Goal: Answer question/provide support: Share knowledge or assist other users

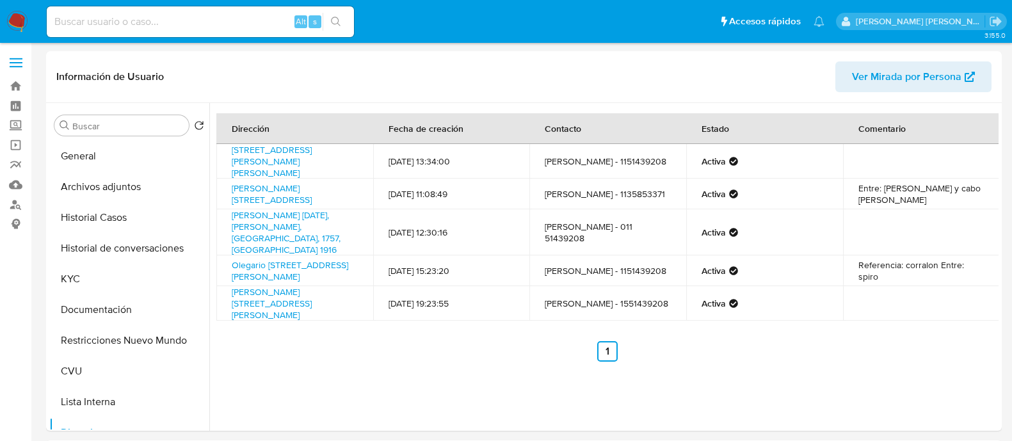
select select "10"
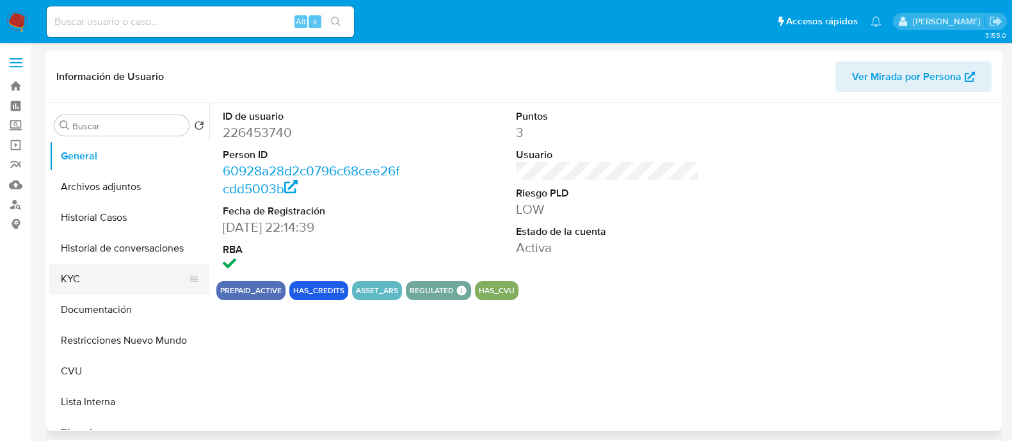
click at [99, 286] on button "KYC" at bounding box center [124, 279] width 150 height 31
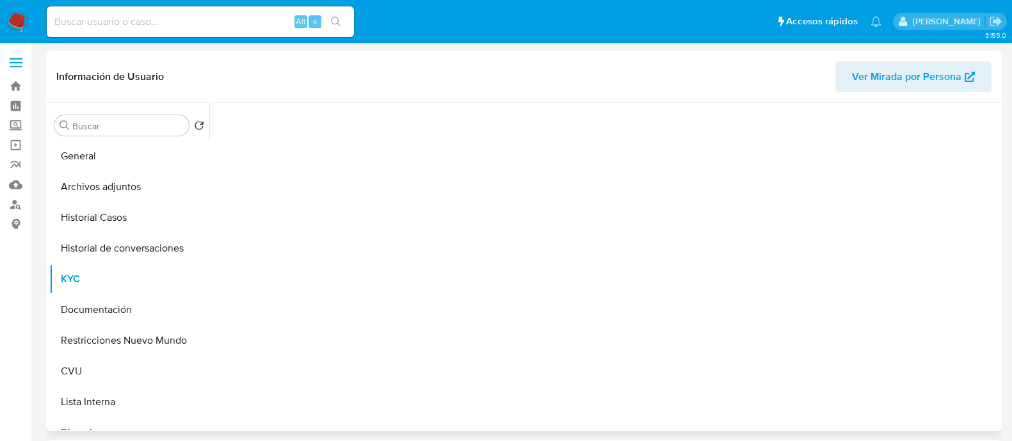
select select "10"
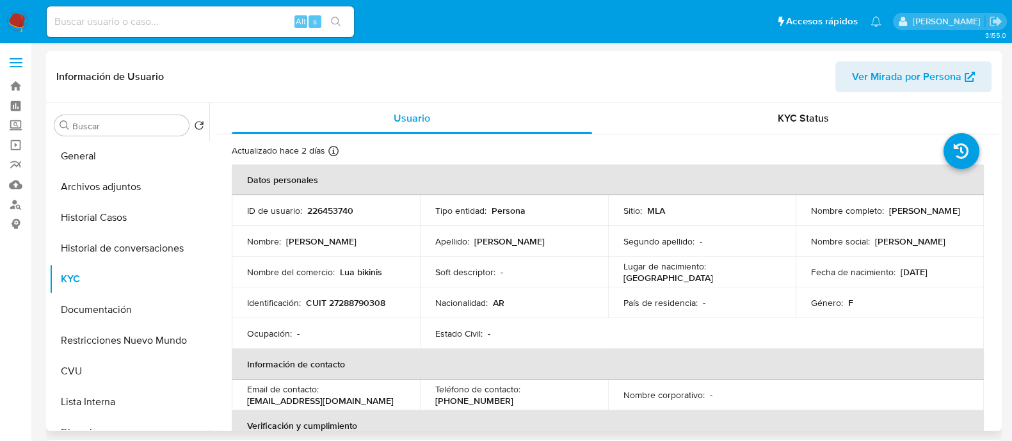
click at [355, 301] on p "CUIT 27288790308" at bounding box center [345, 303] width 79 height 12
click at [306, 397] on p "marisolmdp@gmail.com" at bounding box center [320, 401] width 147 height 12
click at [317, 401] on p "marisolmdp@gmail.com" at bounding box center [320, 401] width 147 height 12
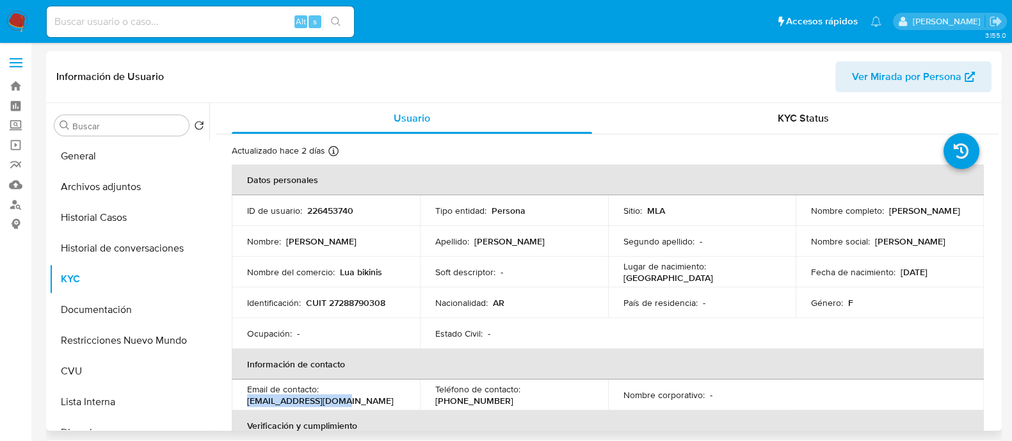
drag, startPoint x: 362, startPoint y: 398, endPoint x: 247, endPoint y: 399, distance: 114.6
click at [247, 399] on div "Email de contacto : marisolmdp@gmail.com" at bounding box center [325, 394] width 157 height 23
copy p "marisolmdp@gmail.com"
click at [129, 245] on button "Historial de conversaciones" at bounding box center [124, 248] width 150 height 31
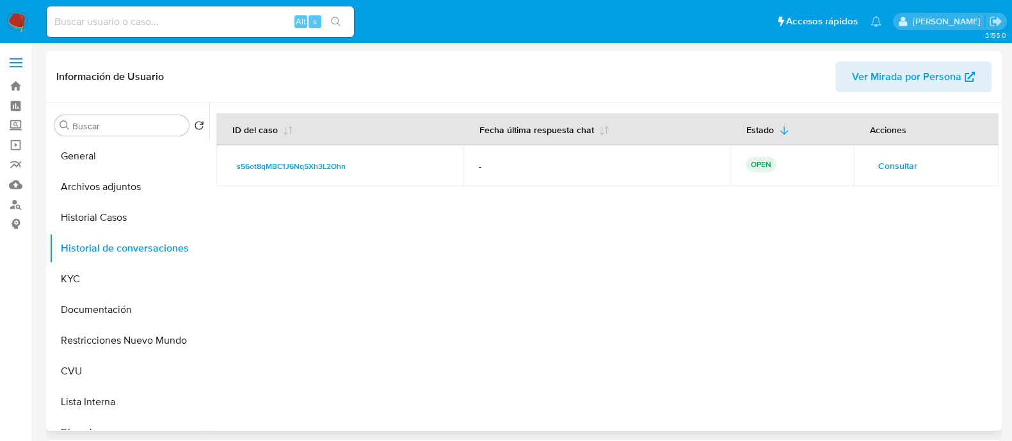
click at [897, 170] on span "Consultar" at bounding box center [897, 166] width 39 height 18
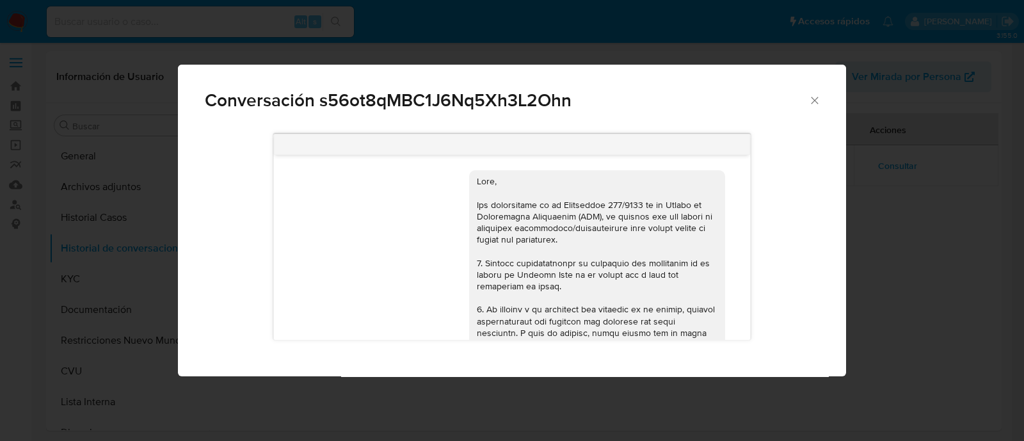
scroll to position [1020, 0]
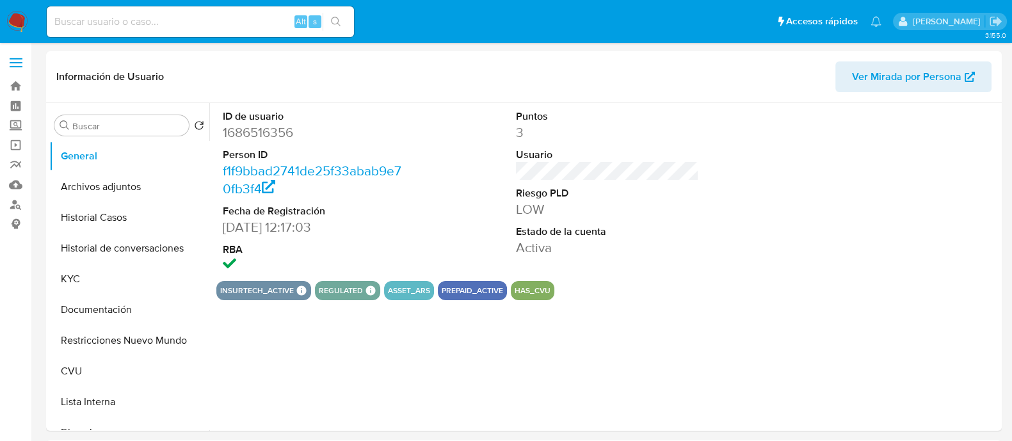
select select "10"
drag, startPoint x: 134, startPoint y: 252, endPoint x: 336, endPoint y: 250, distance: 201.6
click at [134, 252] on button "Historial de conversaciones" at bounding box center [129, 248] width 160 height 31
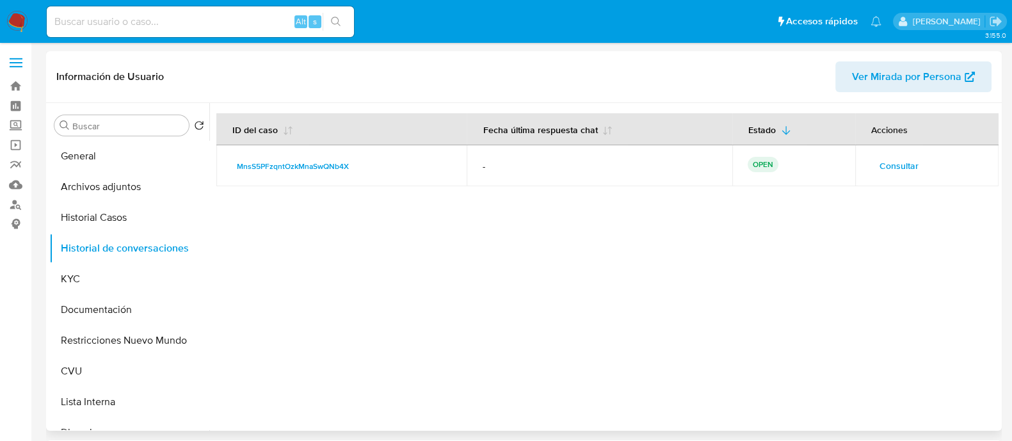
click at [883, 162] on span "Consultar" at bounding box center [898, 166] width 39 height 18
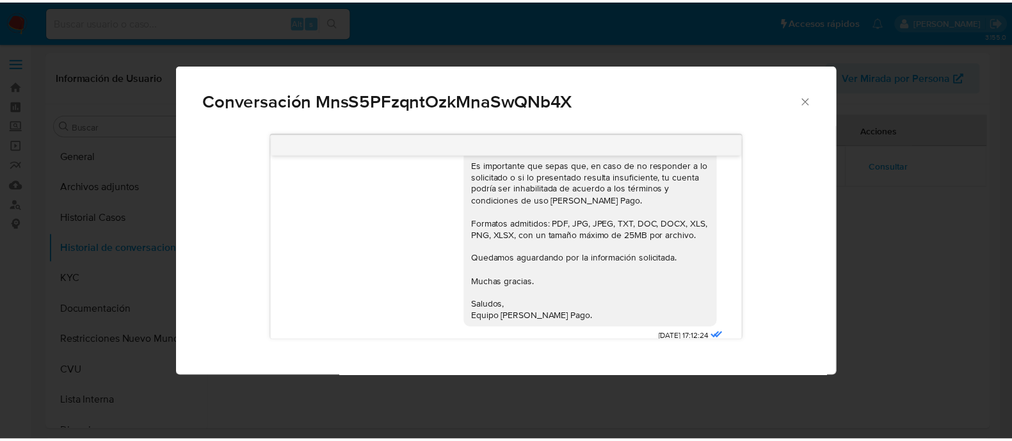
scroll to position [919, 0]
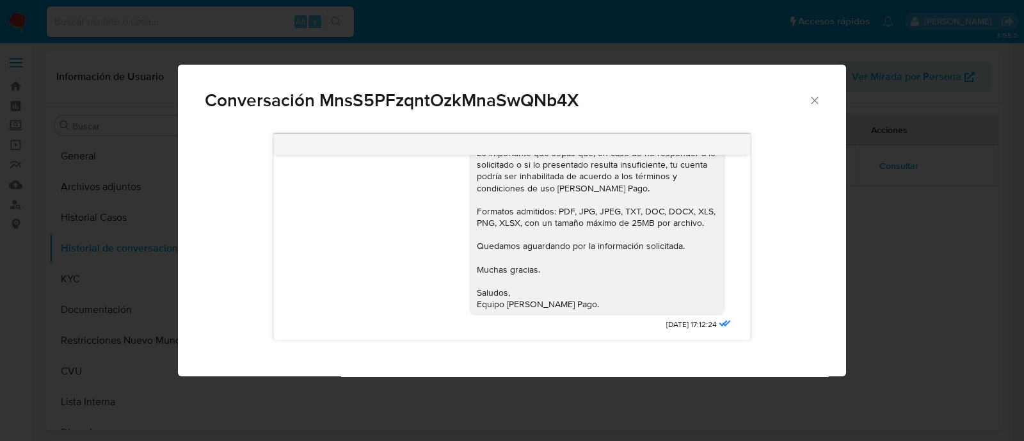
click at [812, 104] on icon "Cerrar" at bounding box center [814, 100] width 13 height 13
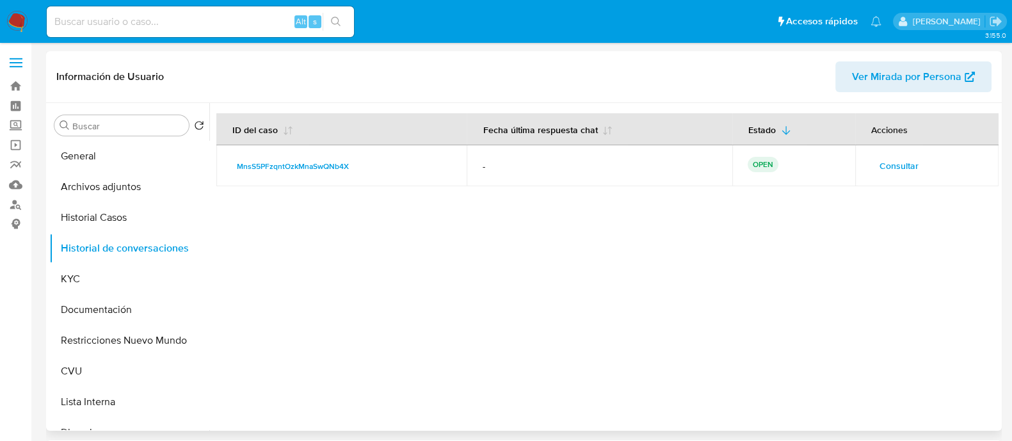
click at [645, 220] on div at bounding box center [603, 267] width 789 height 328
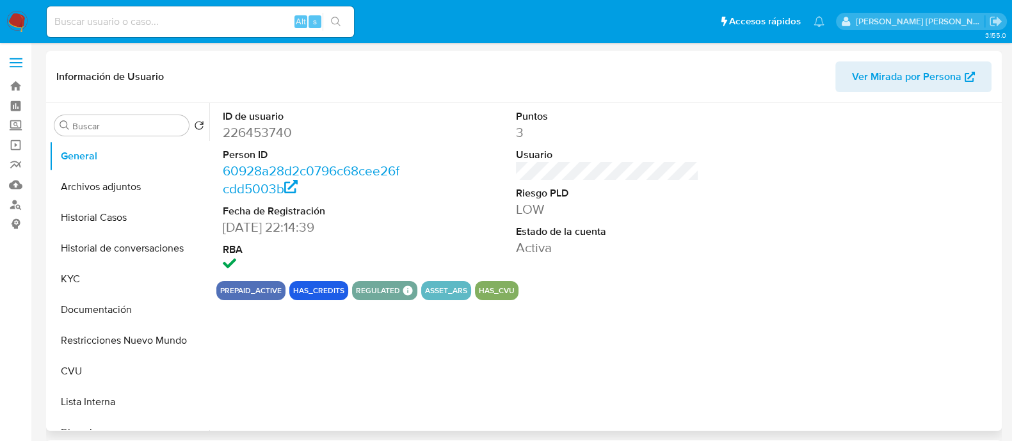
select select "10"
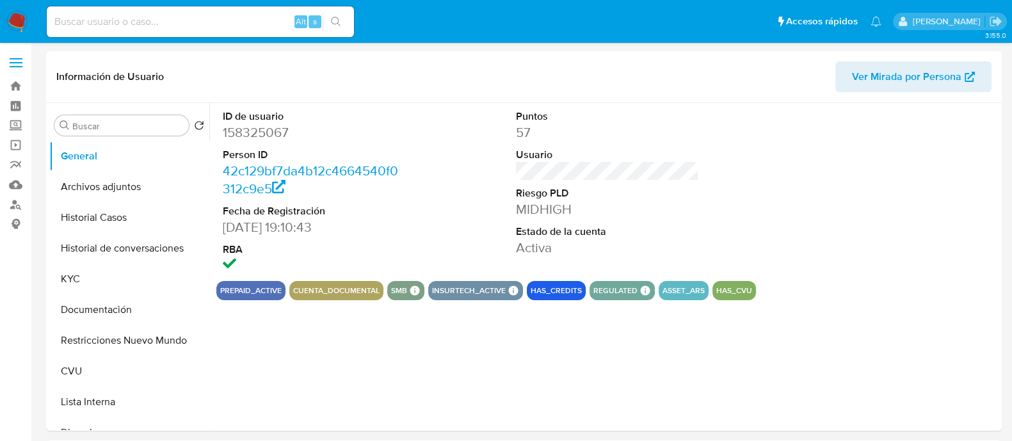
select select "10"
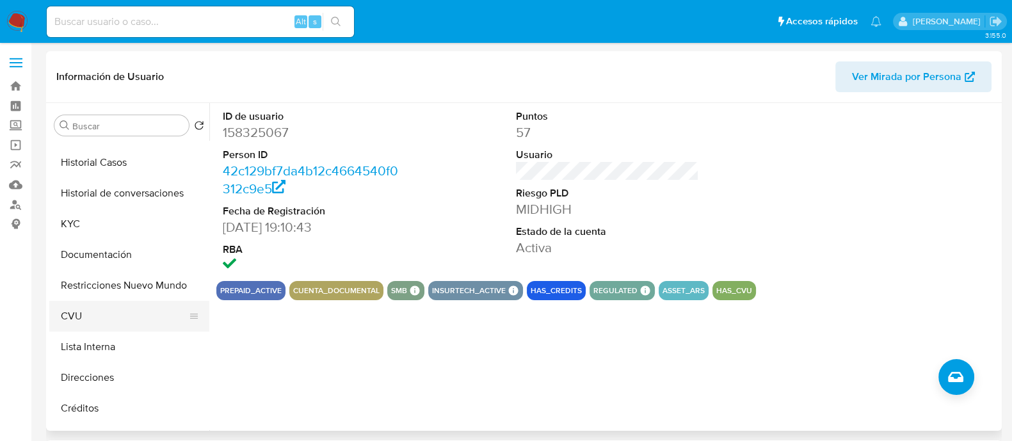
scroll to position [79, 0]
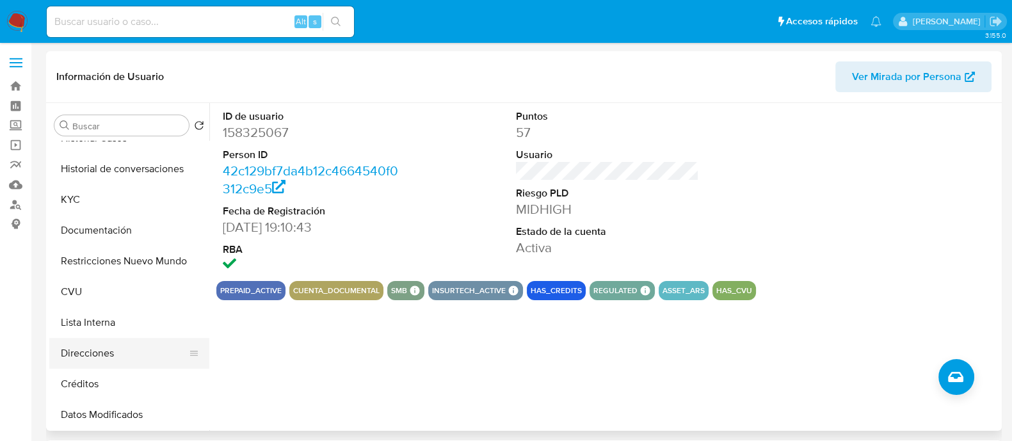
click at [120, 357] on button "Direcciones" at bounding box center [124, 353] width 150 height 31
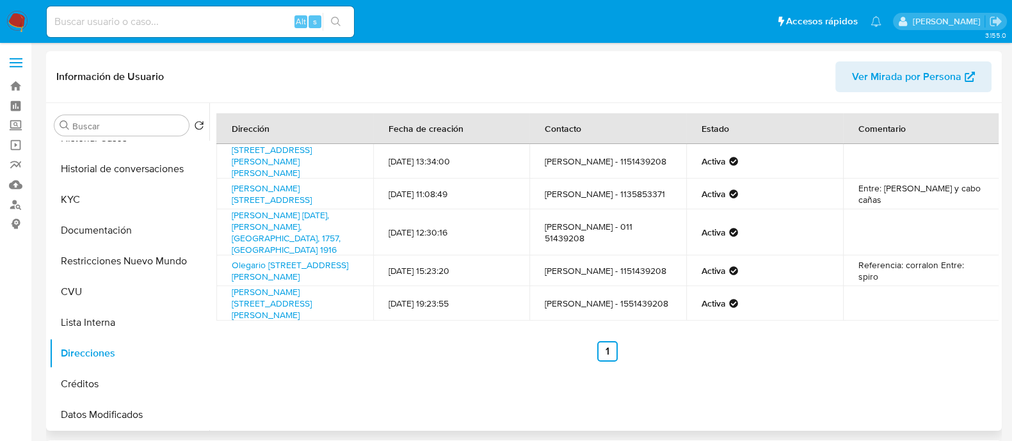
click at [401, 379] on div "Dirección Fecha de creación Contacto Estado Comentario Calle Eduardo Saenz 3221…" at bounding box center [603, 267] width 789 height 328
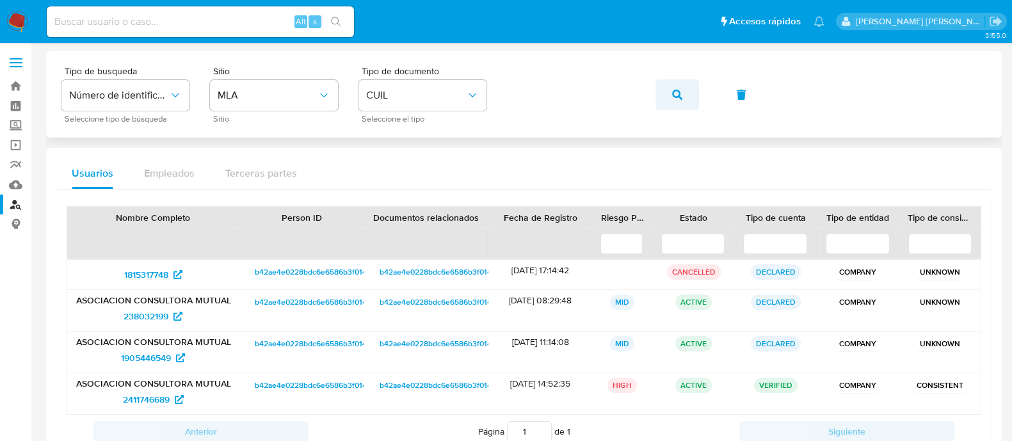
click at [656, 97] on button "button" at bounding box center [677, 94] width 44 height 31
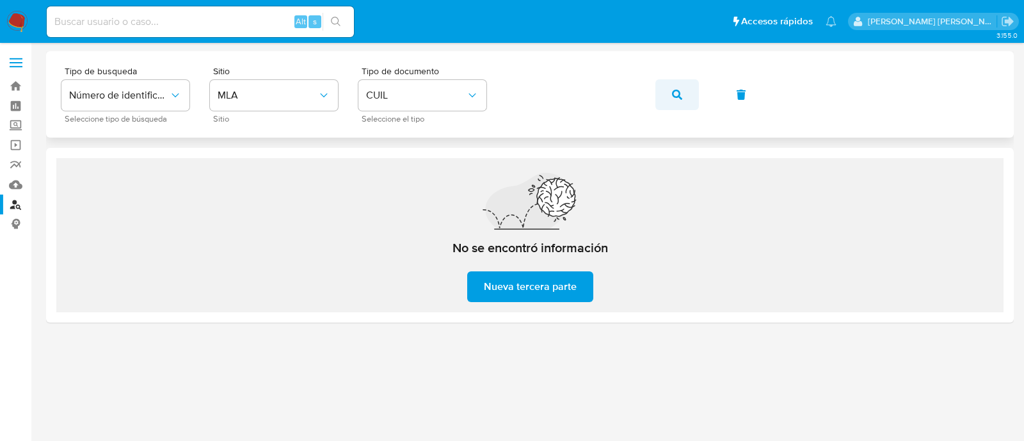
click at [666, 99] on button "button" at bounding box center [677, 94] width 44 height 31
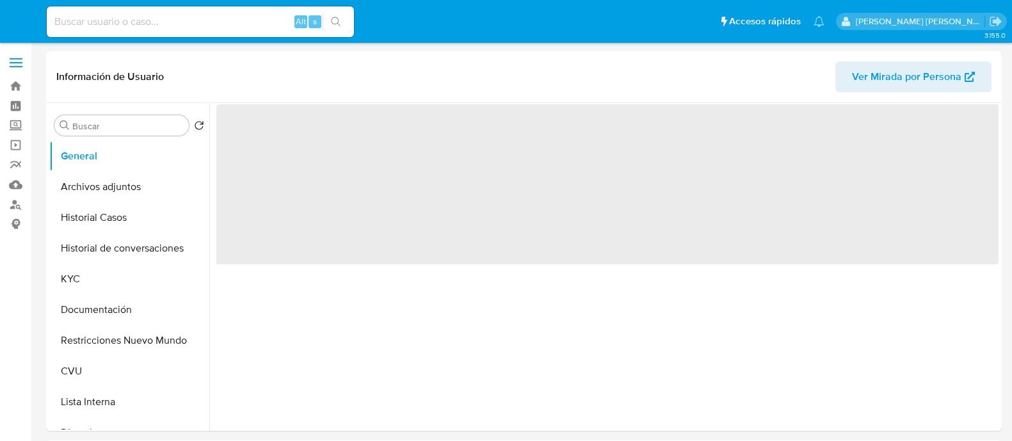
select select "10"
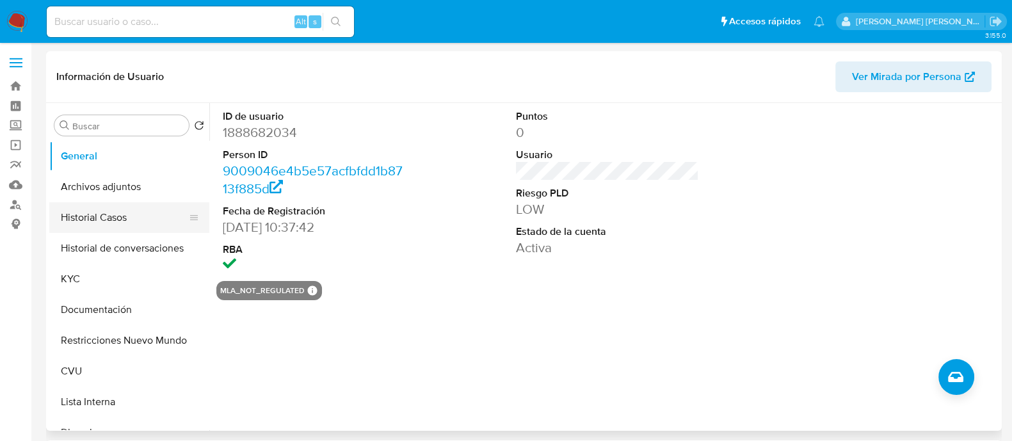
click at [130, 229] on button "Historial Casos" at bounding box center [124, 217] width 150 height 31
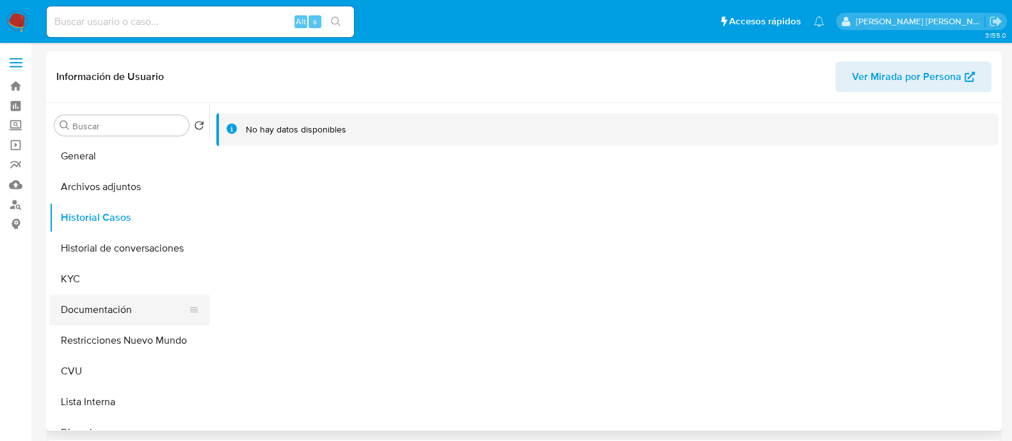
click at [129, 297] on button "Documentación" at bounding box center [124, 309] width 150 height 31
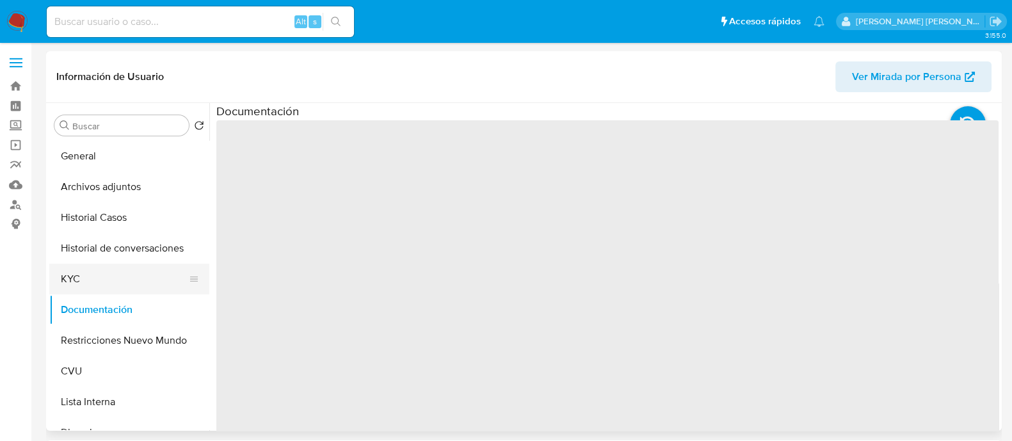
click at [134, 285] on button "KYC" at bounding box center [124, 279] width 150 height 31
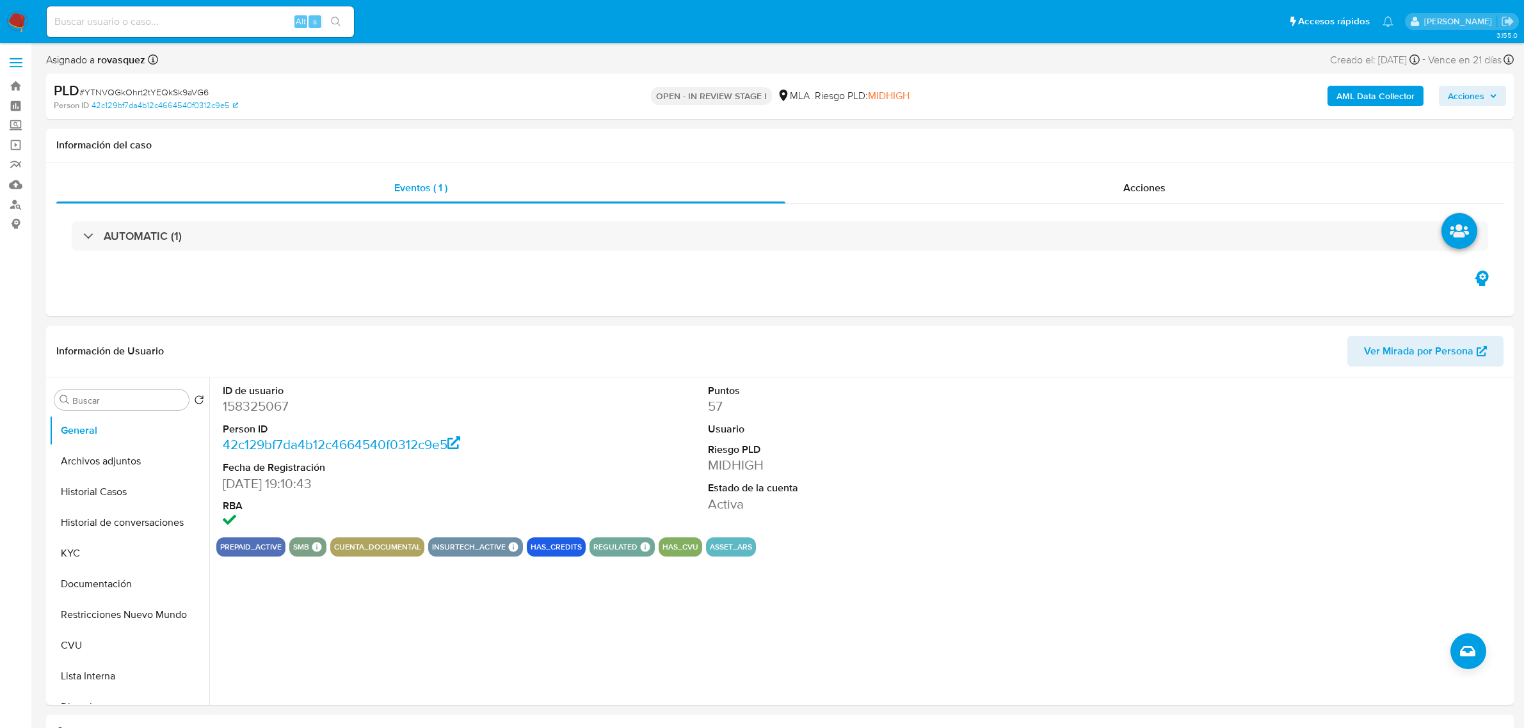
select select "10"
click at [127, 453] on button "Archivos adjuntos" at bounding box center [124, 461] width 150 height 31
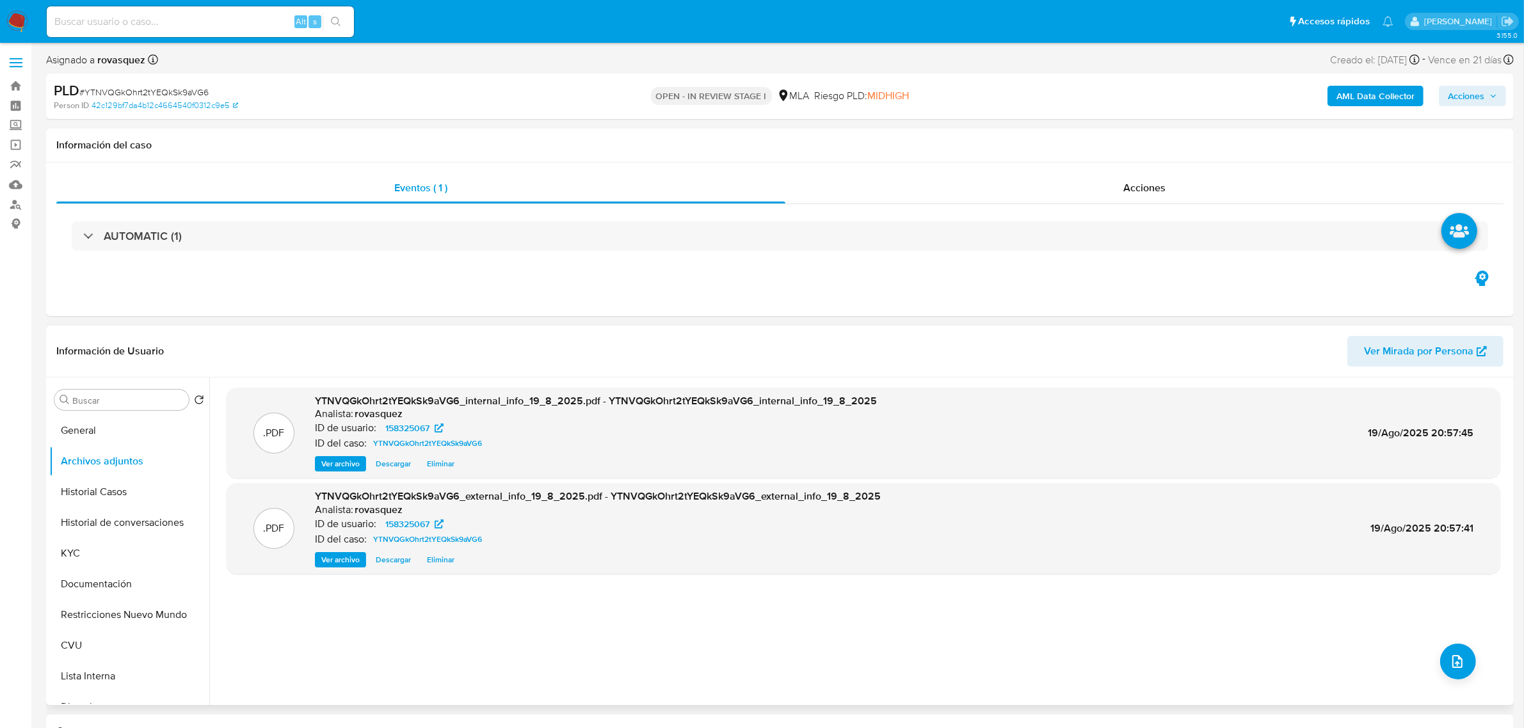
click at [349, 563] on span "Ver archivo" at bounding box center [340, 560] width 38 height 13
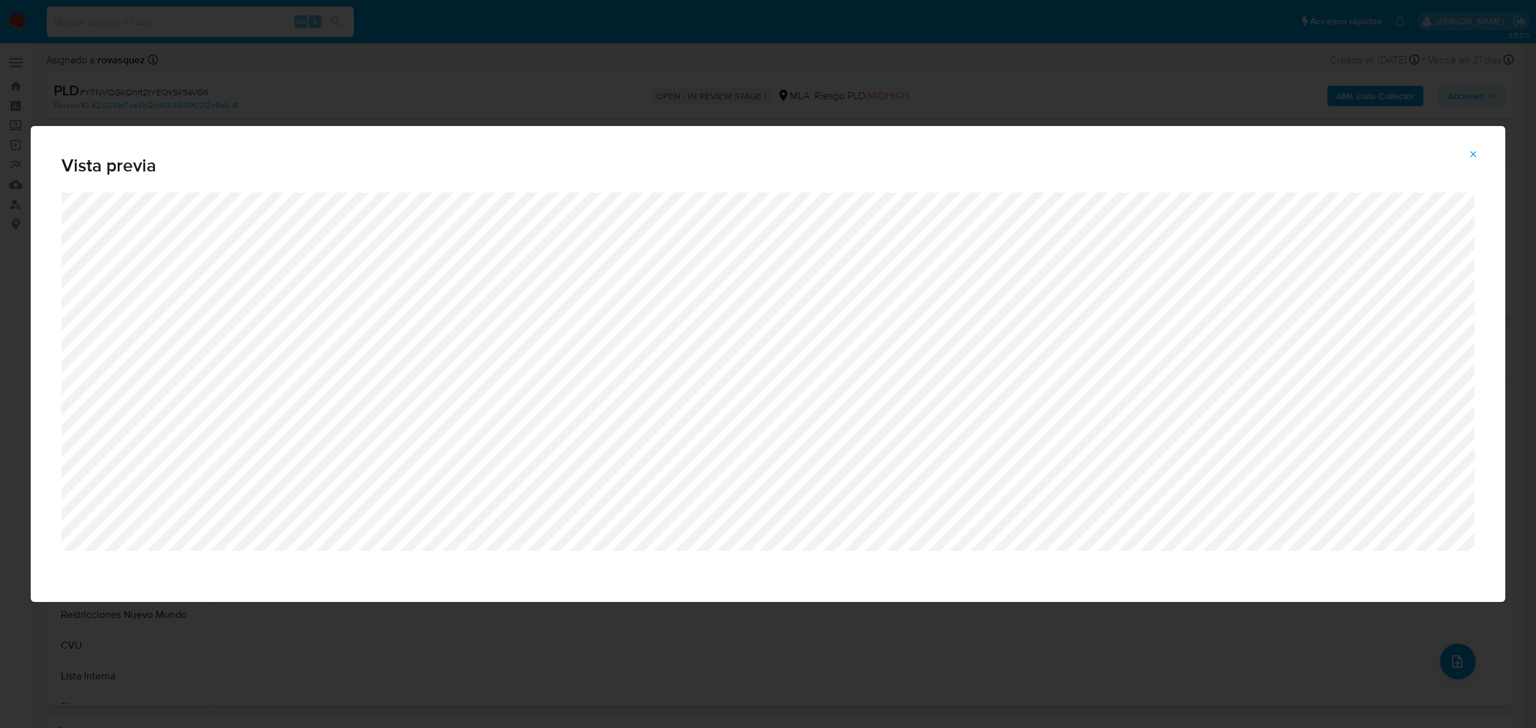
click at [1468, 148] on button "Attachment preview" at bounding box center [1473, 154] width 28 height 20
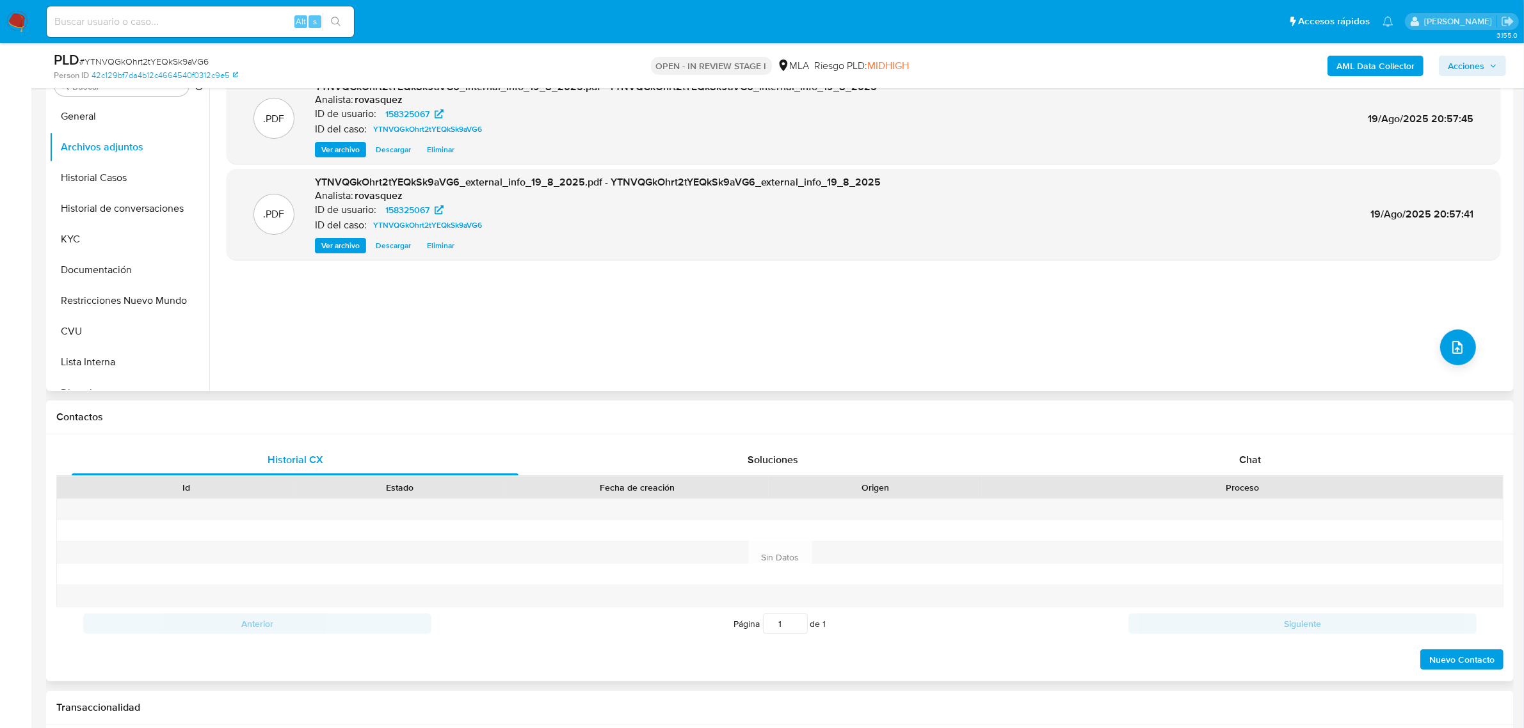
scroll to position [320, 0]
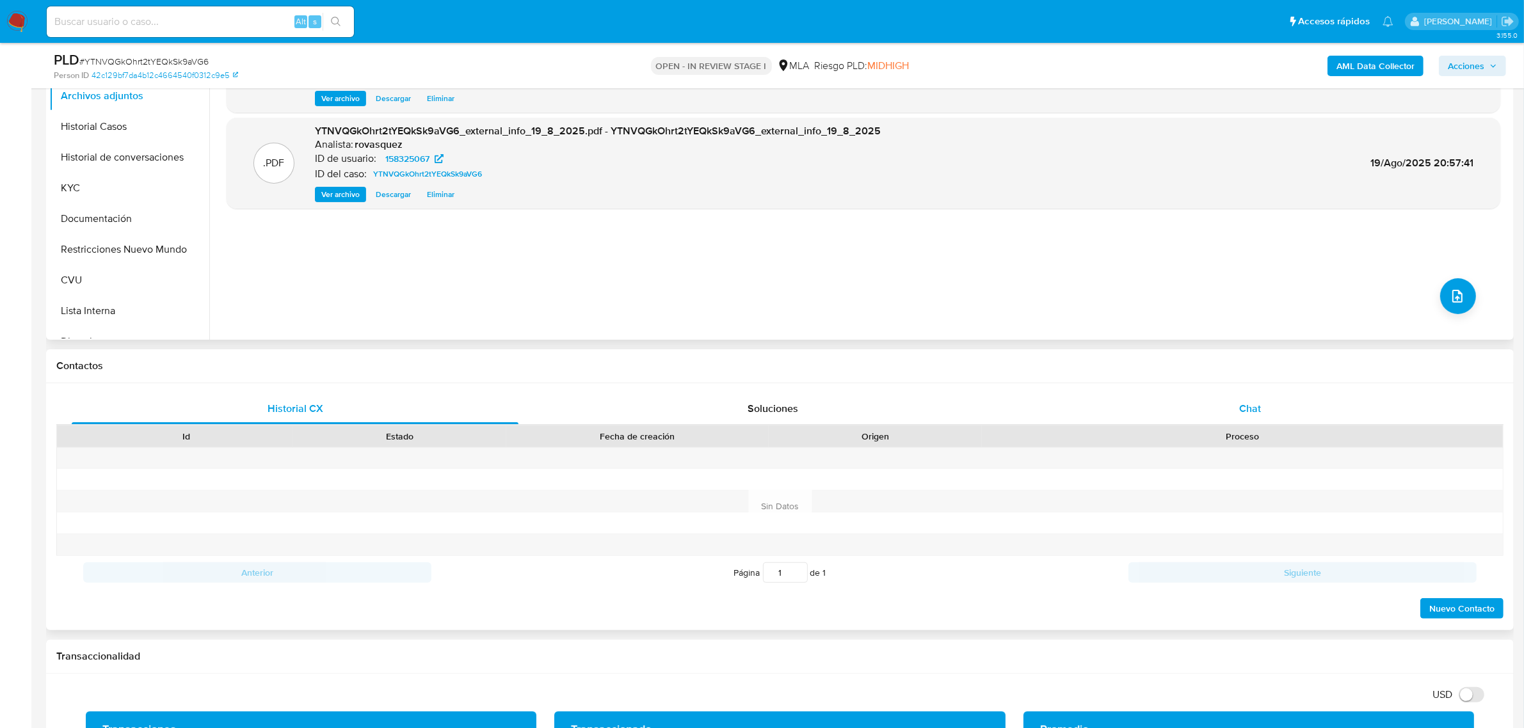
click at [1260, 397] on div "Chat" at bounding box center [1250, 409] width 447 height 31
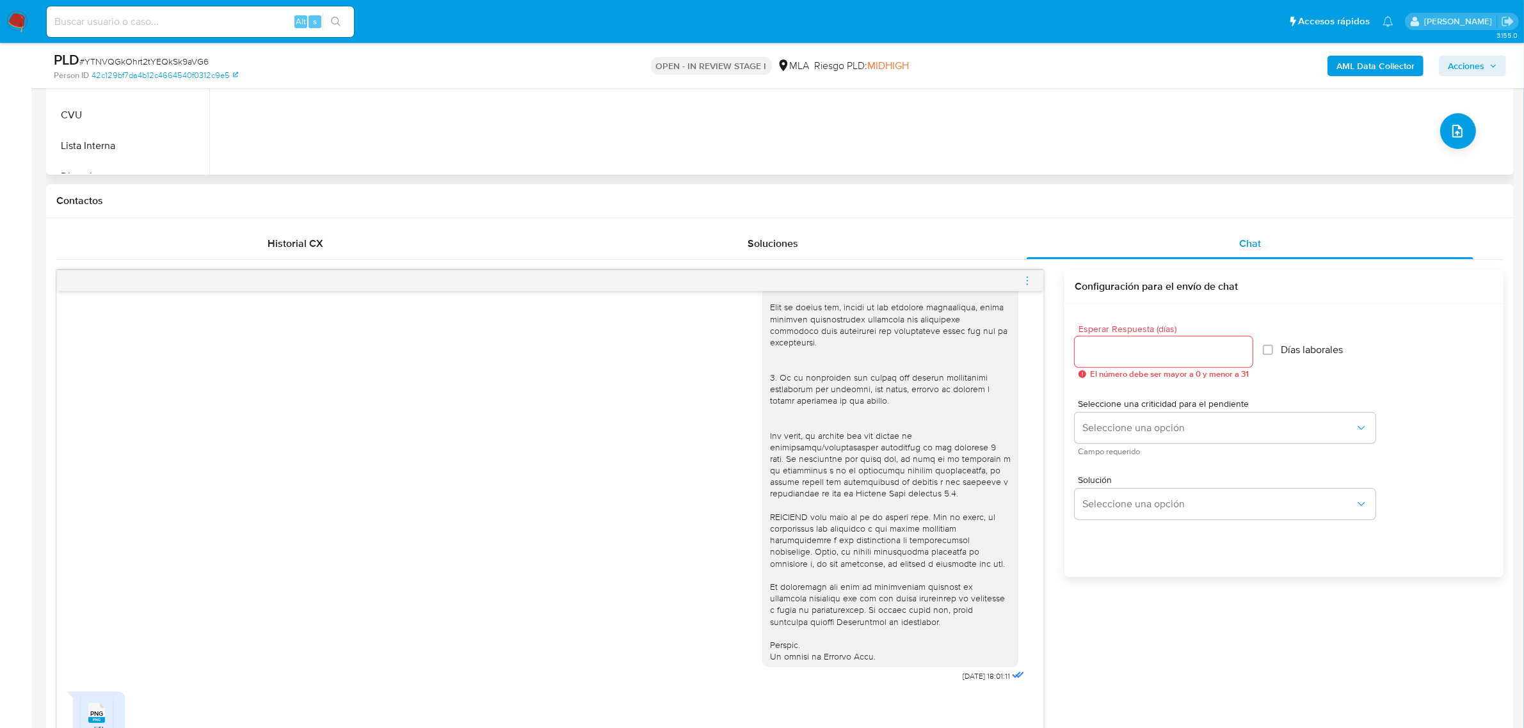
scroll to position [640, 0]
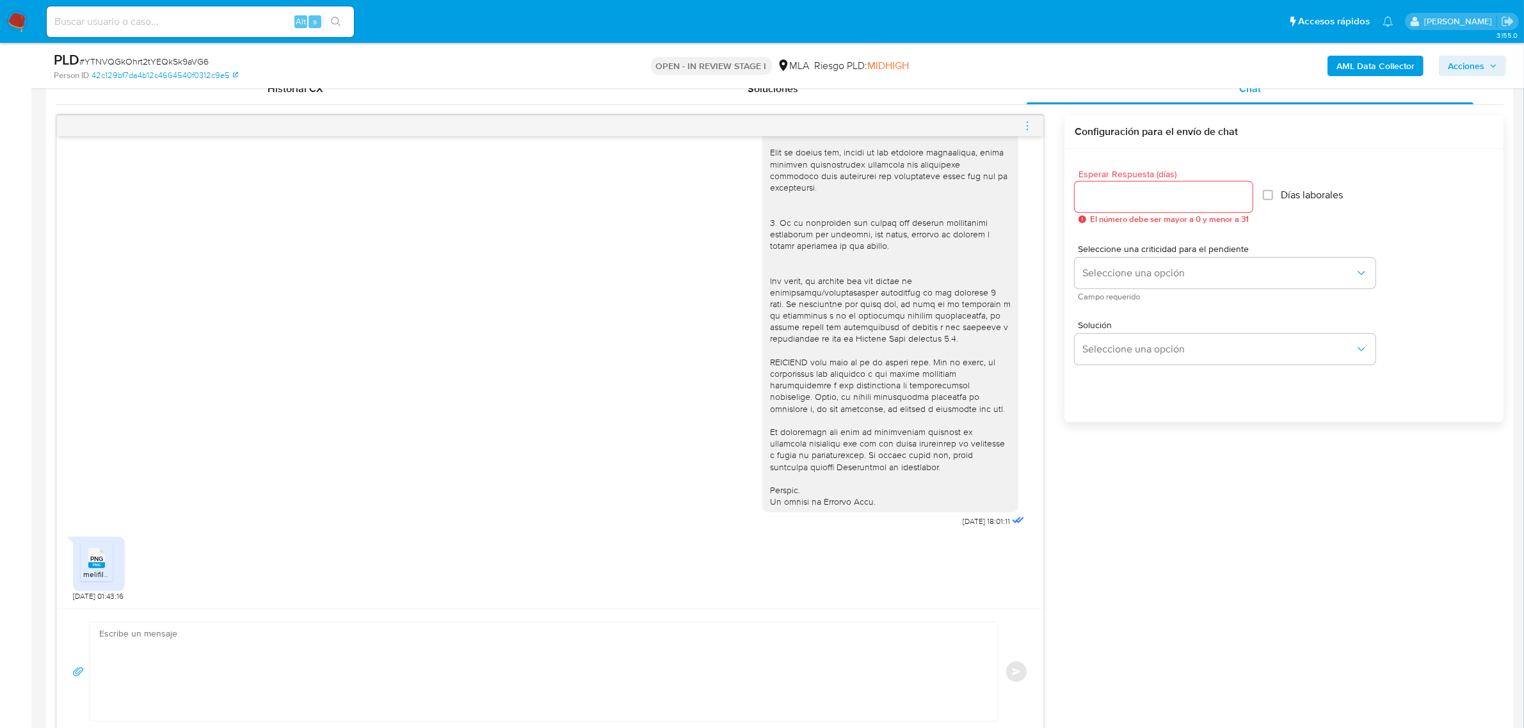
click at [193, 645] on textarea at bounding box center [540, 672] width 883 height 99
paste textarea "Hola, Muchas gracias por la respuesta. Analizamos tu caso y notamos que la info…"
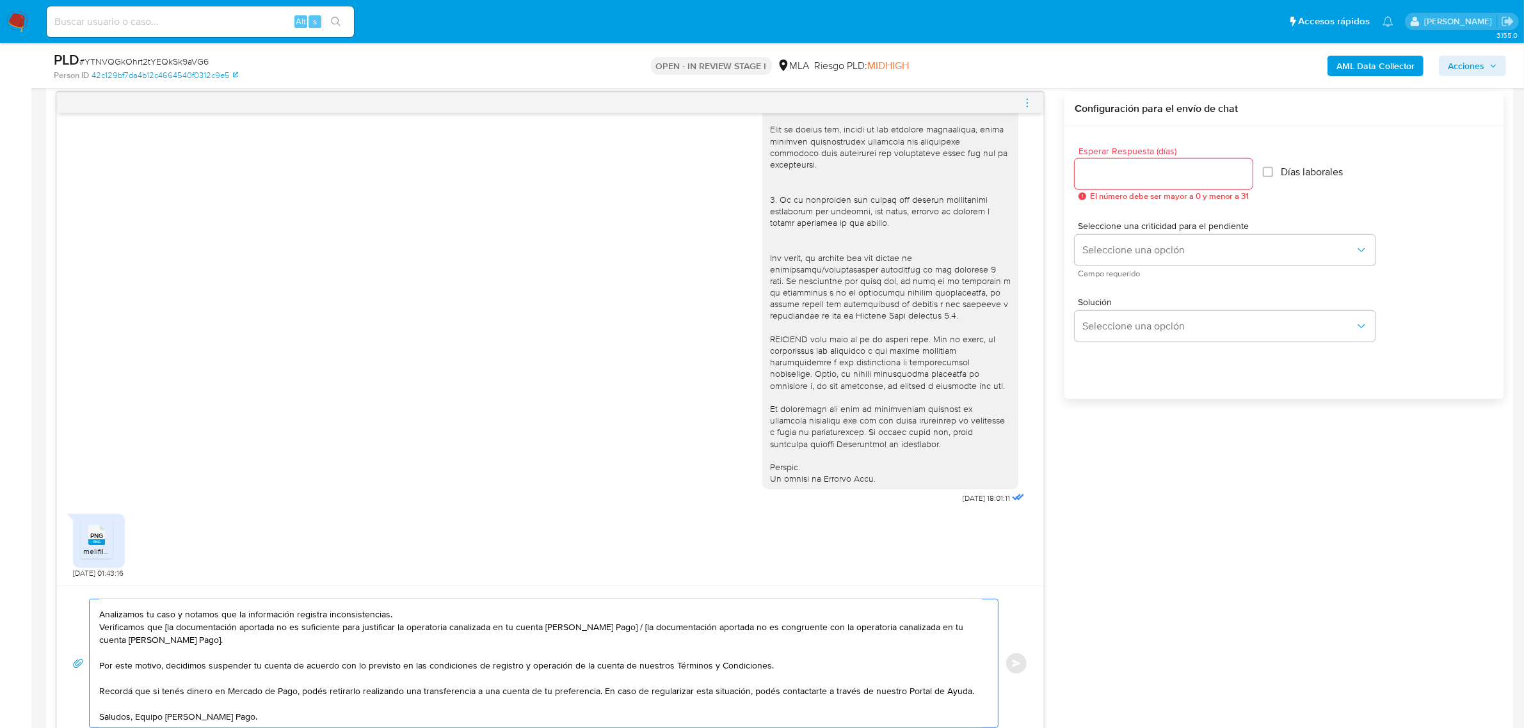
scroll to position [34, 0]
click at [136, 718] on textarea "Hola, Muchas gracias por la respuesta. Analizamos tu caso y notamos que la info…" at bounding box center [540, 664] width 883 height 128
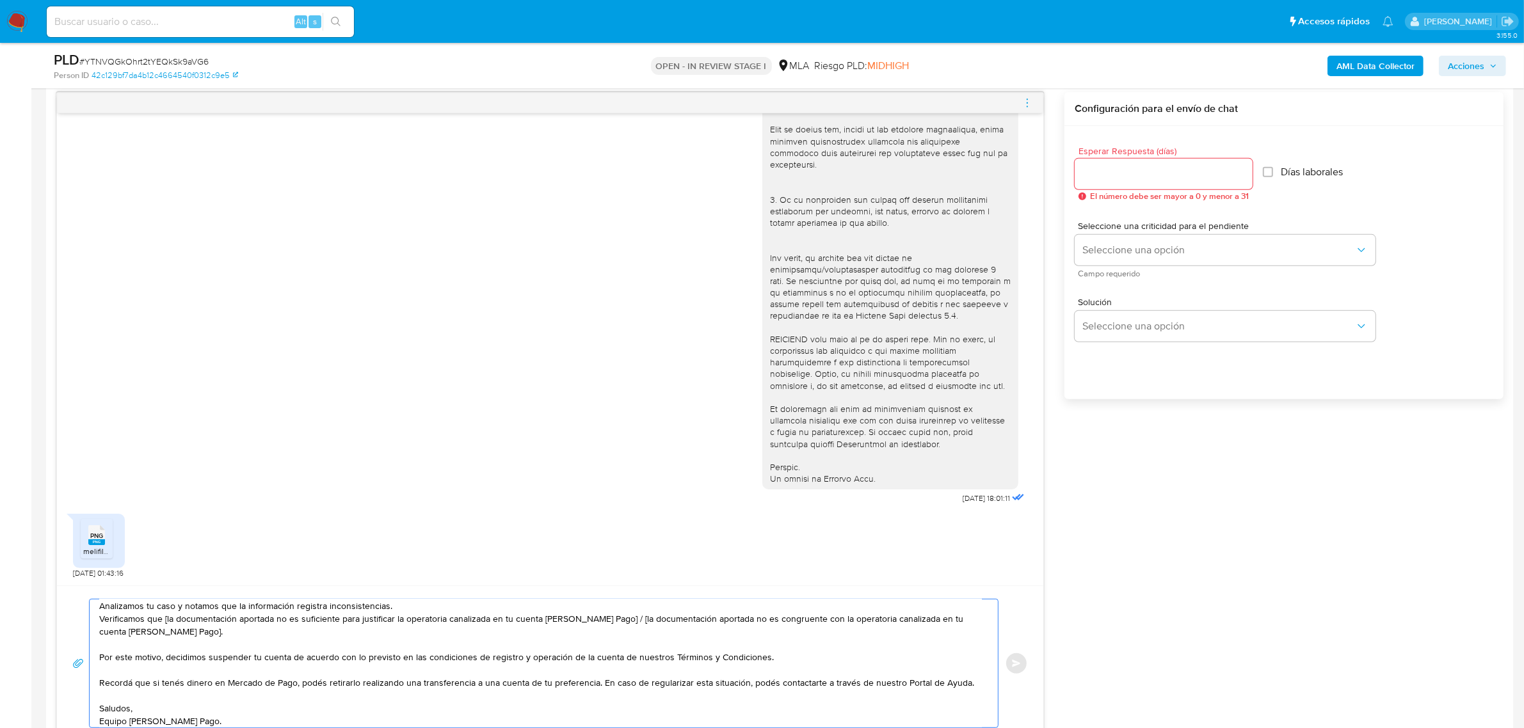
scroll to position [0, 0]
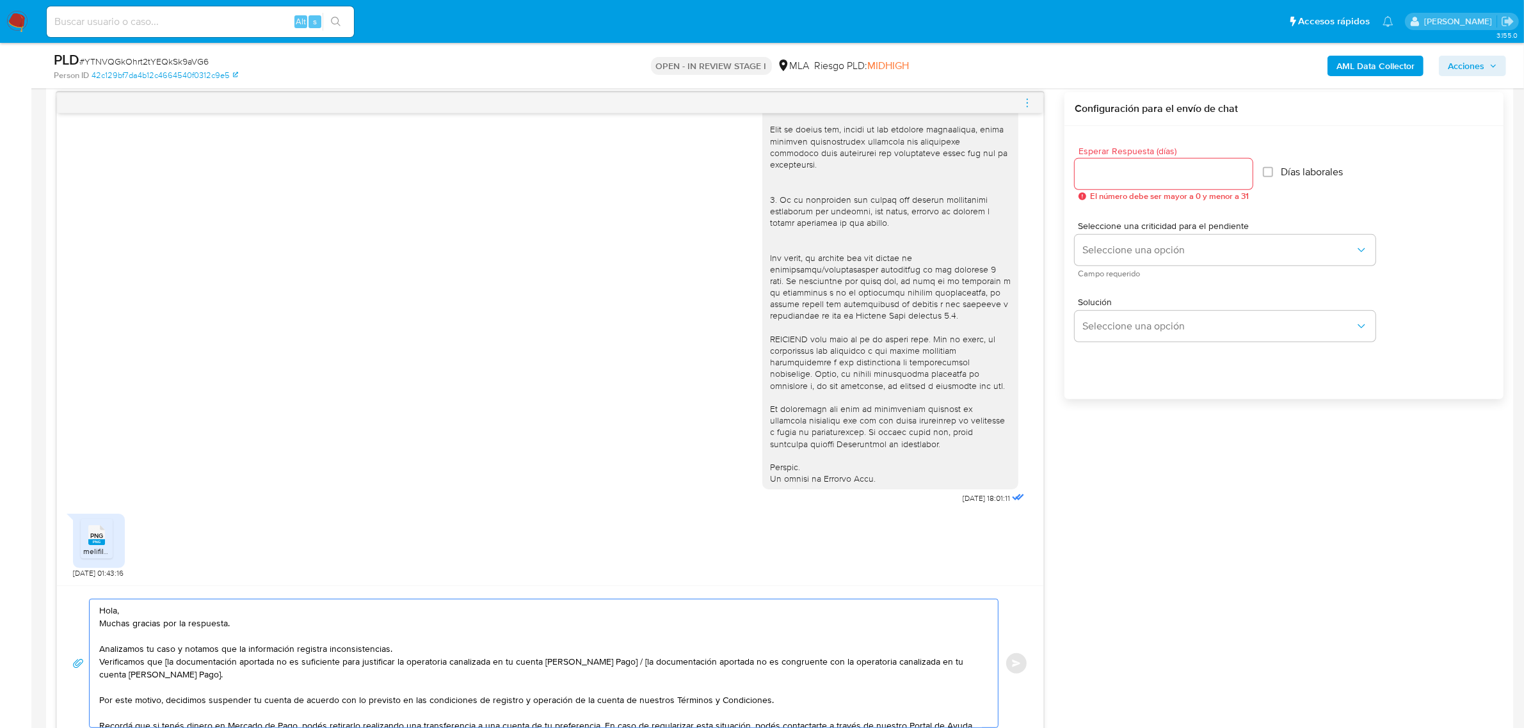
click at [145, 616] on textarea "Hola, Muchas gracias por la respuesta. Analizamos tu caso y notamos que la info…" at bounding box center [540, 664] width 883 height 128
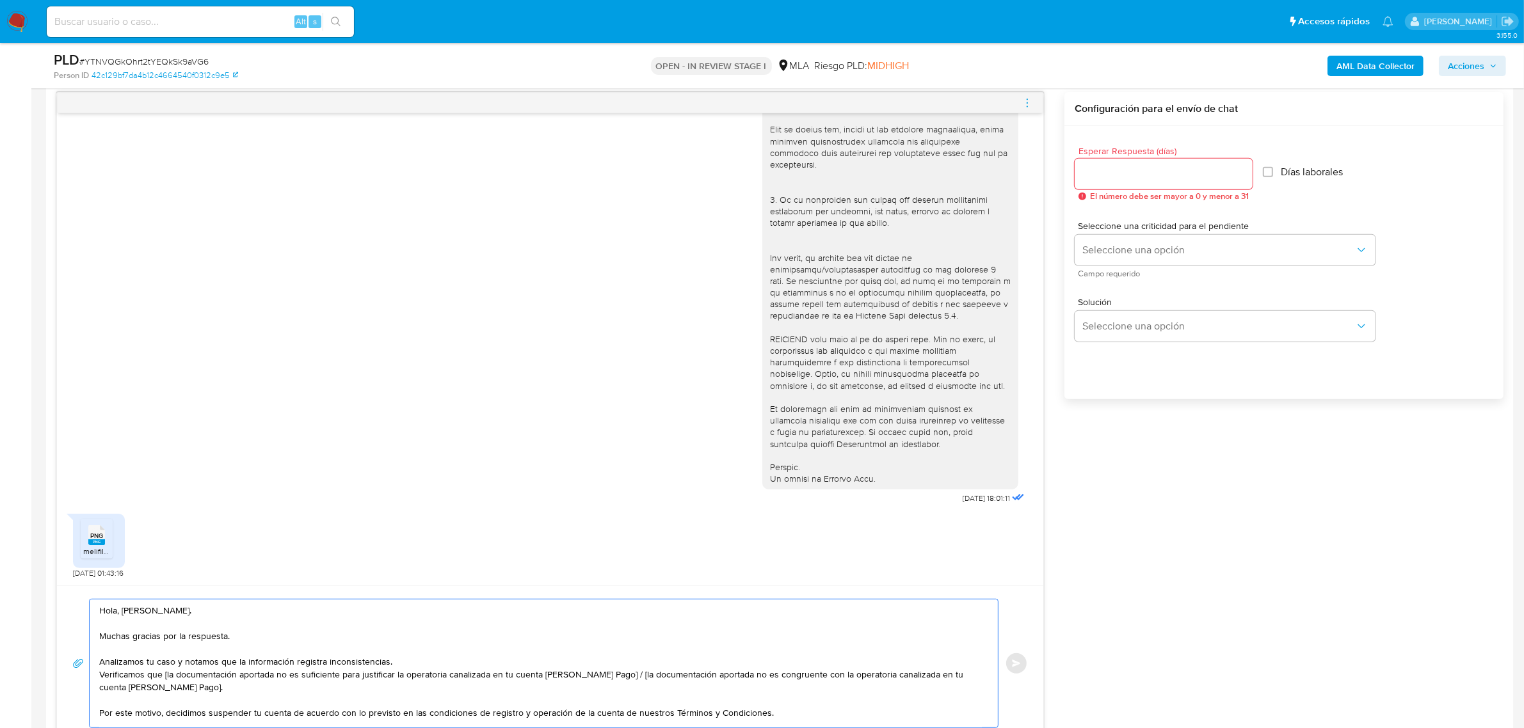
click at [398, 658] on textarea "Hola, Evangelina. Muchas gracias por la respuesta. Analizamos tu caso y notamos…" at bounding box center [540, 664] width 883 height 128
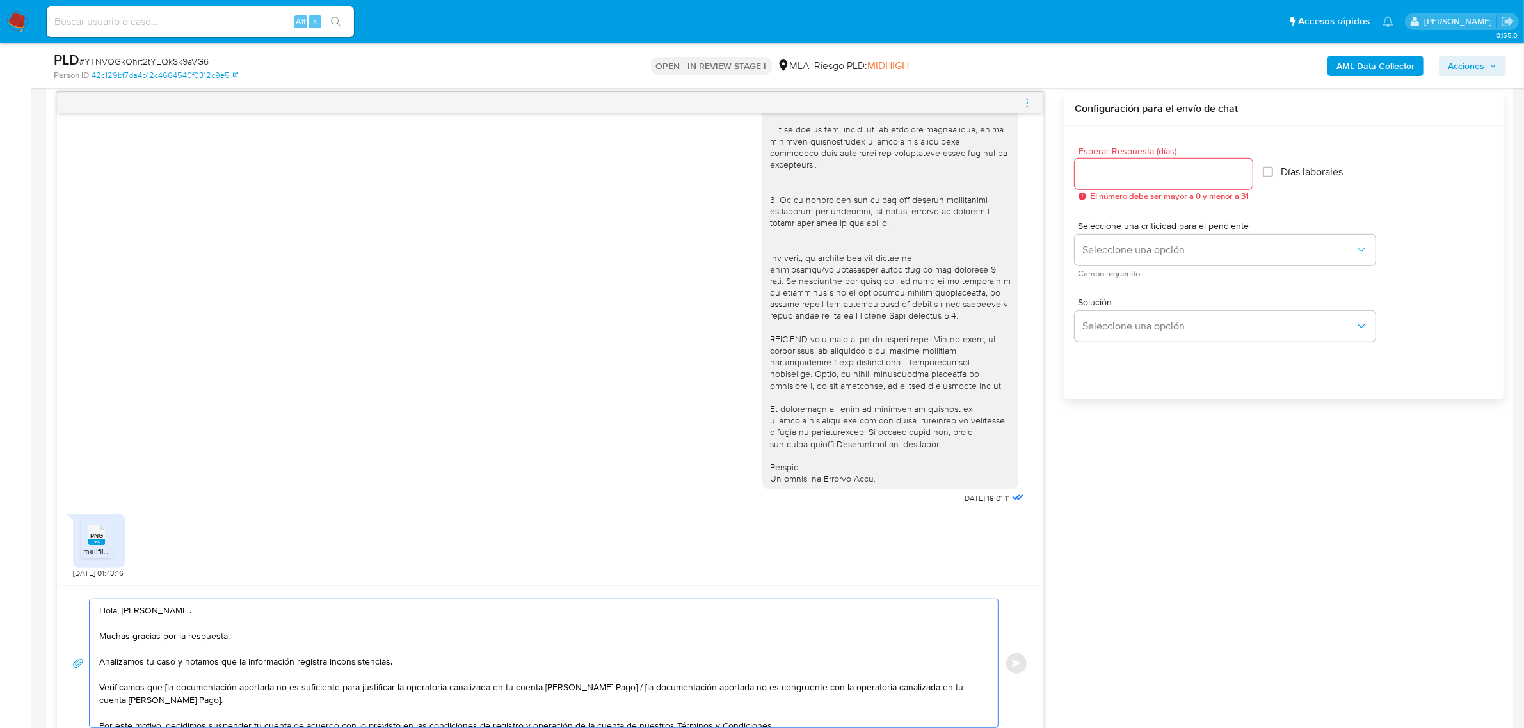
click at [166, 687] on textarea "Hola, Evangelina. Muchas gracias por la respuesta. Analizamos tu caso y notamos…" at bounding box center [540, 664] width 883 height 128
click at [541, 695] on textarea "Hola, Evangelina. Muchas gracias por la respuesta. Analizamos tu caso y notamos…" at bounding box center [540, 664] width 883 height 128
drag, startPoint x: 609, startPoint y: 691, endPoint x: 613, endPoint y: 698, distance: 7.7
click at [613, 698] on textarea "Hola, Evangelina. Muchas gracias por la respuesta. Analizamos tu caso y notamos…" at bounding box center [540, 664] width 883 height 128
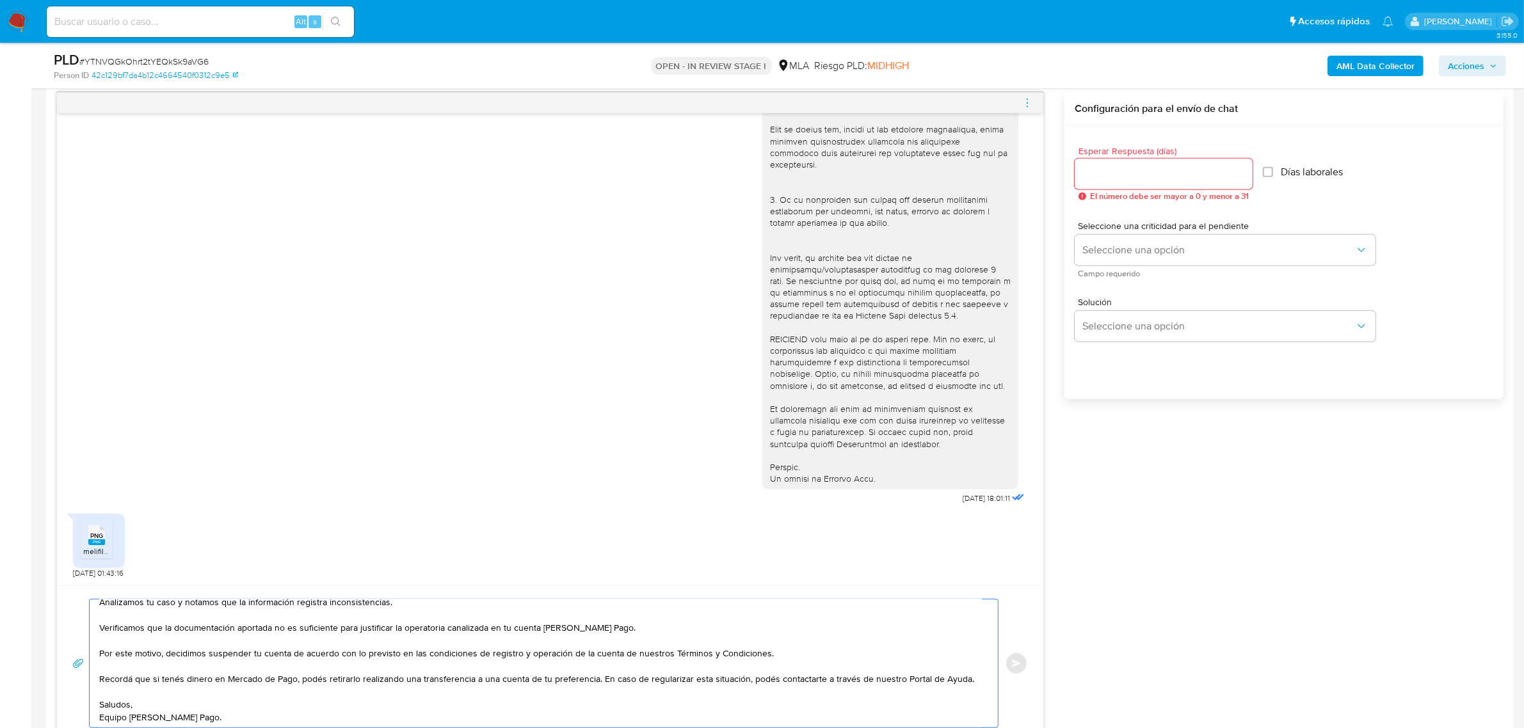
click at [661, 634] on textarea "Hola, Evangelina. Muchas gracias por la respuesta. Analizamos tu caso y notamos…" at bounding box center [540, 664] width 883 height 128
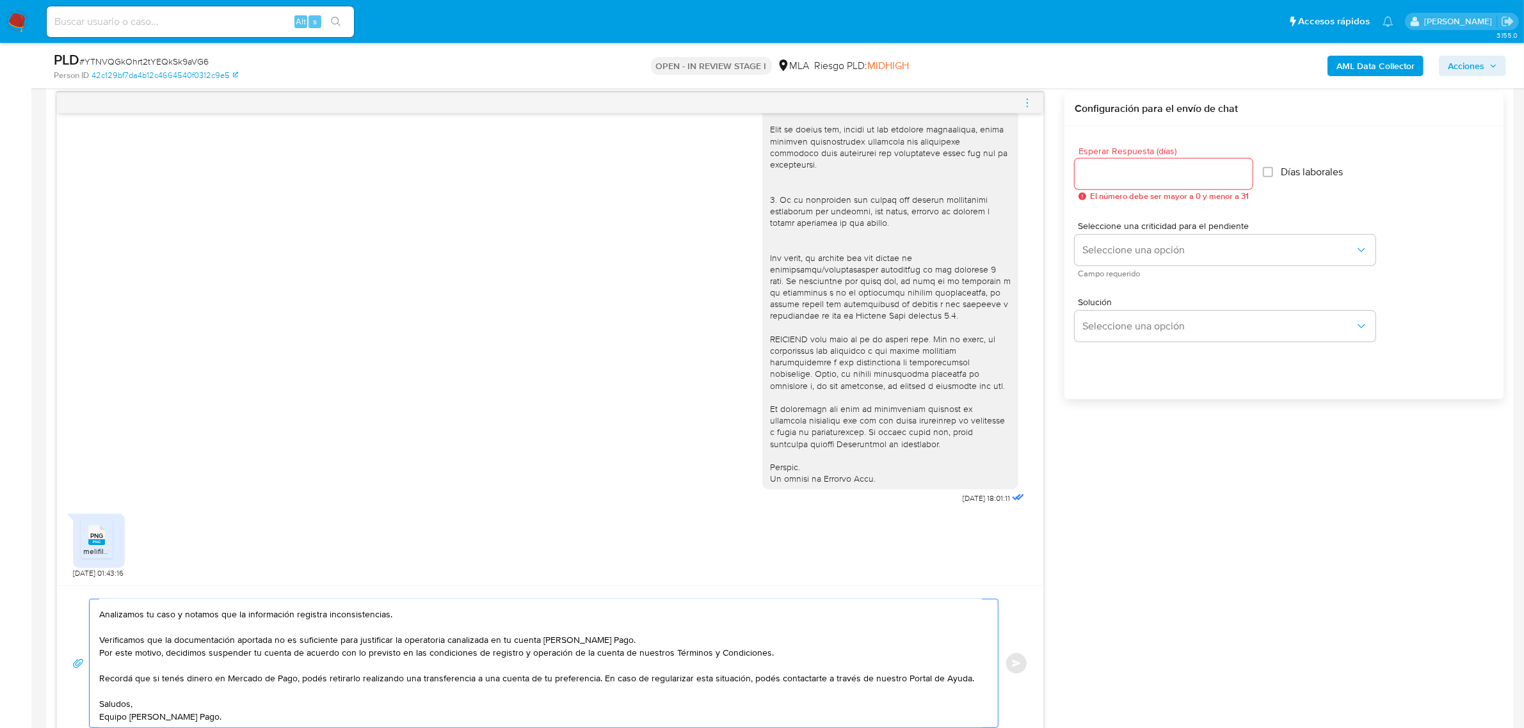
scroll to position [47, 0]
click at [449, 654] on textarea "Hola, Evangelina. Muchas gracias por la respuesta. Analizamos tu caso y notamos…" at bounding box center [540, 664] width 883 height 128
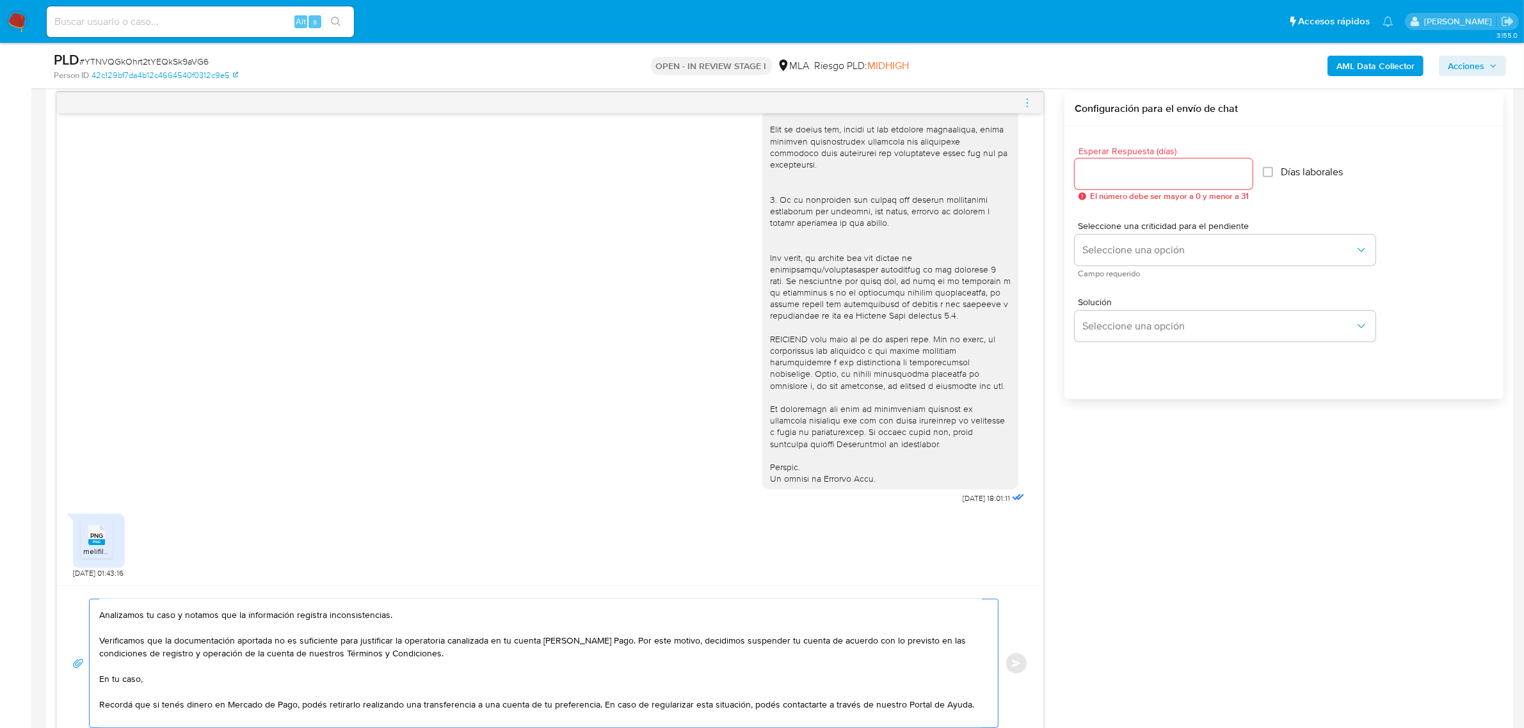
paste textarea "verificamos que la operatoria canalizada en tu cuenta de Mercado Pago superó lo…"
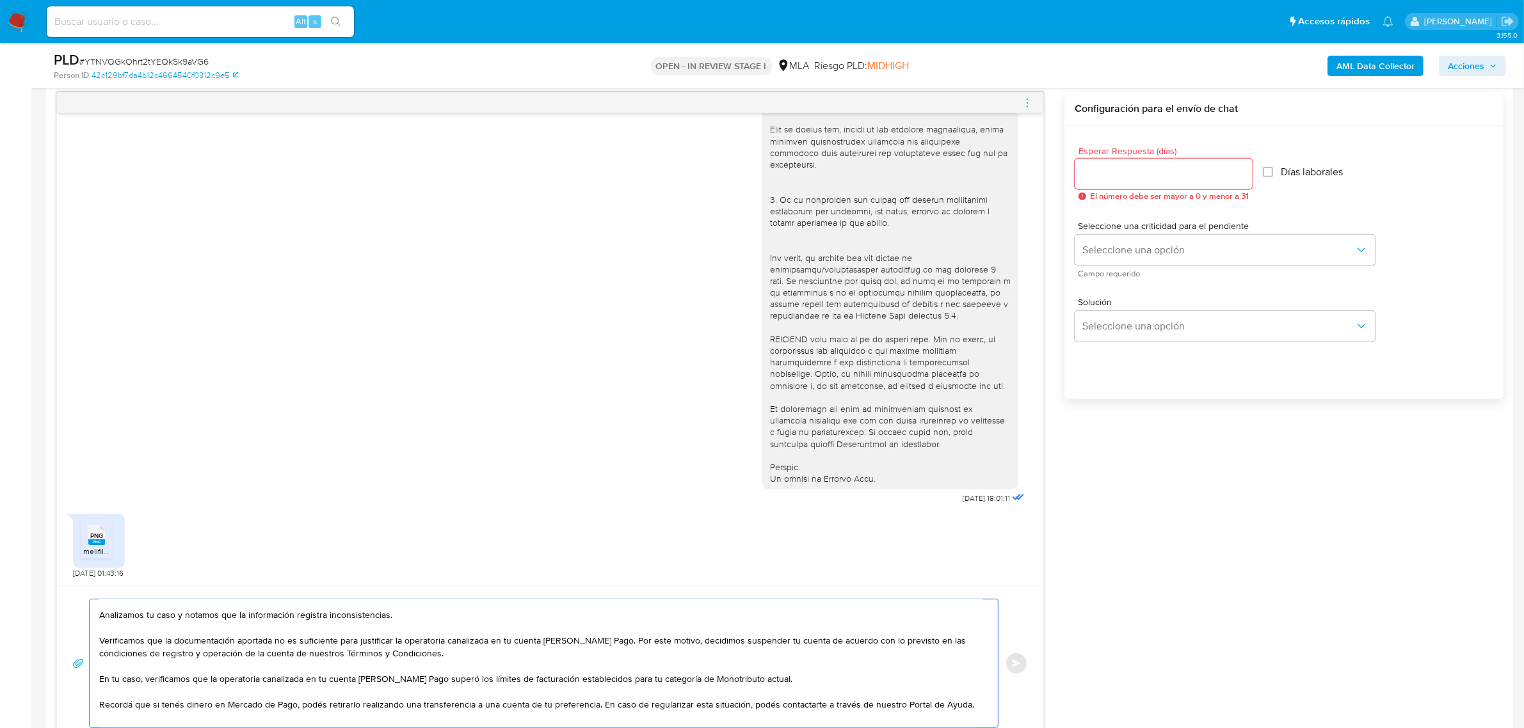
drag, startPoint x: 592, startPoint y: 708, endPoint x: 90, endPoint y: 705, distance: 501.8
click at [90, 705] on div "Hola, Evangelina. Muchas gracias por la respuesta. Analizamos tu caso y notamos…" at bounding box center [541, 664] width 902 height 128
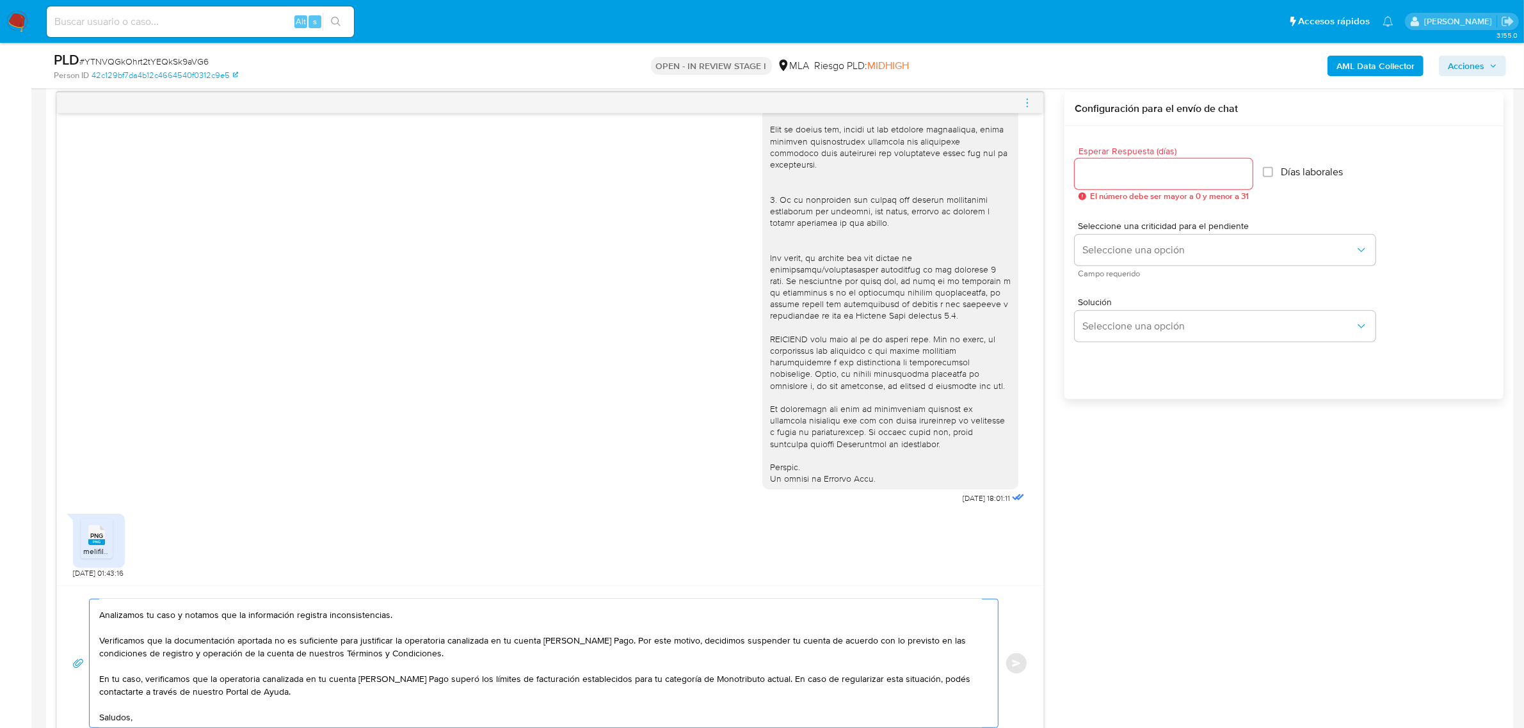
click at [147, 703] on textarea "Hola, Evangelina. Muchas gracias por la respuesta. Analizamos tu caso y notamos…" at bounding box center [540, 664] width 883 height 128
paste textarea "Recordá que si tenés dinero en Mercado de Pago, podés retirarlo realizando una …"
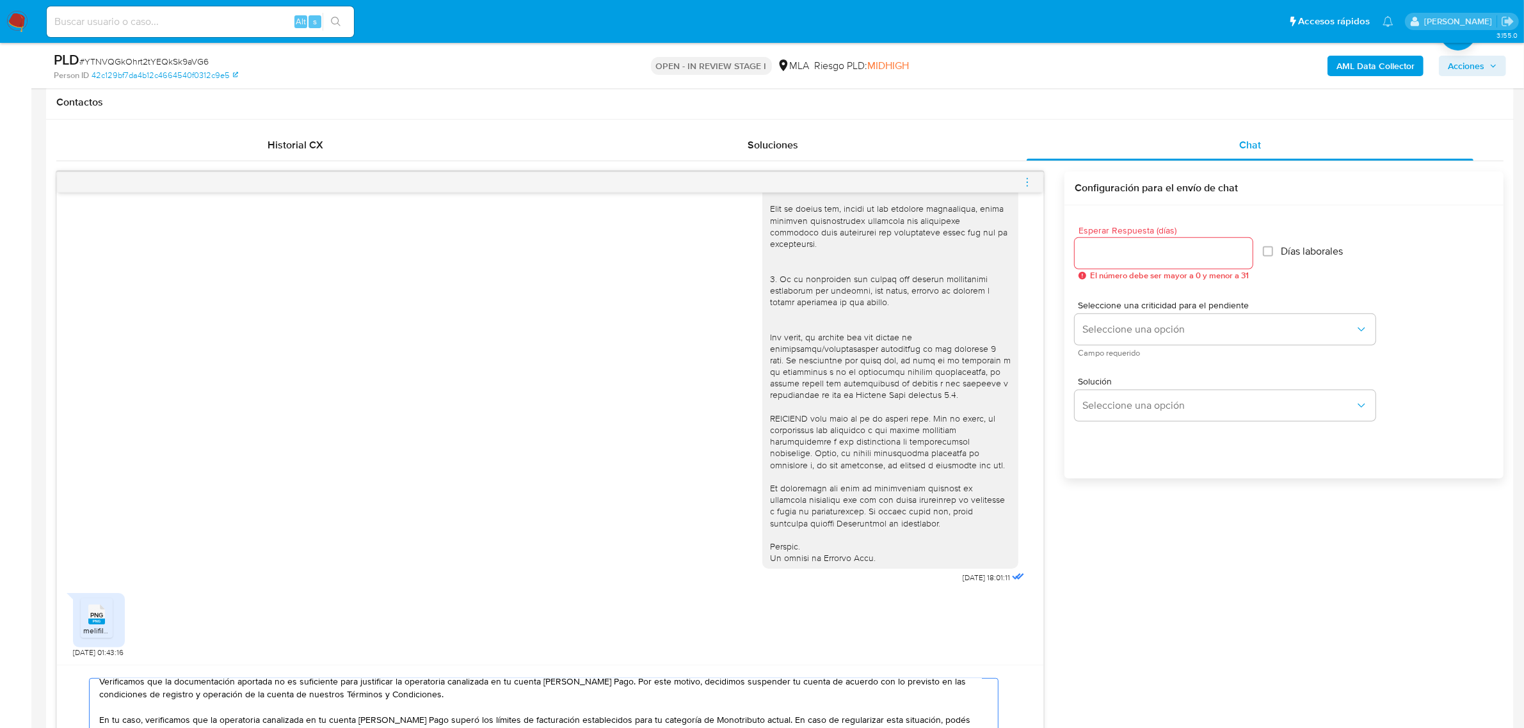
scroll to position [583, 0]
type textarea "Hola, Evangelina. Muchas gracias por la respuesta. Analizamos tu caso y notamos…"
click at [1128, 250] on input "Esperar Respuesta (días)" at bounding box center [1164, 254] width 178 height 17
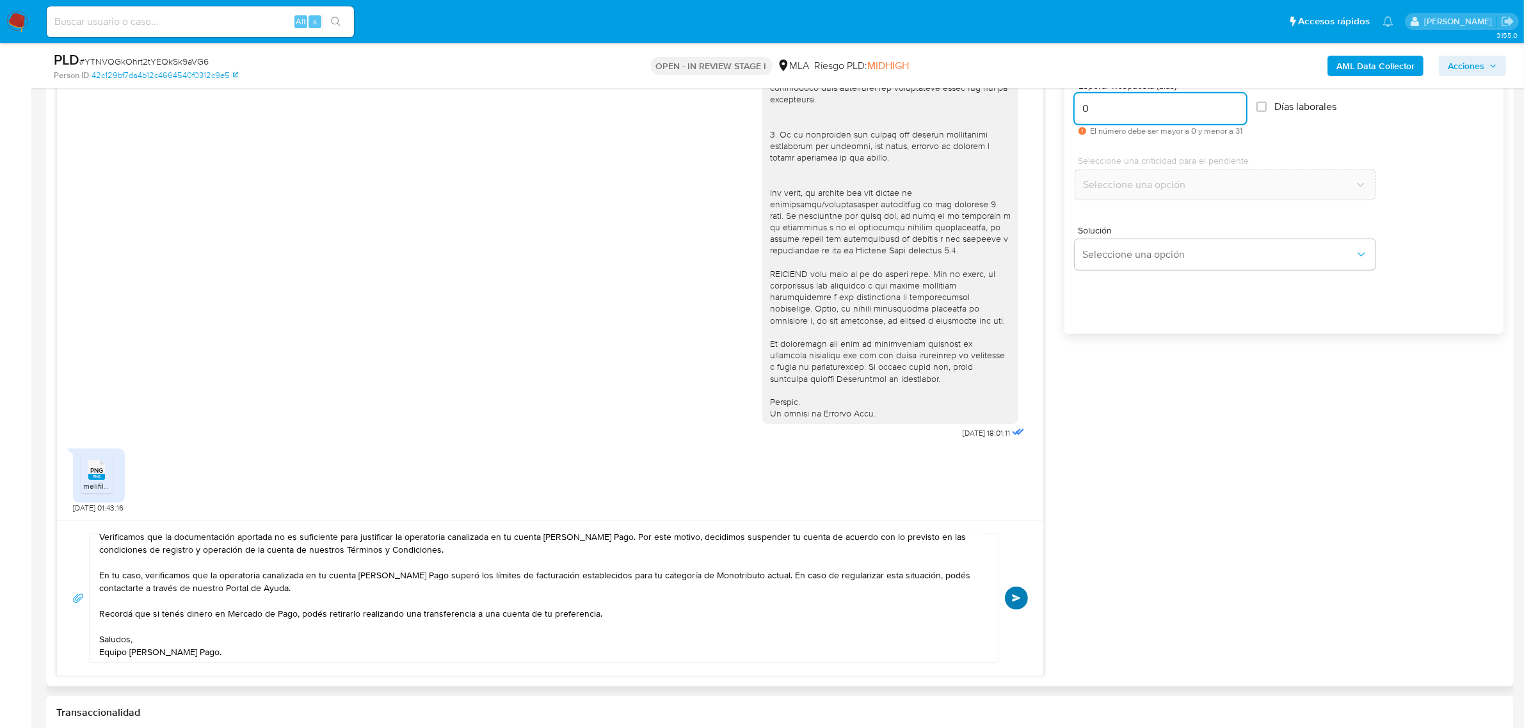
scroll to position [743, 0]
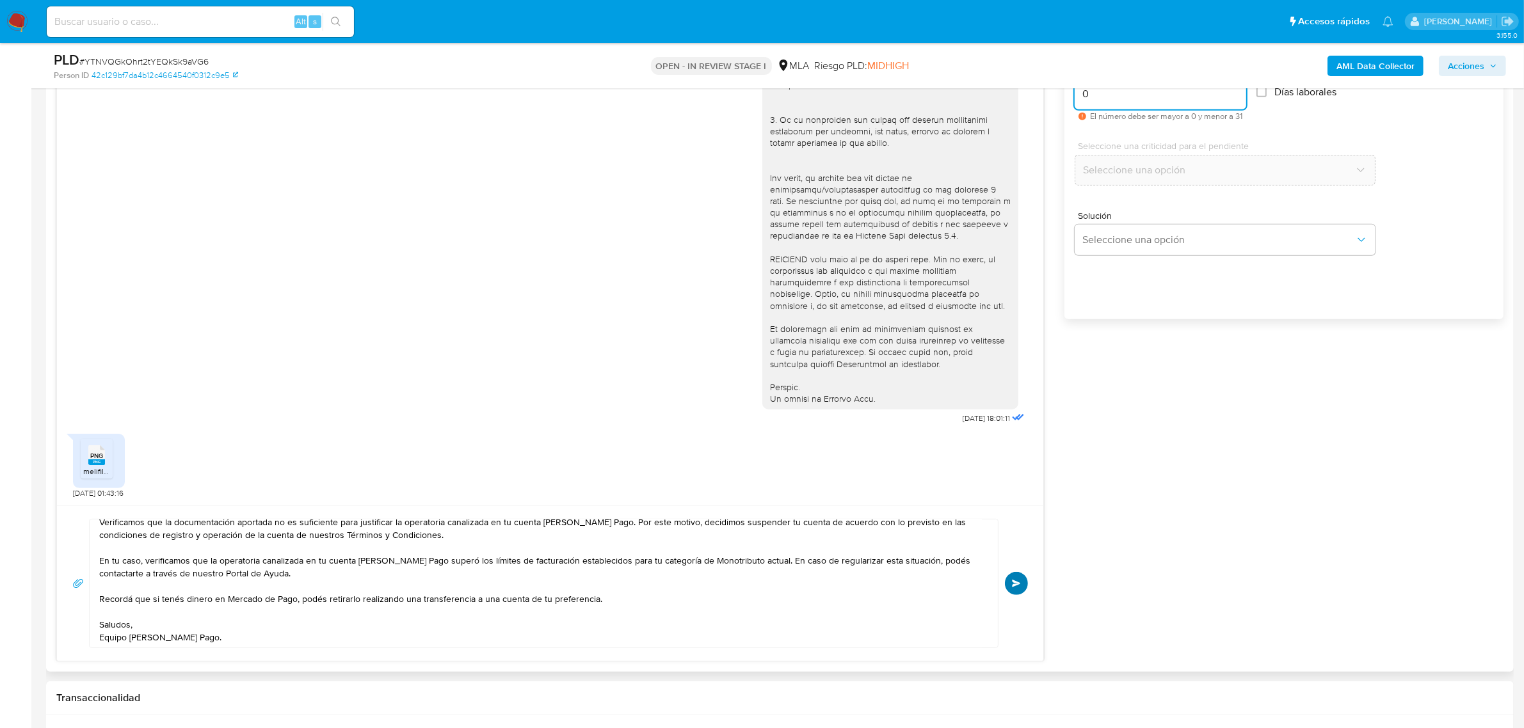
type input "0"
click at [1022, 586] on button "Enviar" at bounding box center [1016, 583] width 23 height 23
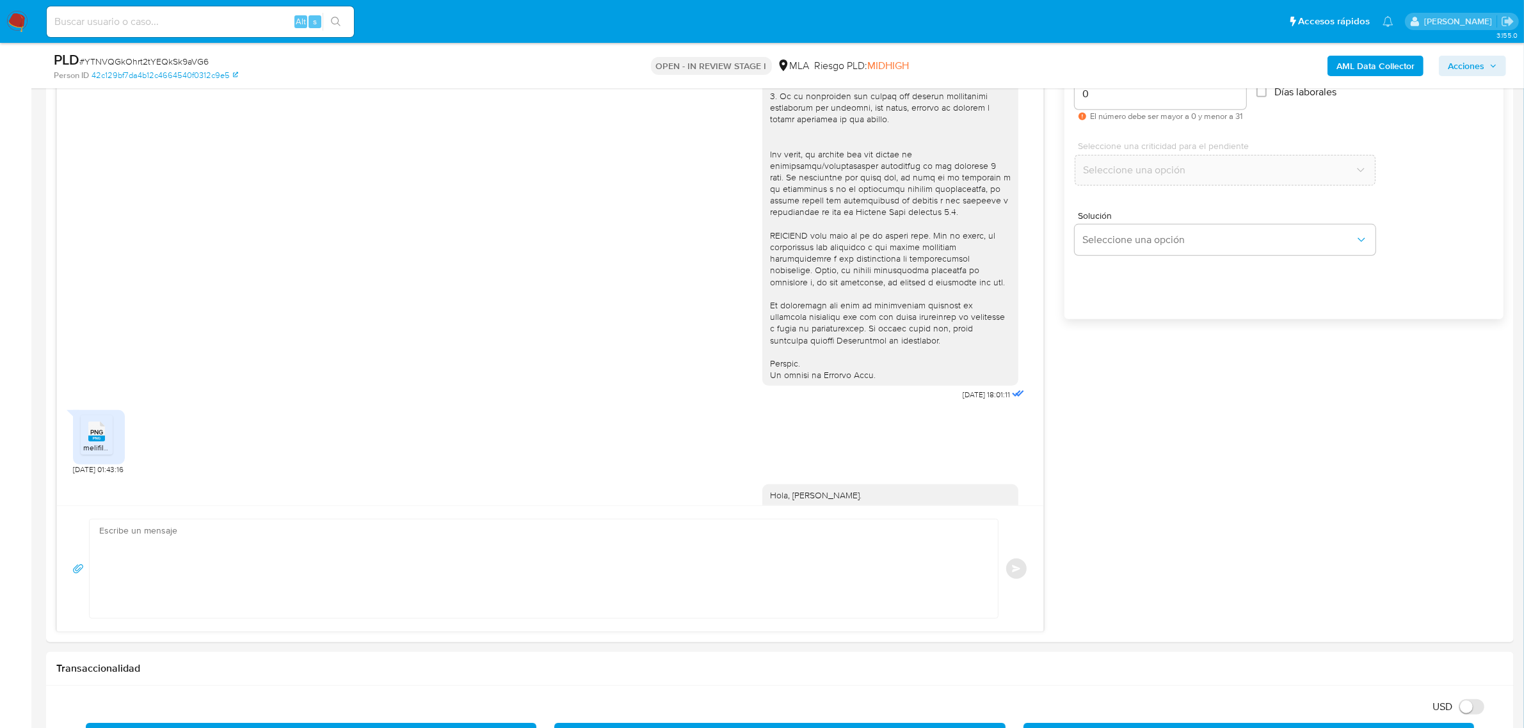
scroll to position [677, 0]
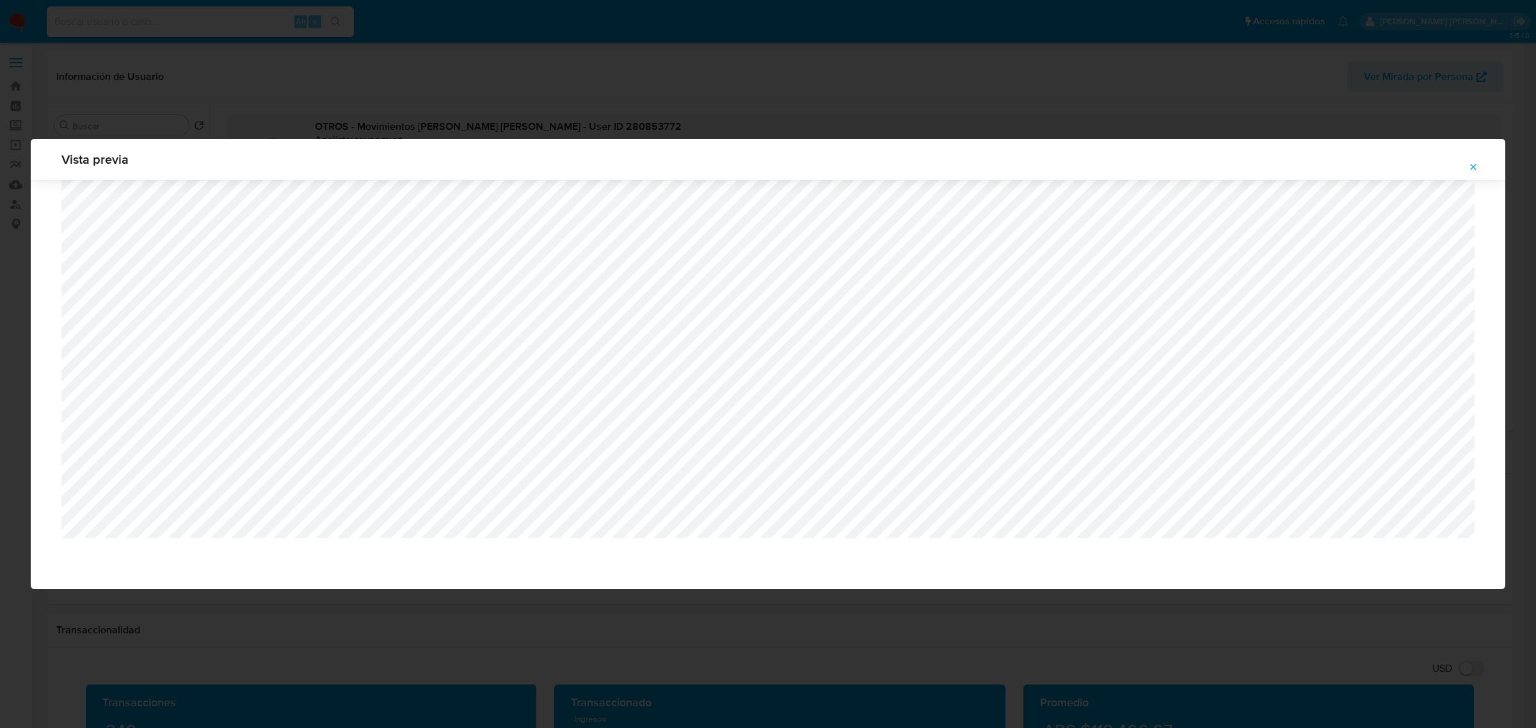
select select "10"
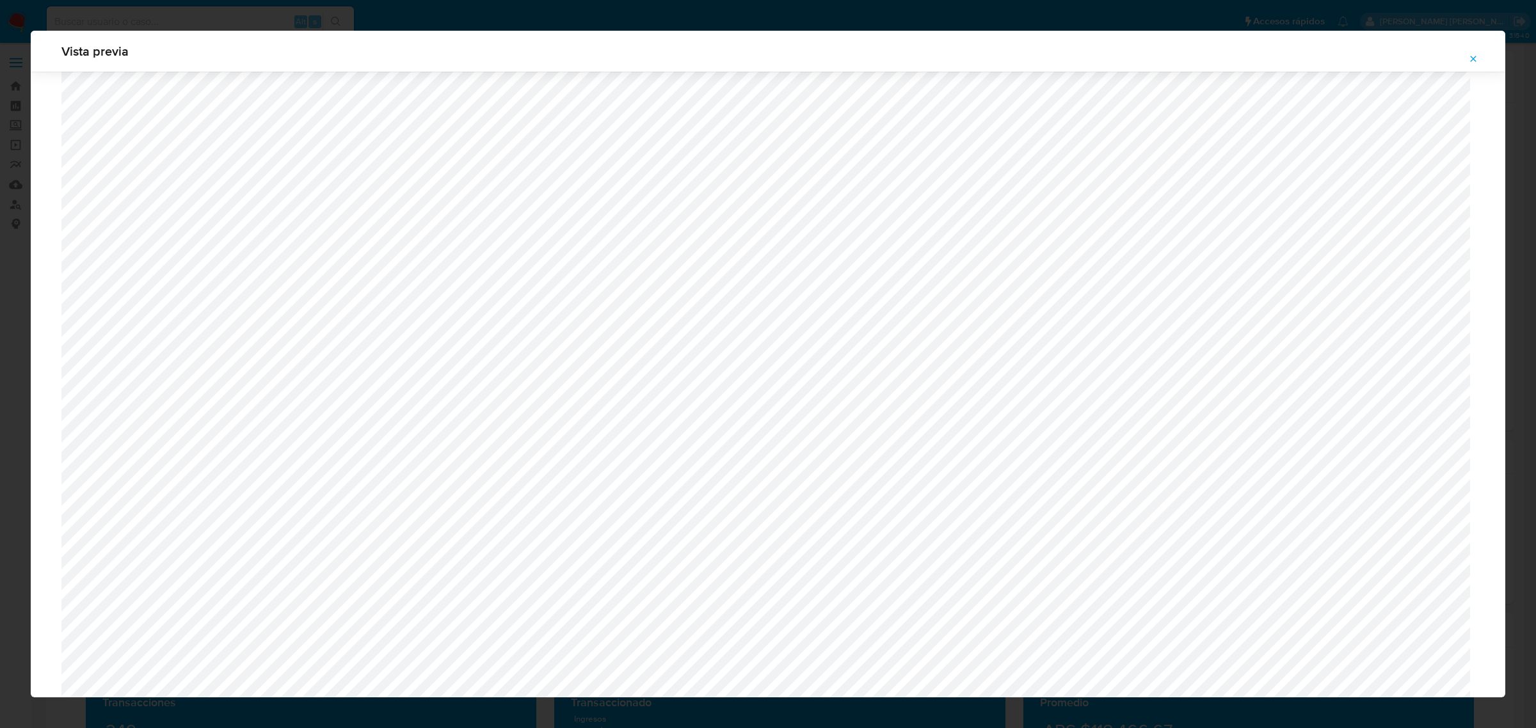
scroll to position [1095, 0]
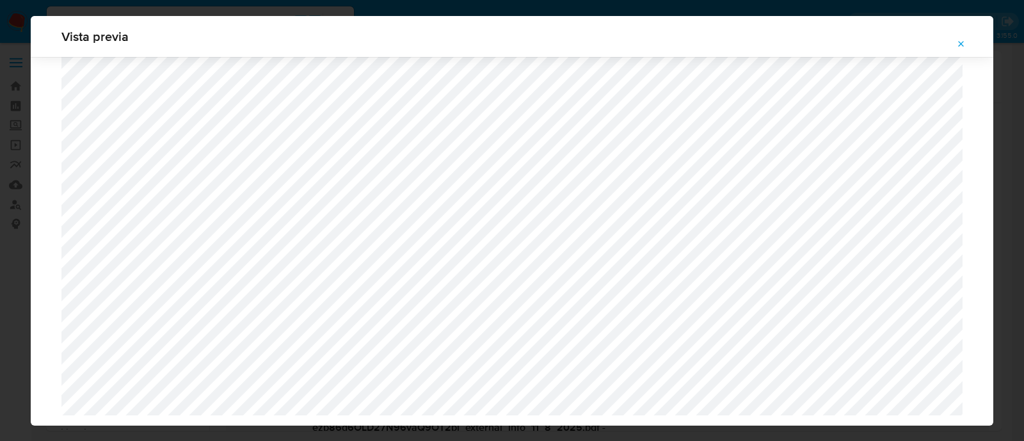
select select "10"
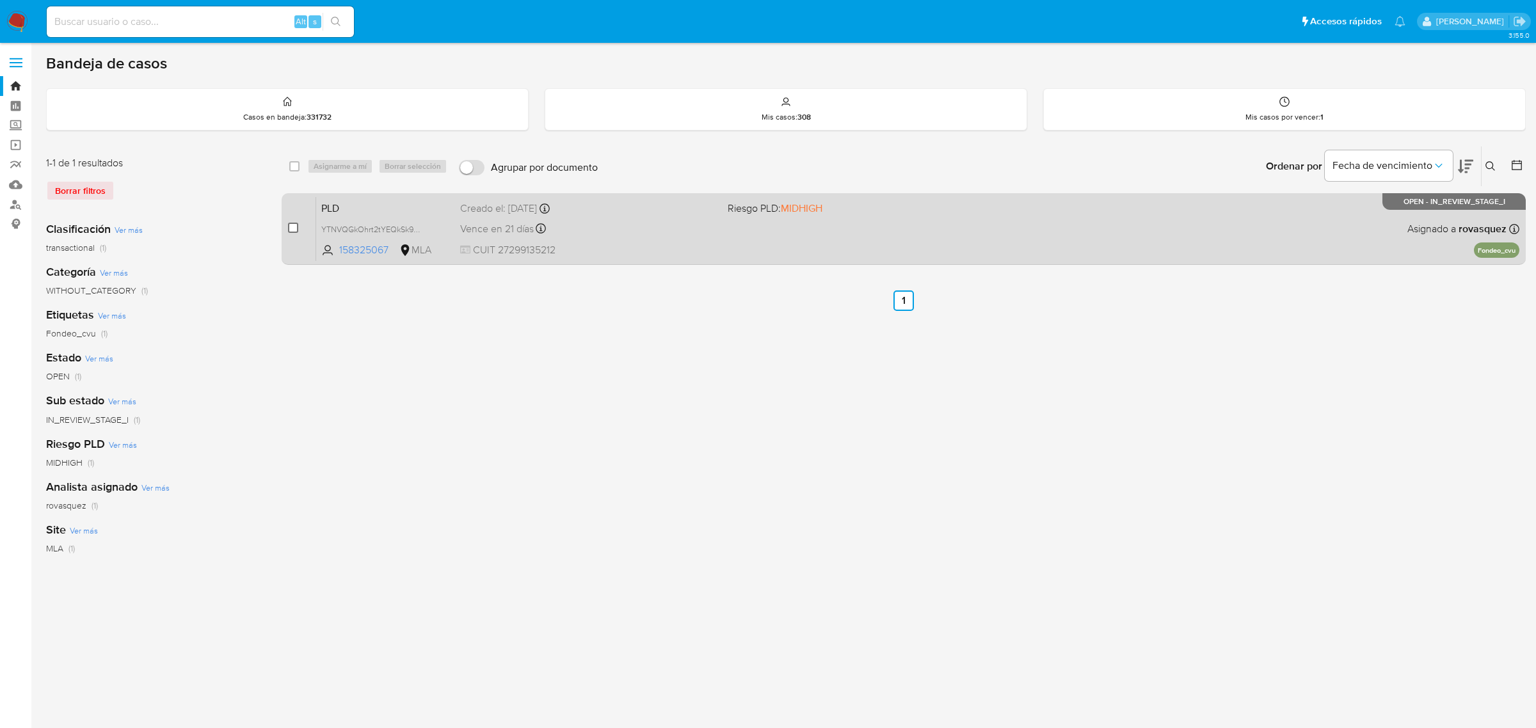
click at [294, 228] on input "checkbox" at bounding box center [293, 228] width 10 height 10
checkbox input "true"
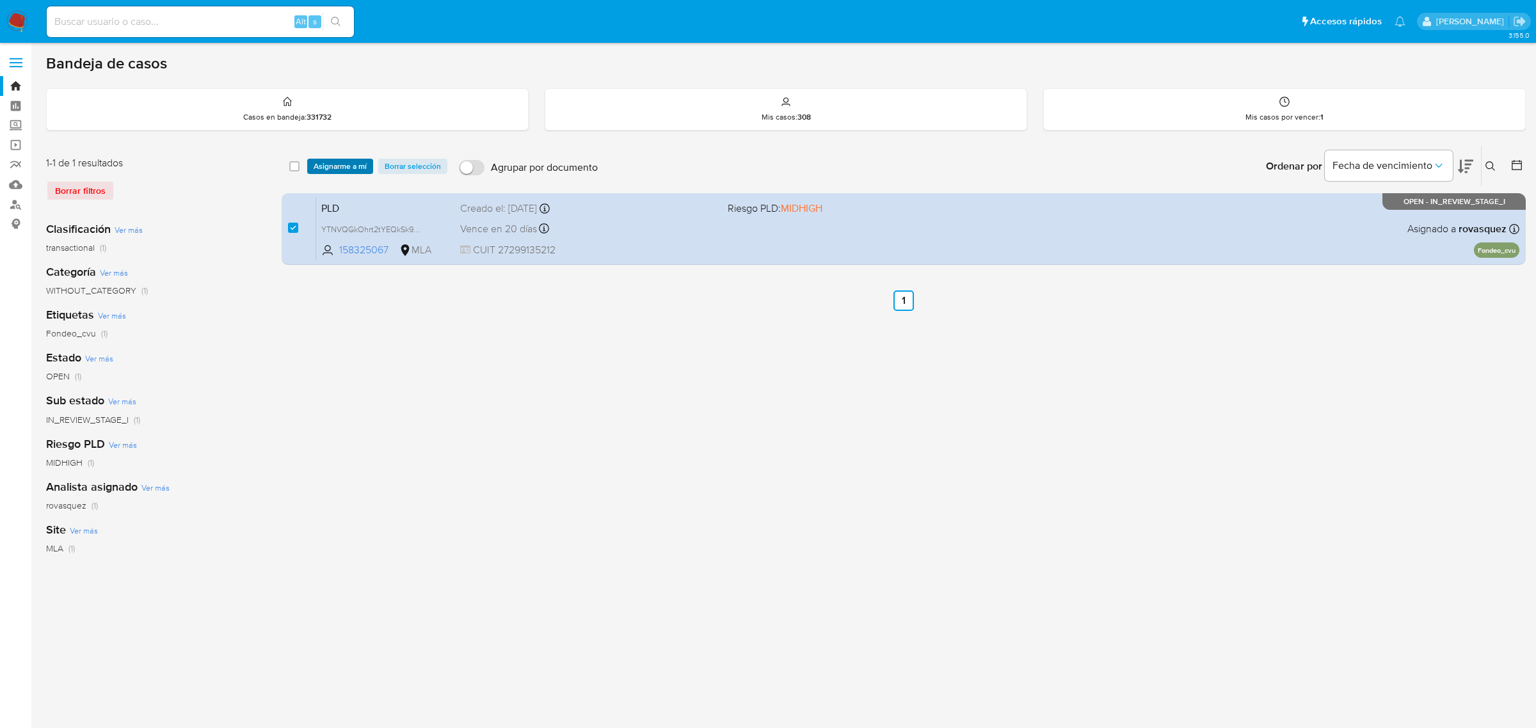
click at [339, 168] on span "Asignarme a mí" at bounding box center [340, 166] width 53 height 13
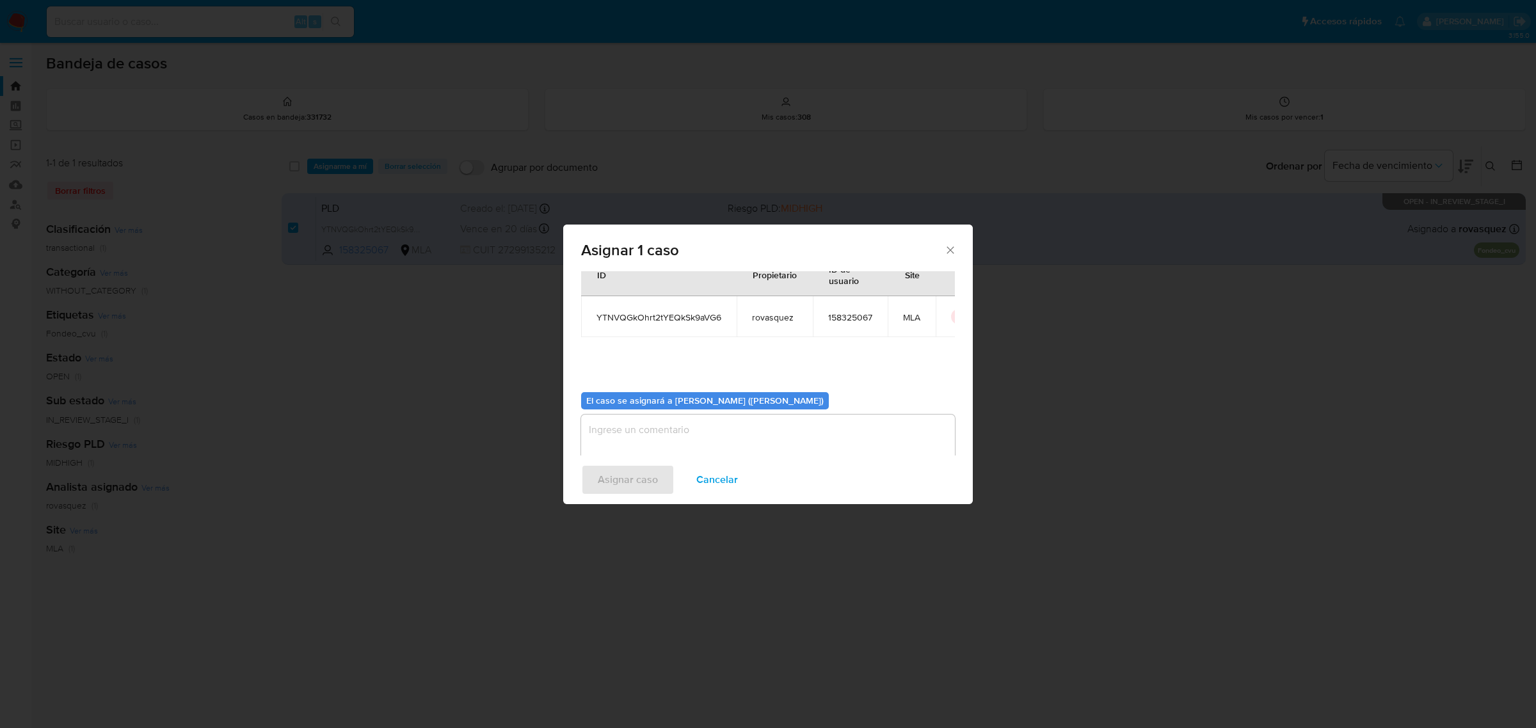
scroll to position [65, 0]
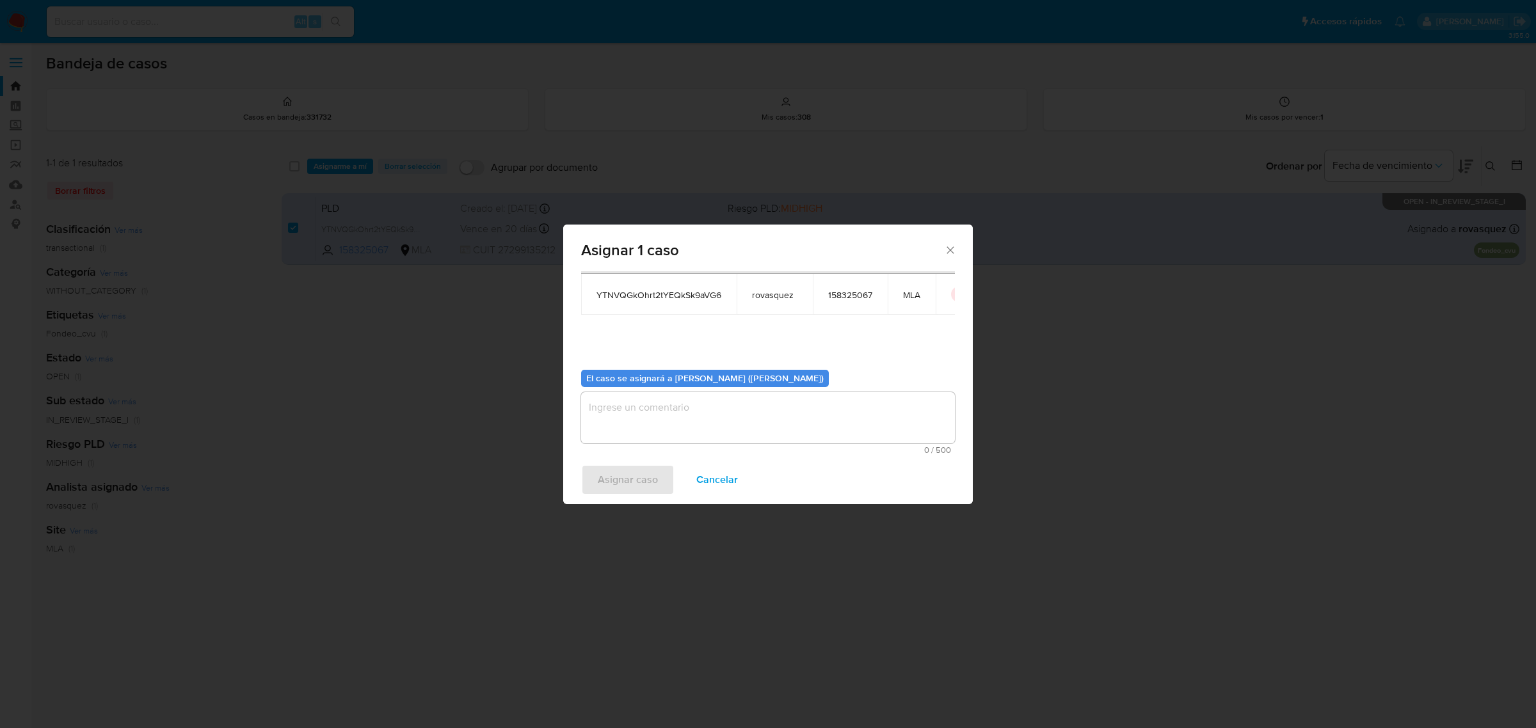
click at [632, 412] on textarea "assign-modal" at bounding box center [768, 417] width 374 height 51
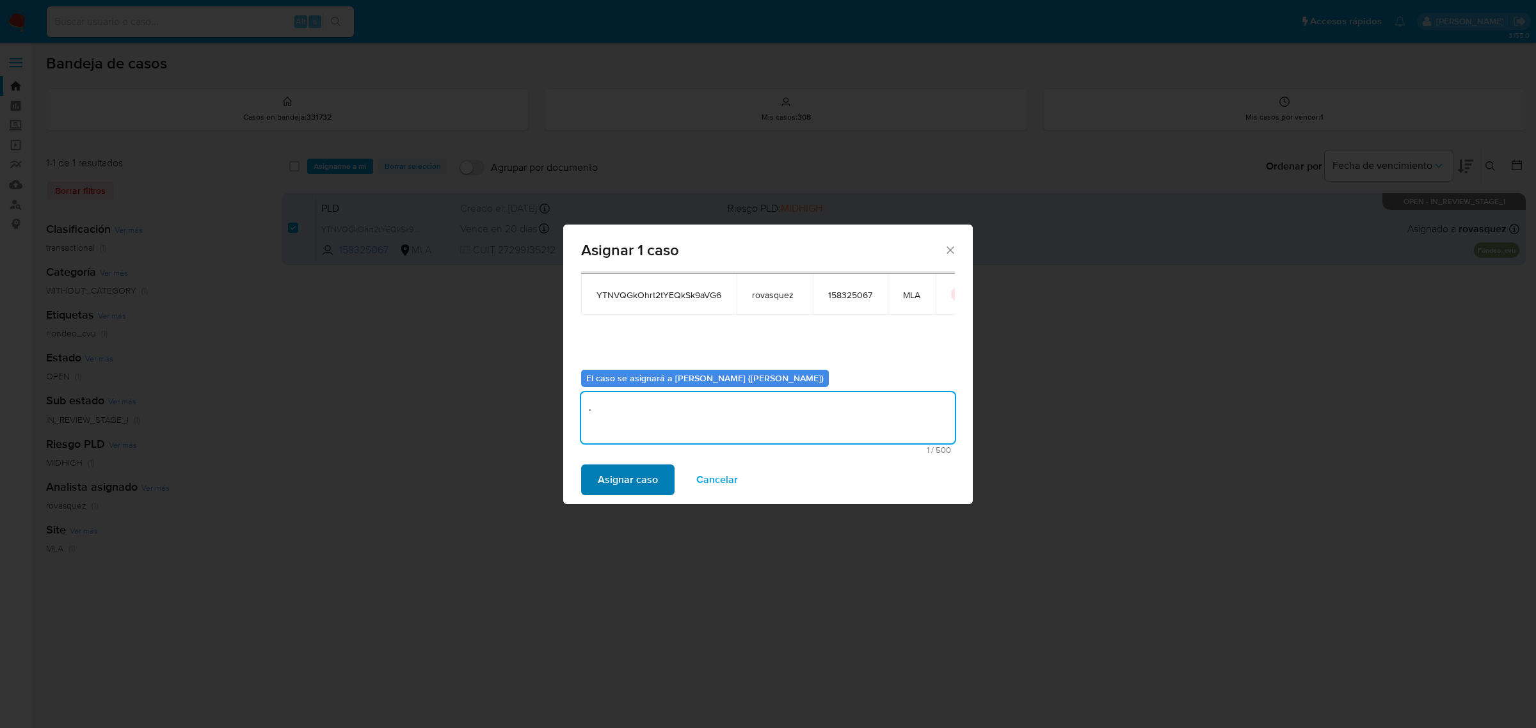
type textarea "."
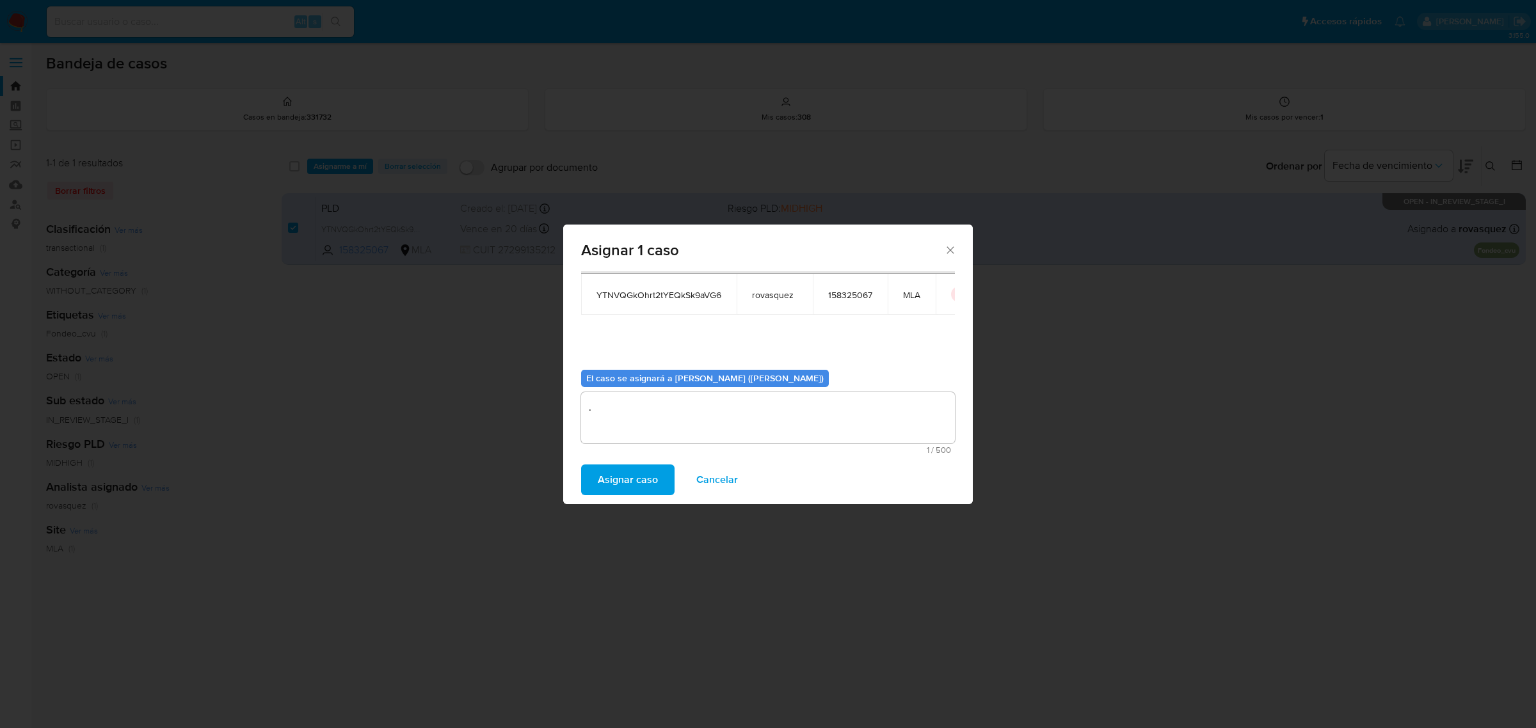
click at [613, 484] on span "Asignar caso" at bounding box center [628, 480] width 60 height 28
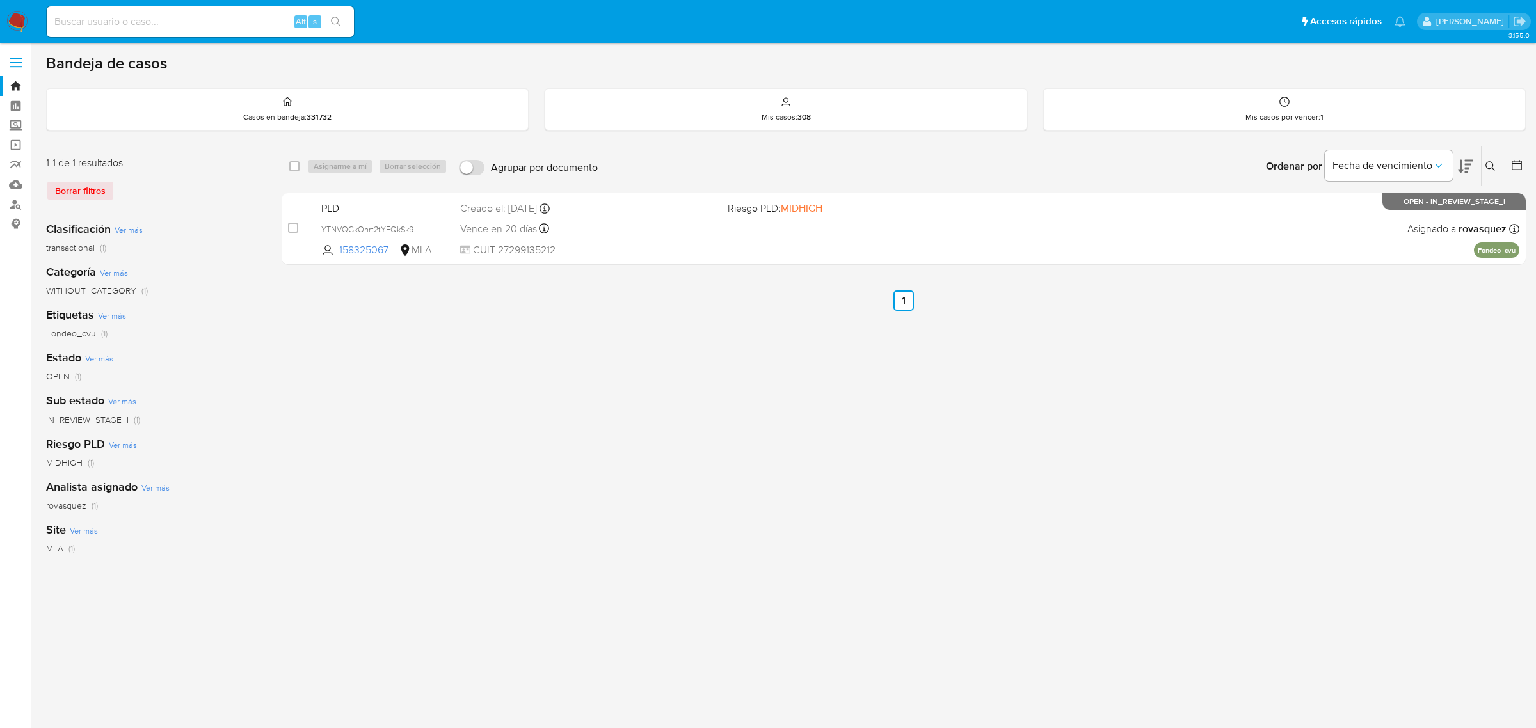
click at [1496, 163] on button at bounding box center [1492, 166] width 21 height 15
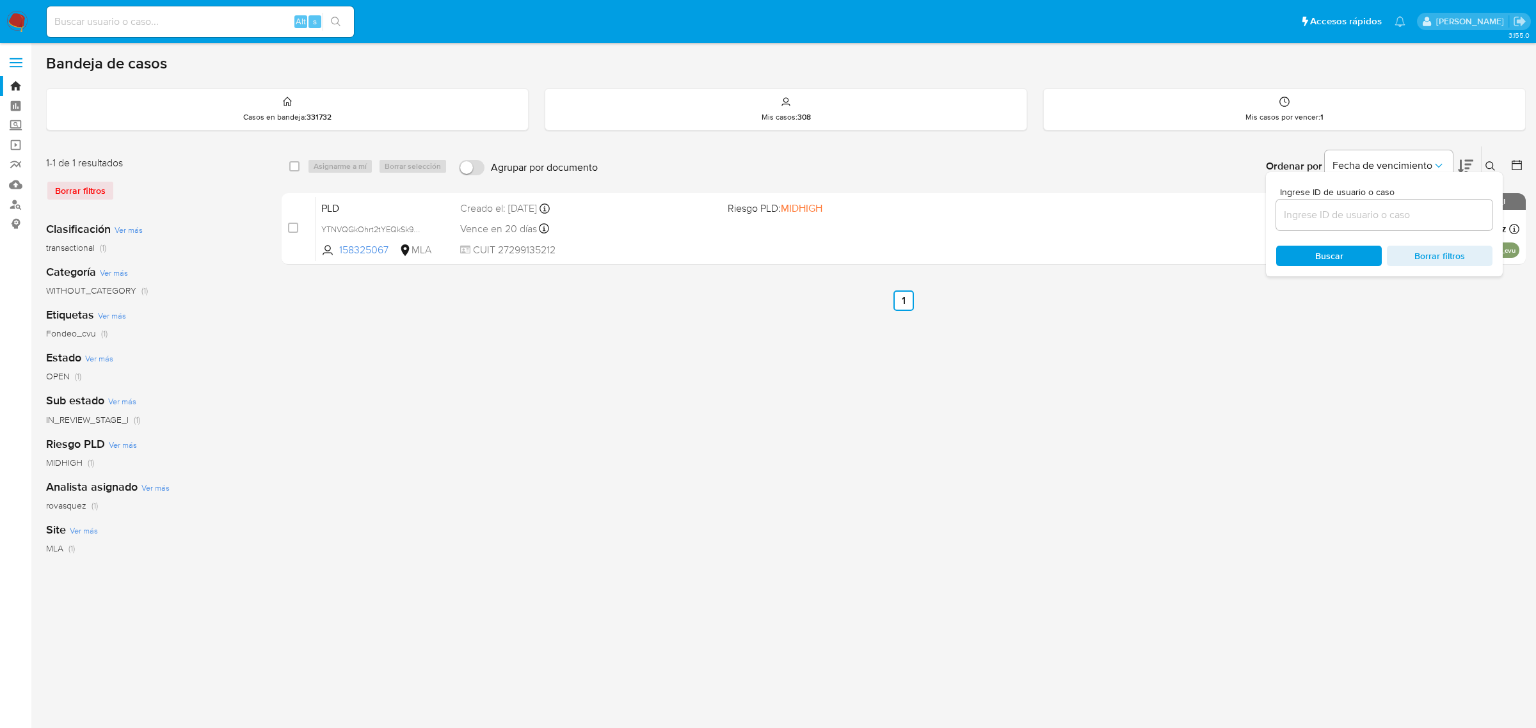
click at [1341, 215] on input at bounding box center [1384, 215] width 216 height 17
type input "TGv22hLw5qCmsIyZxuAb8IJj"
click at [1319, 254] on div "Buscar Borrar filtros" at bounding box center [1384, 256] width 216 height 20
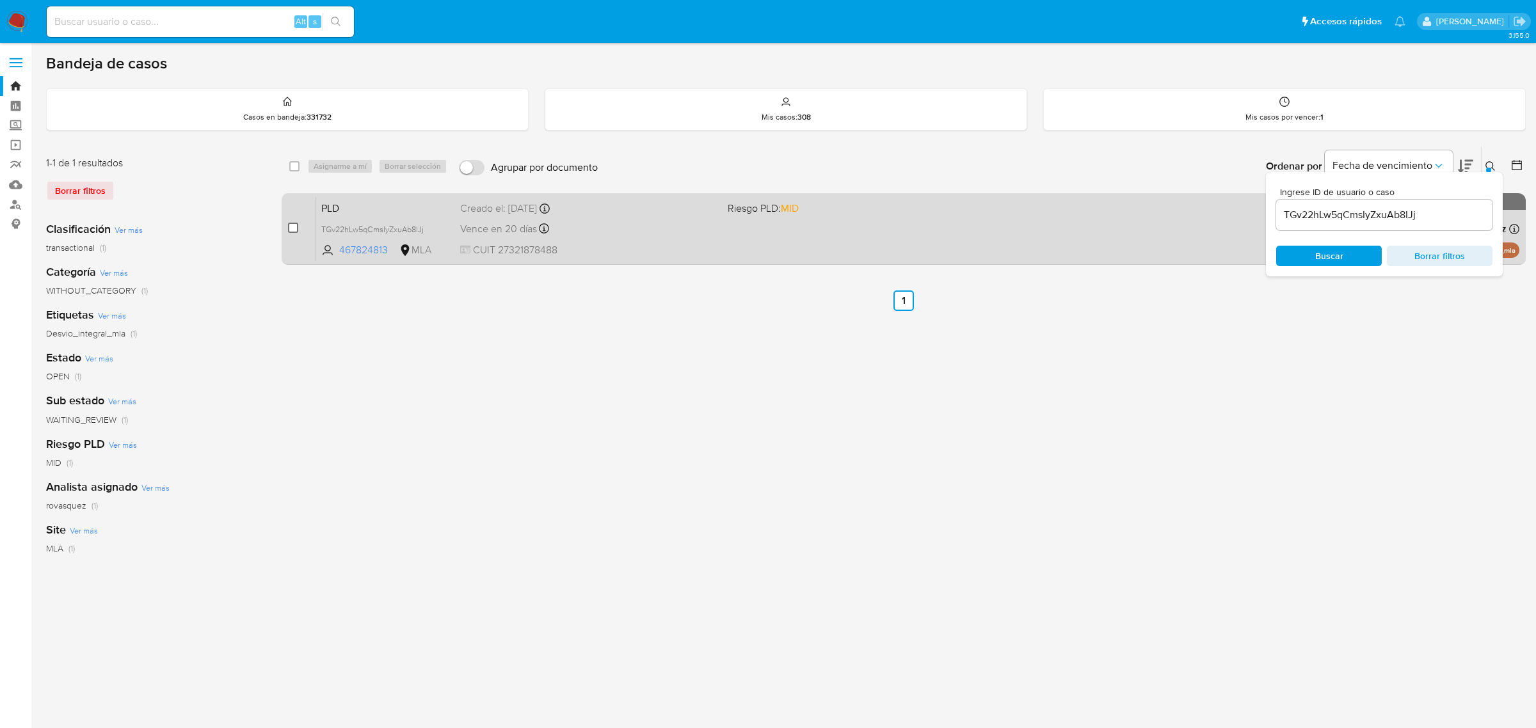
click at [294, 229] on input "checkbox" at bounding box center [293, 228] width 10 height 10
checkbox input "true"
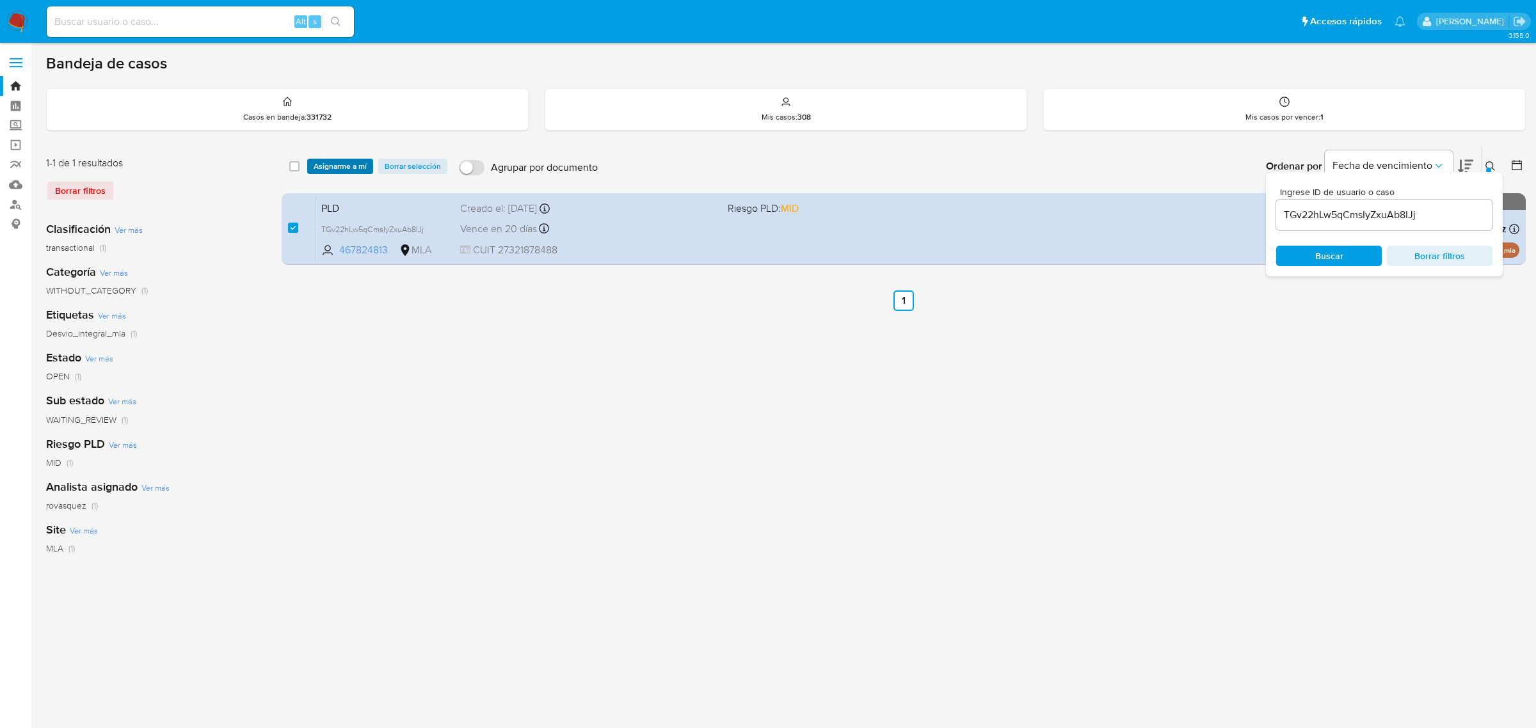
click at [334, 167] on span "Asignarme a mí" at bounding box center [340, 166] width 53 height 13
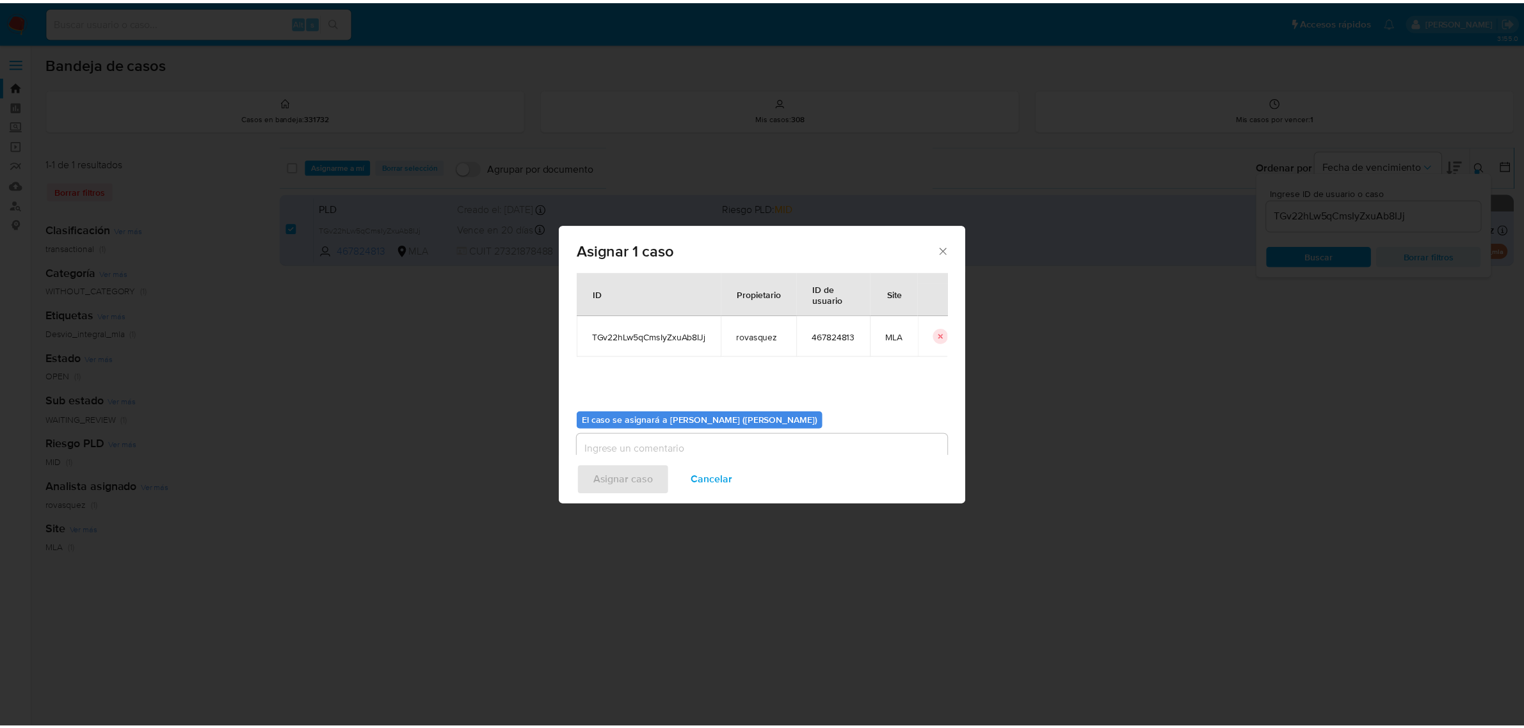
scroll to position [65, 0]
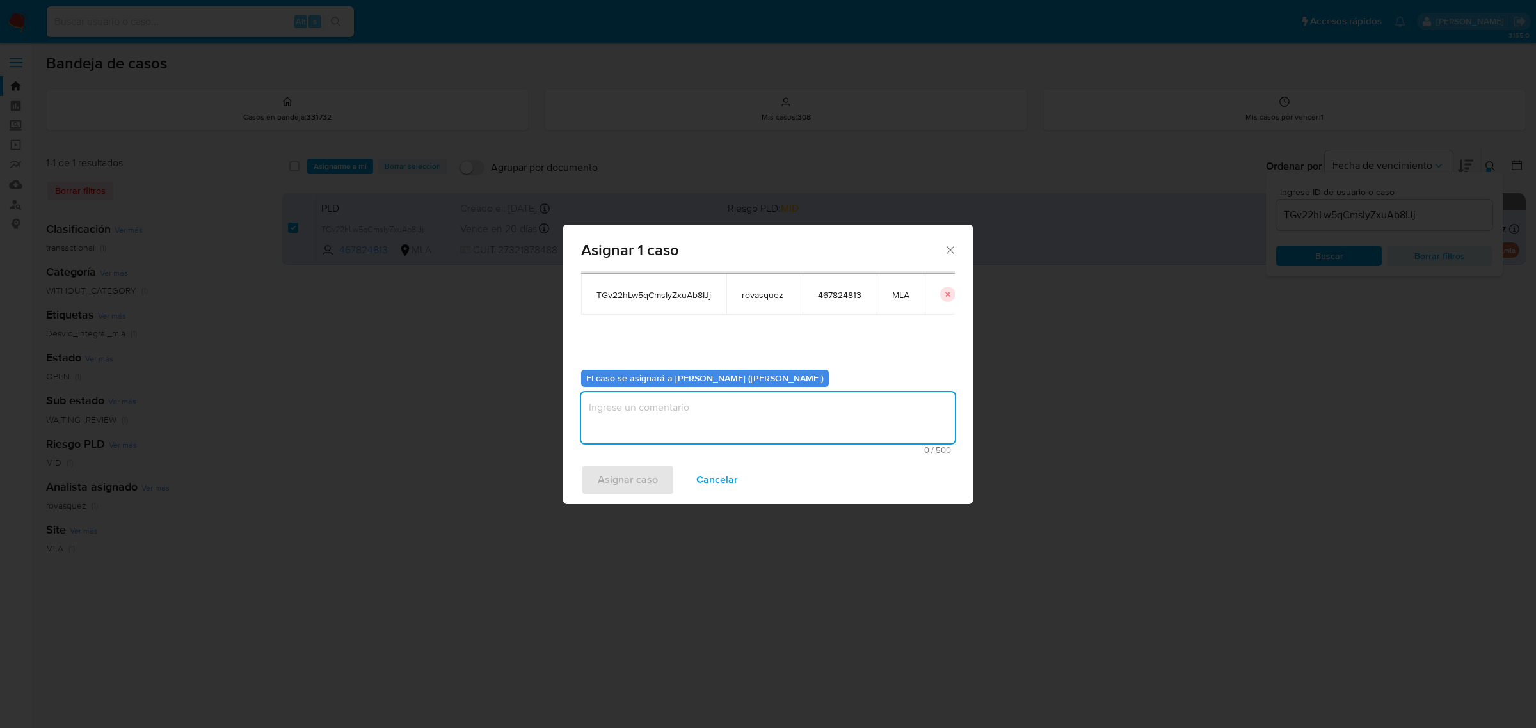
click at [620, 413] on textarea "assign-modal" at bounding box center [768, 417] width 374 height 51
type textarea "."
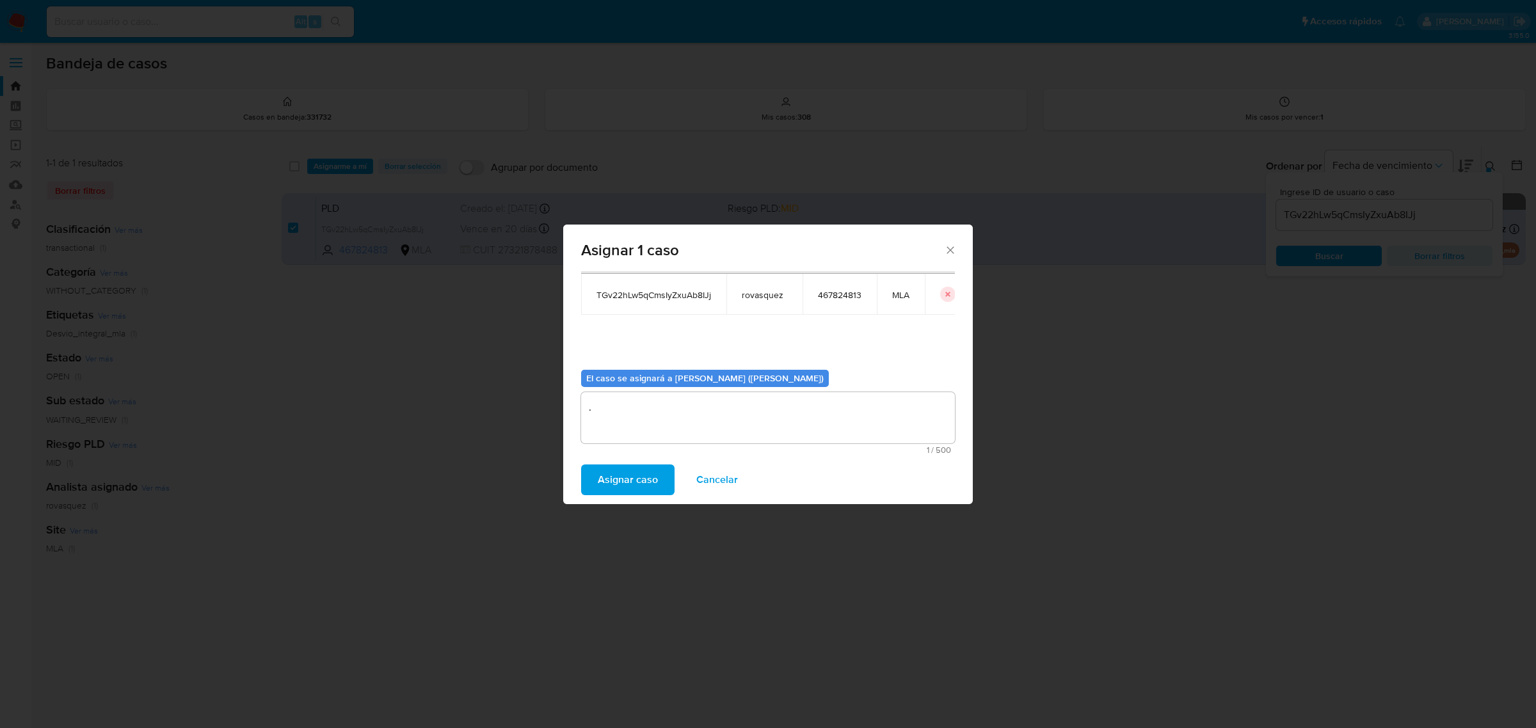
click at [632, 474] on span "Asignar caso" at bounding box center [628, 480] width 60 height 28
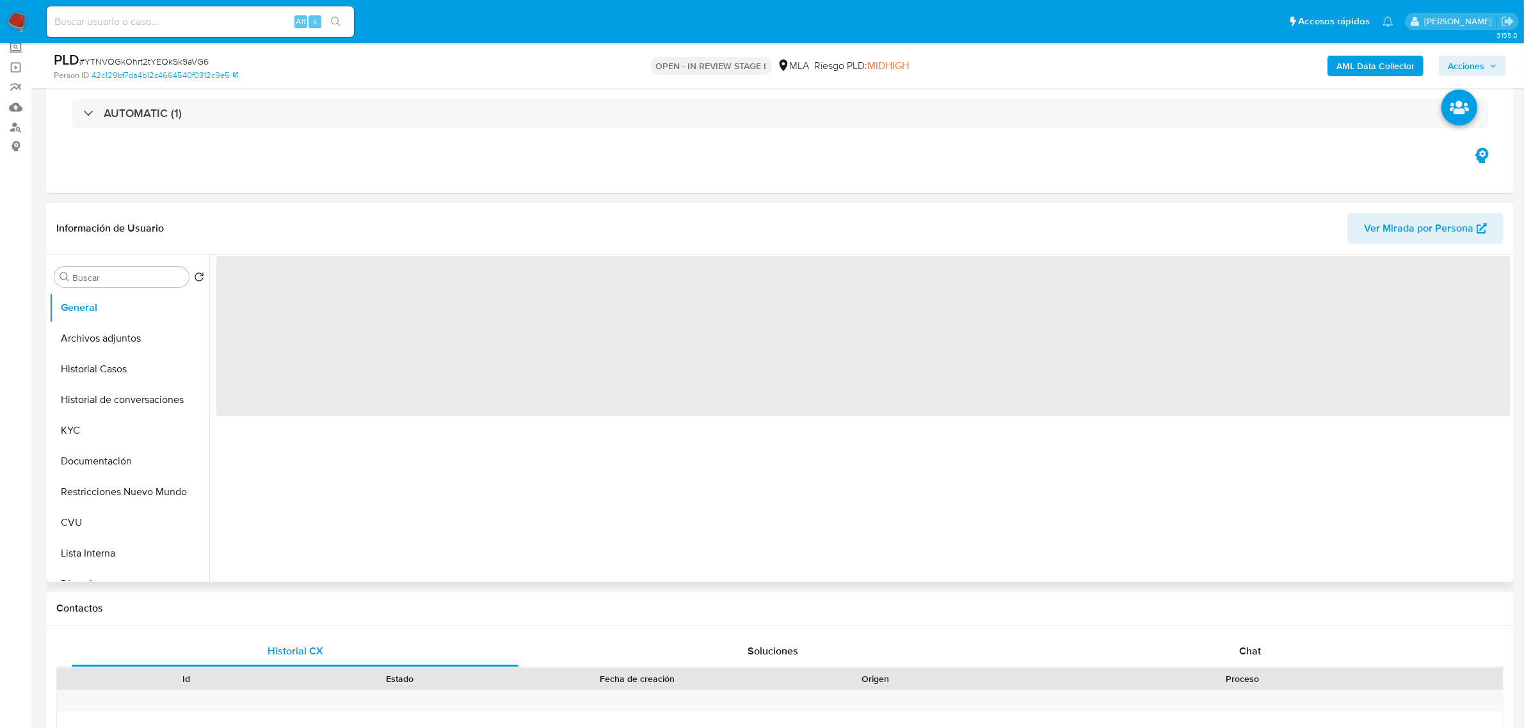
scroll to position [320, 0]
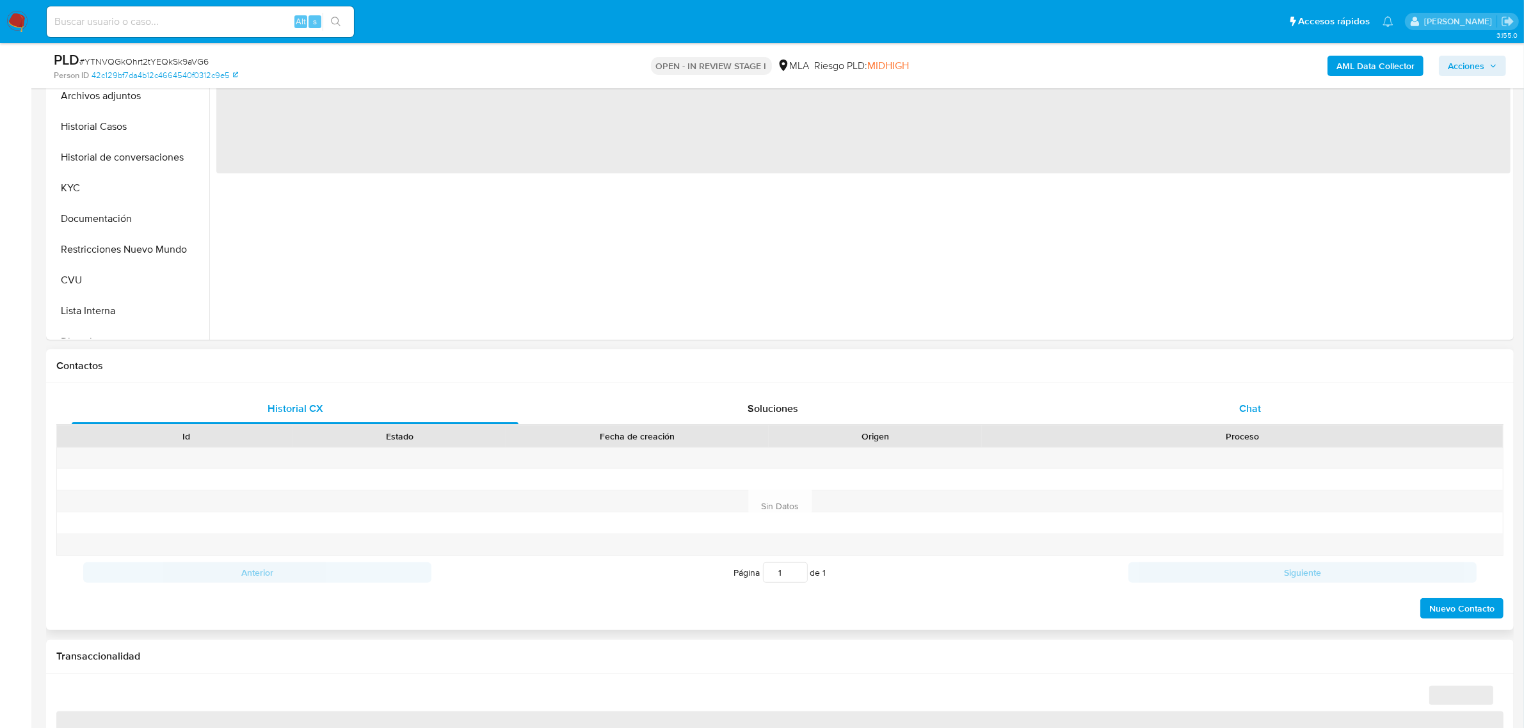
click at [1256, 410] on span "Chat" at bounding box center [1250, 408] width 22 height 15
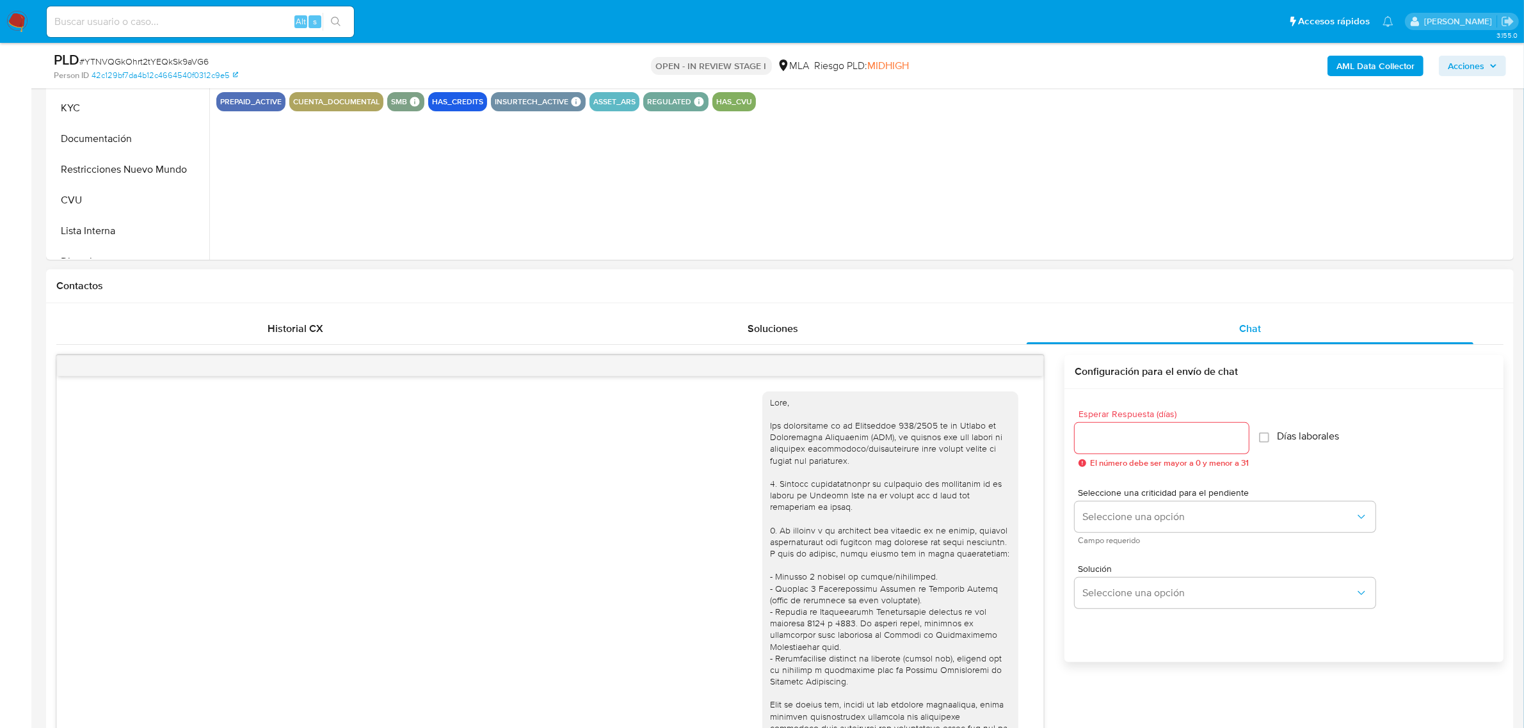
scroll to position [677, 0]
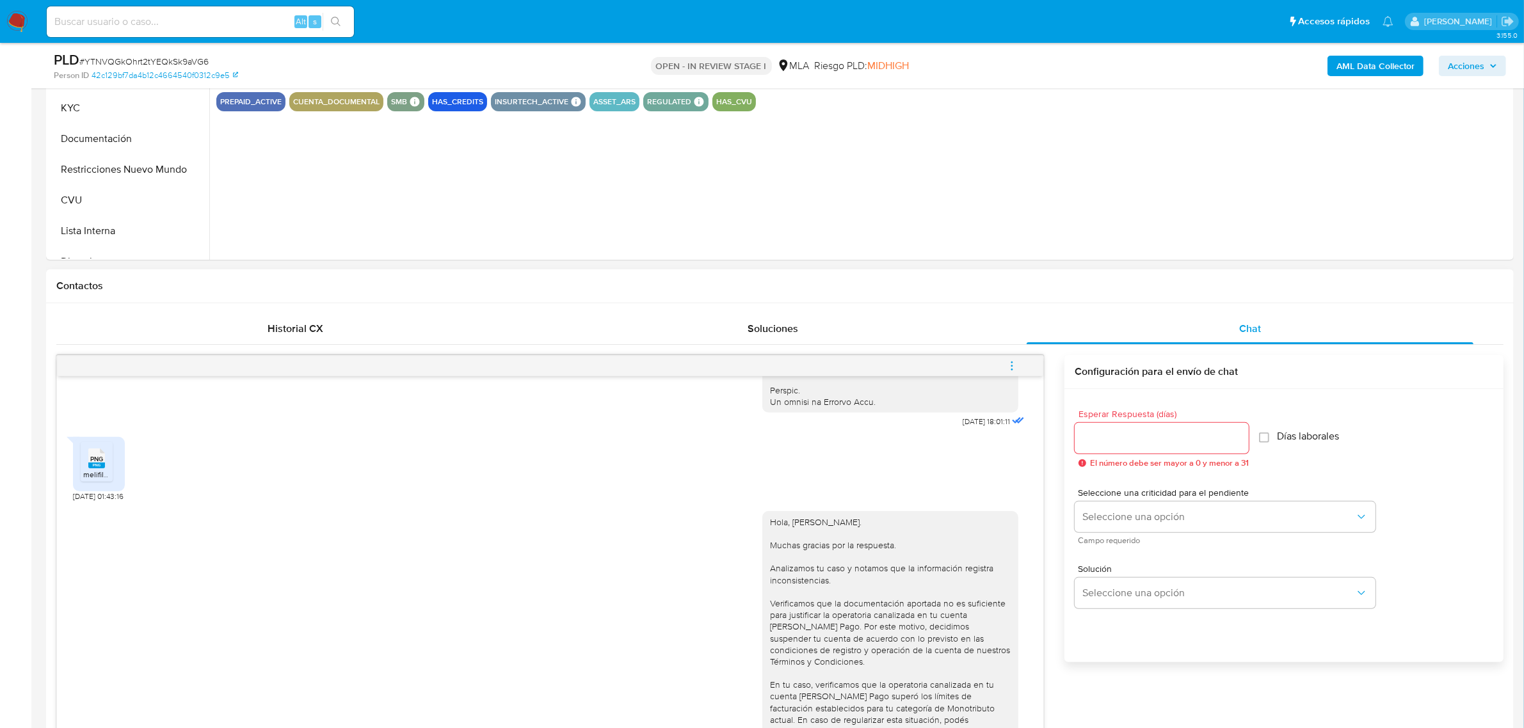
select select "10"
click at [1006, 369] on icon "menu-action" at bounding box center [1012, 366] width 12 height 12
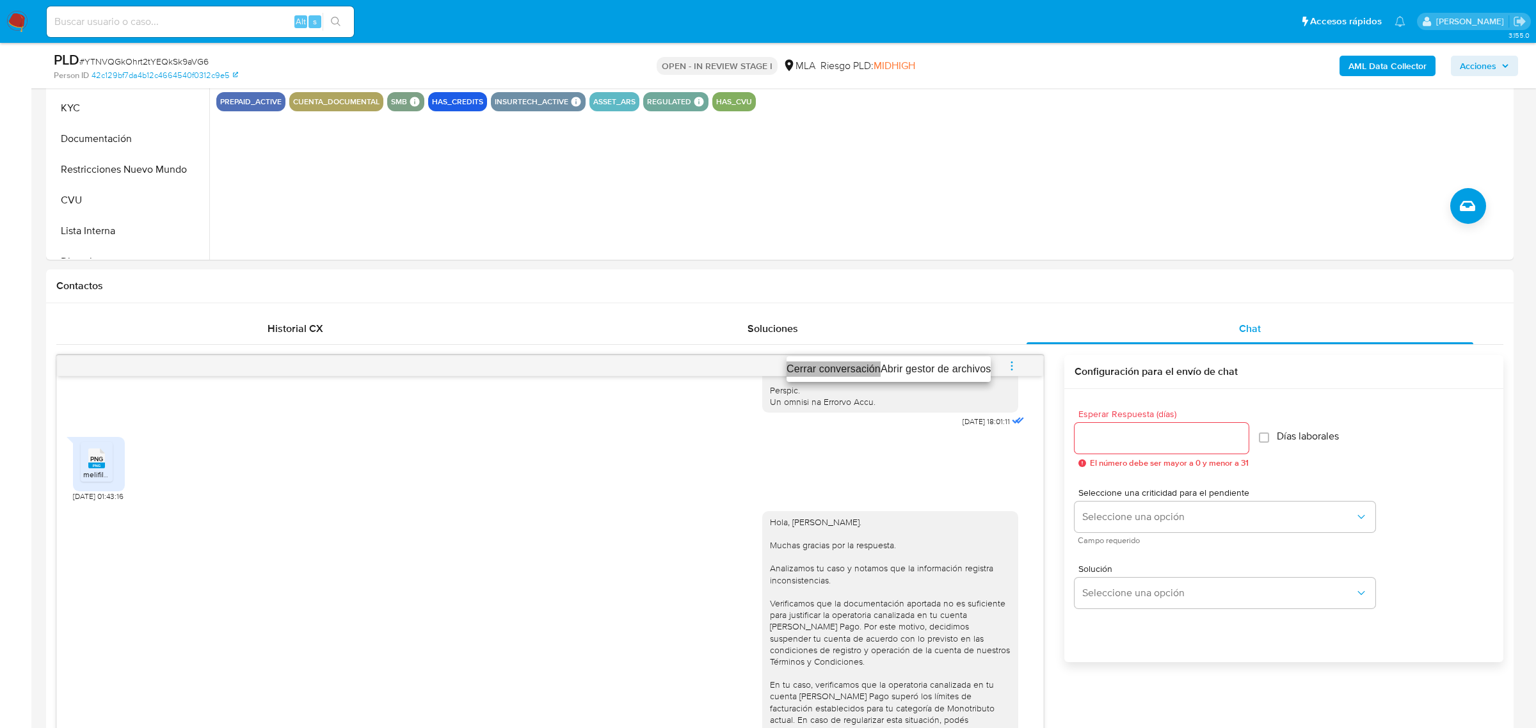
click at [835, 365] on li "Cerrar conversación" at bounding box center [834, 369] width 94 height 15
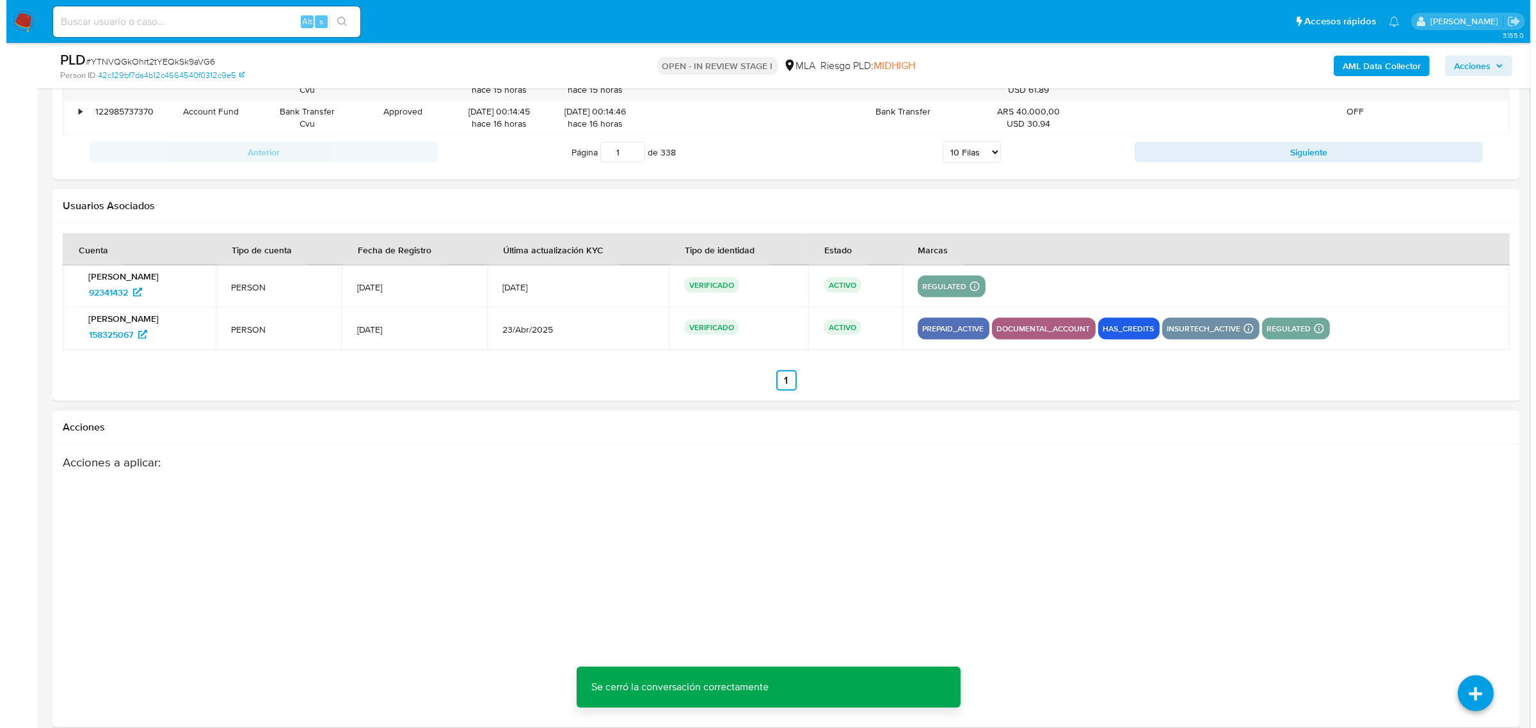
scroll to position [2297, 0]
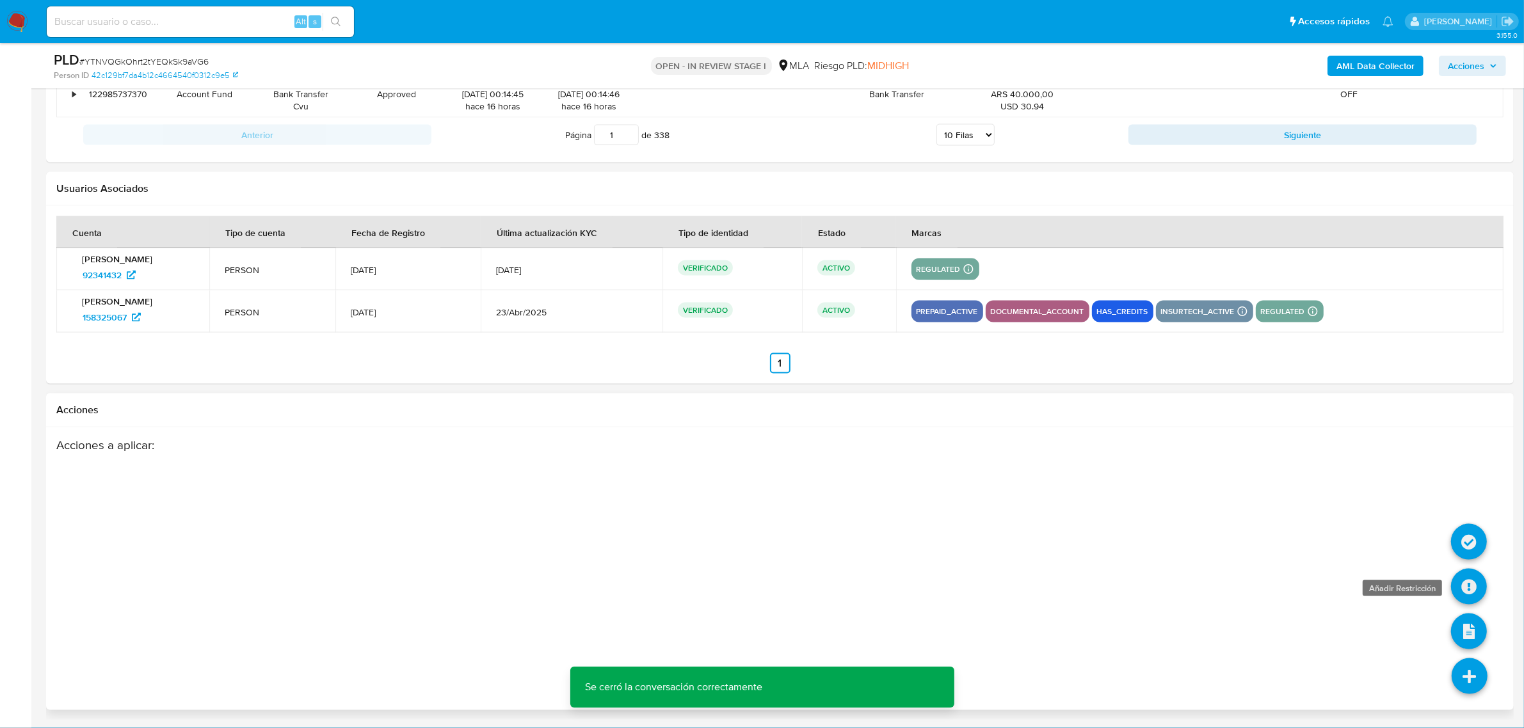
click at [1470, 581] on icon at bounding box center [1469, 587] width 36 height 36
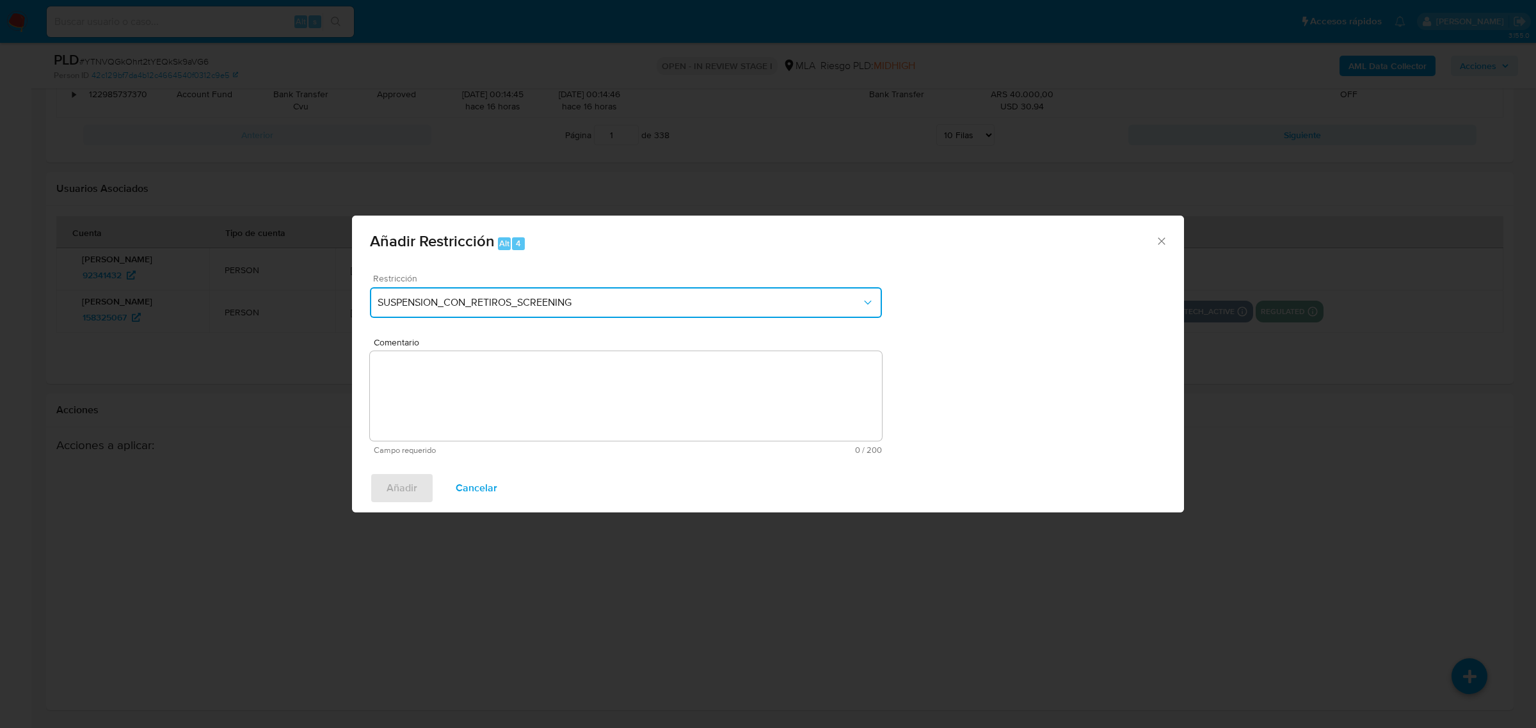
click at [513, 300] on span "SUSPENSION_CON_RETIROS_SCREENING" at bounding box center [620, 302] width 484 height 13
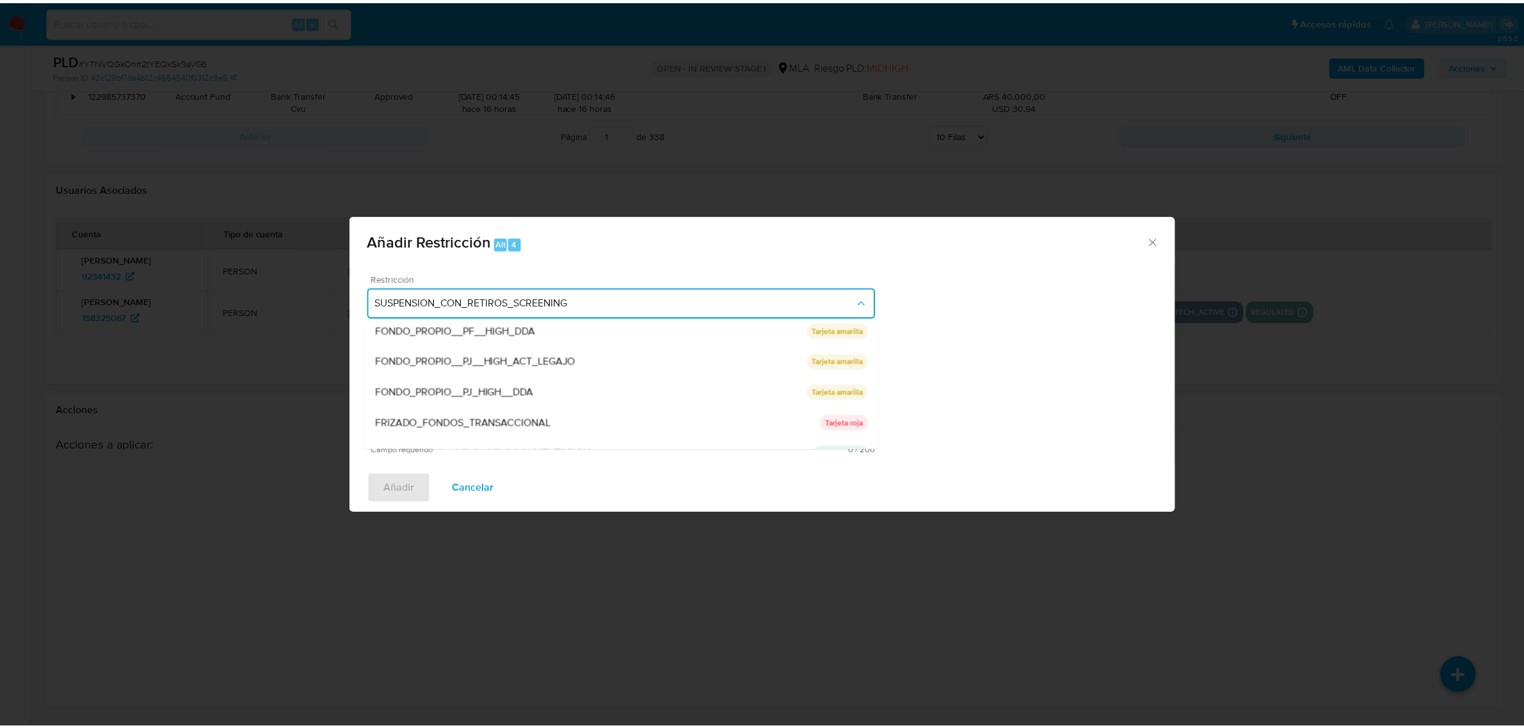
scroll to position [240, 0]
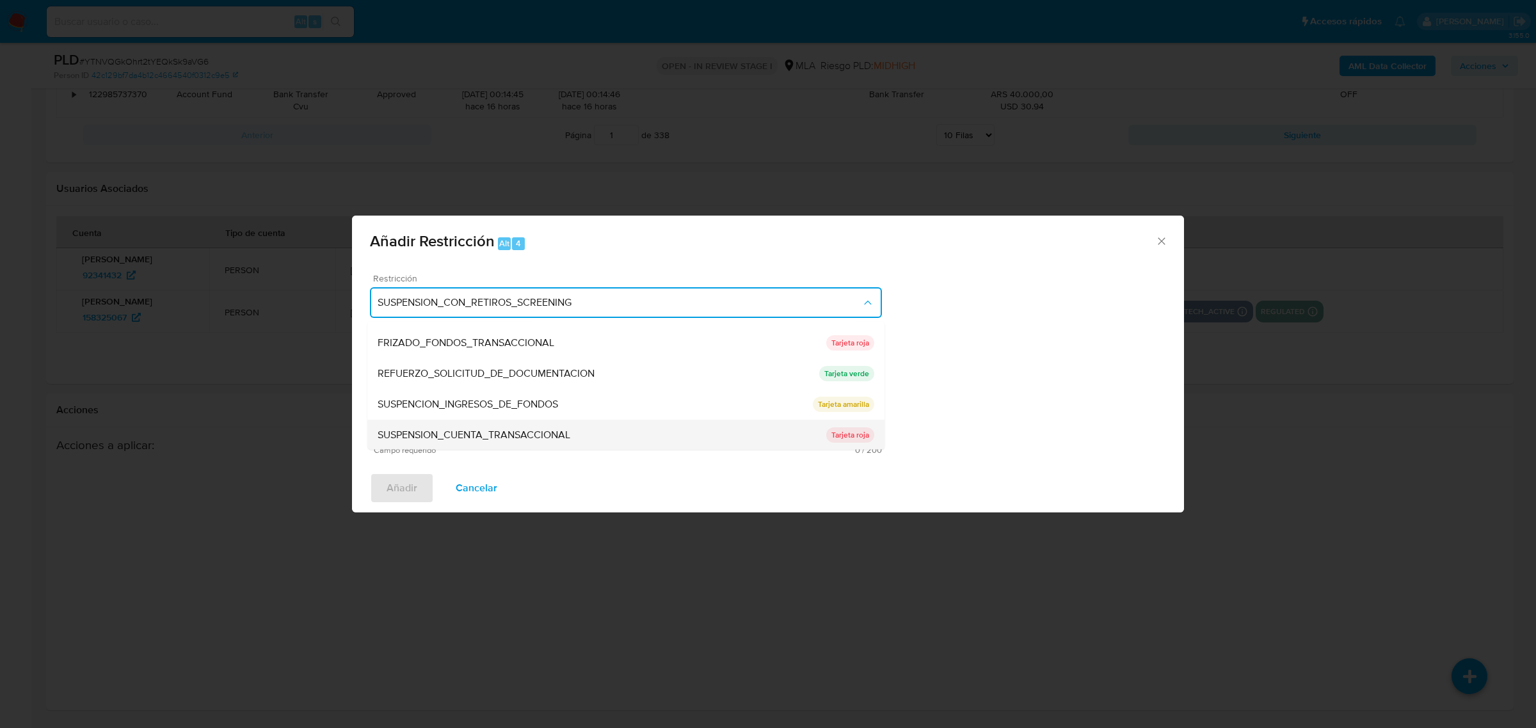
click at [533, 426] on div "SUSPENSION_CUENTA_TRANSACCIONAL" at bounding box center [602, 434] width 449 height 31
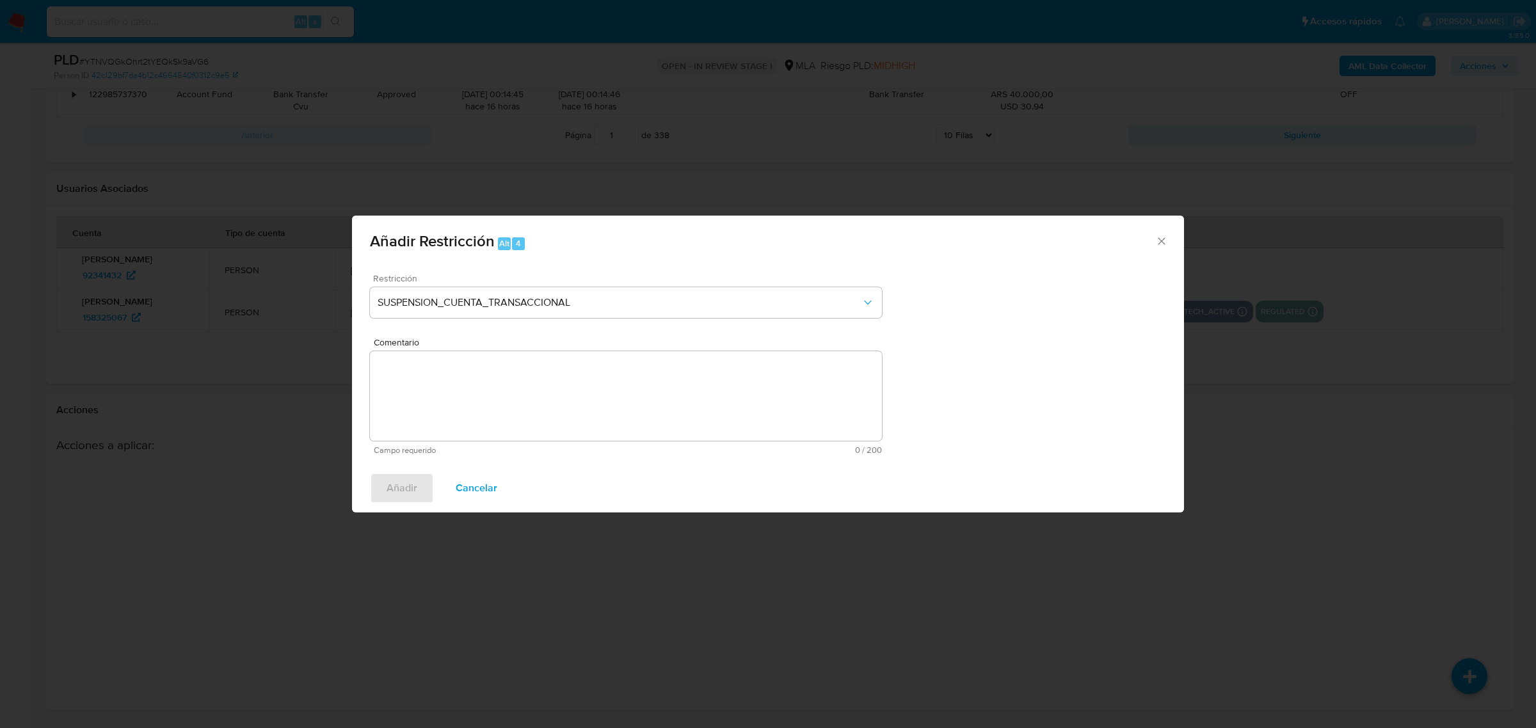
click at [436, 406] on textarea "Comentario" at bounding box center [626, 396] width 512 height 90
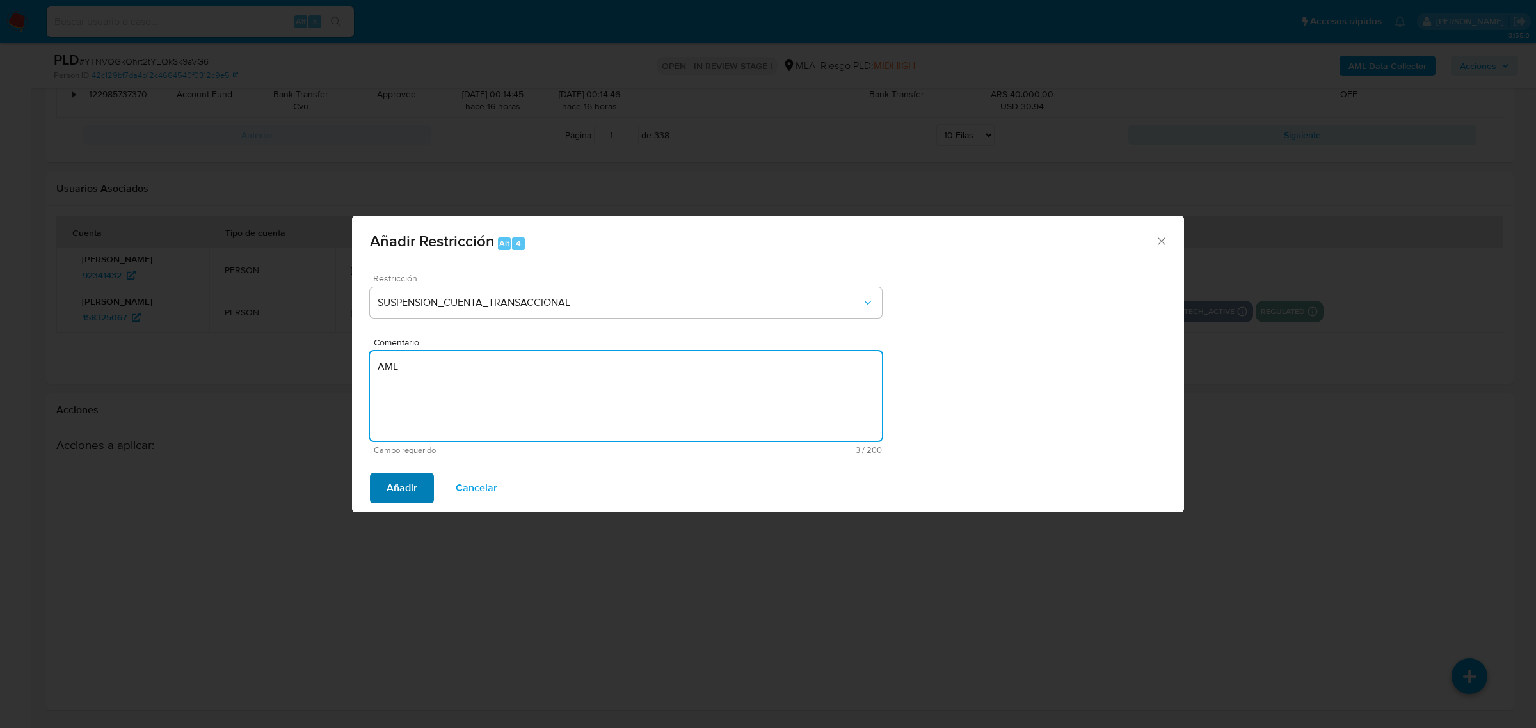
type textarea "AML"
click at [395, 487] on span "Añadir" at bounding box center [402, 488] width 31 height 28
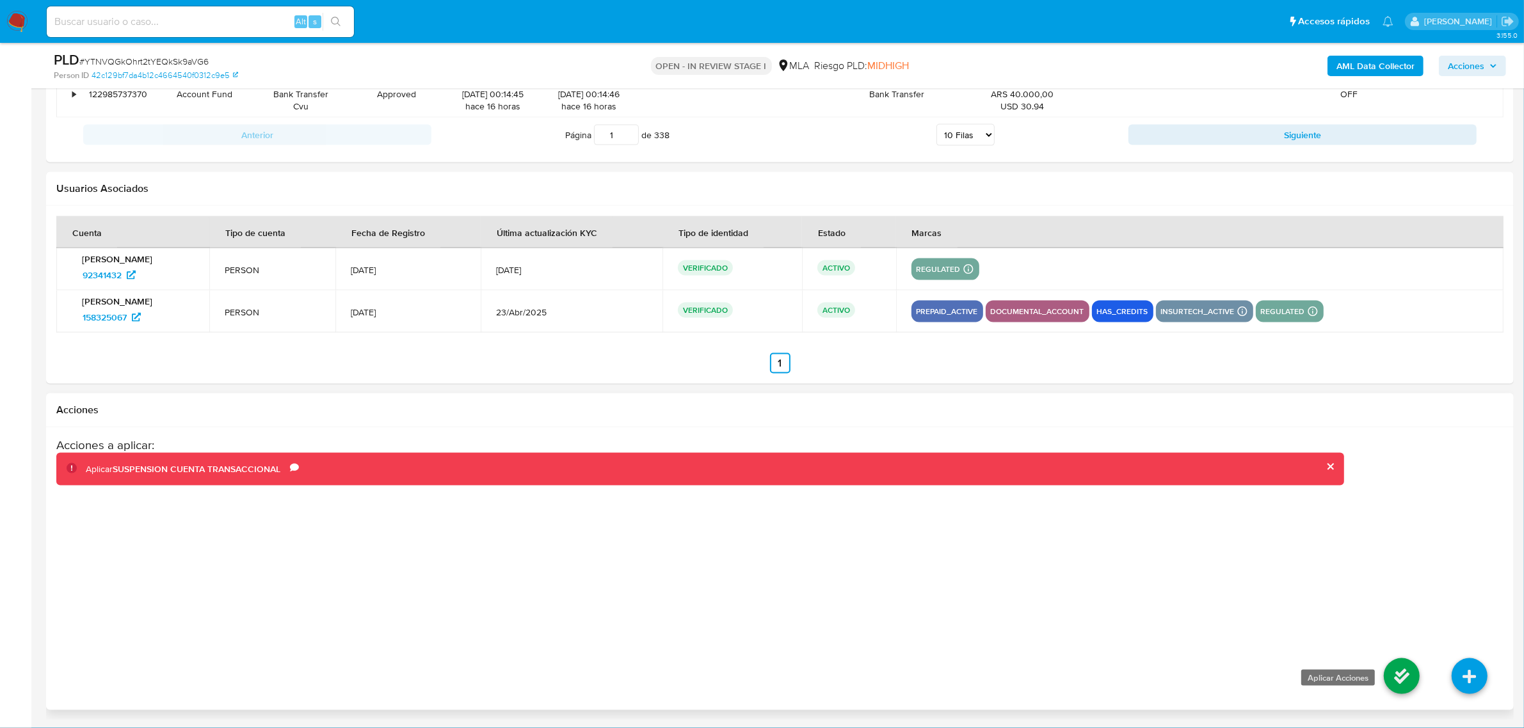
click at [1403, 677] on icon at bounding box center [1402, 677] width 36 height 36
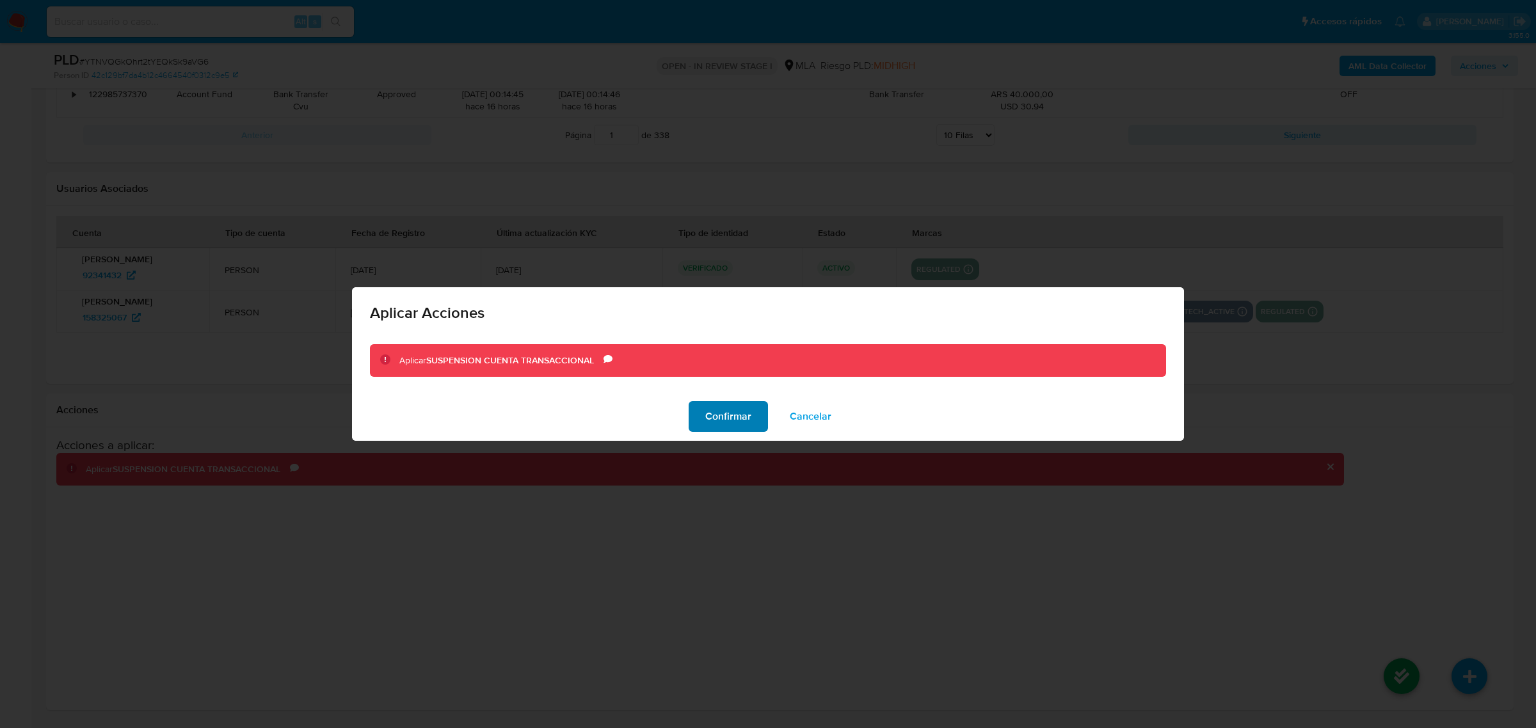
click at [740, 421] on span "Confirmar" at bounding box center [728, 417] width 46 height 28
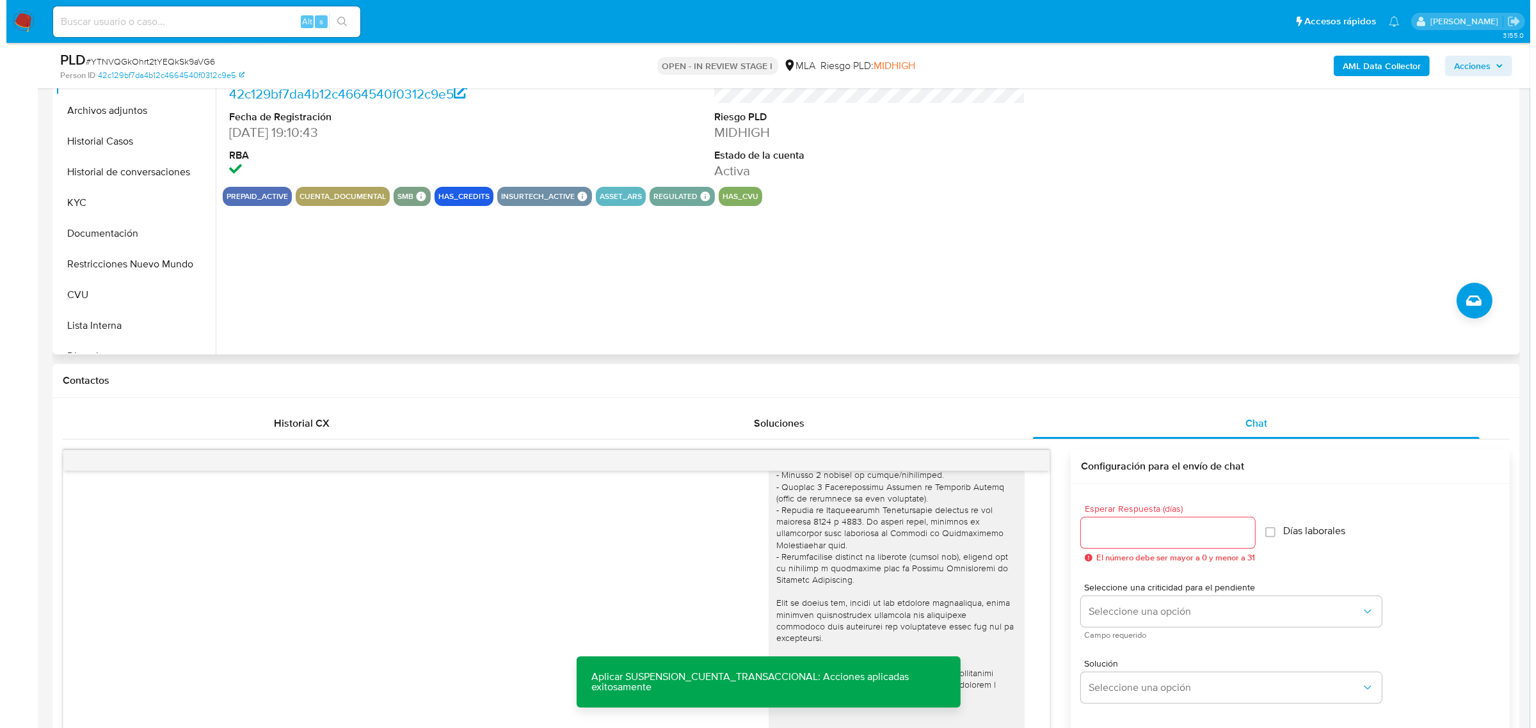
scroll to position [56, 0]
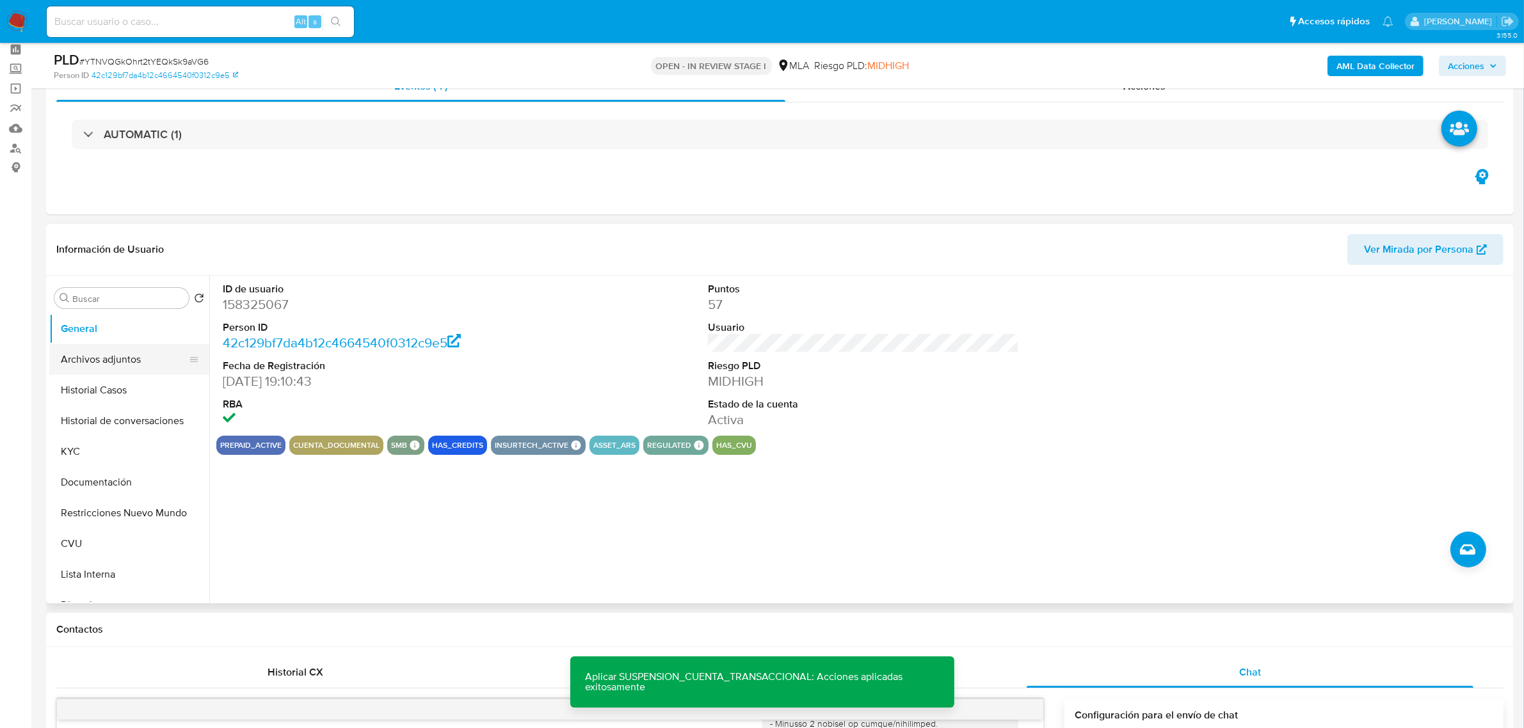
click at [119, 365] on button "Archivos adjuntos" at bounding box center [124, 359] width 150 height 31
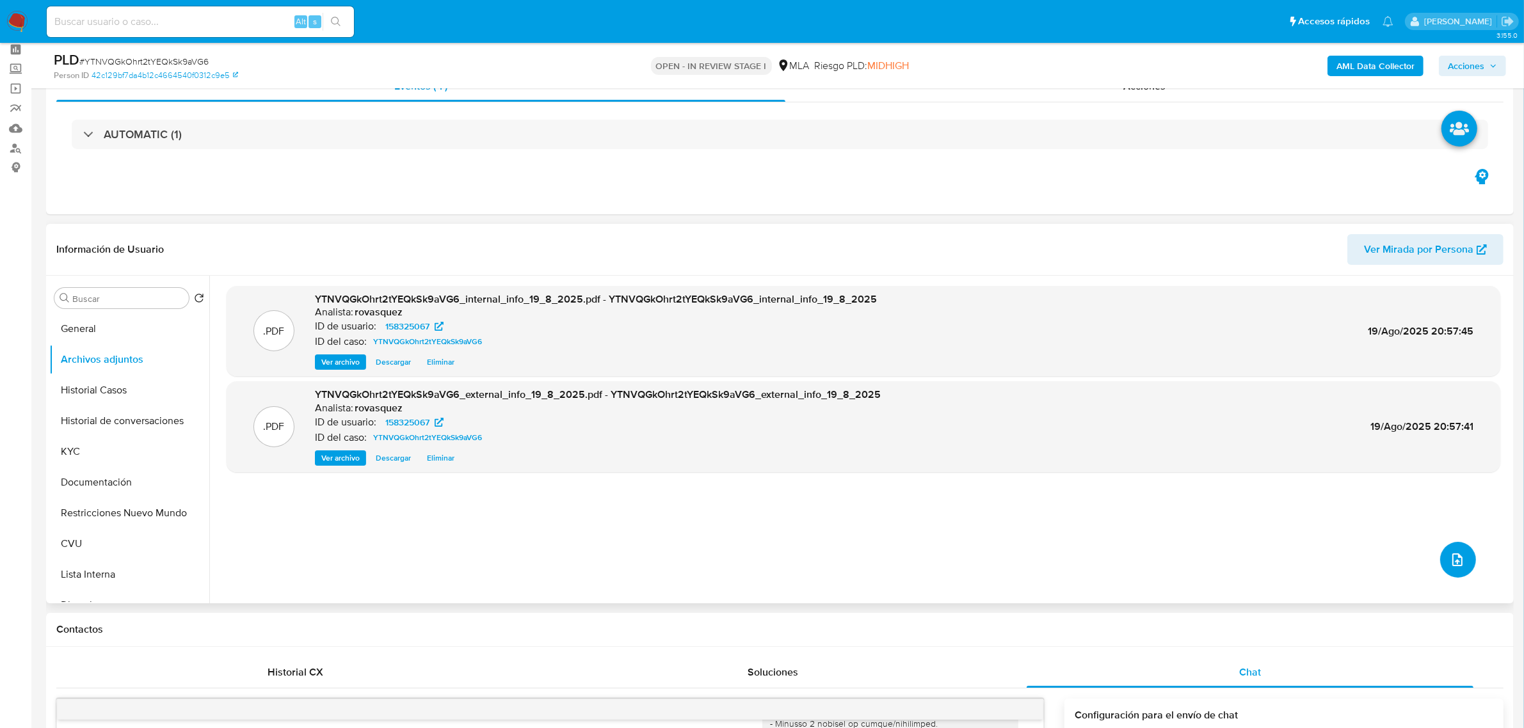
click at [1441, 557] on button "upload-file" at bounding box center [1458, 560] width 36 height 36
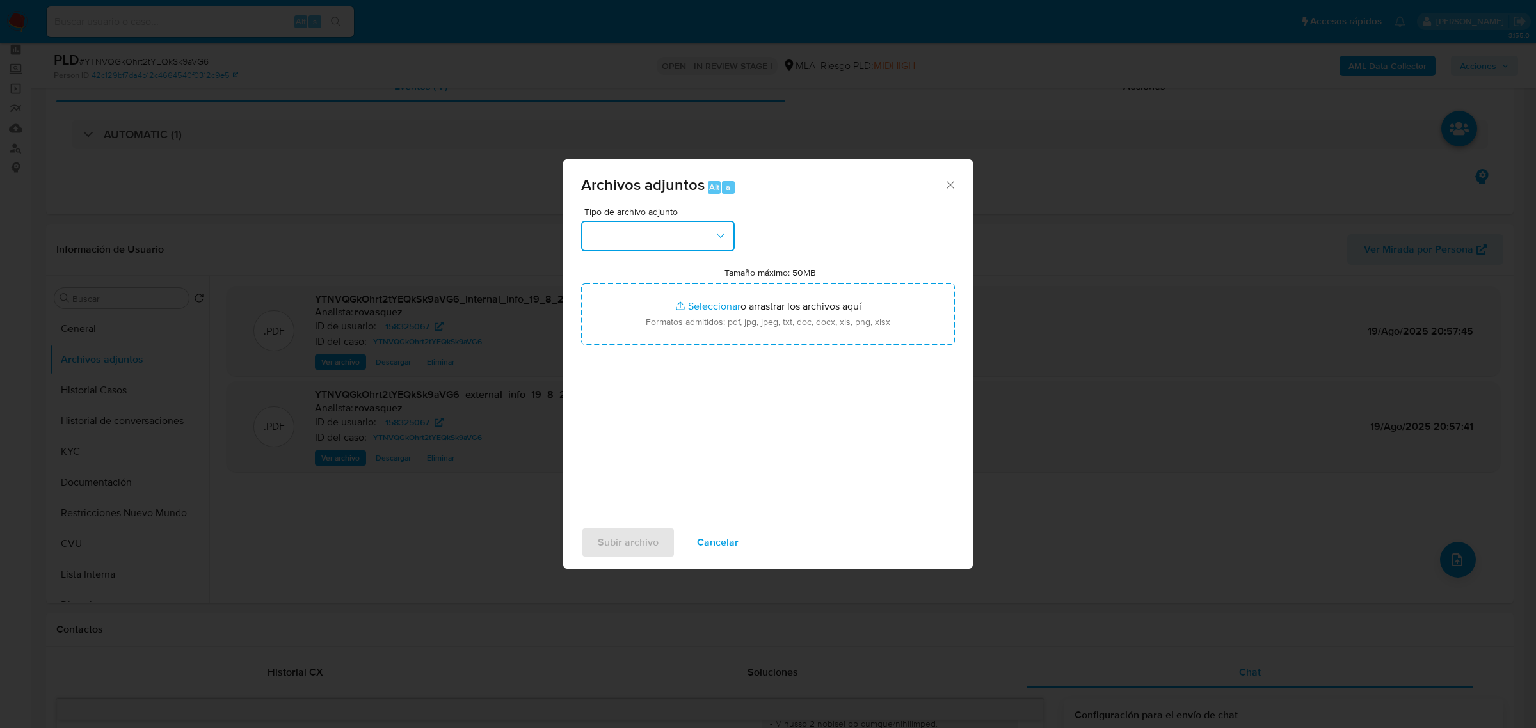
click at [689, 234] on button "button" at bounding box center [658, 236] width 154 height 31
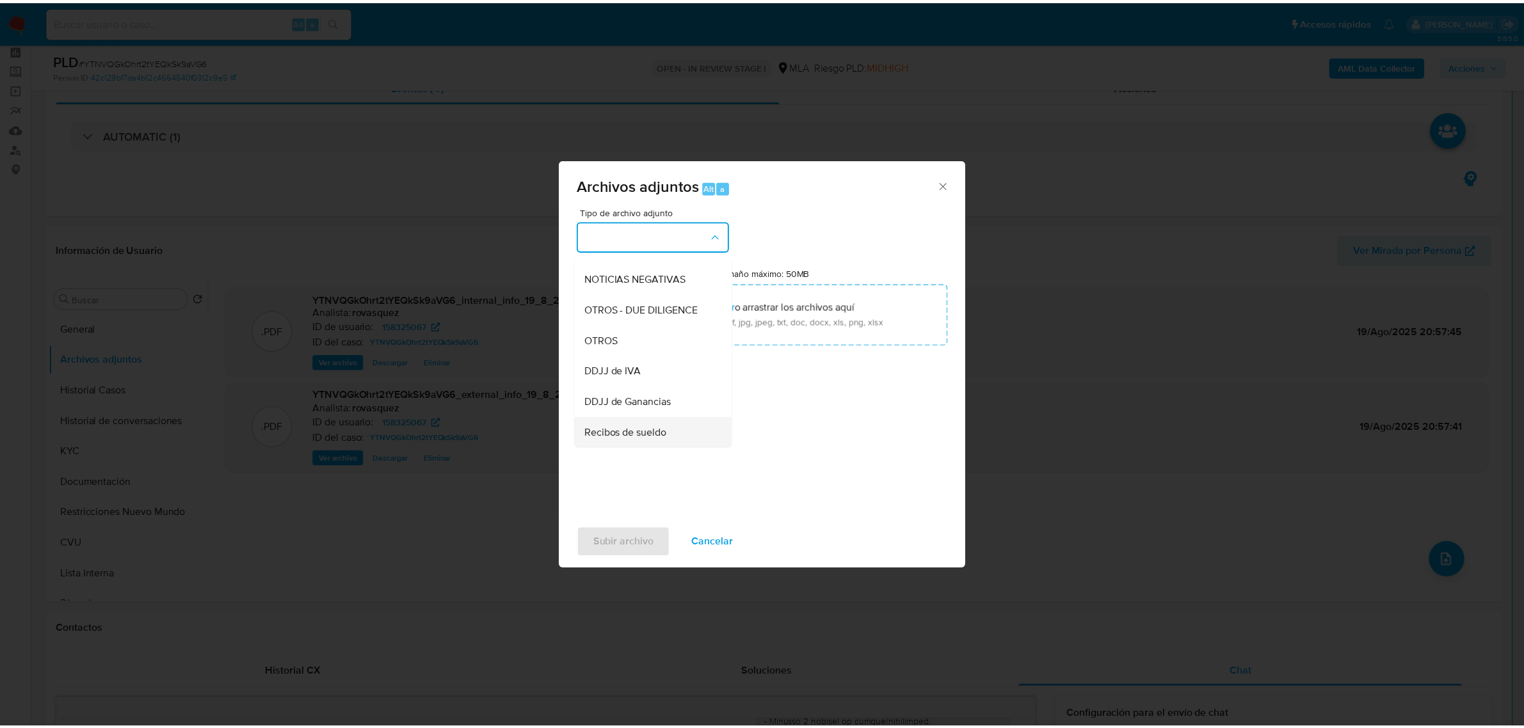
scroll to position [240, 0]
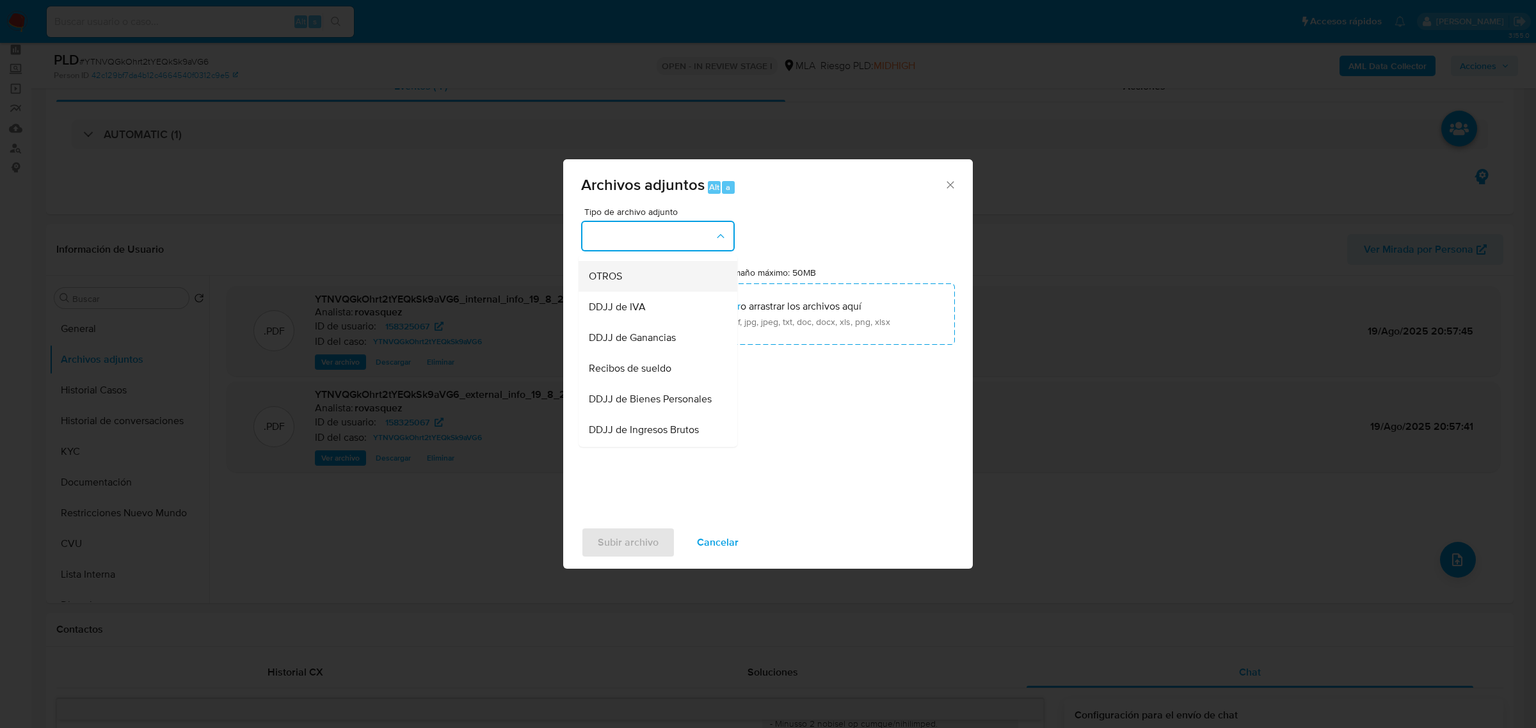
click at [625, 291] on div "OTROS" at bounding box center [654, 276] width 131 height 31
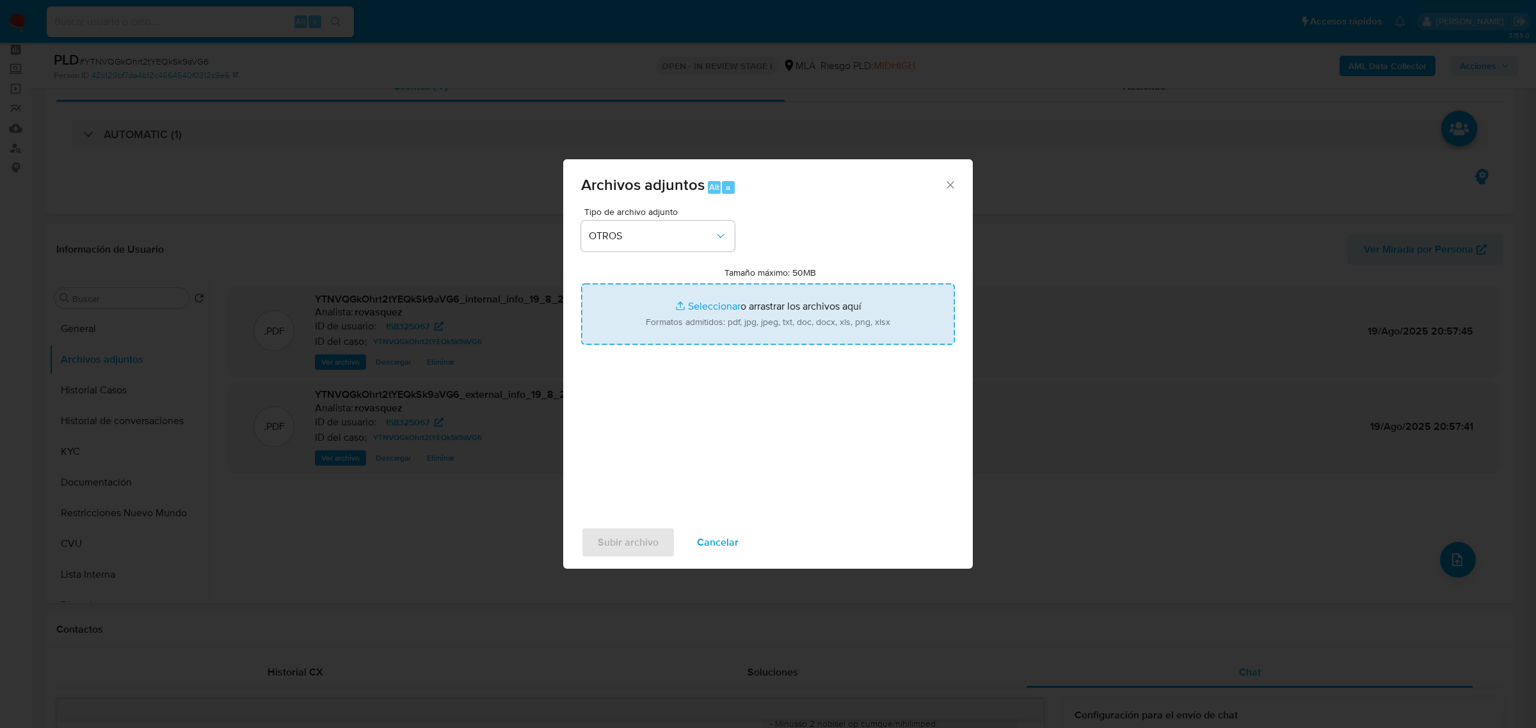
click at [709, 306] on input "Tamaño máximo: 50MB Seleccionar archivos" at bounding box center [768, 314] width 374 height 61
type input "C:\fakepath\Movimientos Evangelina Elizabet Cirillo - User ID 158325067.xlsx"
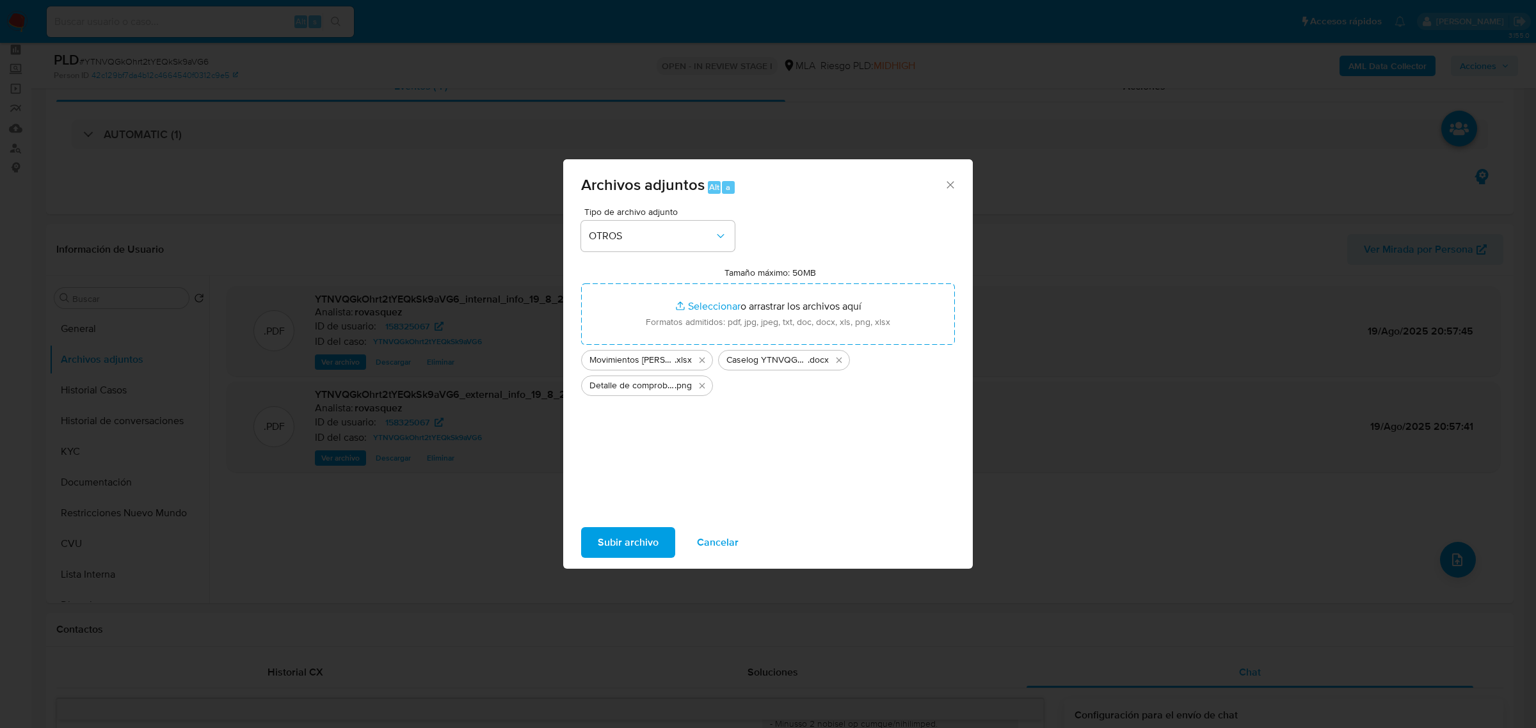
click at [622, 536] on span "Subir archivo" at bounding box center [628, 543] width 61 height 28
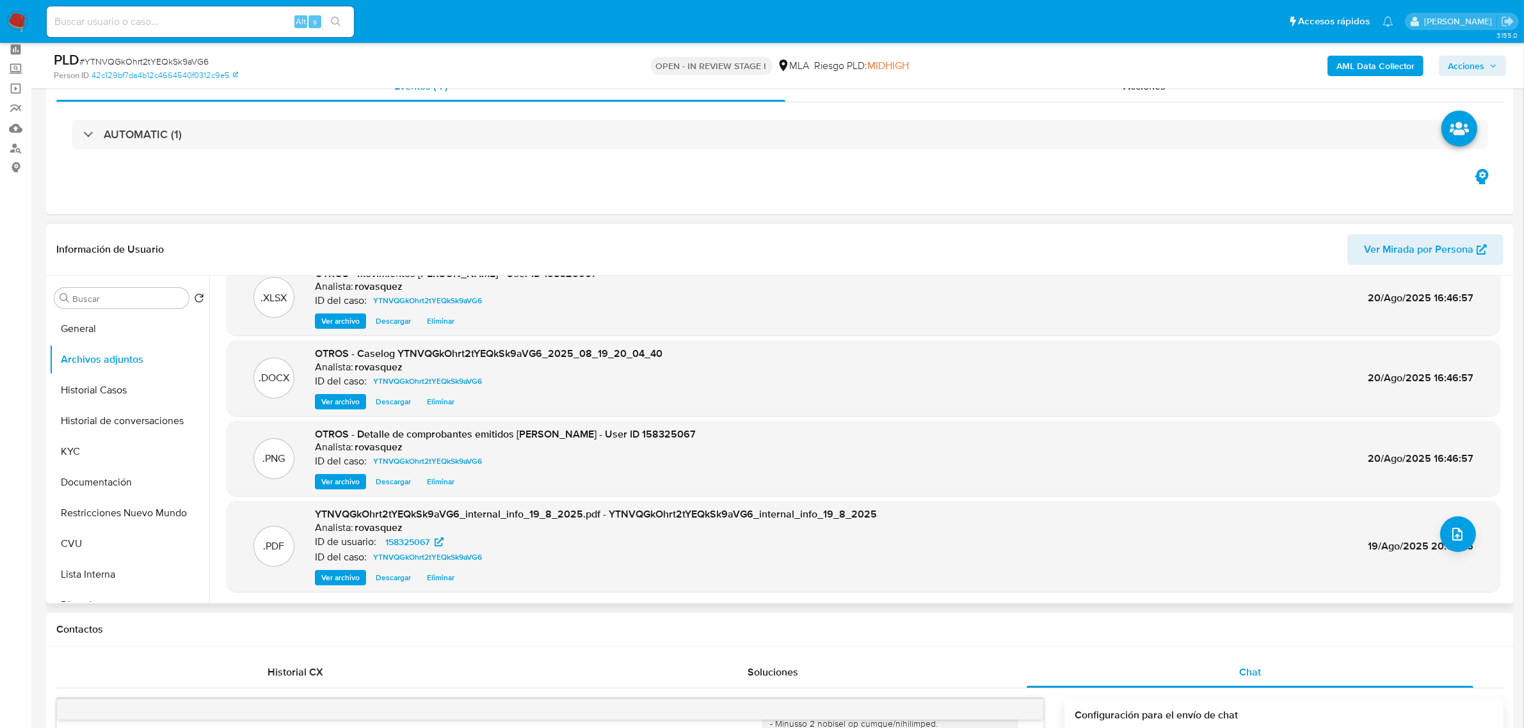
scroll to position [0, 0]
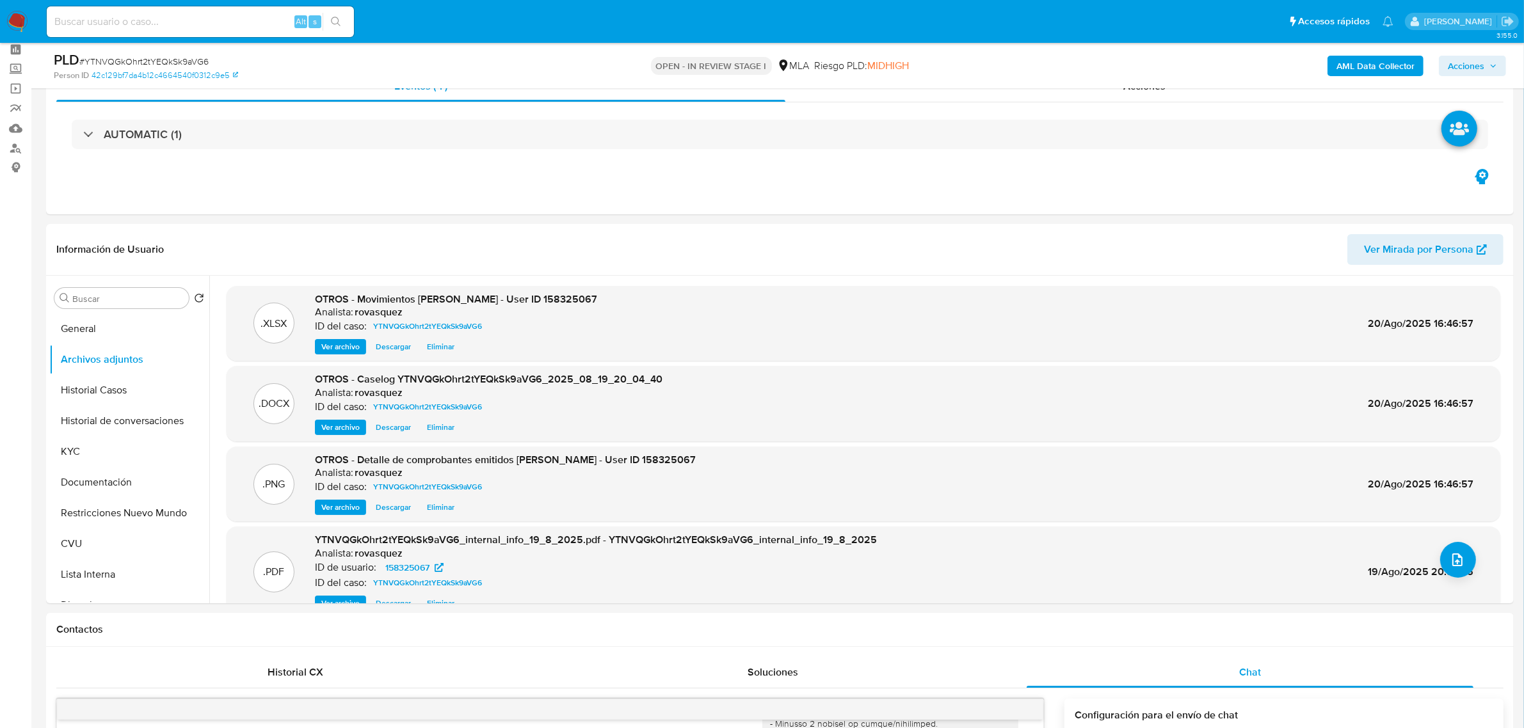
click at [1468, 70] on span "Acciones" at bounding box center [1466, 66] width 36 height 20
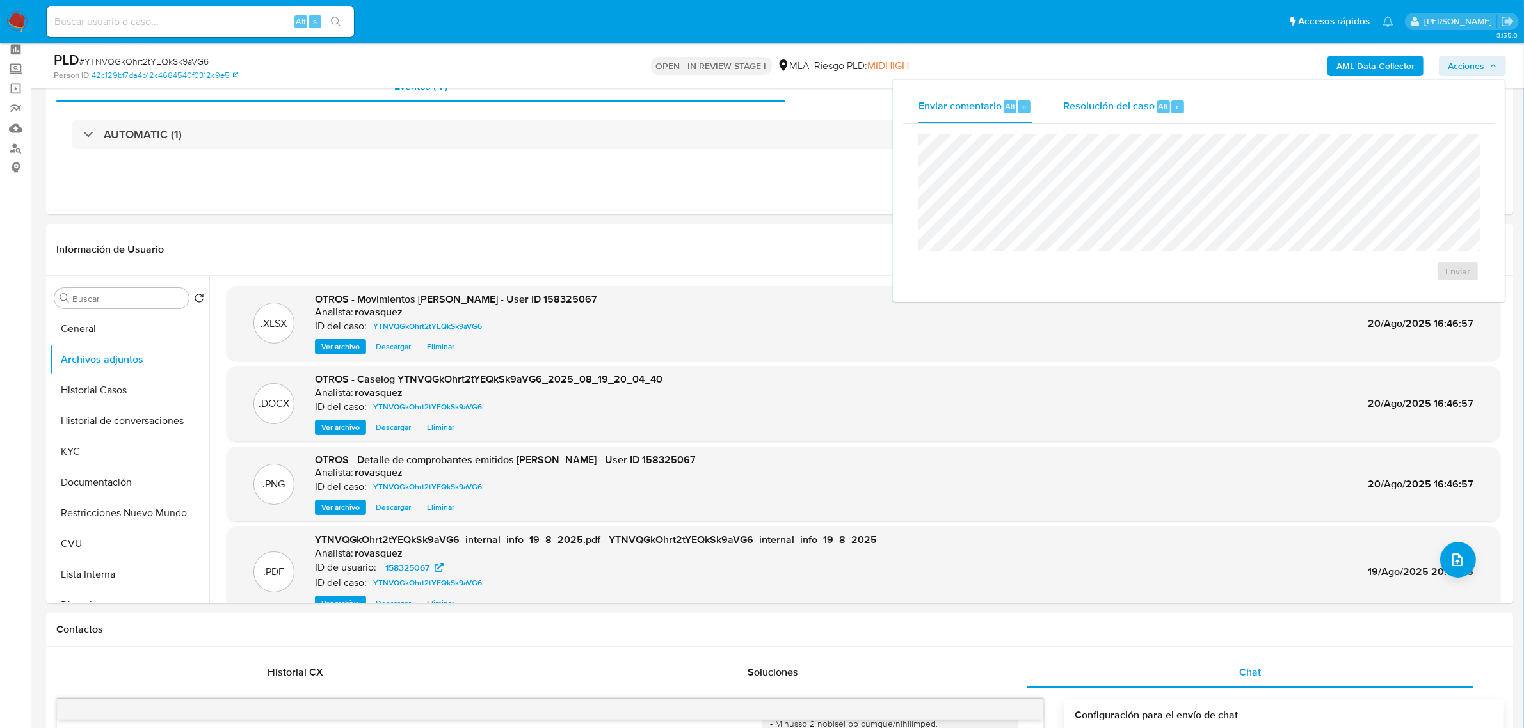
click at [1077, 106] on span "Resolución del caso" at bounding box center [1109, 106] width 92 height 15
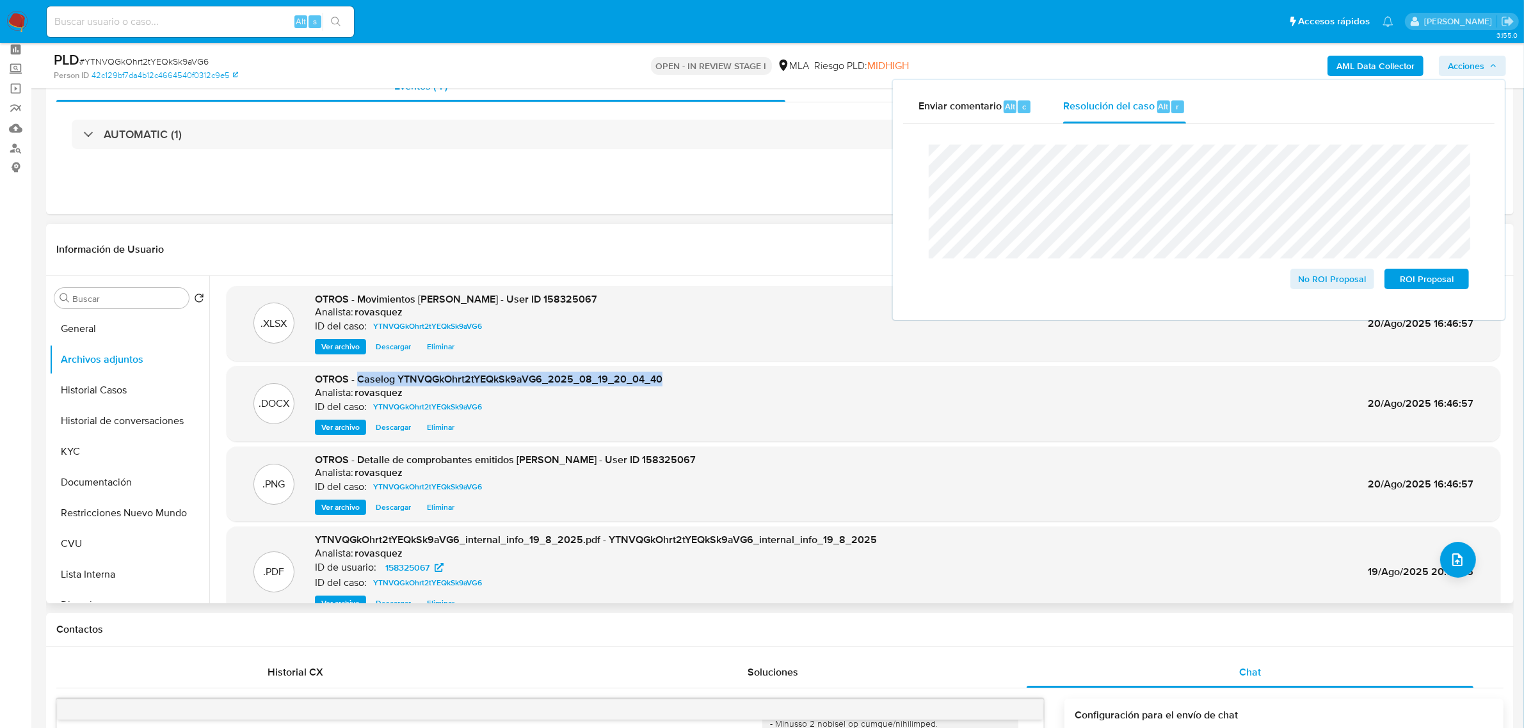
drag, startPoint x: 357, startPoint y: 380, endPoint x: 667, endPoint y: 383, distance: 309.8
click at [667, 383] on div ".DOCX OTROS - Caselog YTNVQGkOhrt2tYEQkSk9aVG6_2025_08_19_20_04_40 Analista: ro…" at bounding box center [863, 404] width 1261 height 63
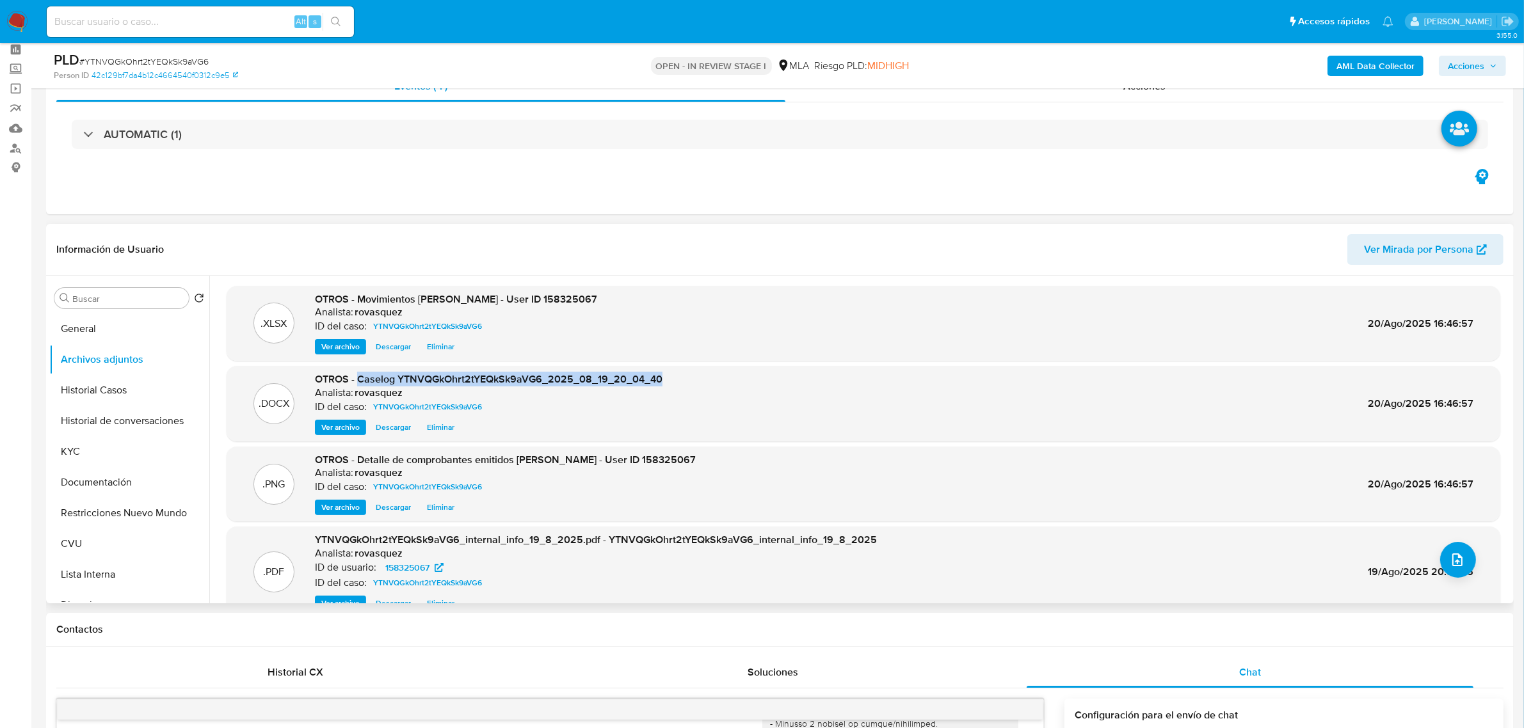
copy span "Caselog YTNVQGkOhrt2tYEQkSk9aVG6_2025_08_19_20_04_40"
click at [1470, 65] on span "Acciones" at bounding box center [1466, 66] width 36 height 20
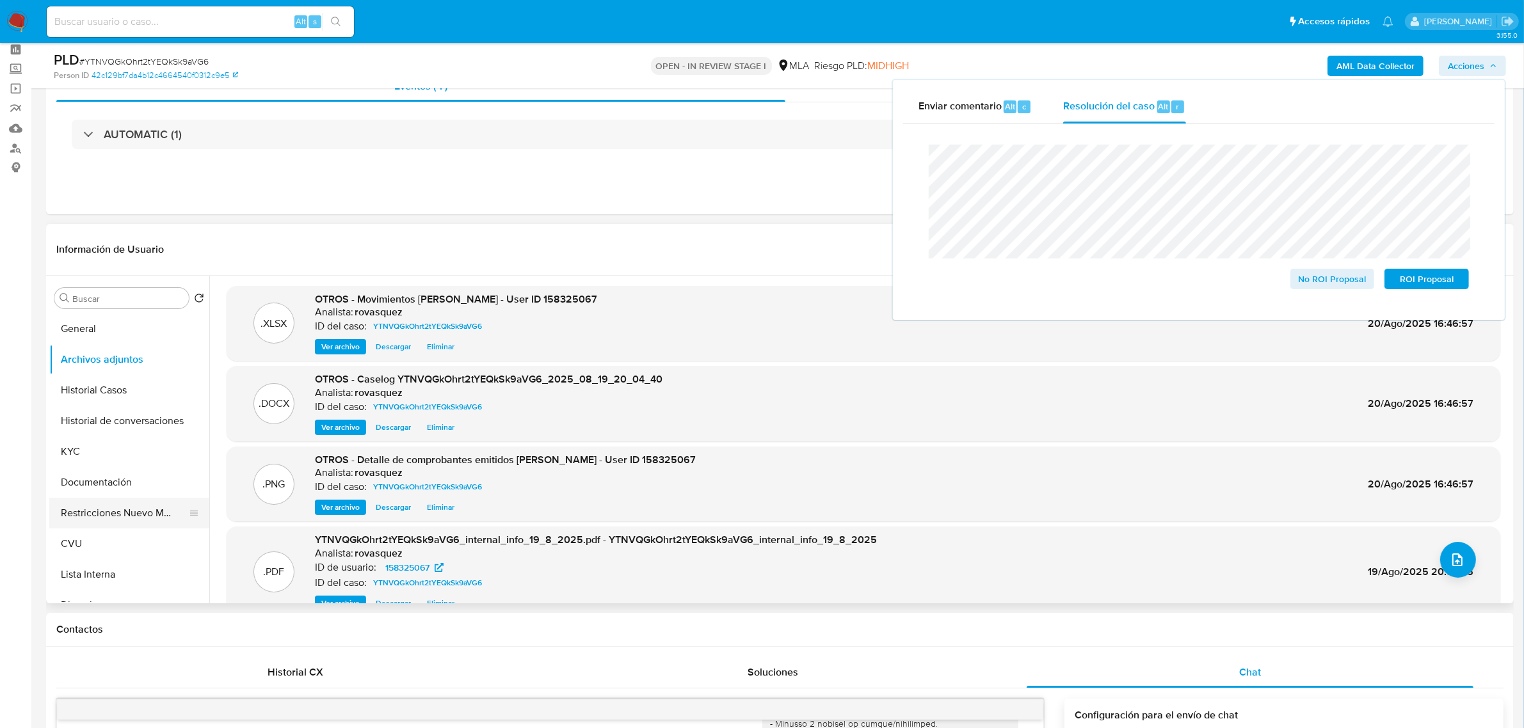
click at [122, 506] on button "Restricciones Nuevo Mundo" at bounding box center [124, 513] width 150 height 31
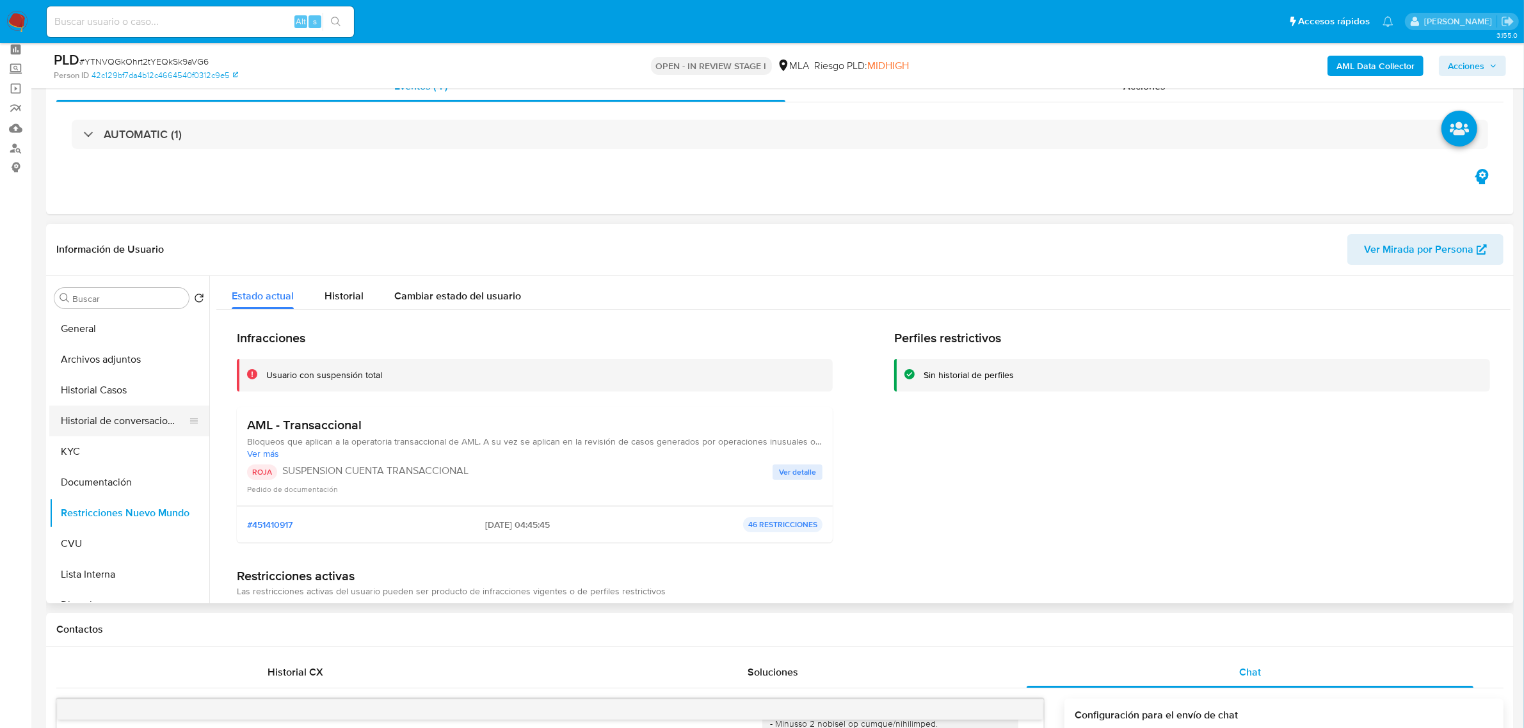
click at [134, 417] on button "Historial de conversaciones" at bounding box center [124, 421] width 150 height 31
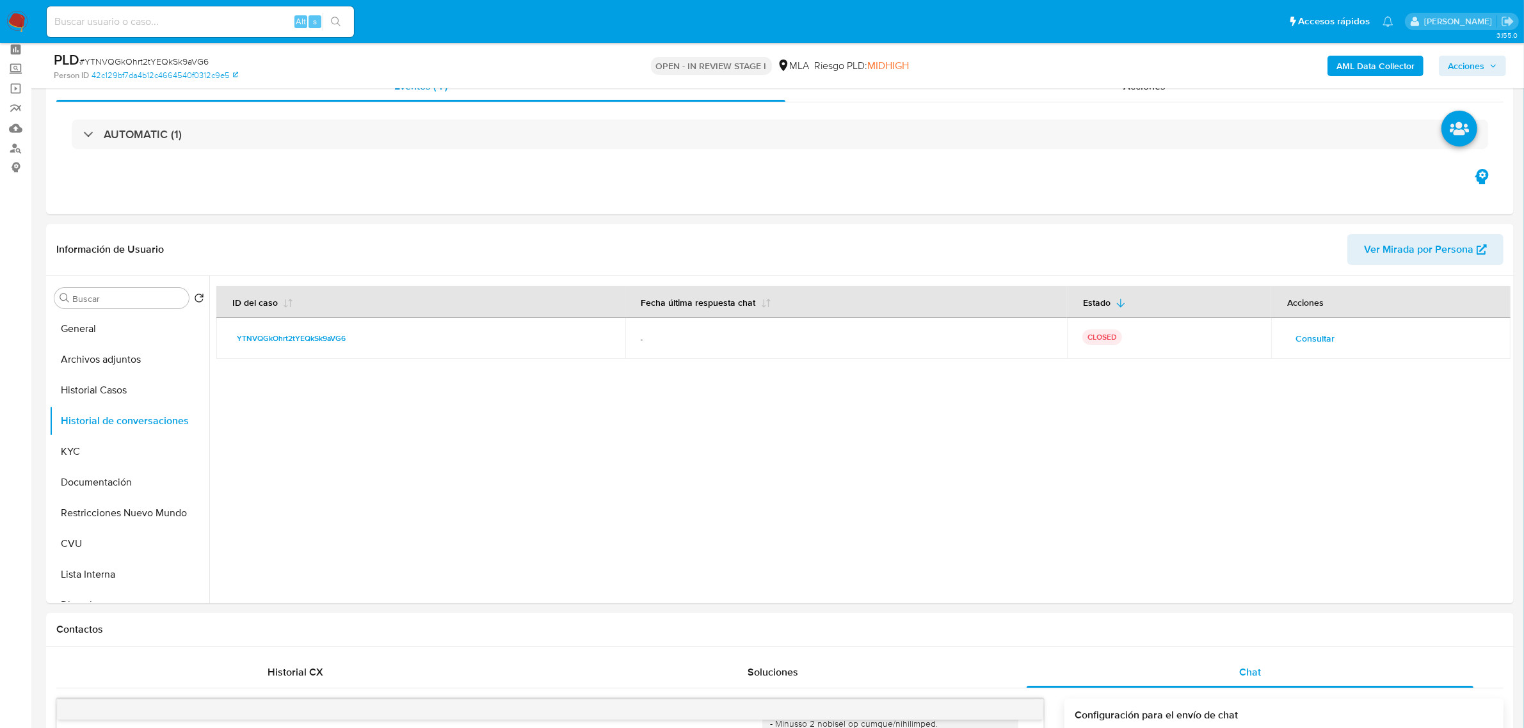
click at [1482, 59] on span "Acciones" at bounding box center [1466, 66] width 36 height 20
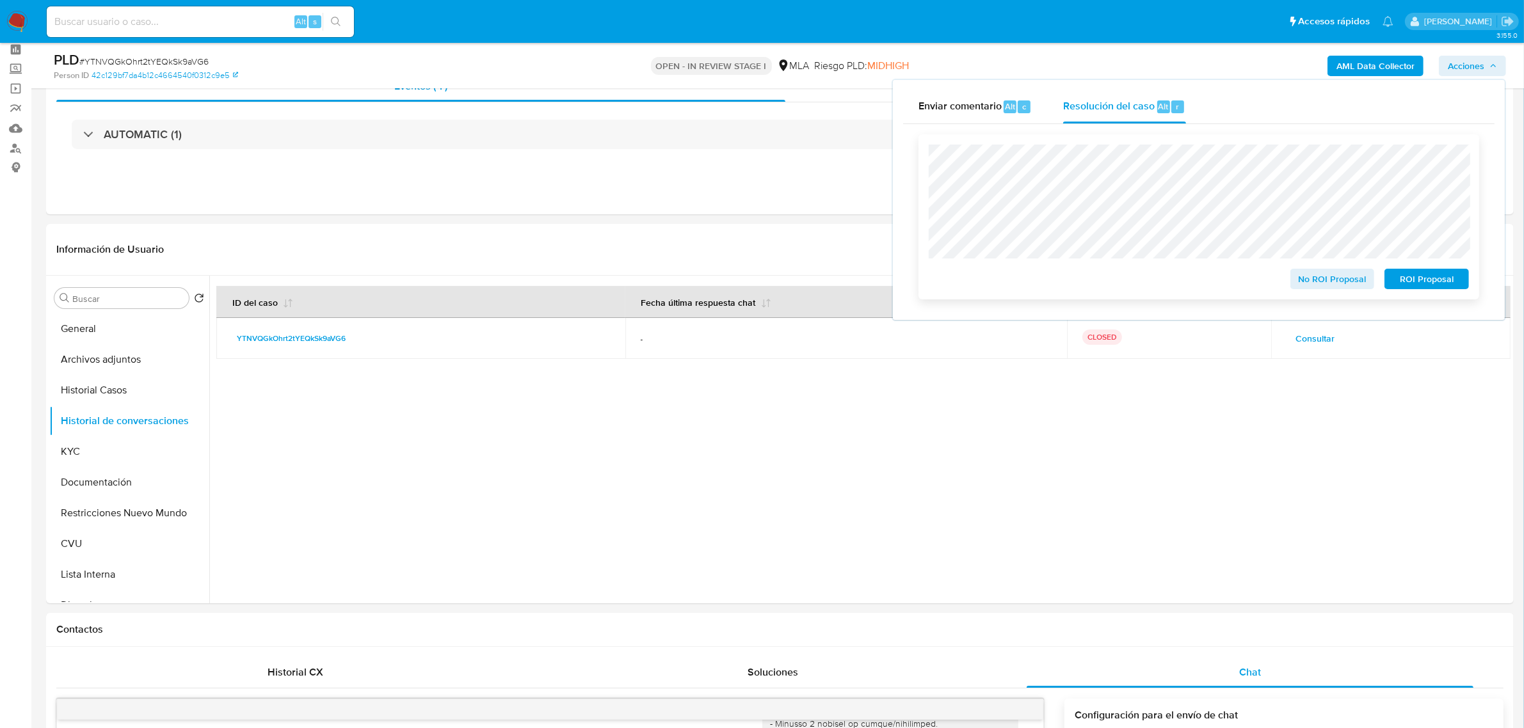
click at [1419, 280] on span "ROI Proposal" at bounding box center [1426, 279] width 67 height 18
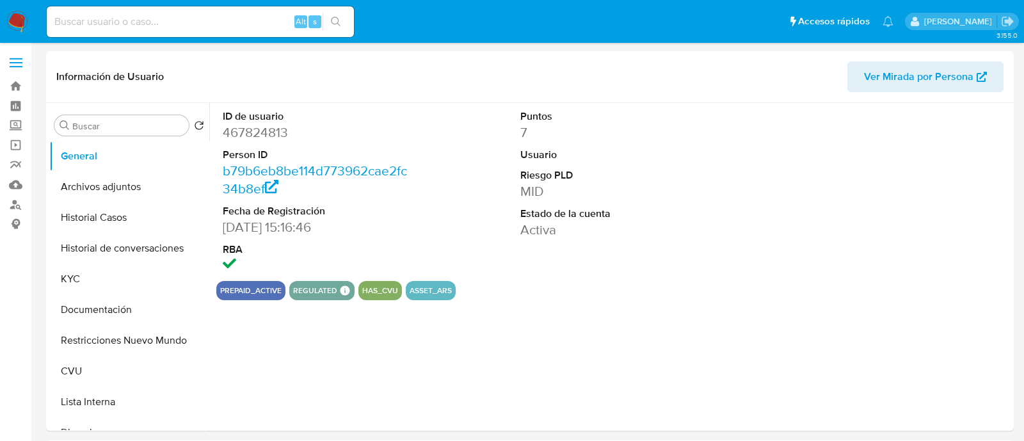
select select "10"
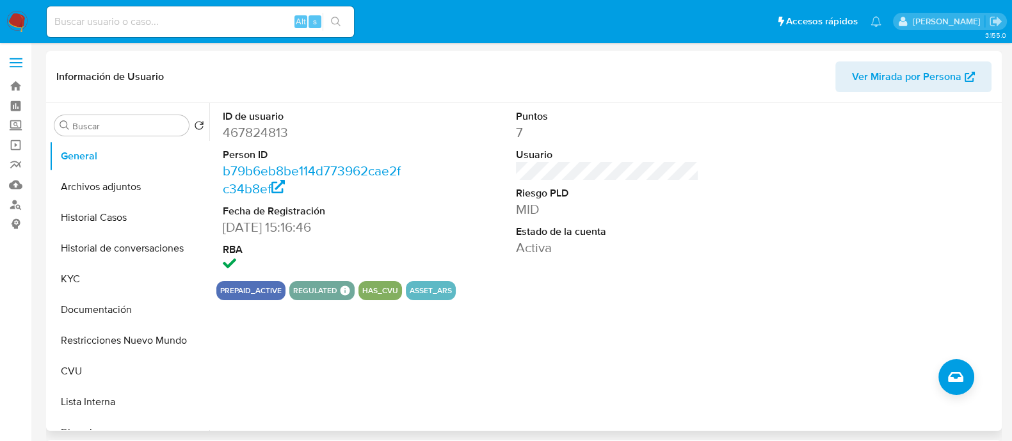
click at [495, 283] on div "prepaid_active regulated Regulated MLA UIF COMPLIES LEGACY Mark Id MLA_UIF Comp…" at bounding box center [607, 290] width 782 height 19
click at [135, 222] on button "Historial Casos" at bounding box center [124, 217] width 150 height 31
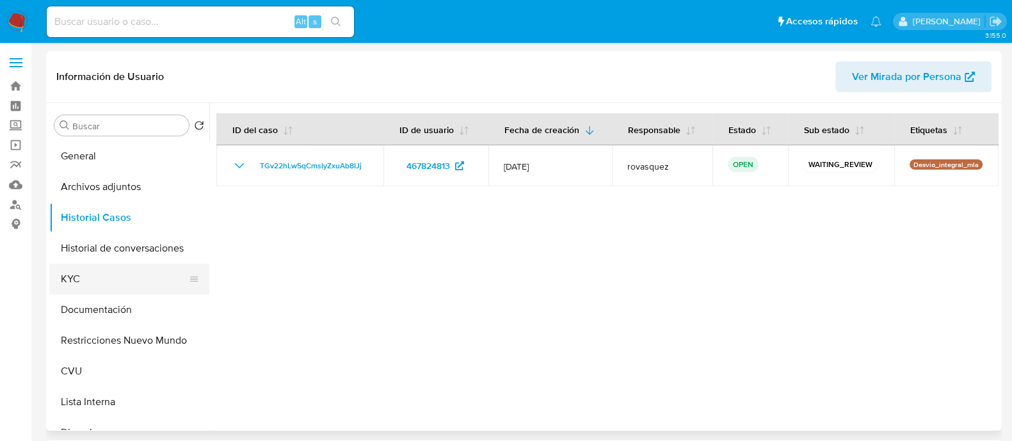
click at [100, 273] on button "KYC" at bounding box center [124, 279] width 150 height 31
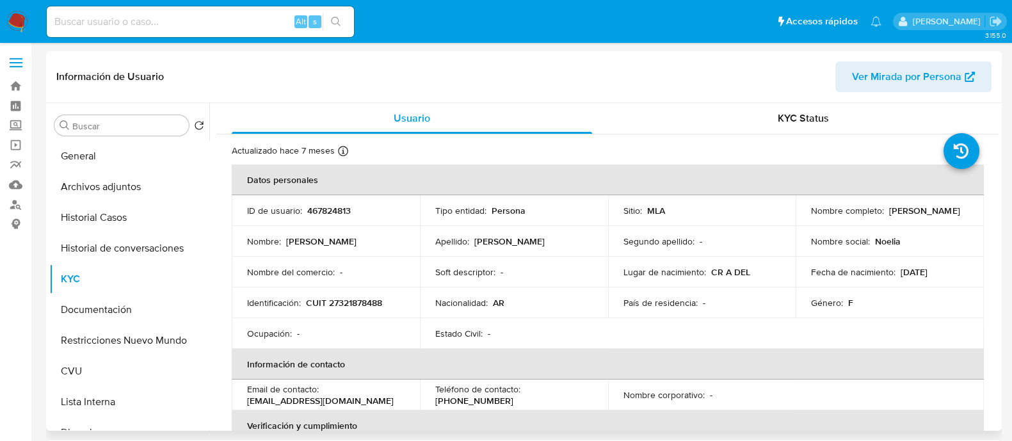
click at [360, 300] on p "CUIT 27321878488" at bounding box center [344, 303] width 76 height 12
copy p "27321878488"
click at [348, 299] on p "CUIT 27321878488" at bounding box center [344, 303] width 76 height 12
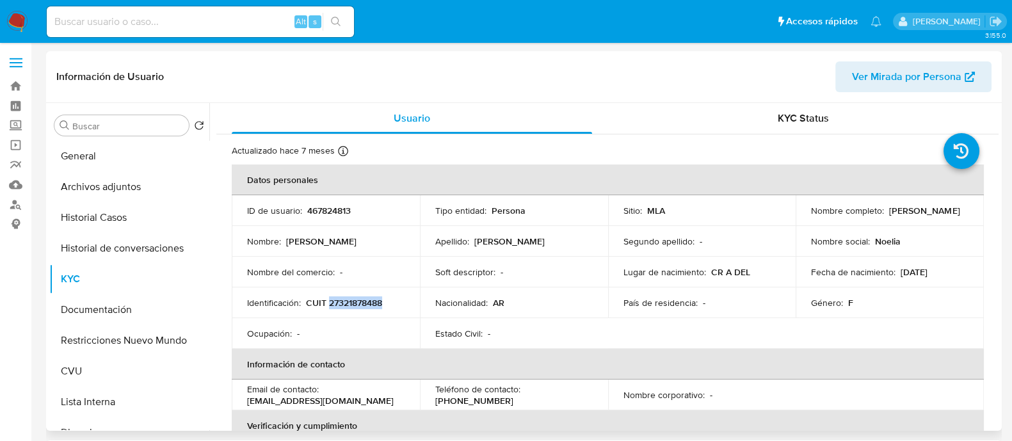
click at [341, 303] on p "CUIT 27321878488" at bounding box center [344, 303] width 76 height 12
click at [362, 307] on p "CUIT 27321878488" at bounding box center [344, 303] width 76 height 12
click at [889, 216] on p "Noelia Anahi Orsini" at bounding box center [924, 211] width 70 height 12
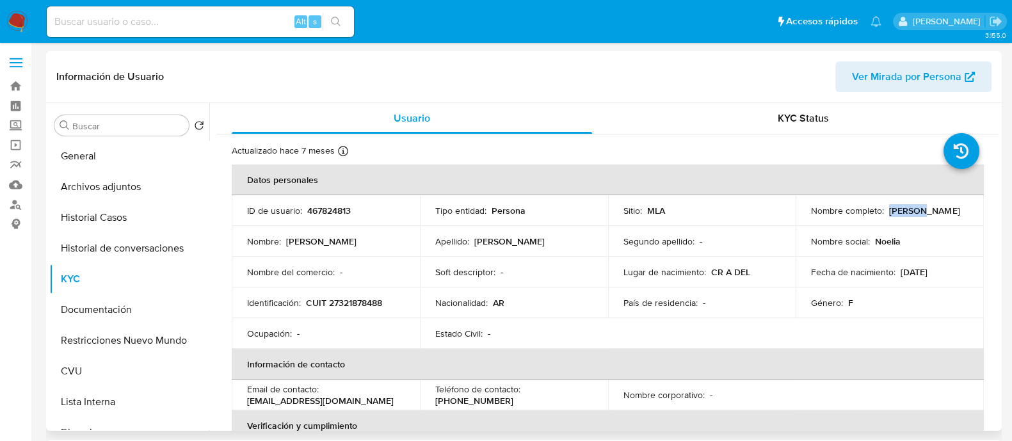
click at [889, 216] on p "Noelia Anahi Orsini" at bounding box center [924, 211] width 70 height 12
copy p "Noelia"
click at [889, 216] on p "Noelia Anahi Orsini" at bounding box center [924, 211] width 70 height 12
copy p "Orsini"
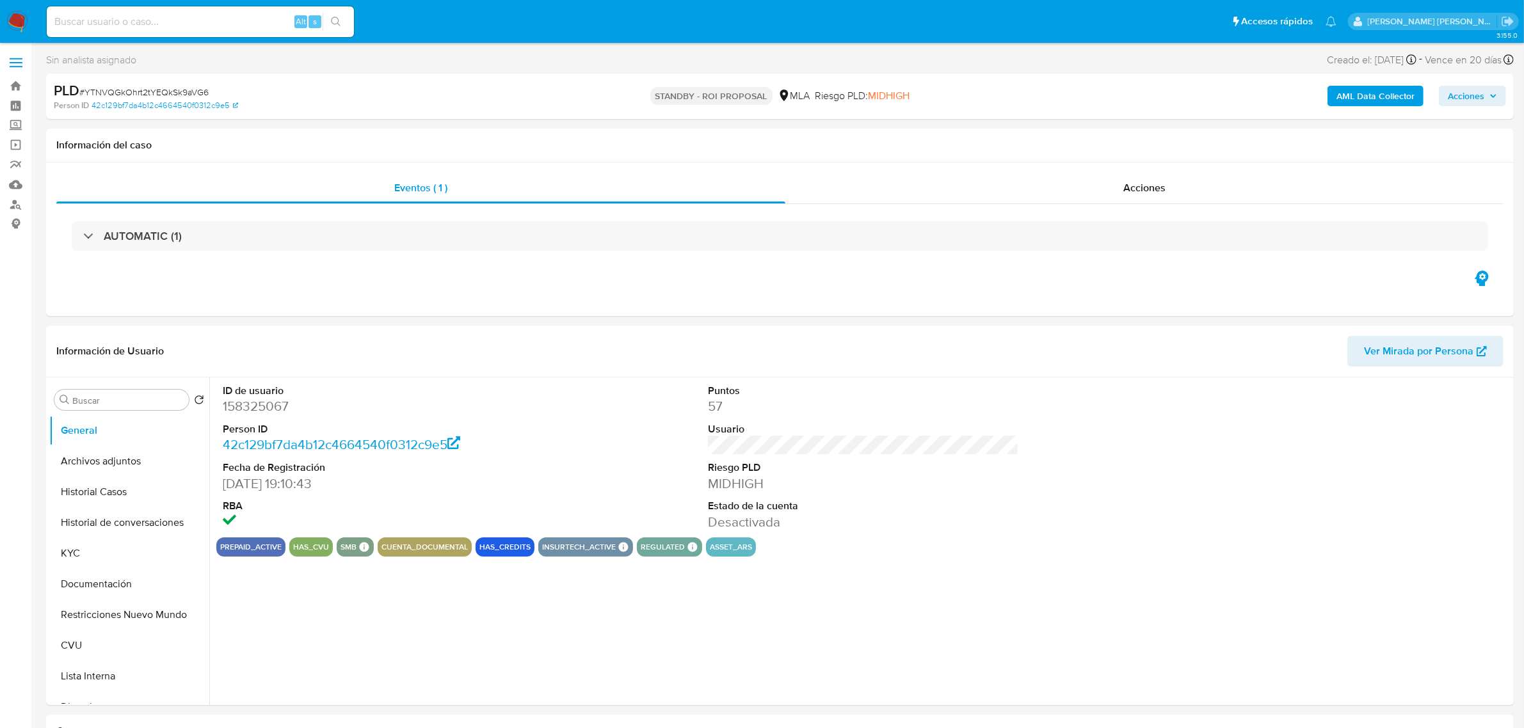
select select "10"
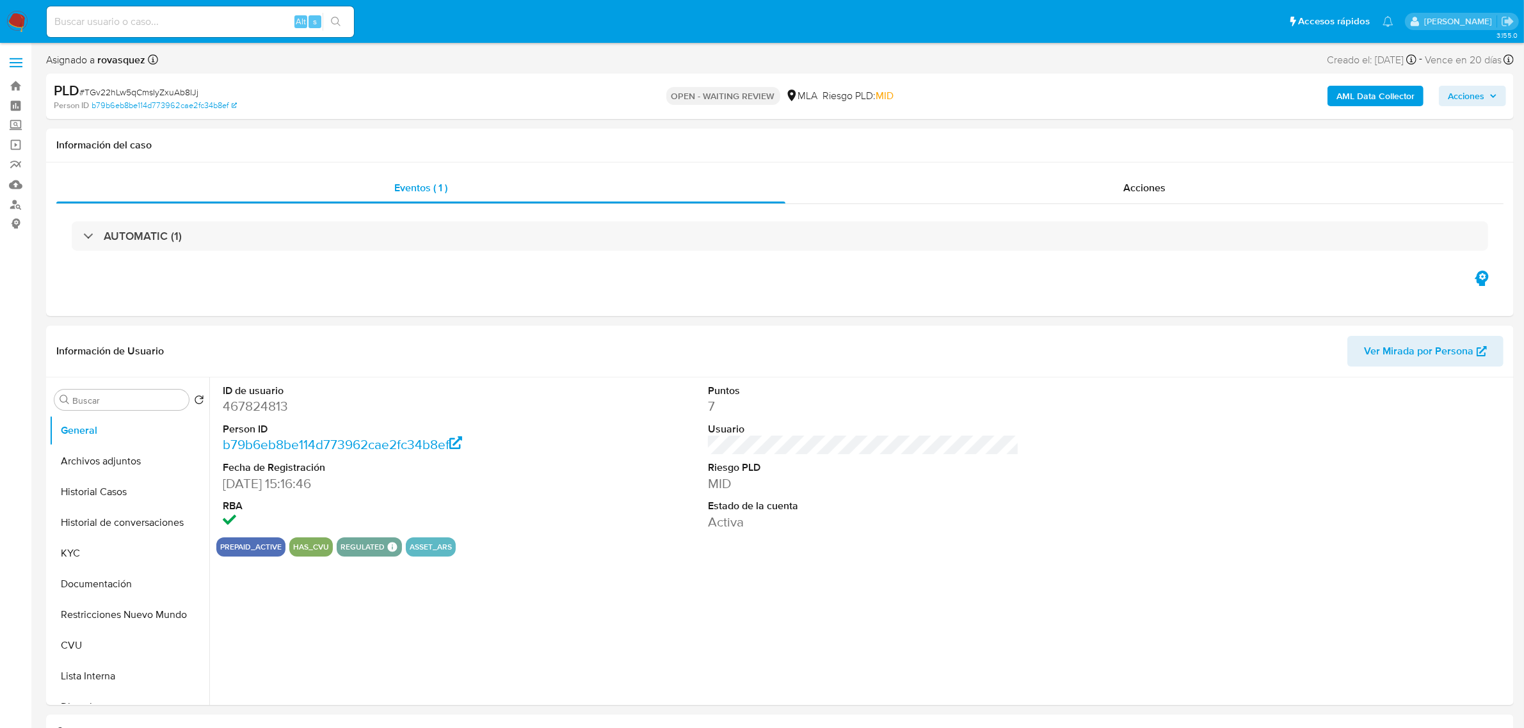
select select "10"
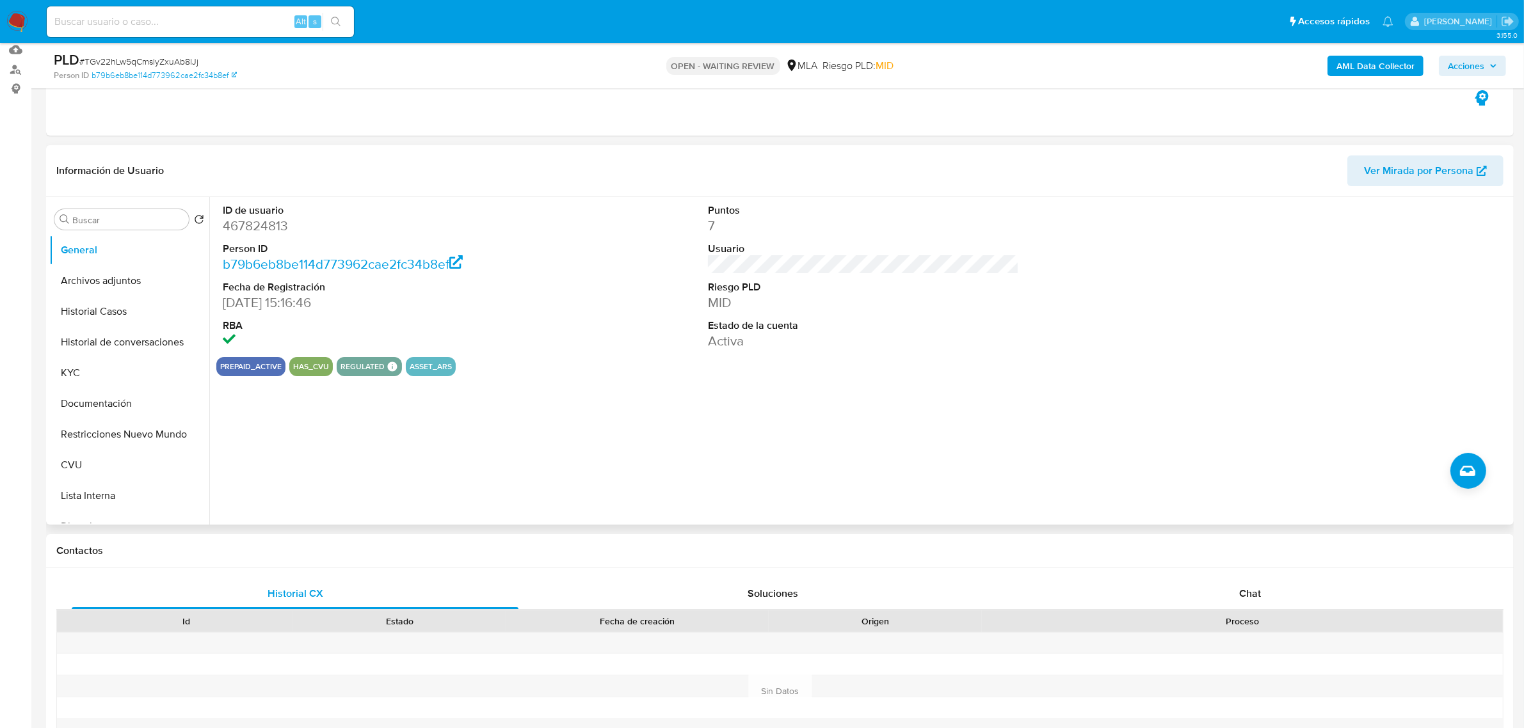
scroll to position [320, 0]
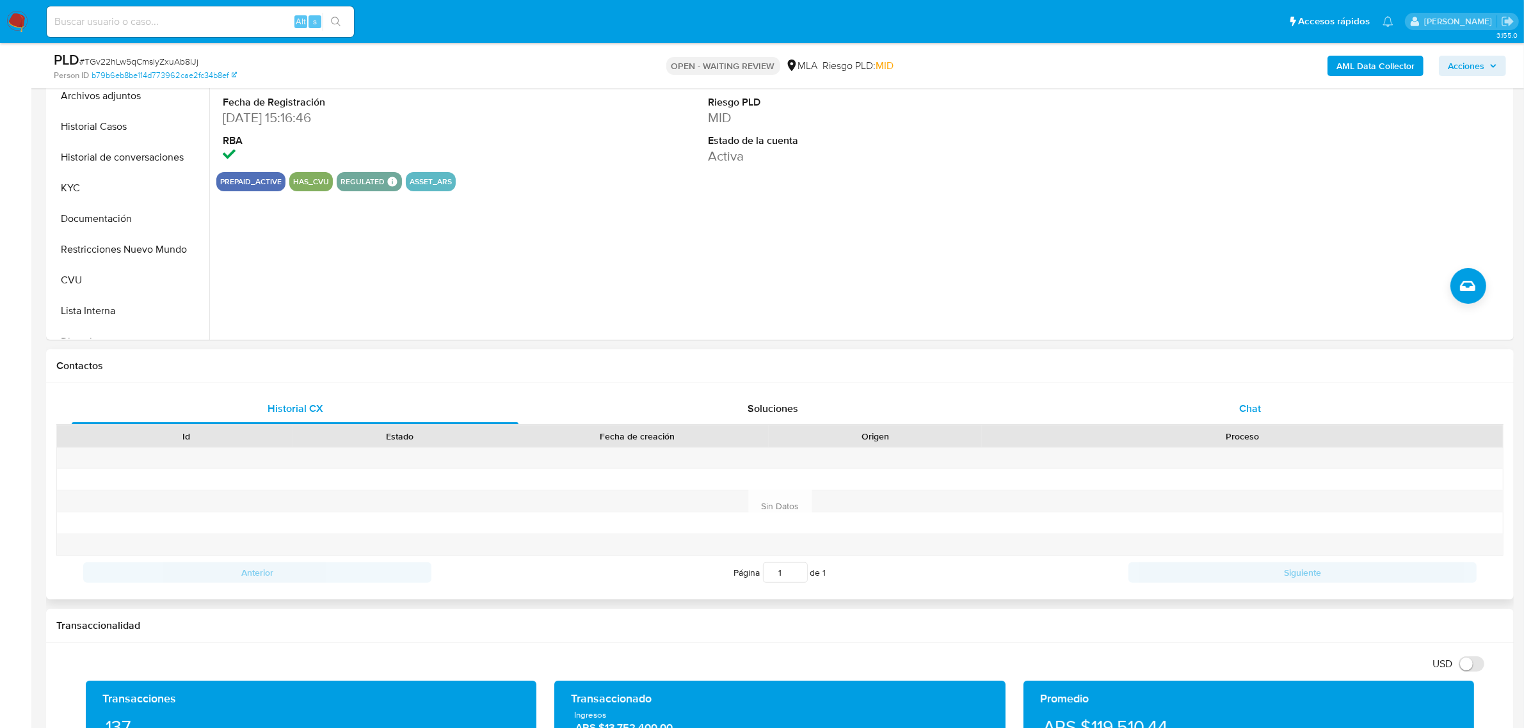
click at [1253, 399] on div "Chat" at bounding box center [1250, 409] width 447 height 31
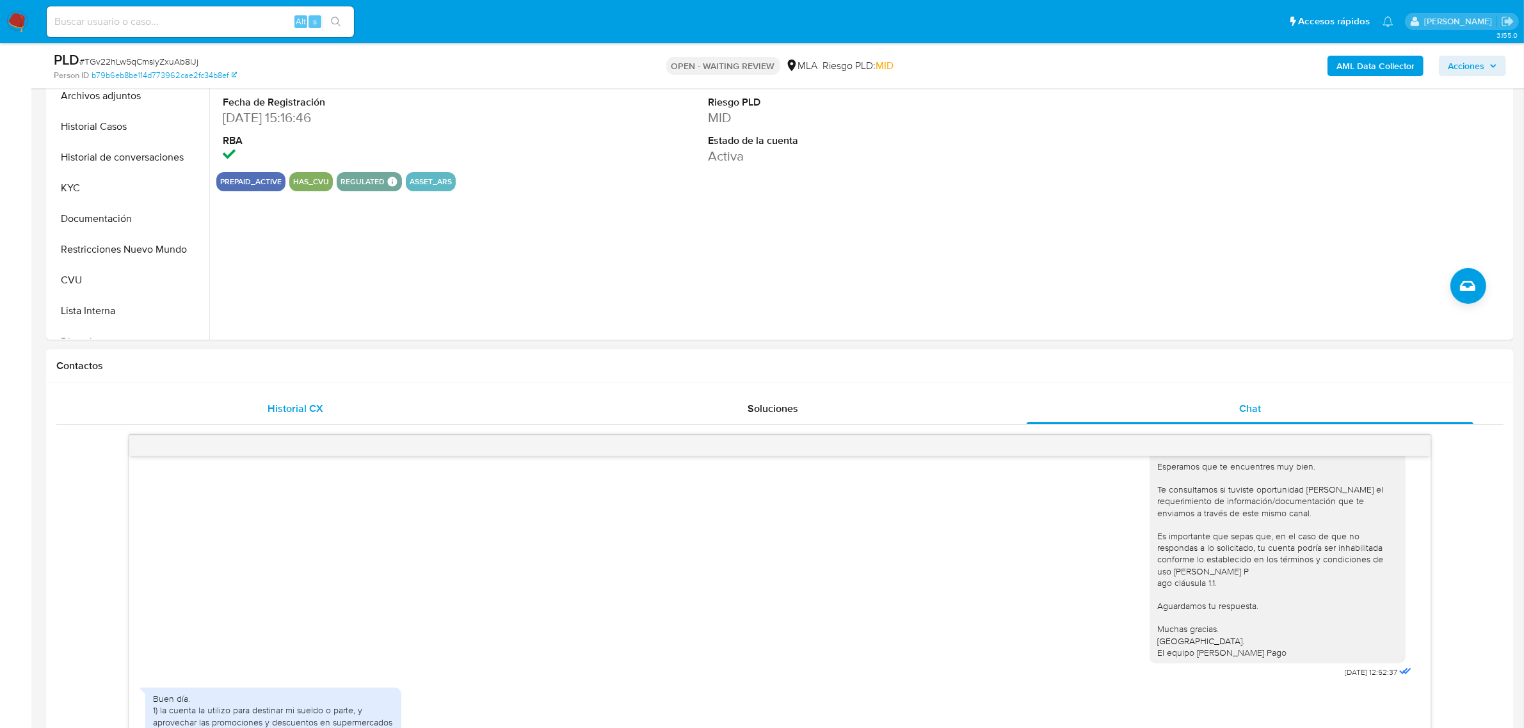
click at [292, 404] on span "Historial CX" at bounding box center [296, 408] width 56 height 15
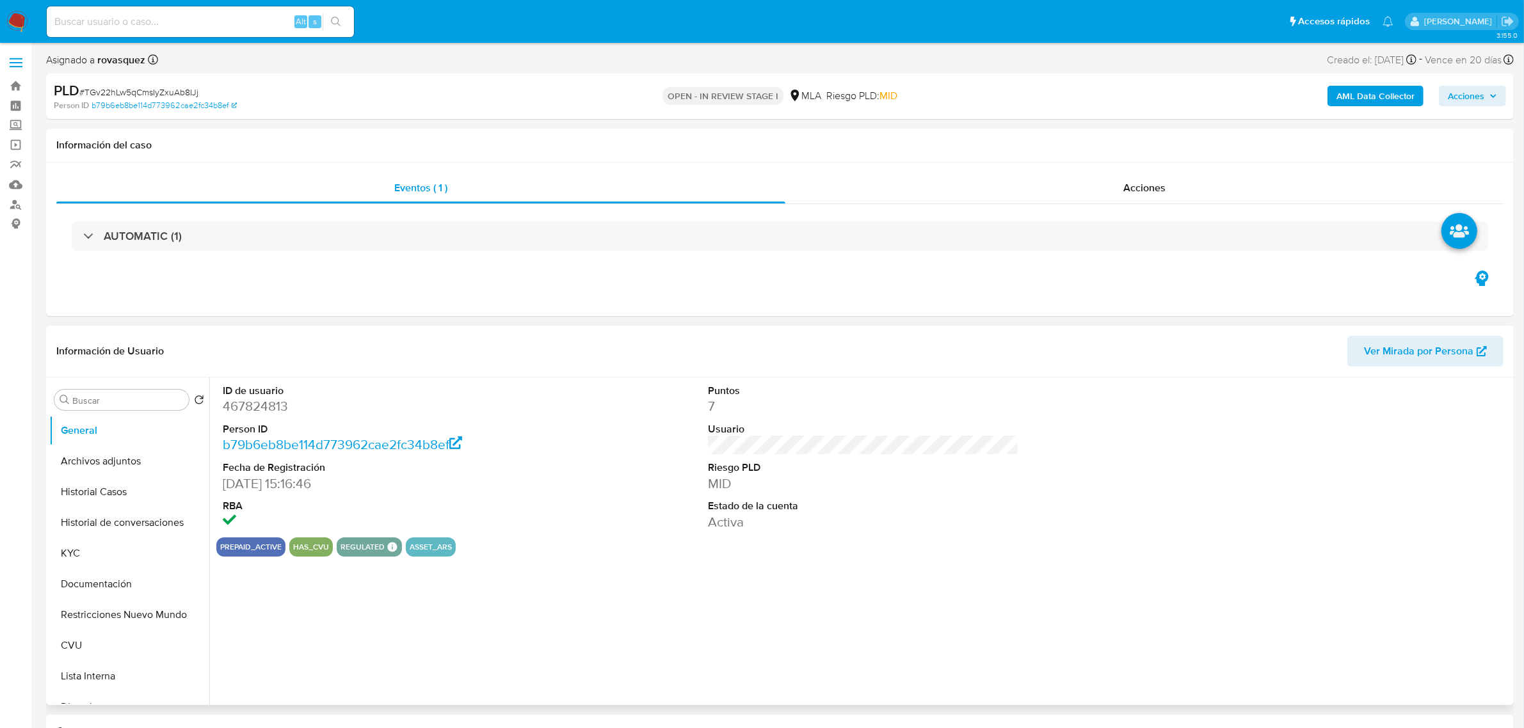
select select "10"
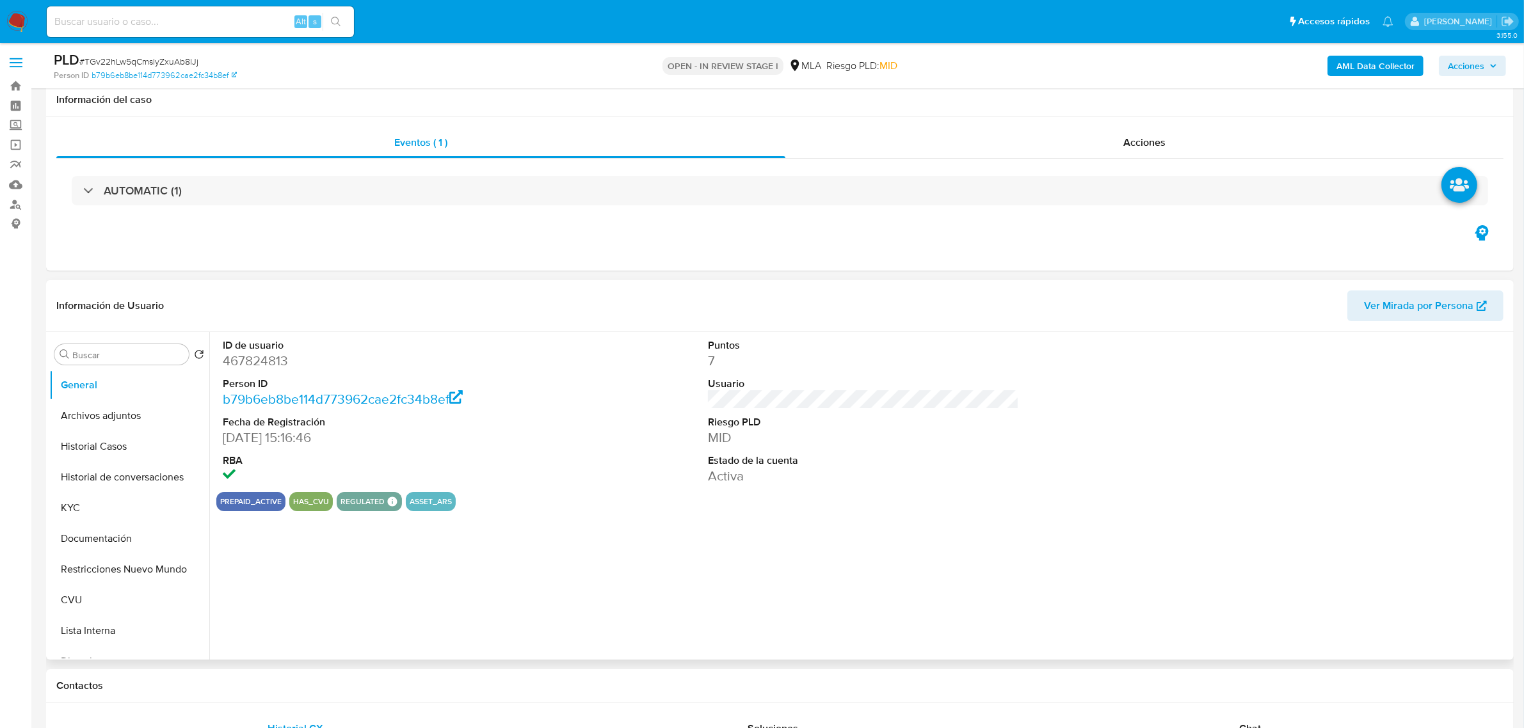
scroll to position [160, 0]
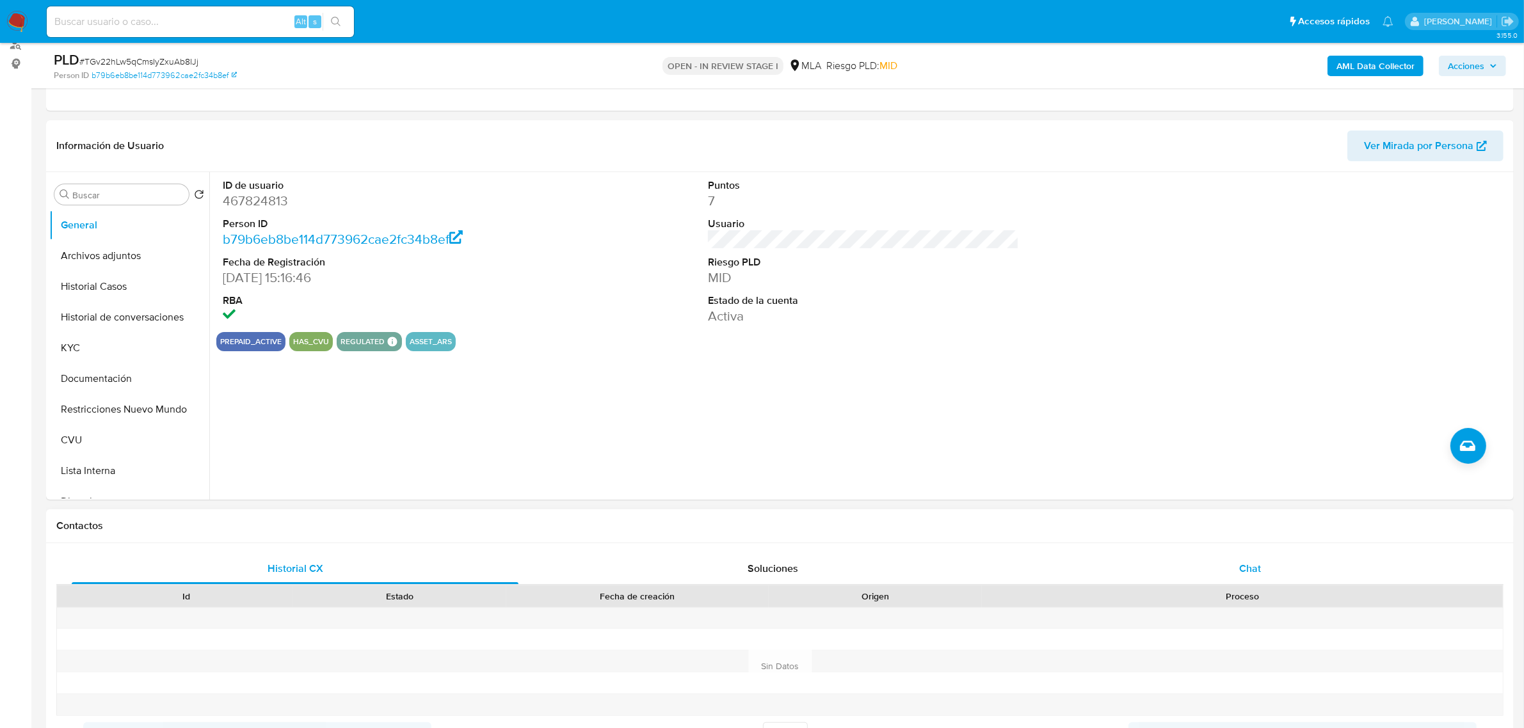
click at [1255, 565] on span "Chat" at bounding box center [1250, 568] width 22 height 15
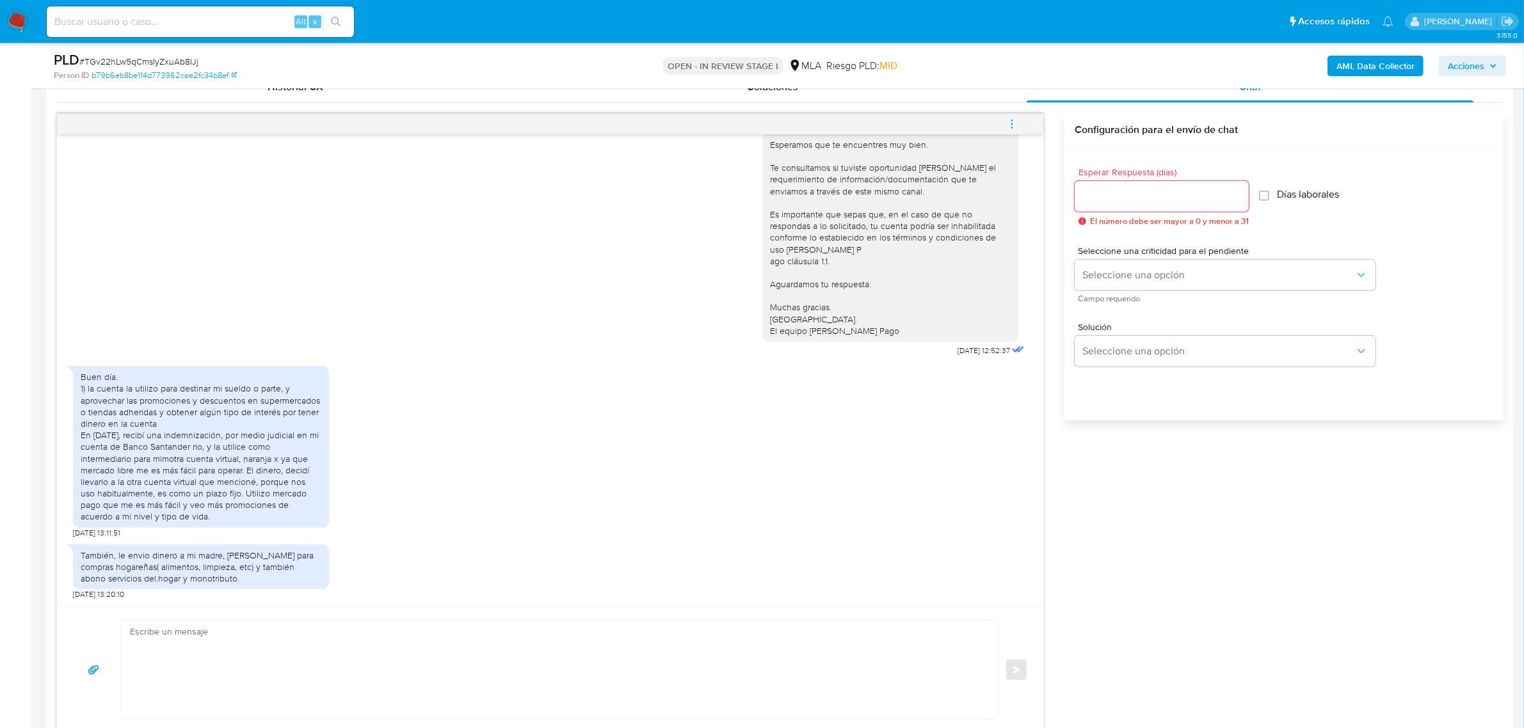
scroll to position [720, 0]
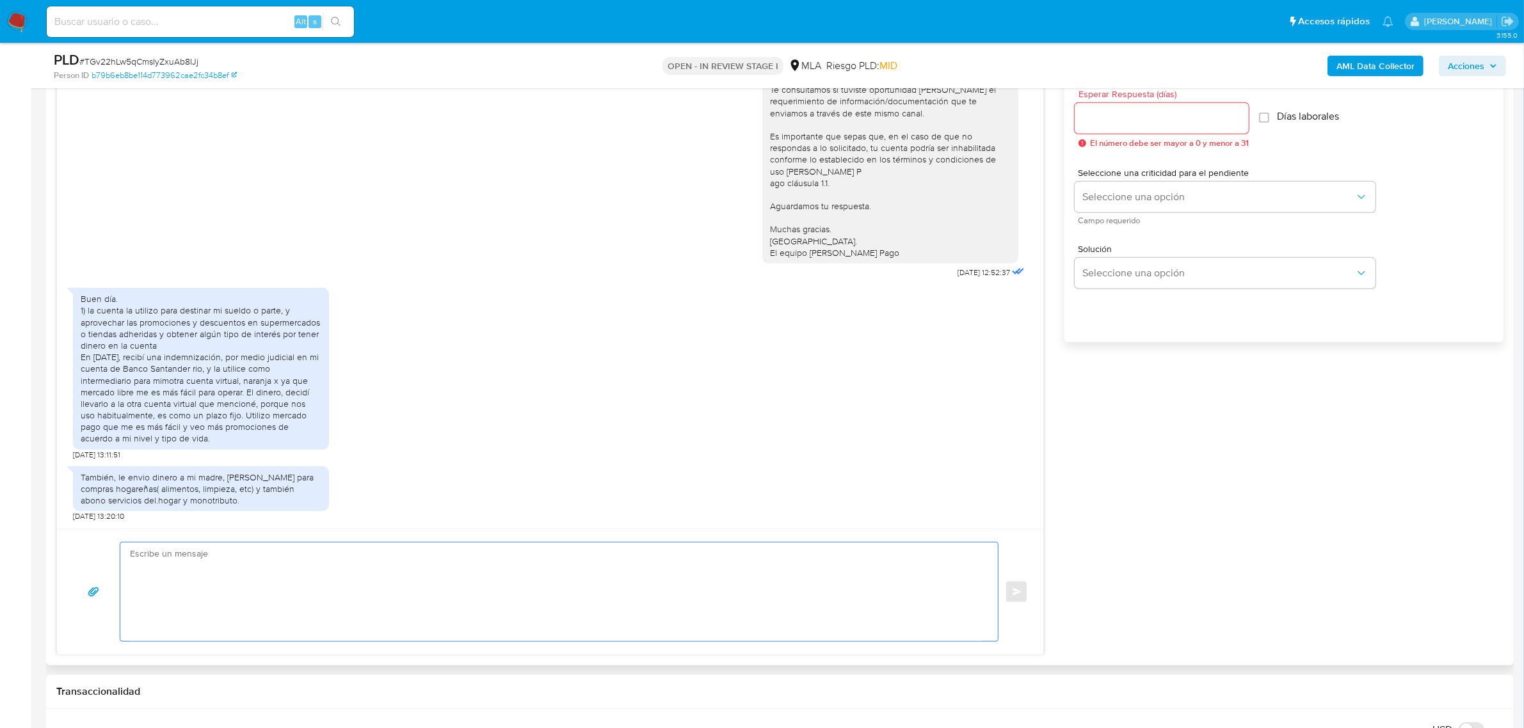
click at [437, 574] on textarea at bounding box center [556, 592] width 852 height 99
click at [241, 554] on textarea "Buenas tardes Noelia" at bounding box center [556, 592] width 852 height 99
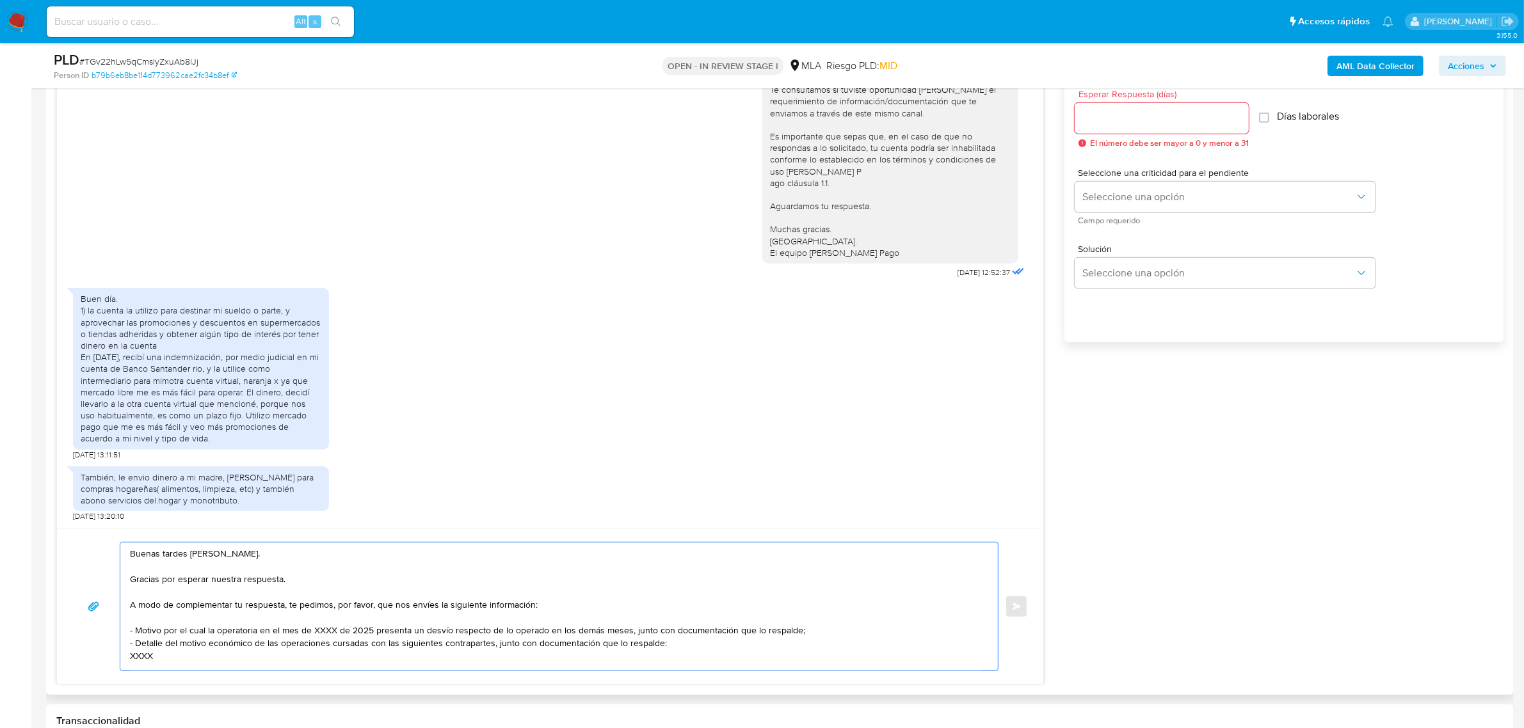
click at [304, 577] on textarea "Buenas tardes Noelia. Gracias por esperar nuestra respuesta. A modo de compleme…" at bounding box center [556, 607] width 852 height 128
click at [476, 615] on textarea "Buenas tardes Noelia. Gracias por esperar nuestra respuesta. Esperamos que te e…" at bounding box center [556, 607] width 852 height 128
drag, startPoint x: 437, startPoint y: 610, endPoint x: 808, endPoint y: 630, distance: 371.2
click at [808, 630] on textarea "Buenas tardes Noelia. Gracias por esperar nuestra respuesta. Esperamos que te e…" at bounding box center [556, 607] width 852 height 128
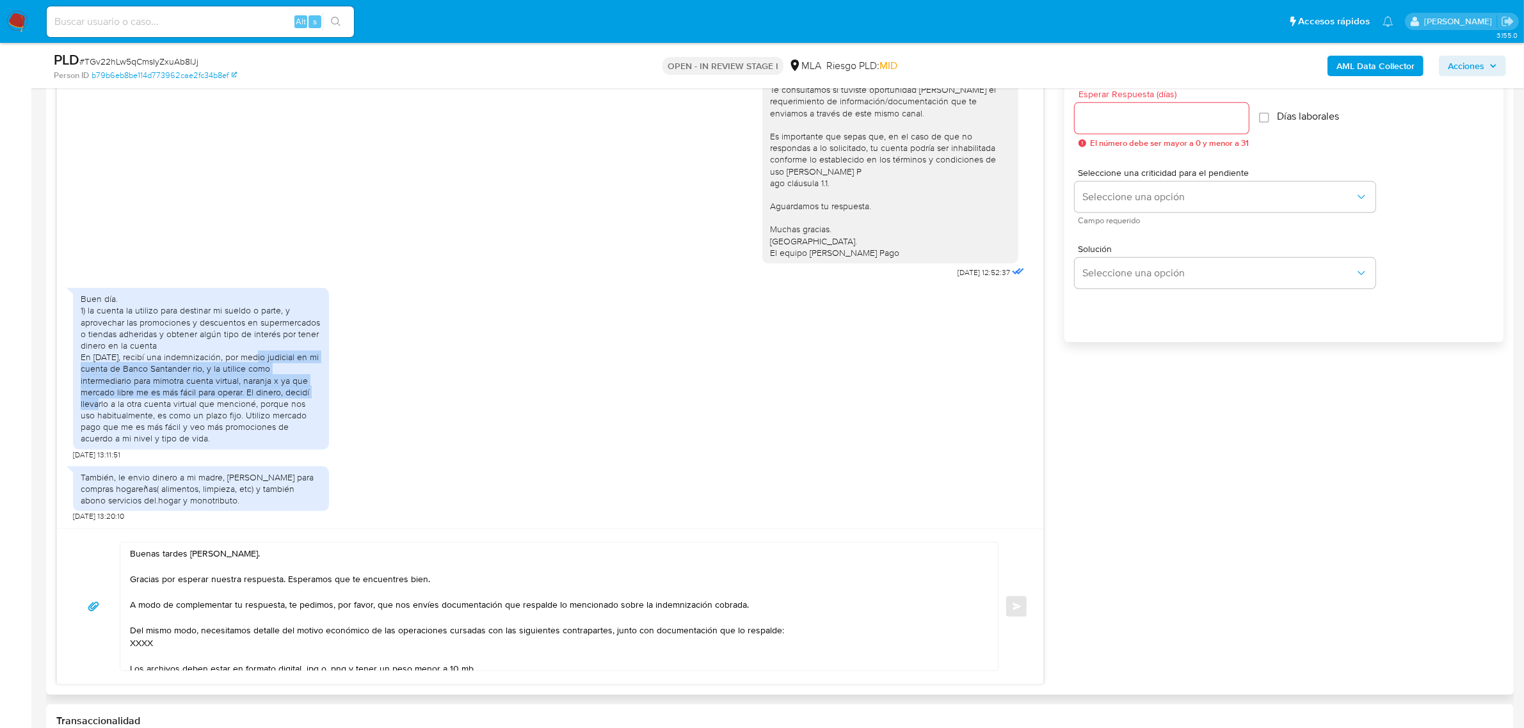
drag, startPoint x: 259, startPoint y: 362, endPoint x: 306, endPoint y: 400, distance: 60.1
click at [306, 400] on div "Buen día. 1) la cuenta la utilizo para destinar mi sueldo o parte, y aprovechar…" at bounding box center [201, 368] width 241 height 151
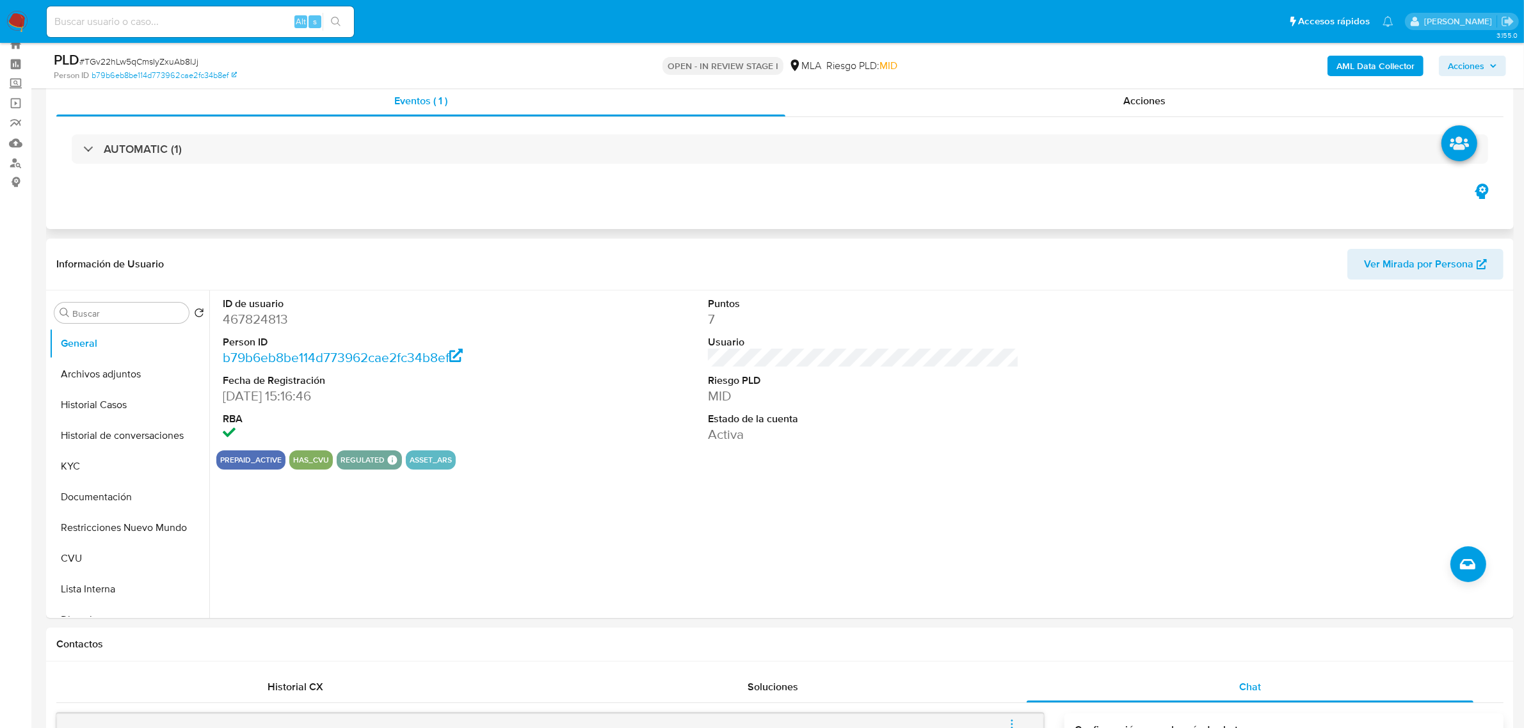
scroll to position [0, 0]
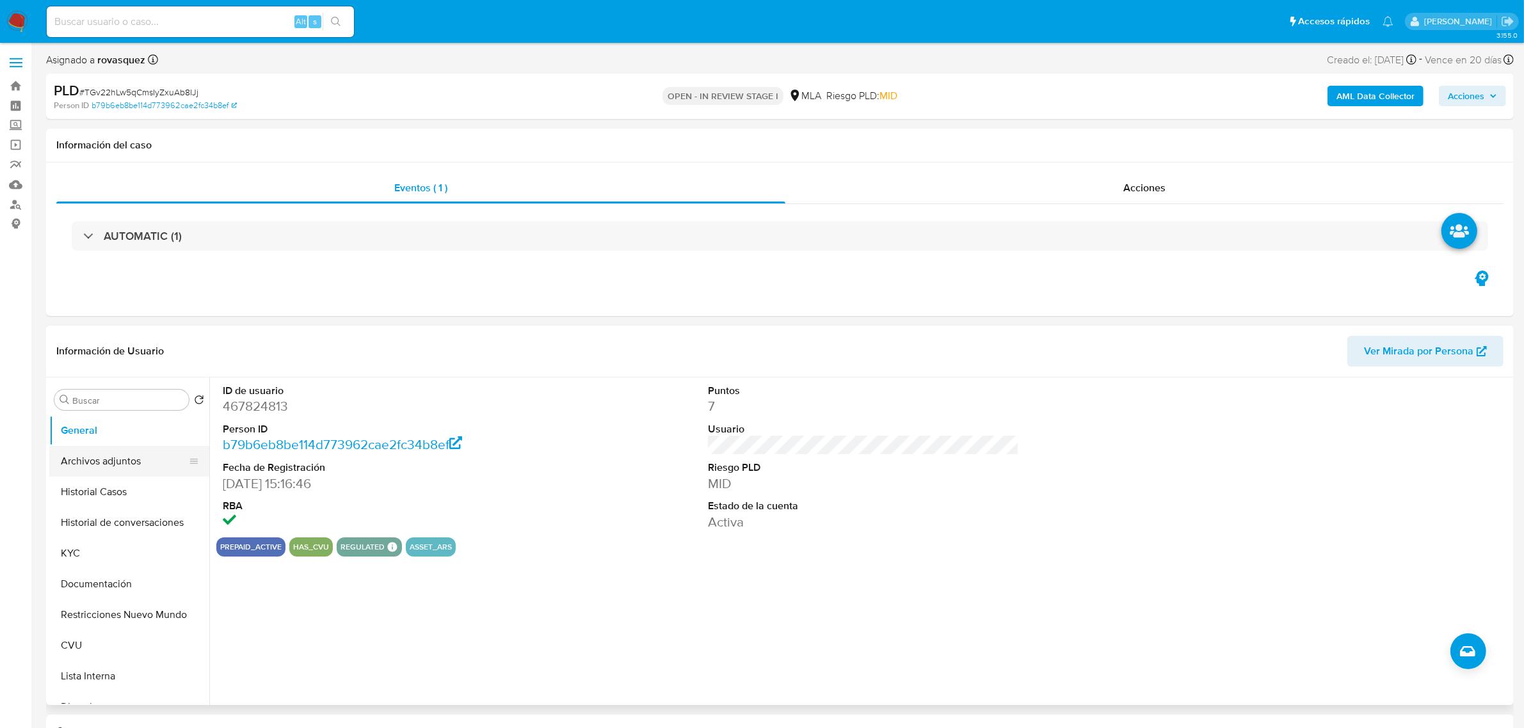
click at [118, 465] on button "Archivos adjuntos" at bounding box center [124, 461] width 150 height 31
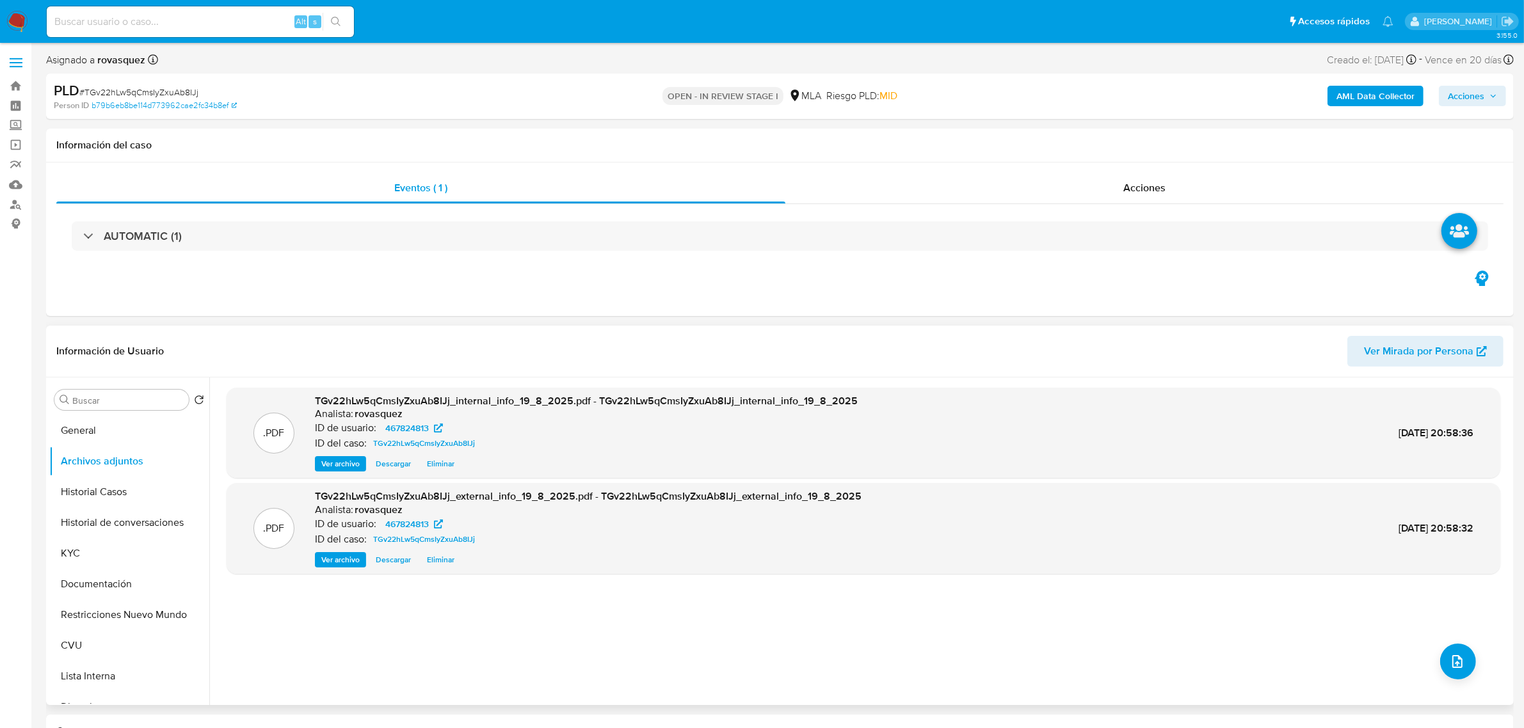
click at [347, 559] on span "Ver archivo" at bounding box center [340, 560] width 38 height 13
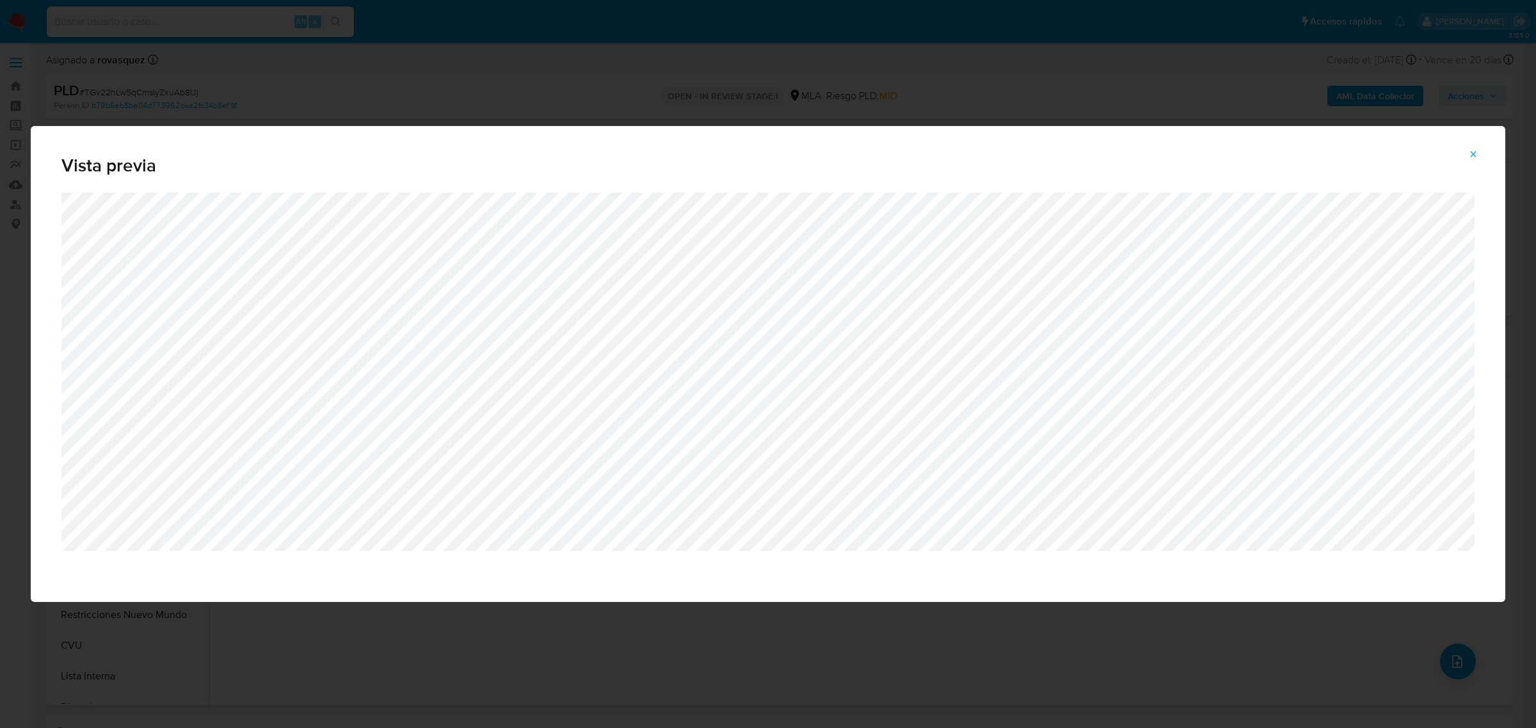
click at [1476, 155] on icon "Attachment preview" at bounding box center [1473, 154] width 10 height 10
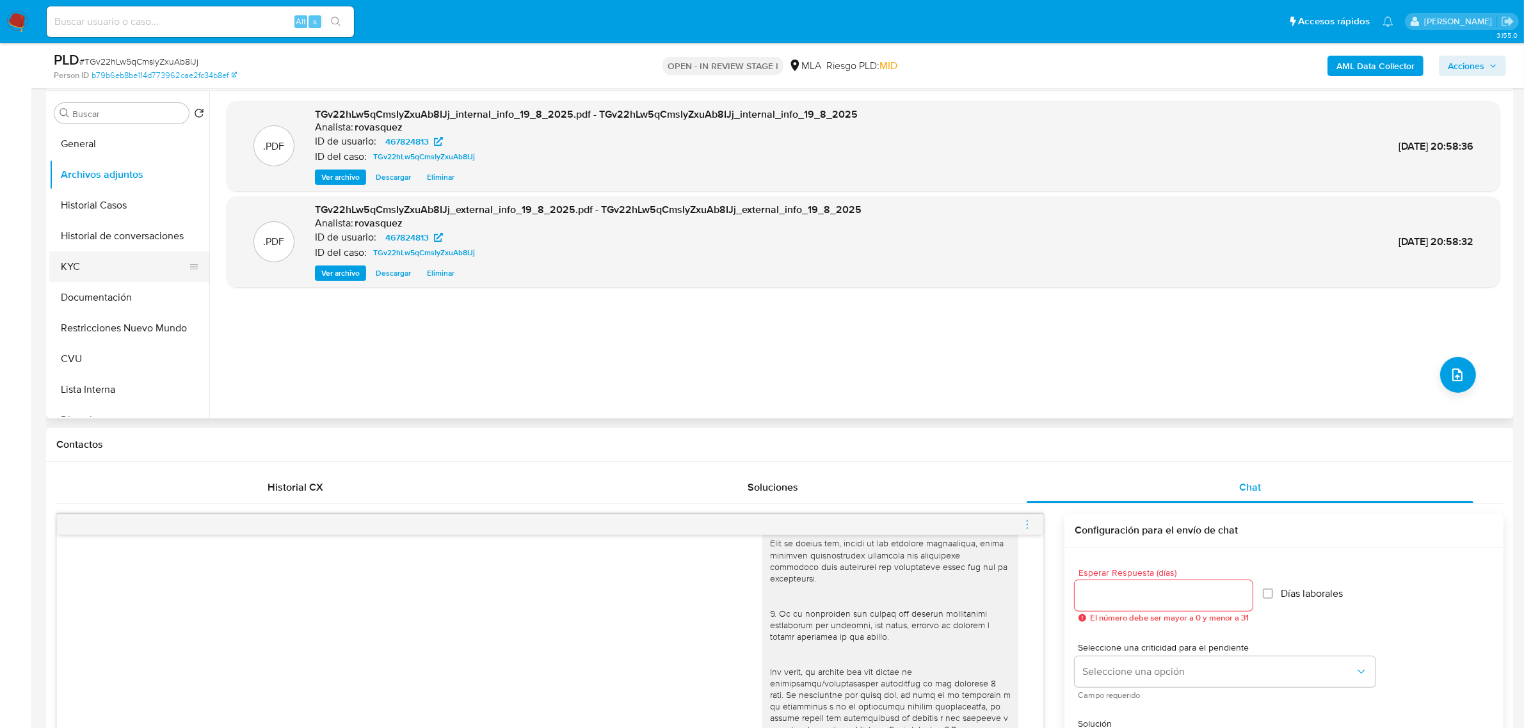
scroll to position [240, 0]
click at [100, 269] on button "KYC" at bounding box center [124, 268] width 150 height 31
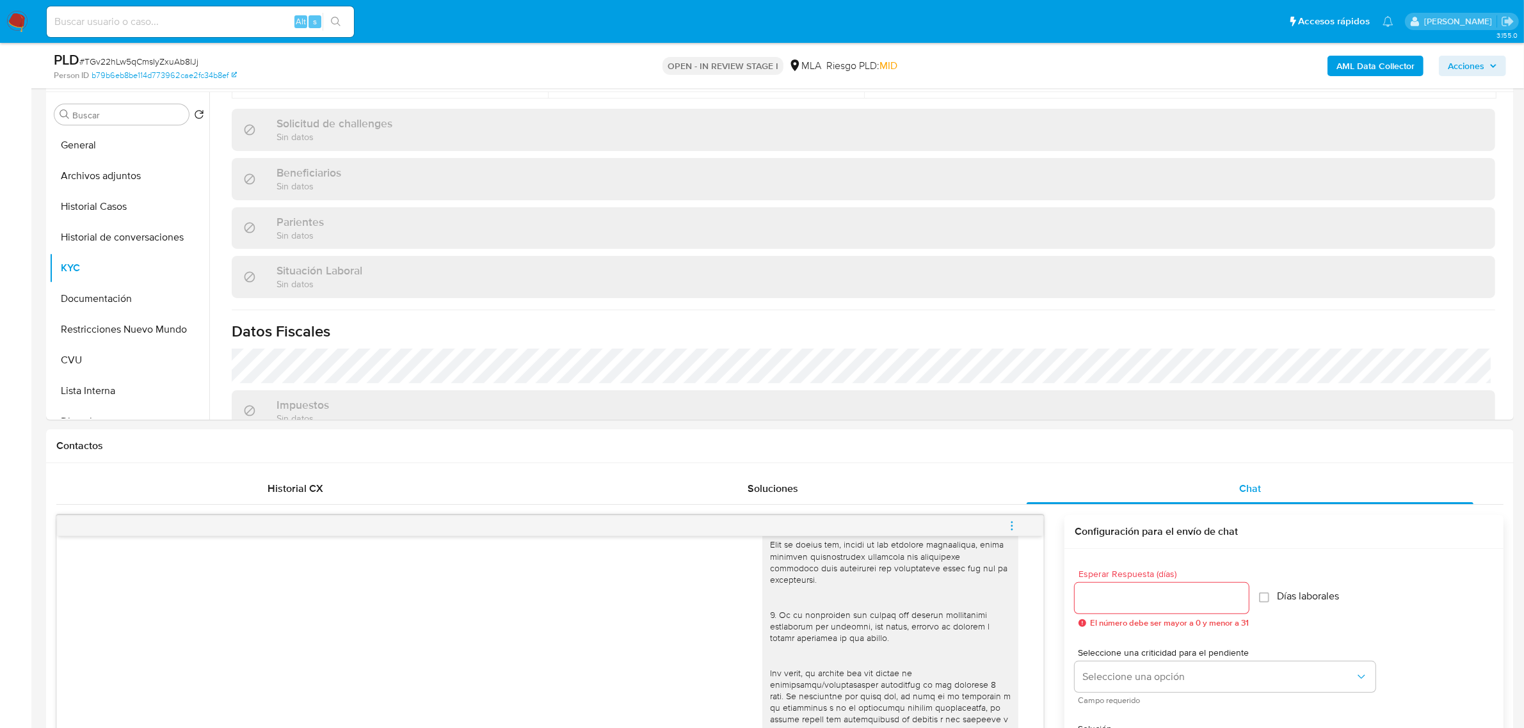
scroll to position [662, 0]
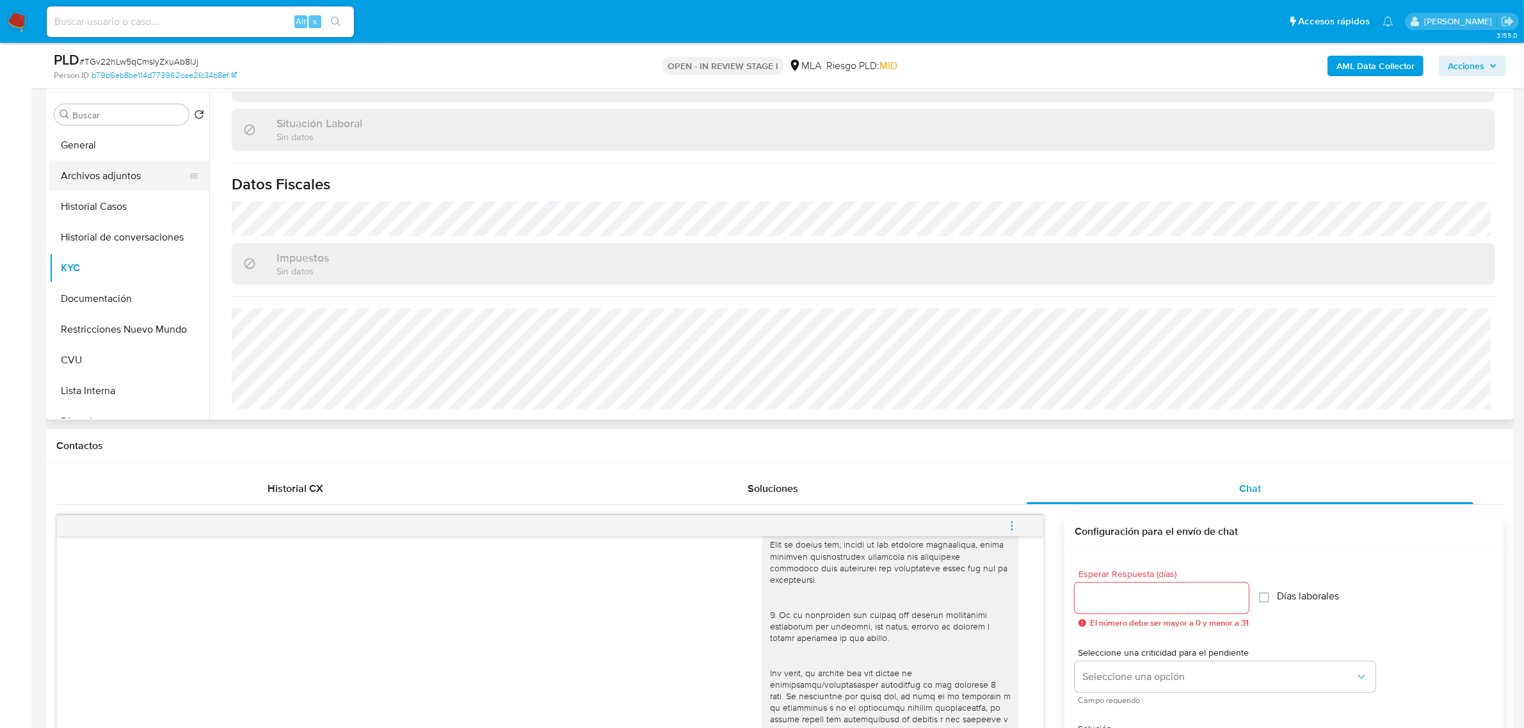
click at [111, 175] on button "Archivos adjuntos" at bounding box center [124, 176] width 150 height 31
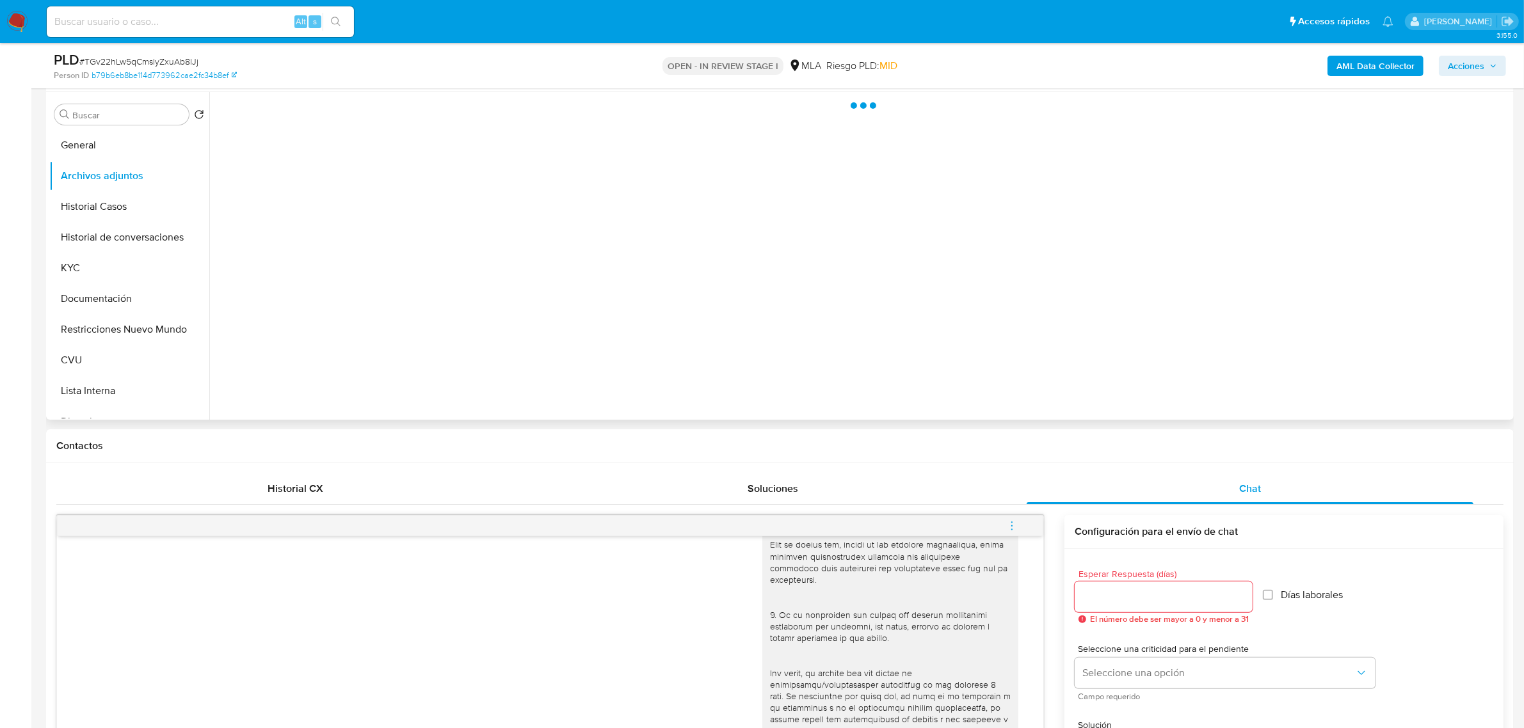
scroll to position [0, 0]
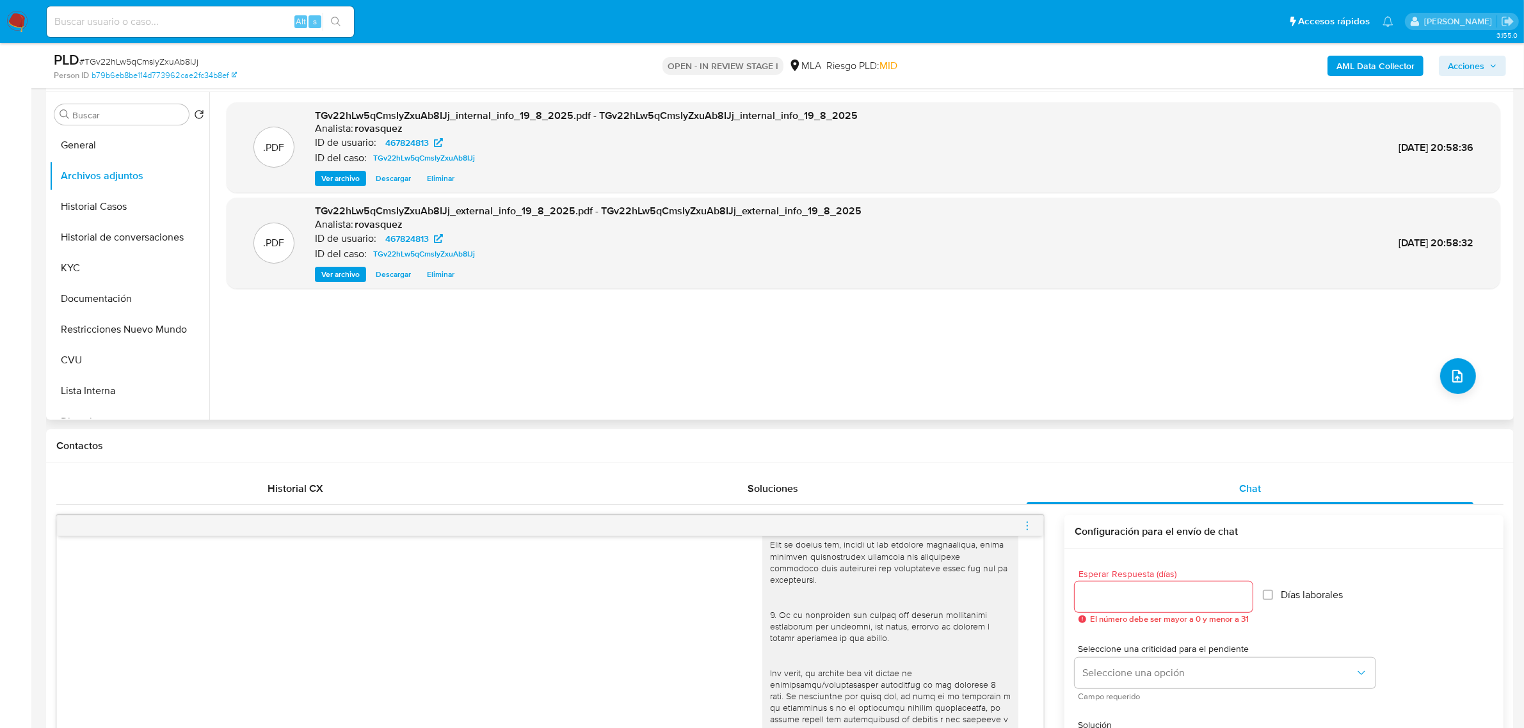
click at [354, 277] on span "Ver archivo" at bounding box center [340, 274] width 38 height 13
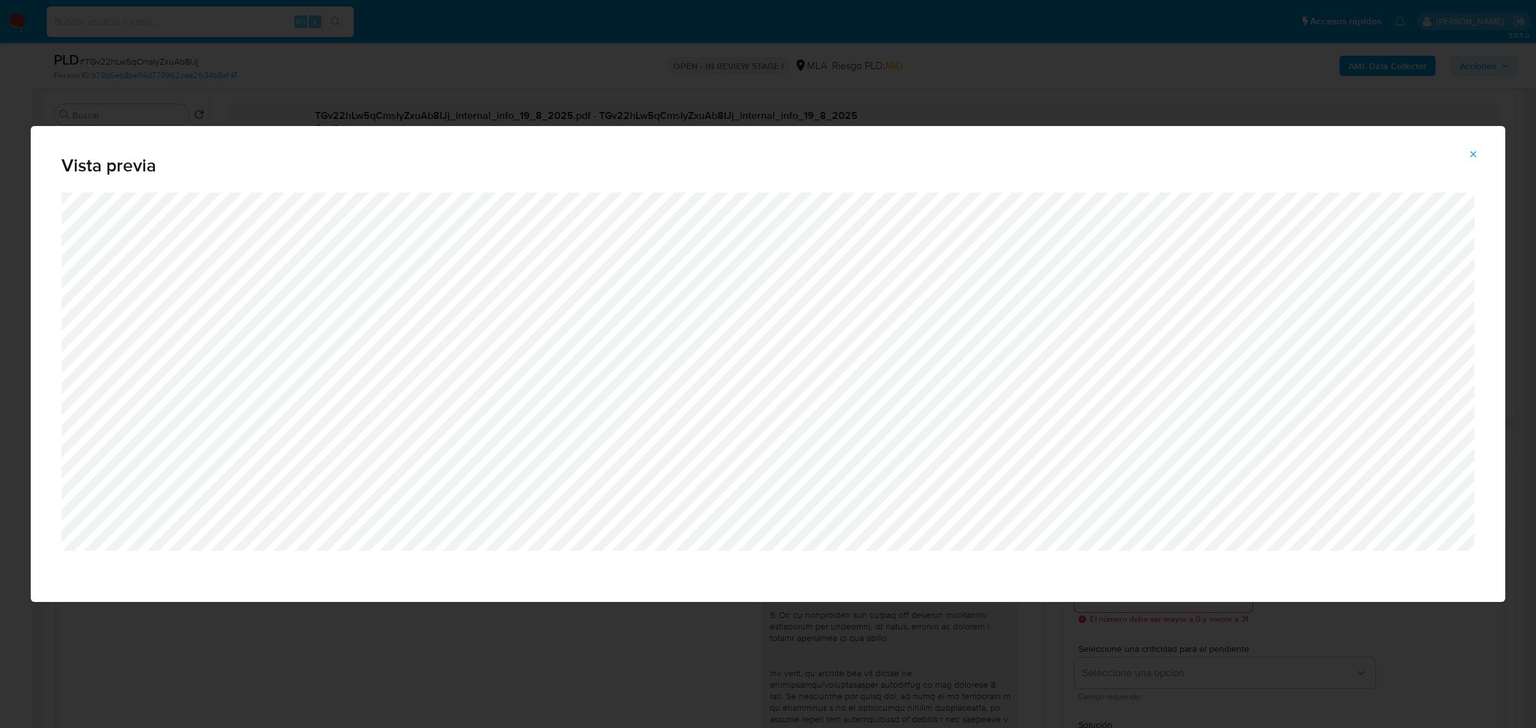
click at [1479, 156] on button "Attachment preview" at bounding box center [1473, 154] width 28 height 20
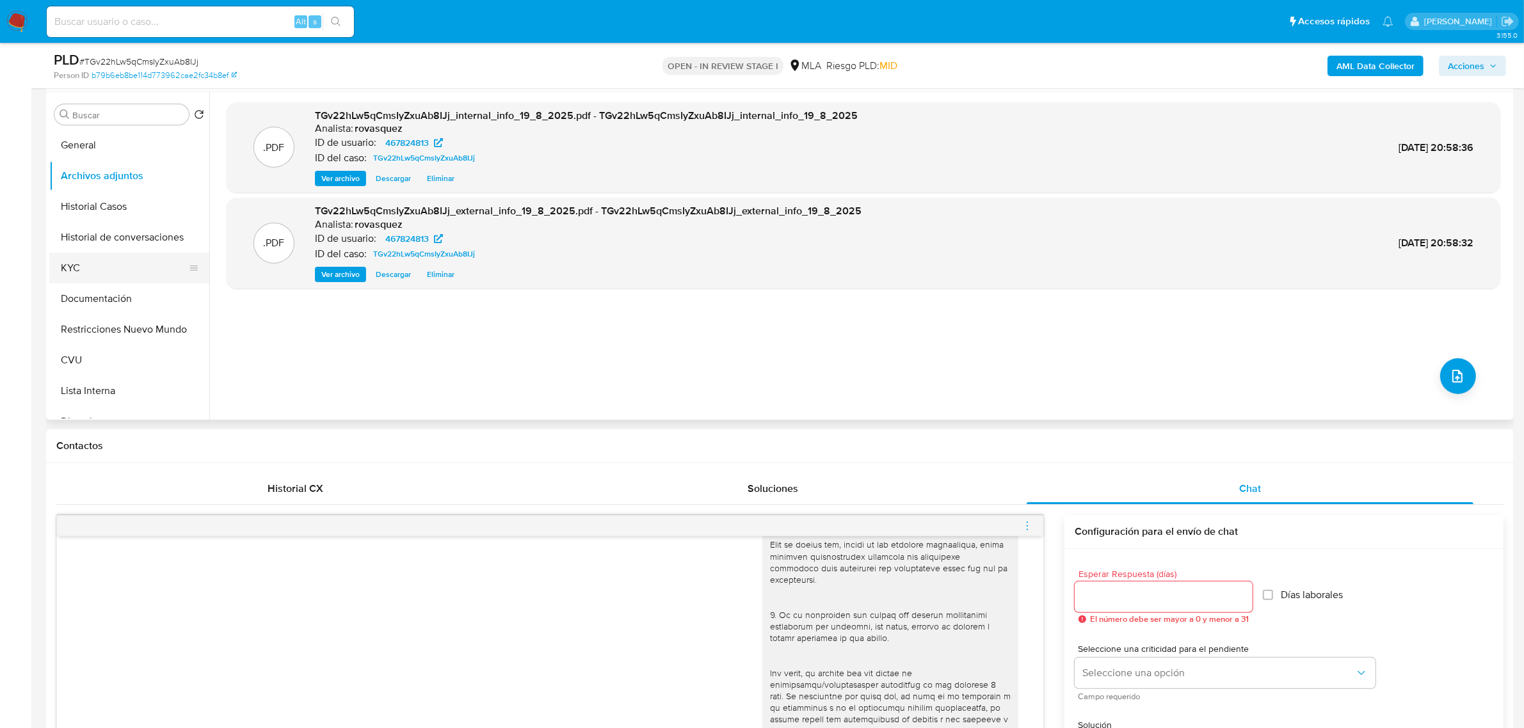
click at [80, 268] on button "KYC" at bounding box center [124, 268] width 150 height 31
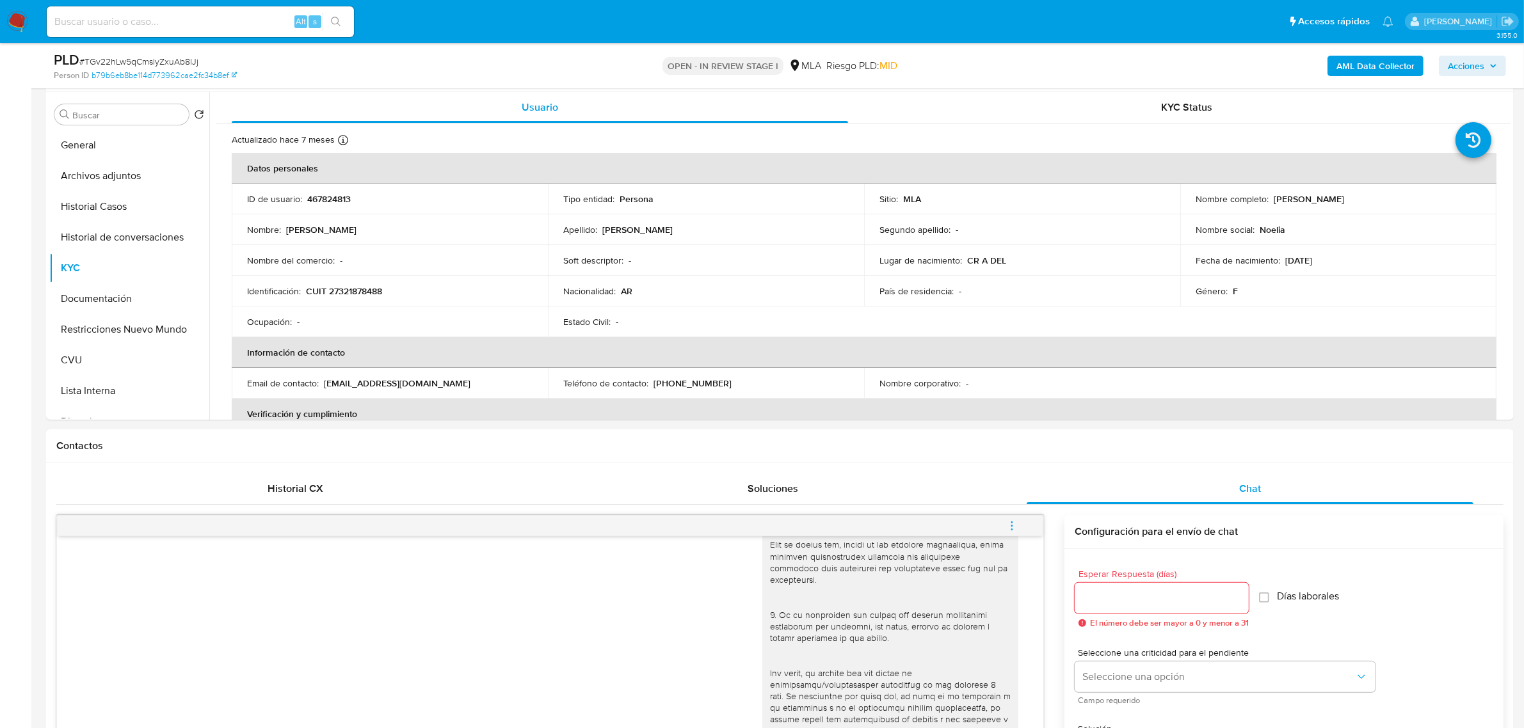
click at [1338, 195] on p "[PERSON_NAME]" at bounding box center [1309, 199] width 70 height 12
copy p "Orsini"
click at [116, 176] on button "Archivos adjuntos" at bounding box center [124, 176] width 150 height 31
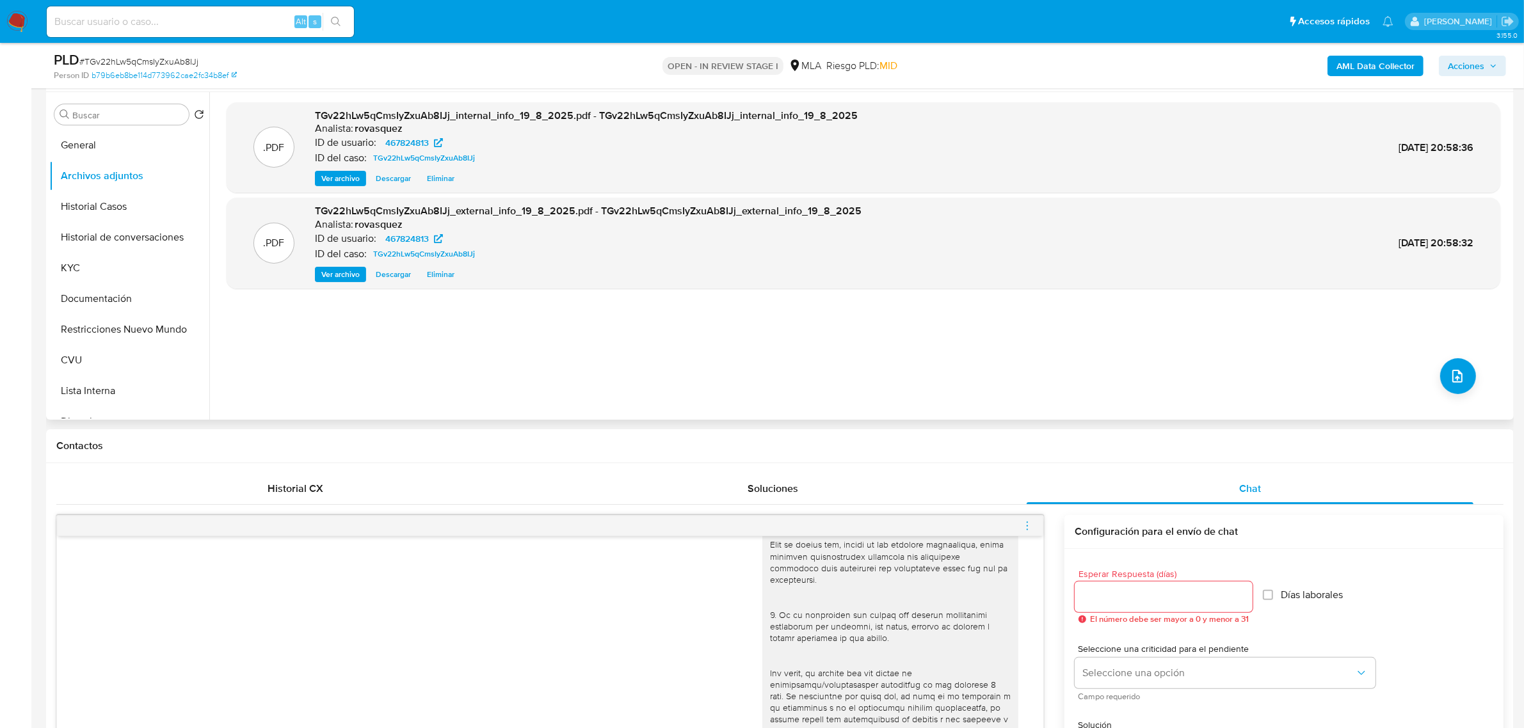
click at [341, 276] on span "Ver archivo" at bounding box center [340, 274] width 38 height 13
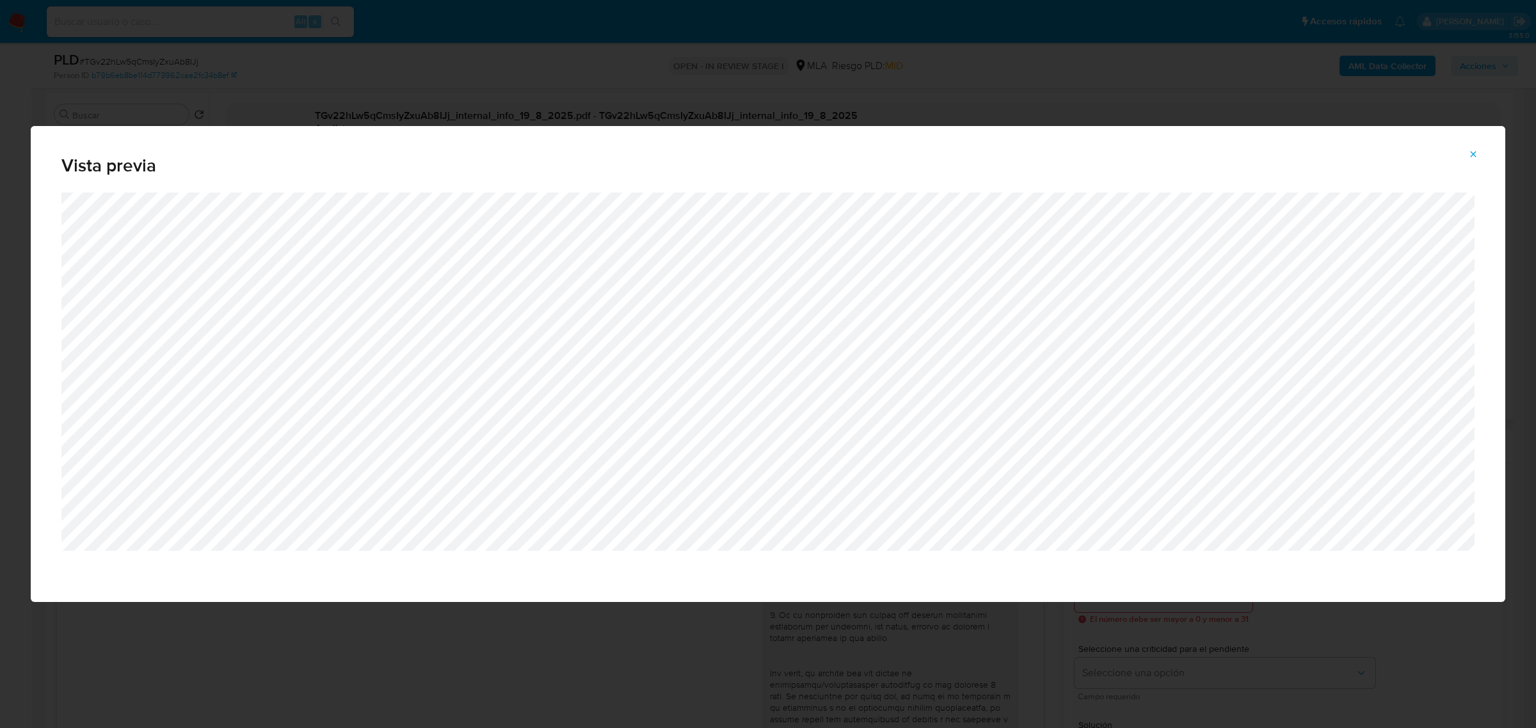
click at [1477, 157] on icon "Attachment preview" at bounding box center [1473, 154] width 10 height 10
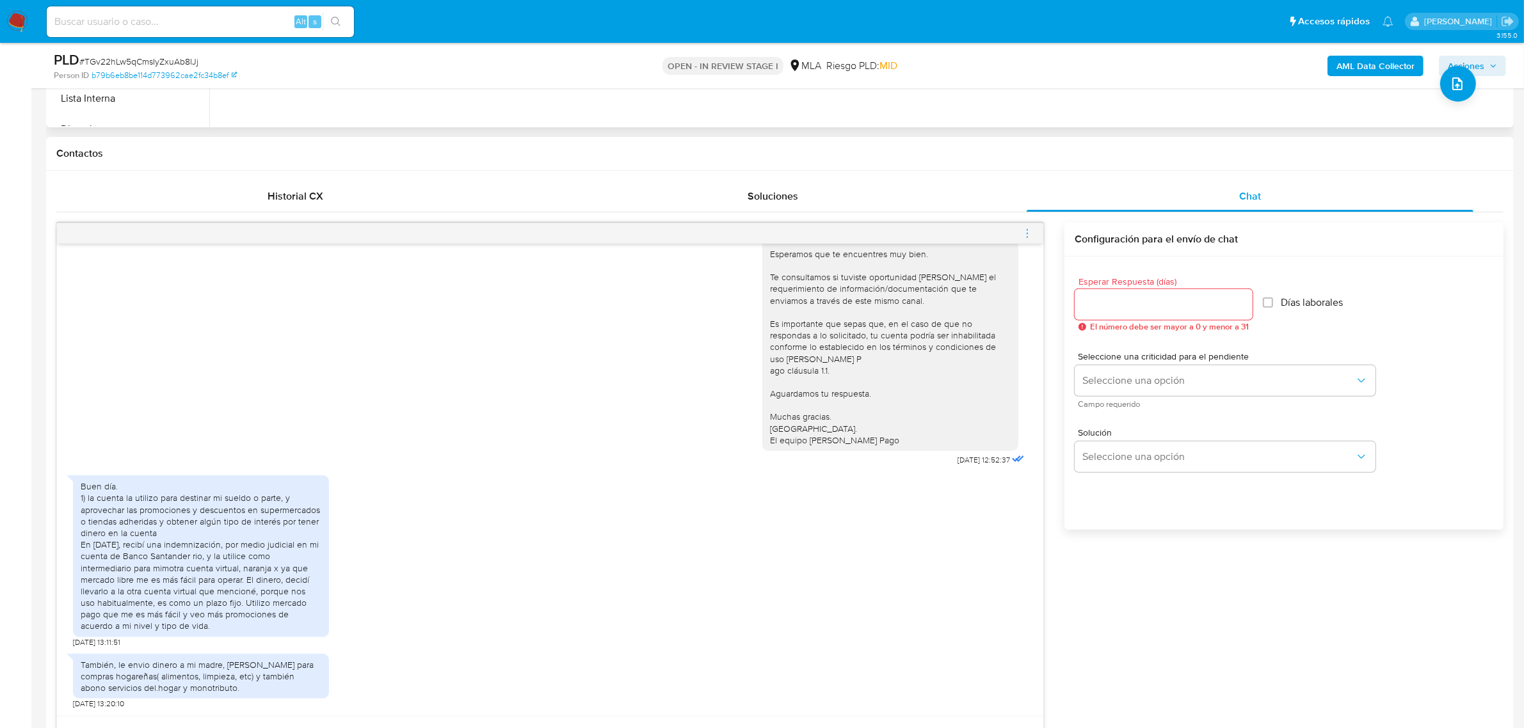
scroll to position [560, 0]
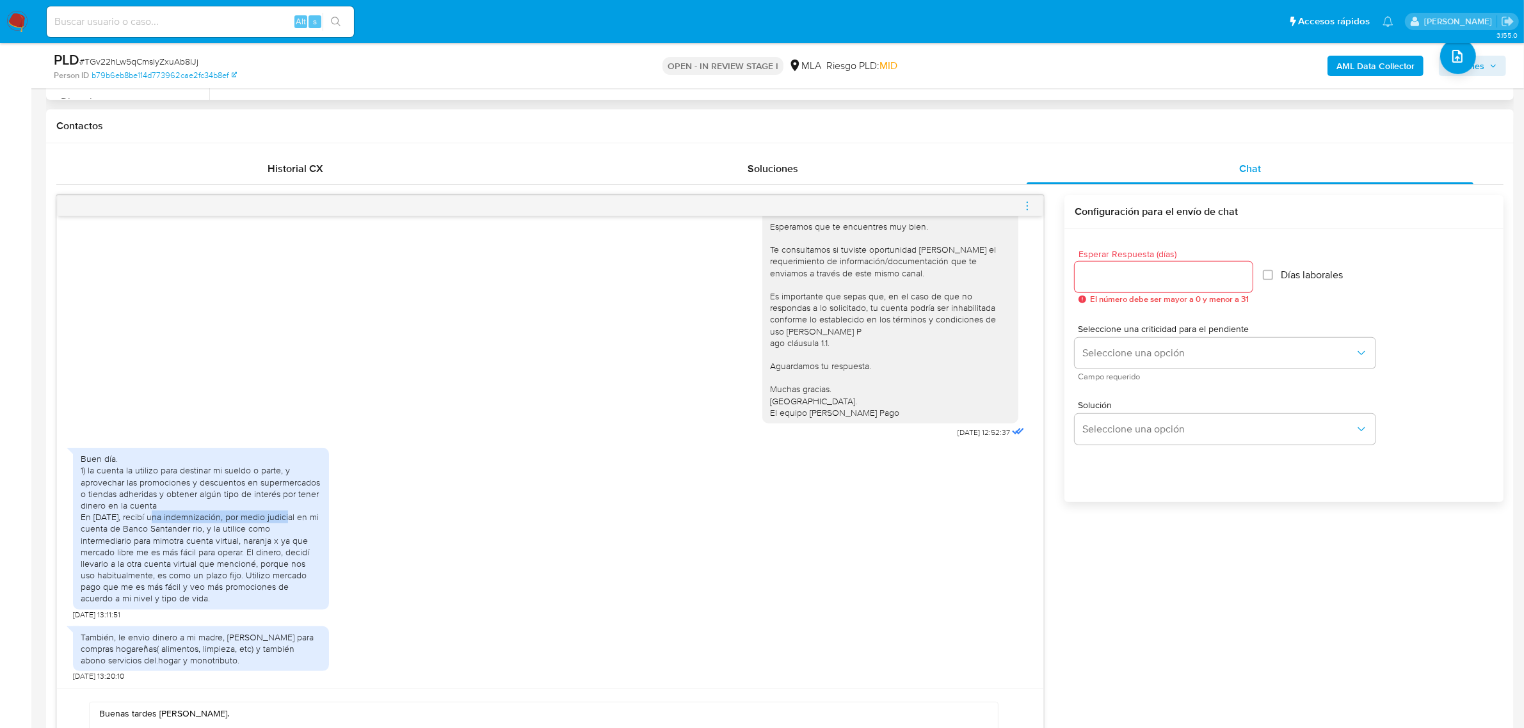
drag, startPoint x: 160, startPoint y: 518, endPoint x: 318, endPoint y: 519, distance: 158.1
click at [318, 519] on div "Buen día. 1) la cuenta la utilizo para destinar mi sueldo o parte, y aprovechar…" at bounding box center [201, 528] width 241 height 151
click at [237, 535] on div "Buen día. 1) la cuenta la utilizo para destinar mi sueldo o parte, y aprovechar…" at bounding box center [201, 528] width 241 height 151
drag, startPoint x: 152, startPoint y: 536, endPoint x: 337, endPoint y: 533, distance: 185.0
click at [337, 533] on div "Buen día. 1) la cuenta la utilizo para destinar mi sueldo o parte, y aprovechar…" at bounding box center [550, 531] width 954 height 179
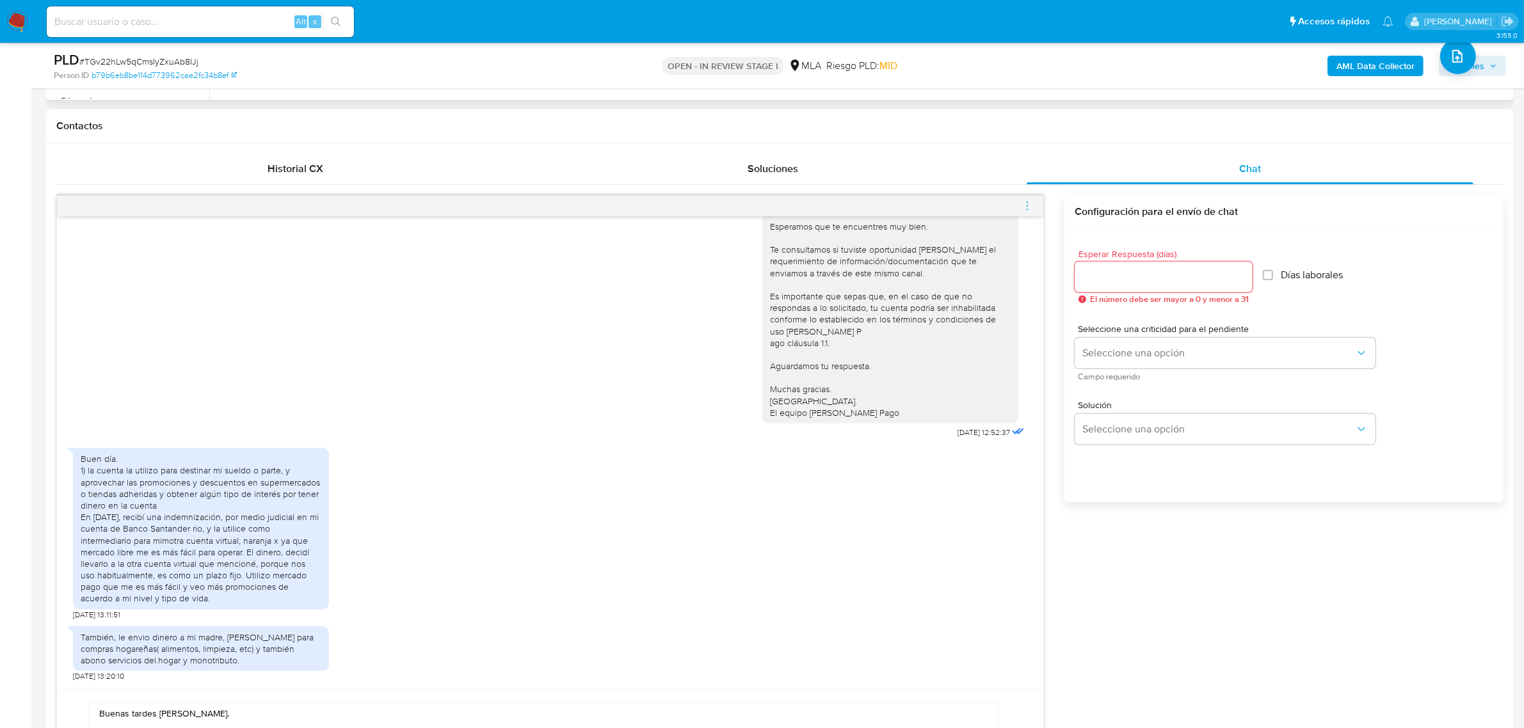
click at [186, 542] on div "Buen día. 1) la cuenta la utilizo para destinar mi sueldo o parte, y aprovechar…" at bounding box center [201, 528] width 241 height 151
drag, startPoint x: 152, startPoint y: 544, endPoint x: 317, endPoint y: 545, distance: 165.1
click at [317, 545] on div "Buen día. 1) la cuenta la utilizo para destinar mi sueldo o parte, y aprovechar…" at bounding box center [201, 528] width 241 height 151
drag, startPoint x: 116, startPoint y: 552, endPoint x: 327, endPoint y: 556, distance: 210.6
click at [327, 556] on div "Buen día. 1) la cuenta la utilizo para destinar mi sueldo o parte, y aprovechar…" at bounding box center [201, 528] width 256 height 161
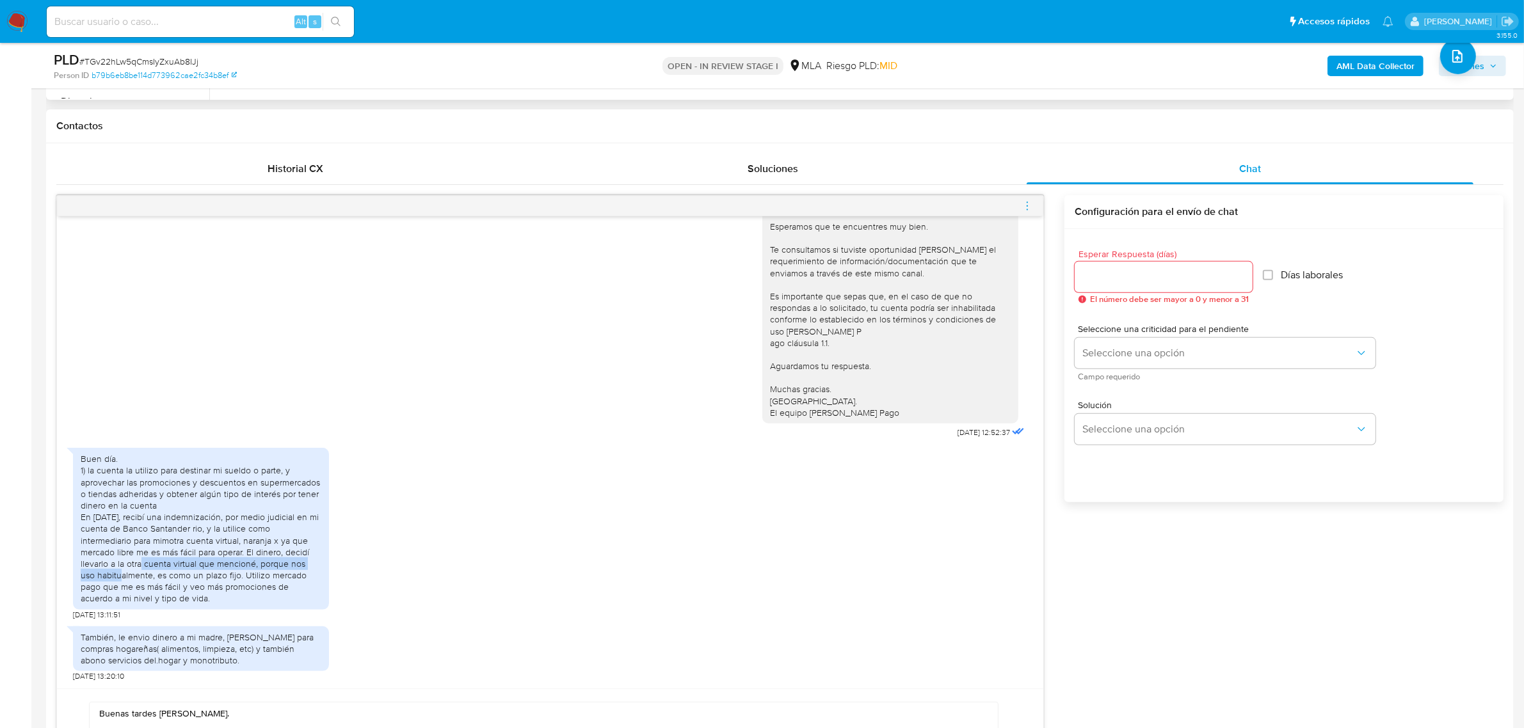
drag, startPoint x: 118, startPoint y: 566, endPoint x: 327, endPoint y: 570, distance: 208.7
click at [327, 570] on div "Buen día. 1) la cuenta la utilizo para destinar mi sueldo o parte, y aprovechar…" at bounding box center [201, 528] width 256 height 161
click at [180, 584] on div "Buen día. 1) la cuenta la utilizo para destinar mi sueldo o parte, y aprovechar…" at bounding box center [201, 528] width 241 height 151
drag, startPoint x: 136, startPoint y: 580, endPoint x: 285, endPoint y: 603, distance: 151.5
click at [285, 603] on div "Buen día. 1) la cuenta la utilizo para destinar mi sueldo o parte, y aprovechar…" at bounding box center [201, 528] width 241 height 151
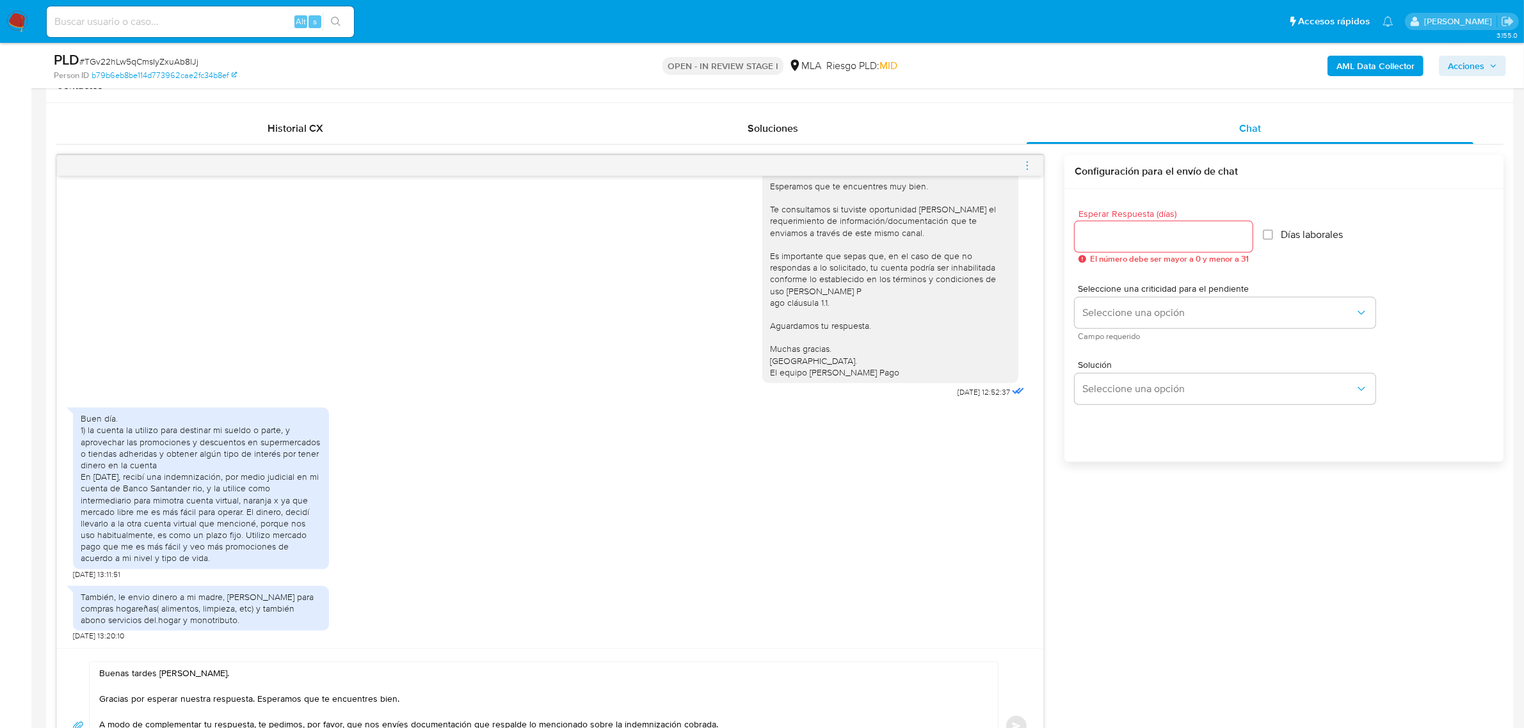
scroll to position [640, 0]
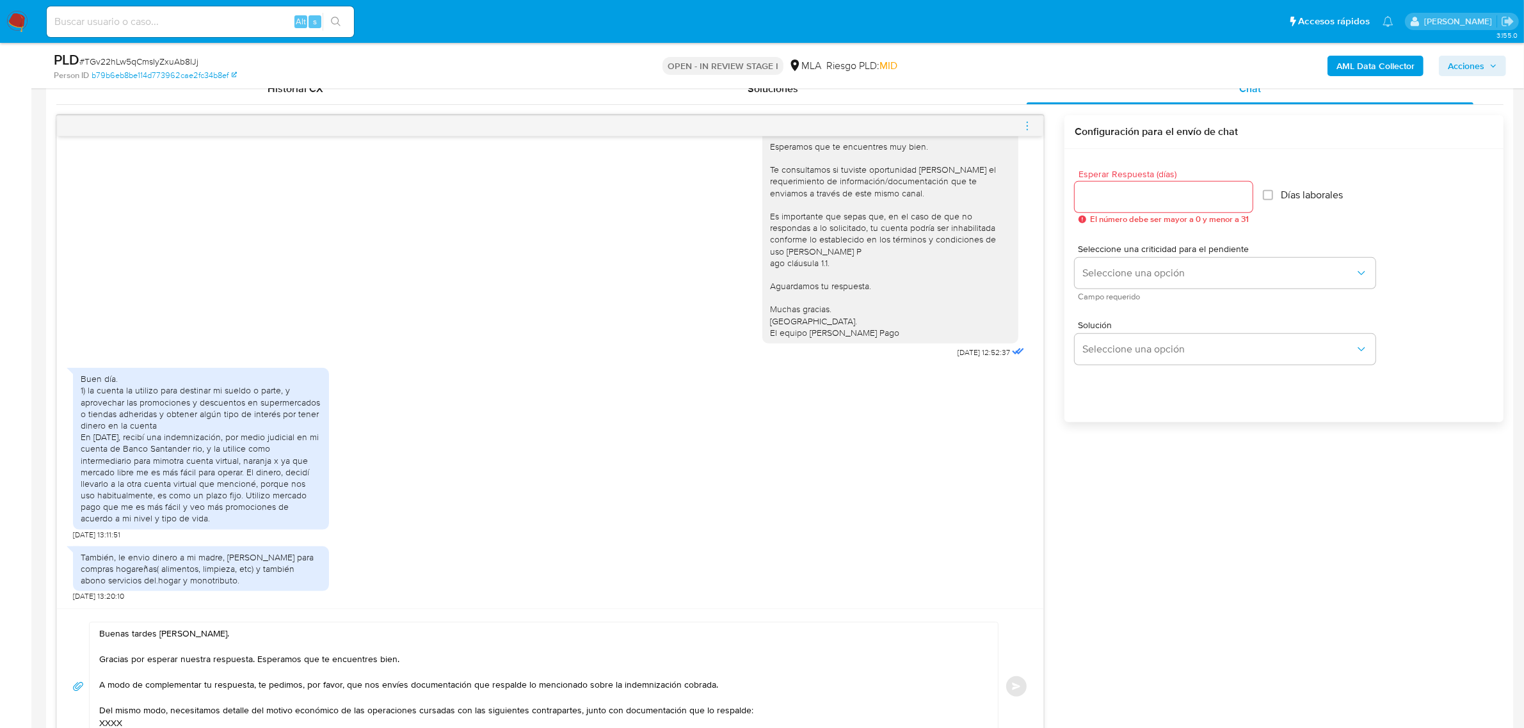
drag, startPoint x: 165, startPoint y: 563, endPoint x: 296, endPoint y: 577, distance: 132.0
click at [296, 577] on div "También, le envio dinero a mi madre, Martinez María del Carmen para compras hog…" at bounding box center [201, 569] width 241 height 35
click at [380, 583] on div "También, le envio dinero a mi madre, Martinez María del Carmen para compras hog…" at bounding box center [550, 571] width 954 height 62
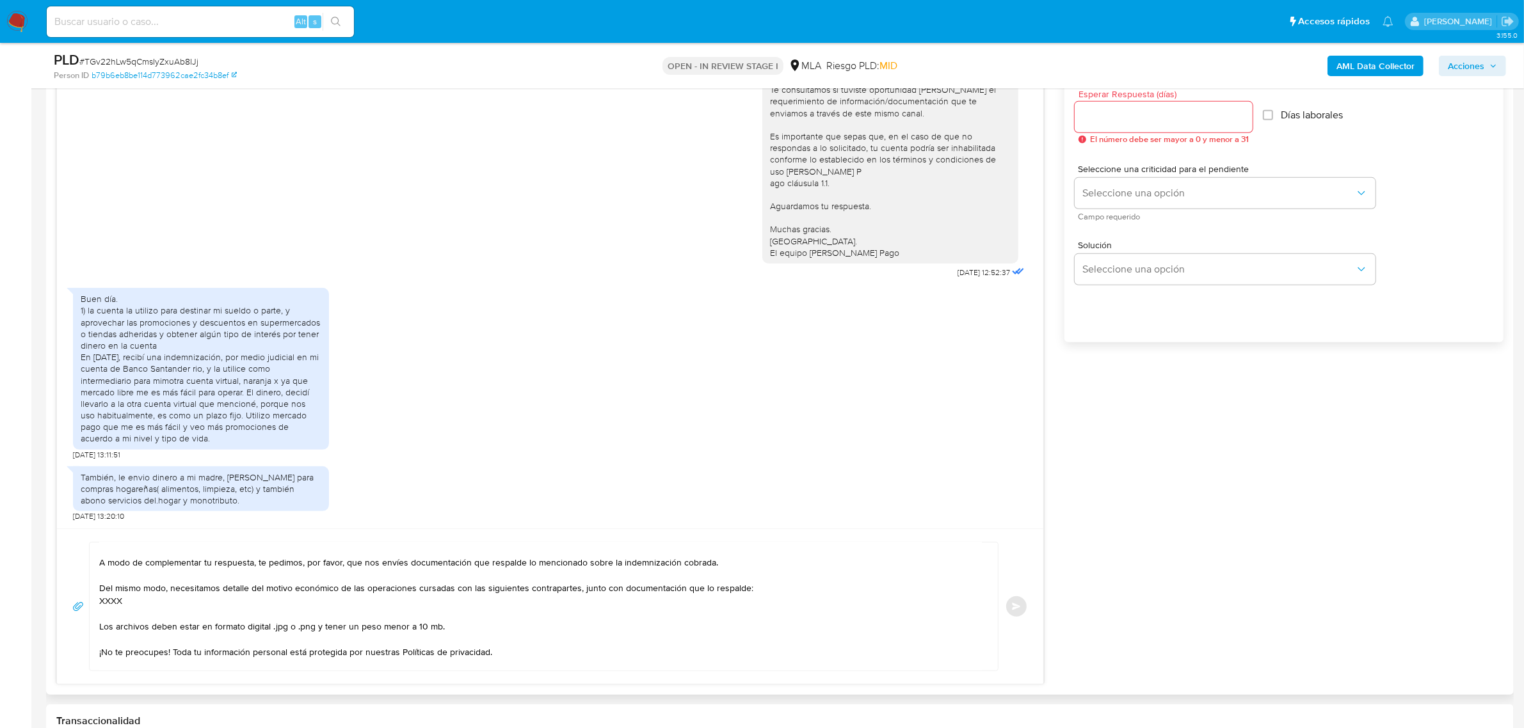
scroll to position [80, 0]
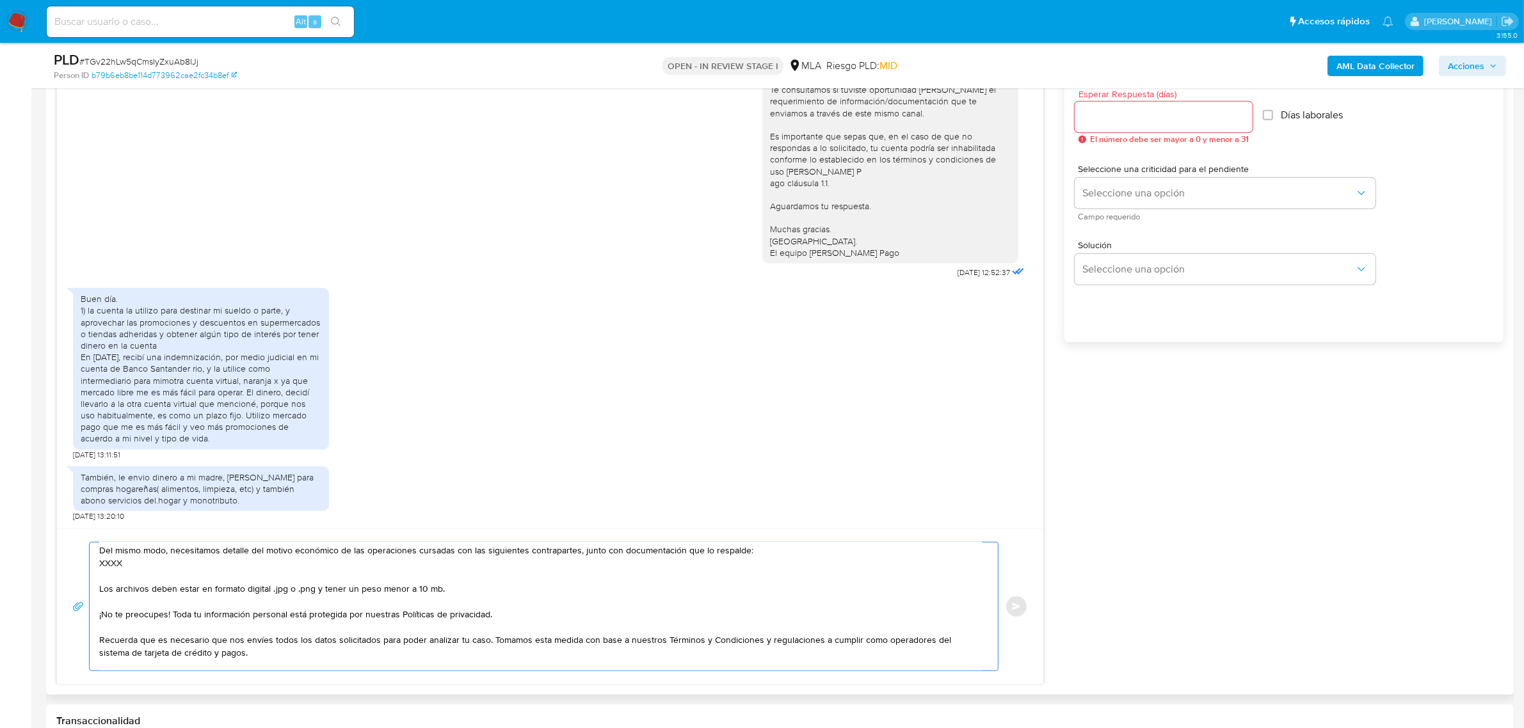
click at [111, 568] on textarea "Buenas tardes Noelia. Gracias por esperar nuestra respuesta. Esperamos que te e…" at bounding box center [540, 607] width 883 height 128
paste textarea "23426586479 Martin Eduardo"
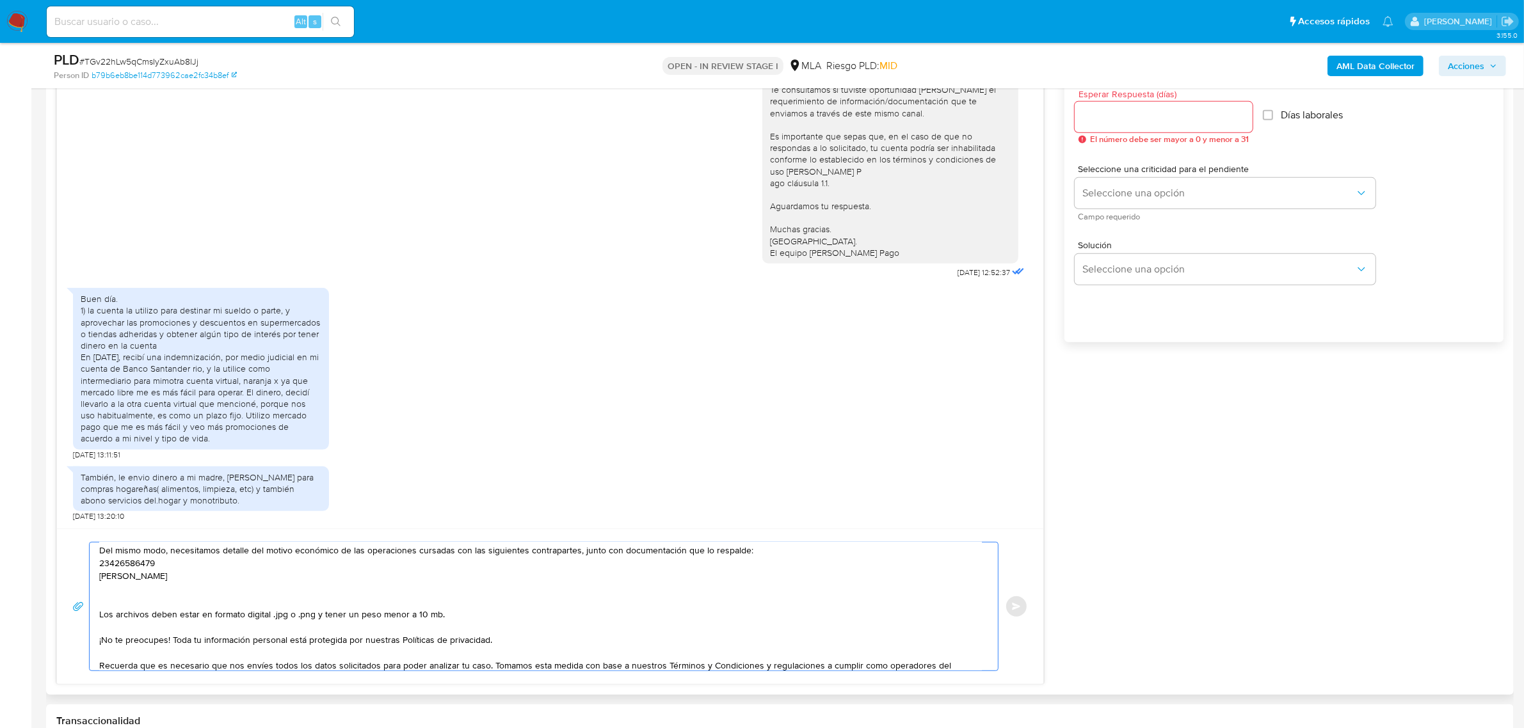
click at [122, 566] on textarea "Buenas tardes Noelia. Gracias por esperar nuestra respuesta. Esperamos que te e…" at bounding box center [540, 607] width 883 height 128
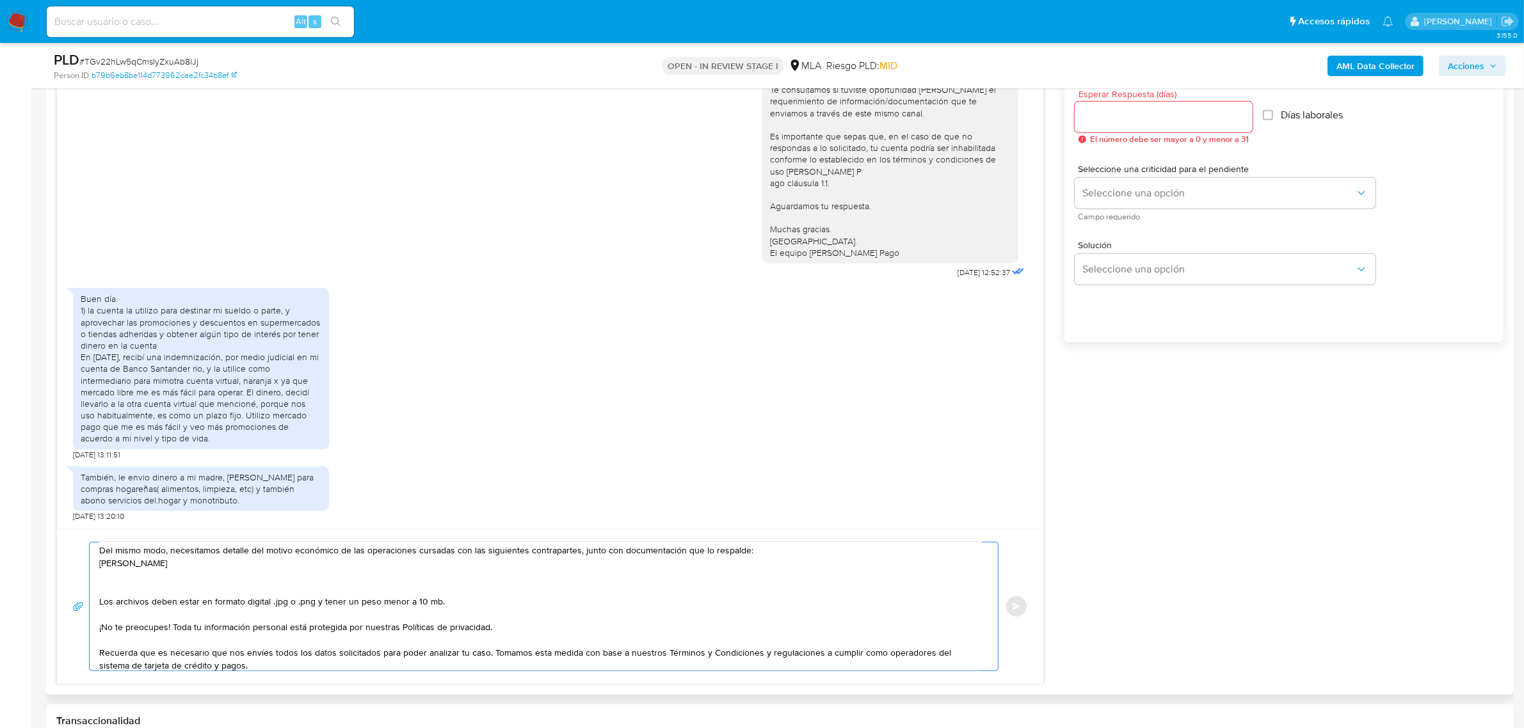
paste textarea "23426586479"
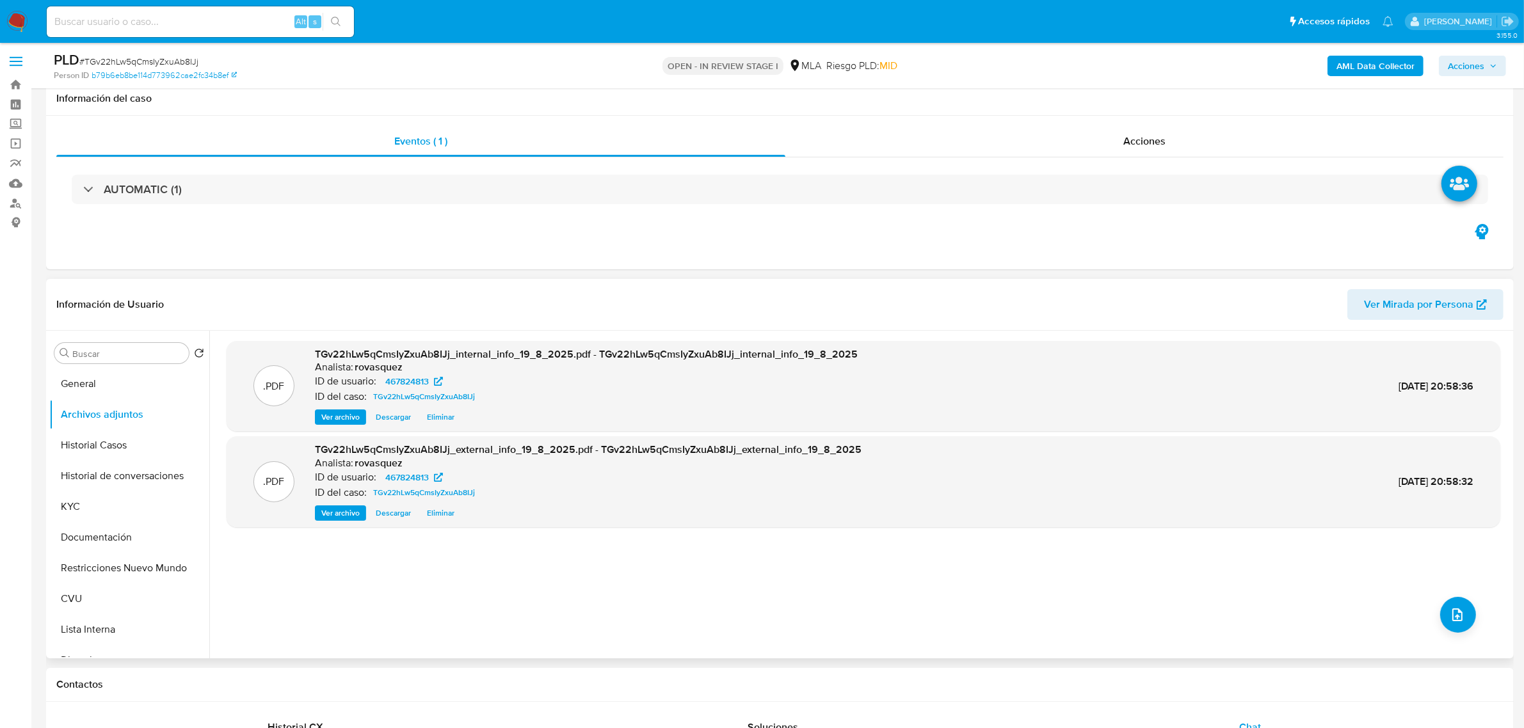
scroll to position [0, 0]
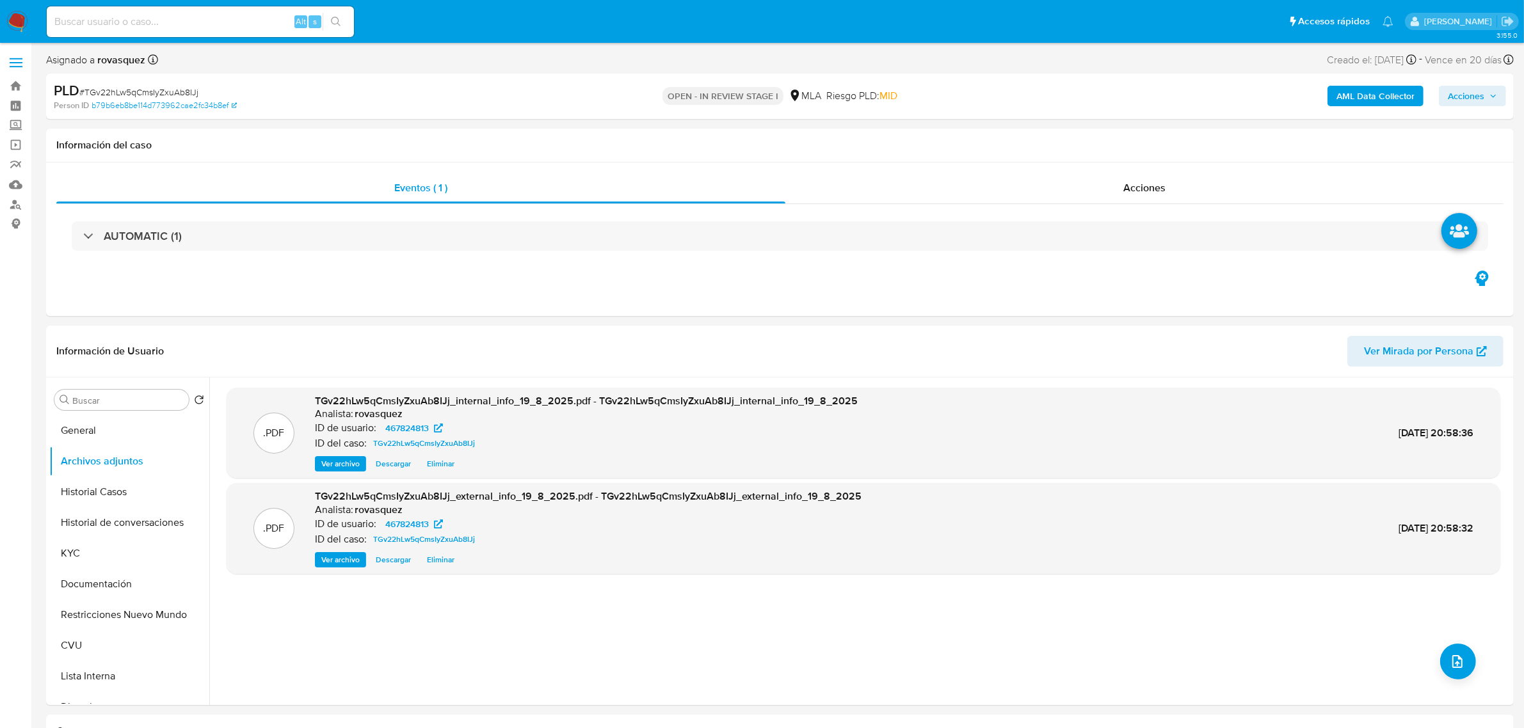
click at [336, 561] on span "Ver archivo" at bounding box center [340, 560] width 38 height 13
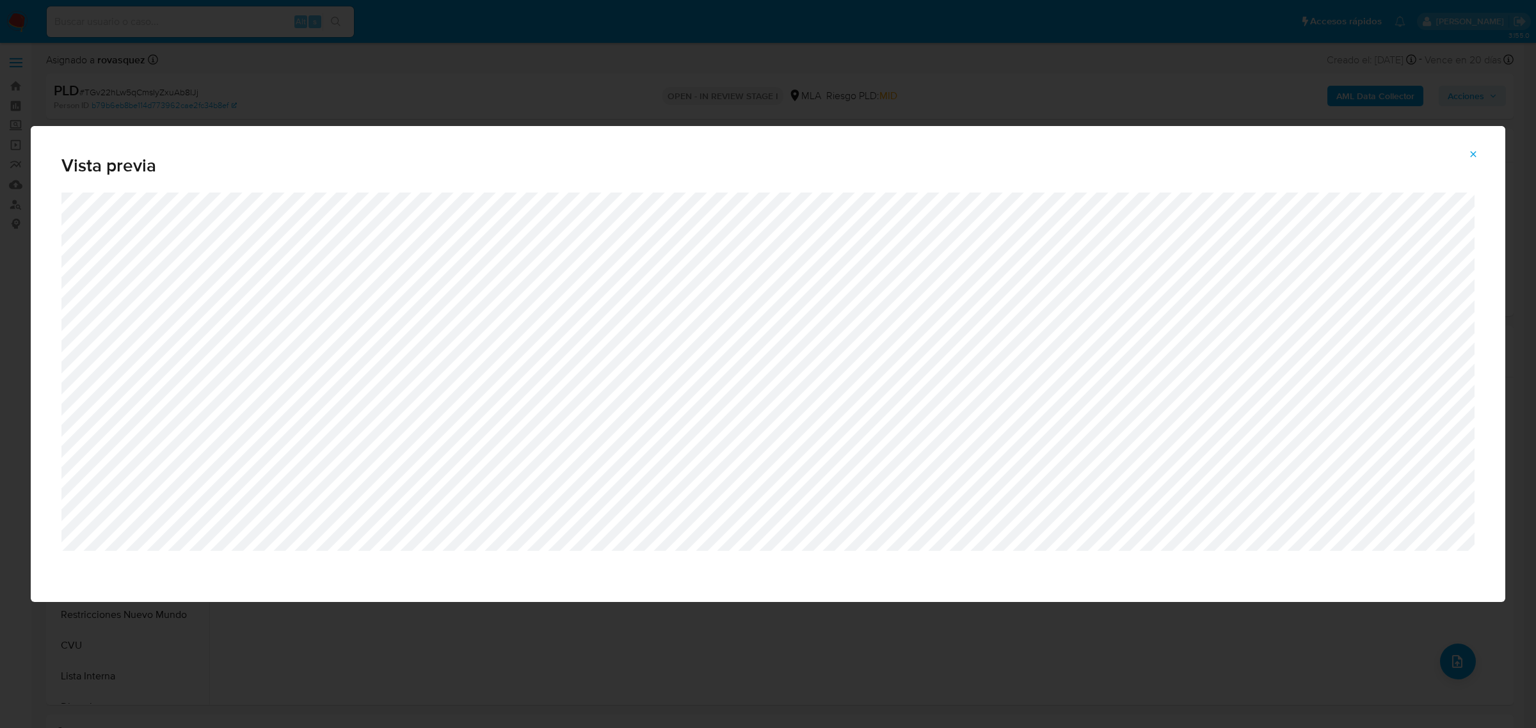
click at [1466, 154] on button "Attachment preview" at bounding box center [1473, 154] width 28 height 20
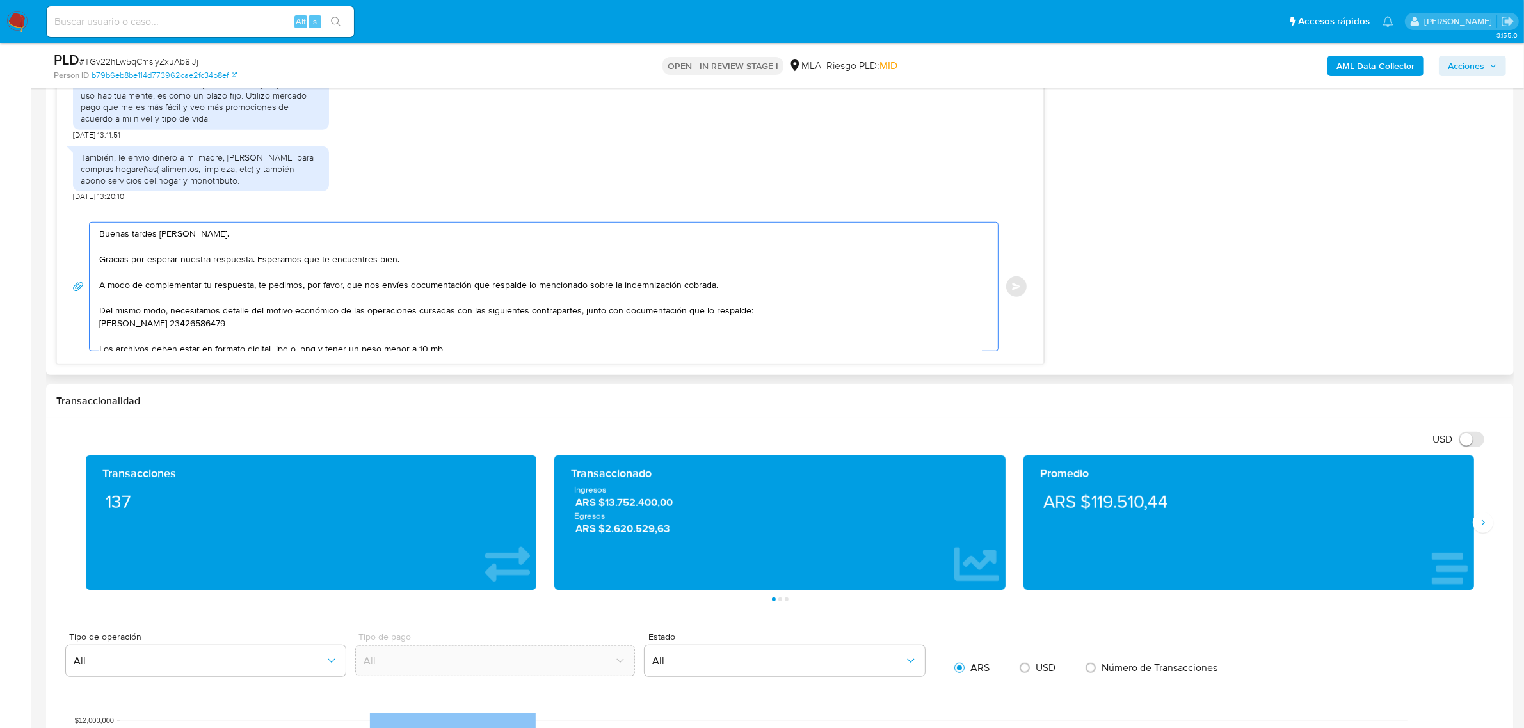
scroll to position [18, 0]
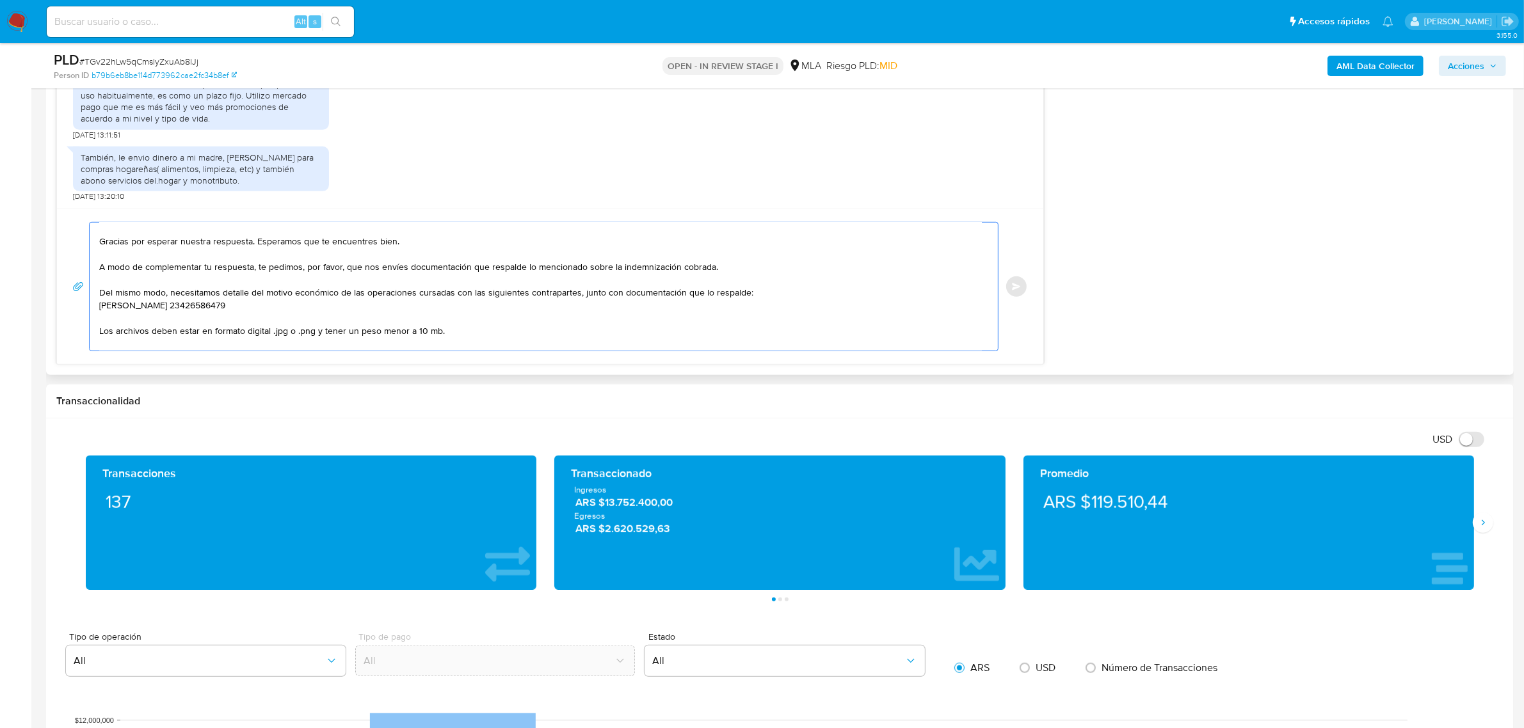
drag, startPoint x: 186, startPoint y: 344, endPoint x: 100, endPoint y: 330, distance: 86.3
click at [100, 330] on textarea "Buenas tardes Noelia. Gracias por esperar nuestra respuesta. Esperamos que te e…" at bounding box center [540, 287] width 883 height 128
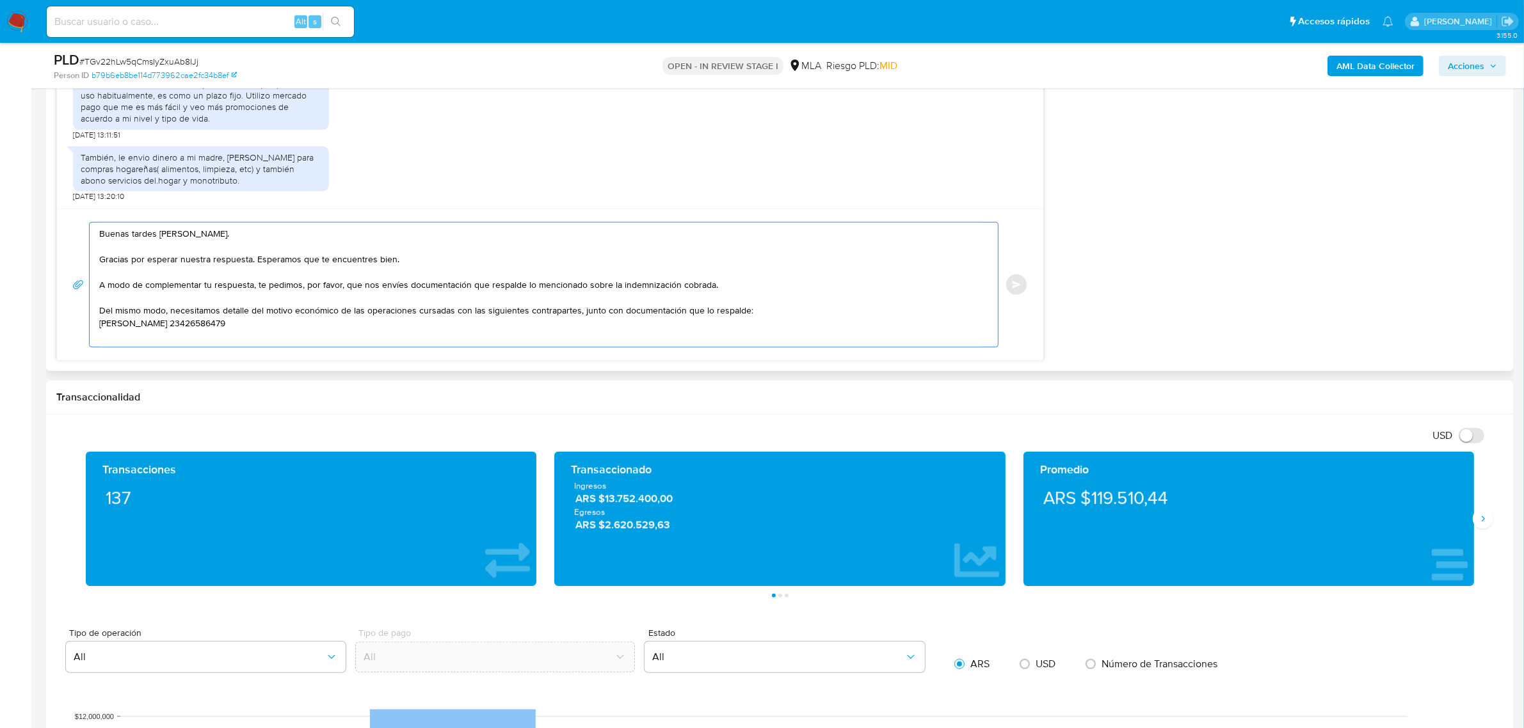
scroll to position [4, 0]
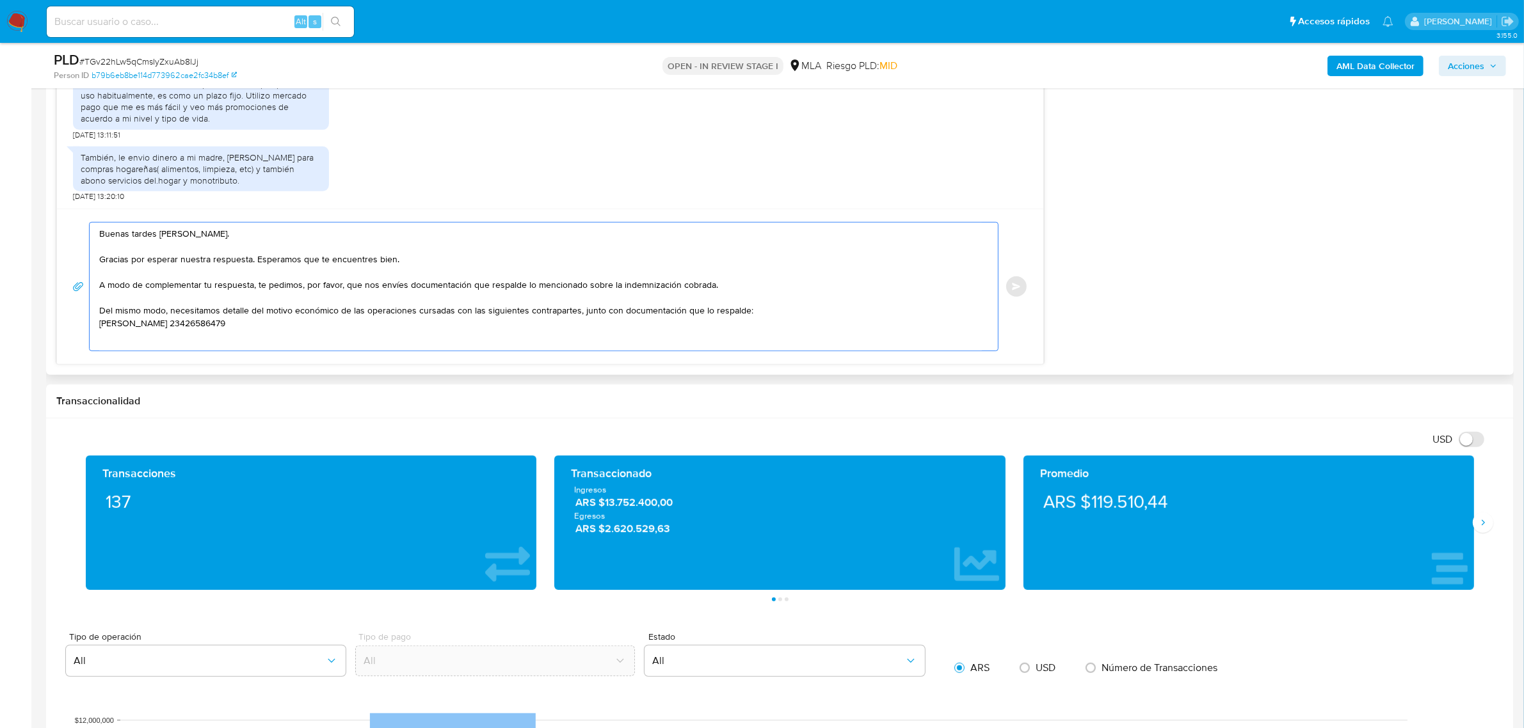
paste textarea "Es importante que sepas que, en caso de no responder a lo solicitado o si lo pr…"
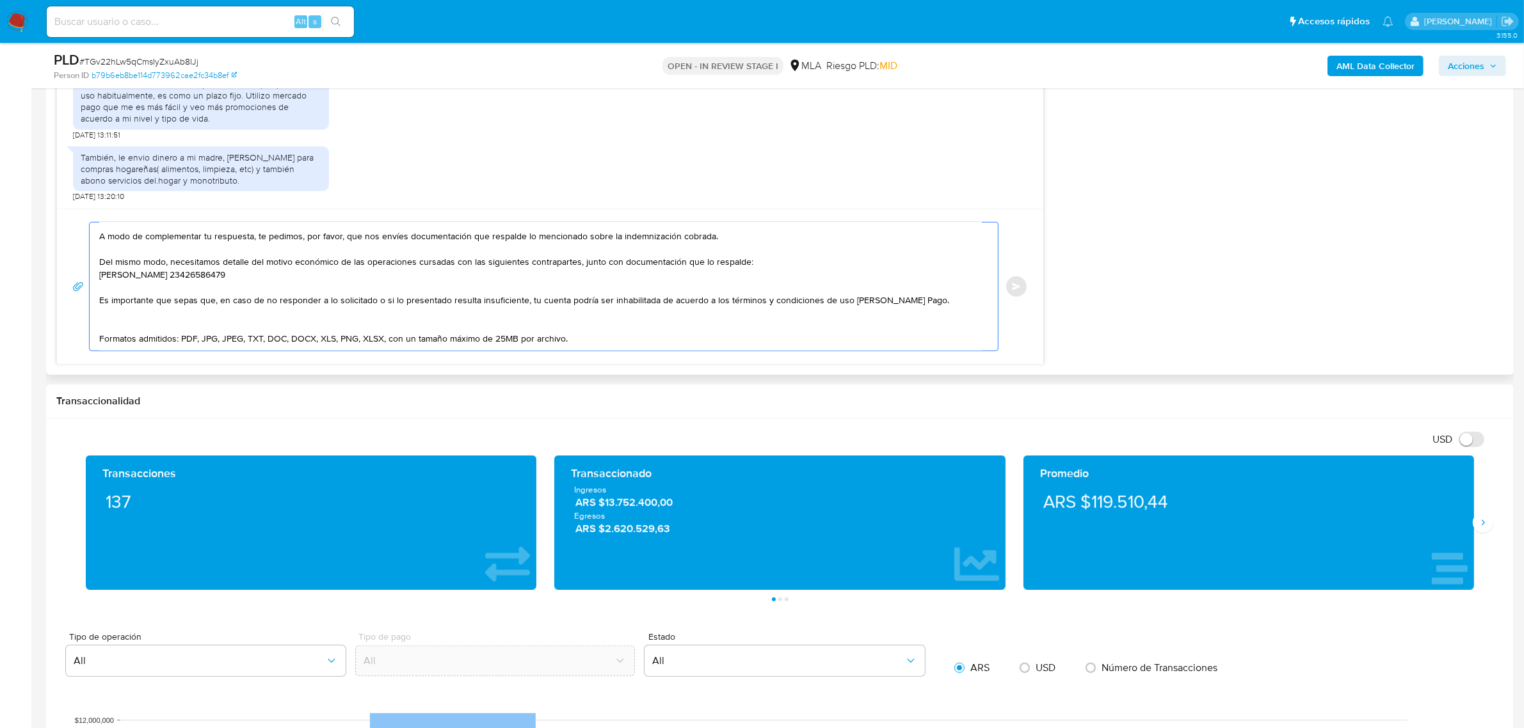
scroll to position [84, 0]
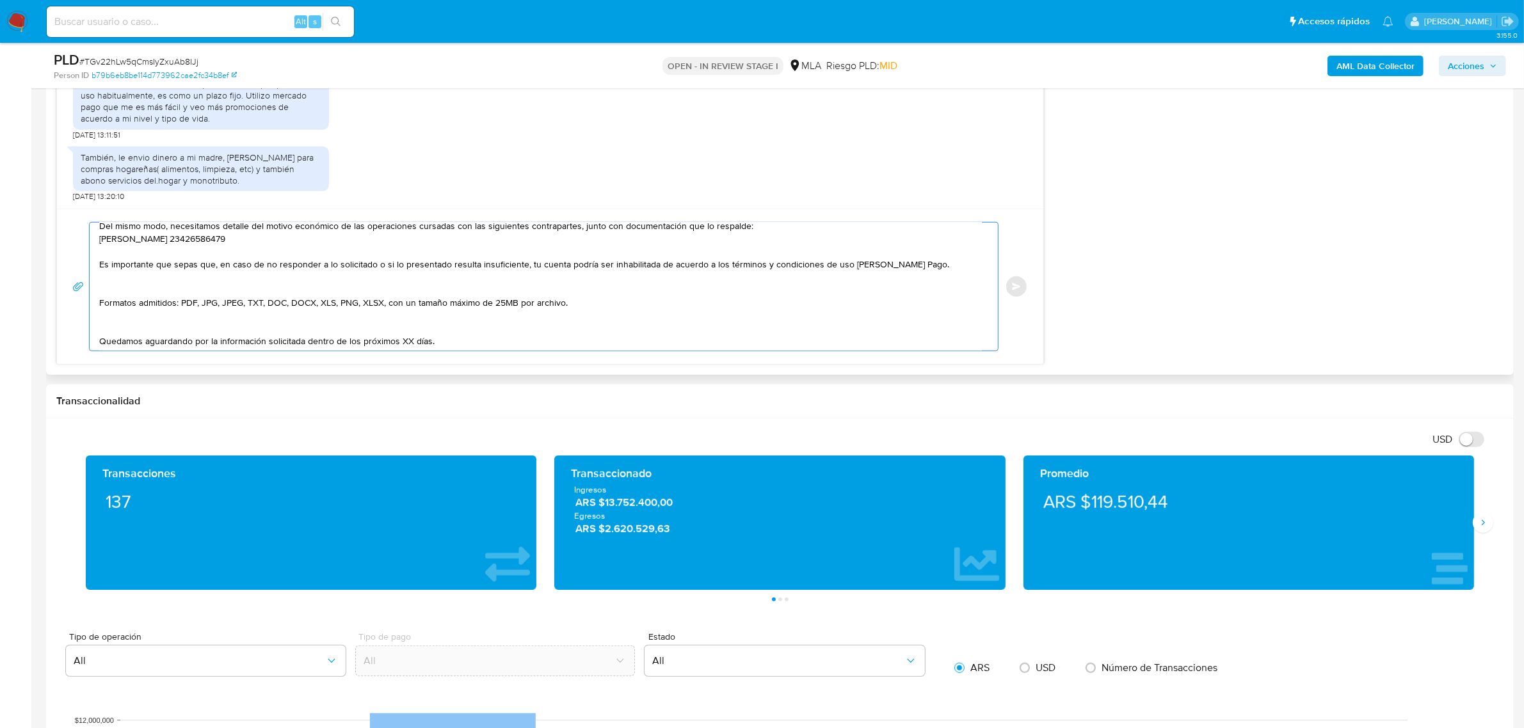
click at [168, 283] on textarea "Buenas tardes Noelia. Gracias por esperar nuestra respuesta. Esperamos que te e…" at bounding box center [540, 287] width 883 height 128
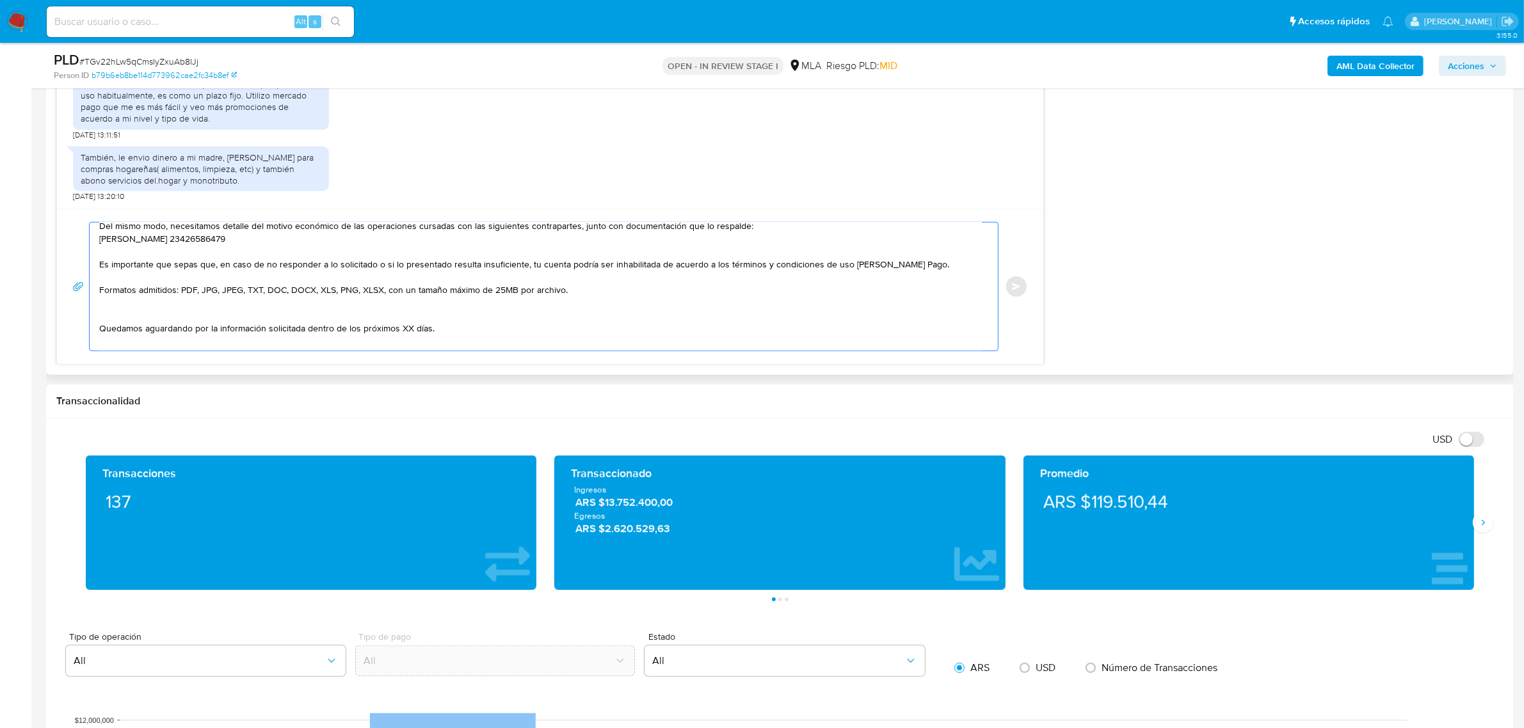
click at [130, 314] on textarea "Buenas tardes Noelia. Gracias por esperar nuestra respuesta. Esperamos que te e…" at bounding box center [540, 287] width 883 height 128
click at [124, 328] on textarea "Buenas tardes Noelia. Gracias por esperar nuestra respuesta. Esperamos que te e…" at bounding box center [540, 287] width 883 height 128
click at [251, 330] on textarea "Buenas tardes Noelia. Gracias por esperar nuestra respuesta. Esperamos que te e…" at bounding box center [540, 287] width 883 height 128
drag, startPoint x: 309, startPoint y: 317, endPoint x: 462, endPoint y: 317, distance: 153.0
click at [462, 317] on textarea "Buenas tardes Noelia. Gracias por esperar nuestra respuesta. Esperamos que te e…" at bounding box center [540, 287] width 883 height 128
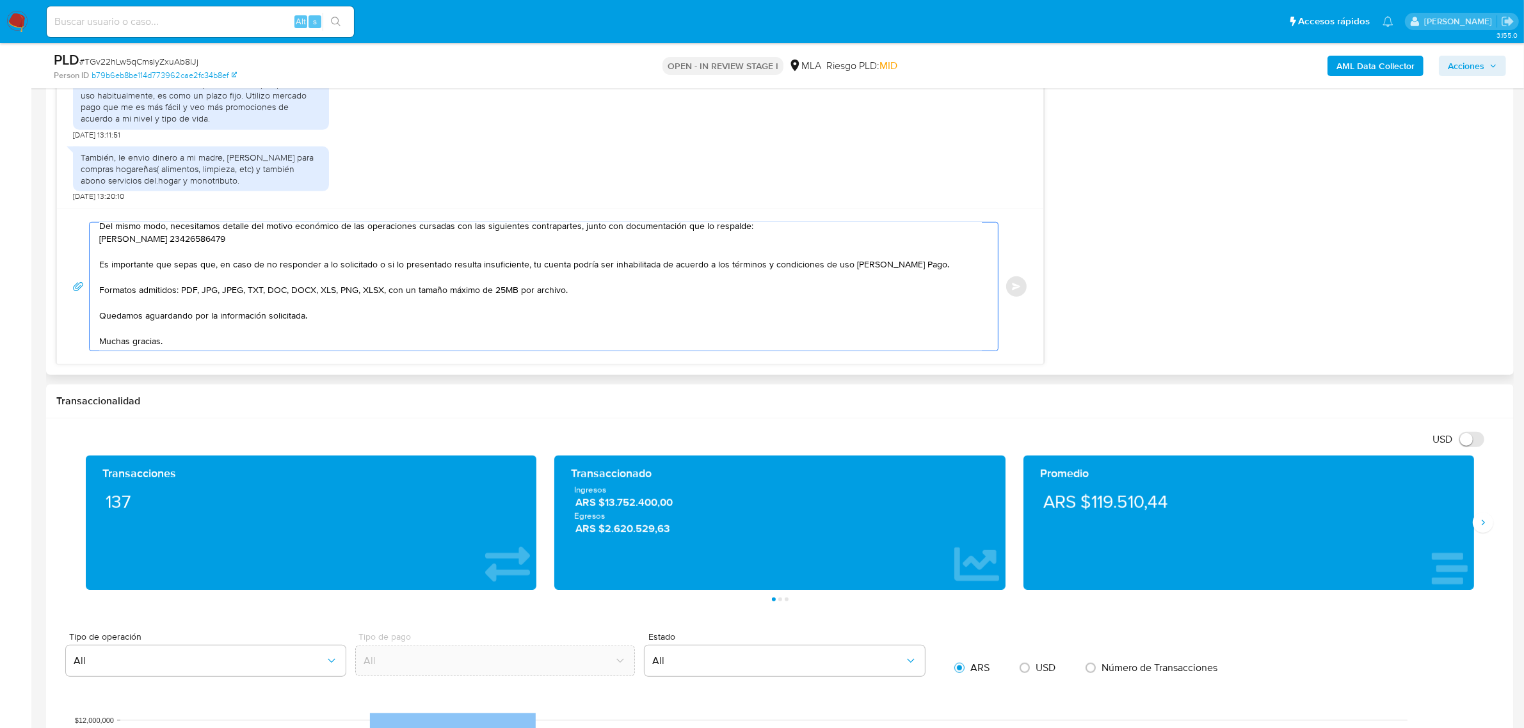
scroll to position [164, 0]
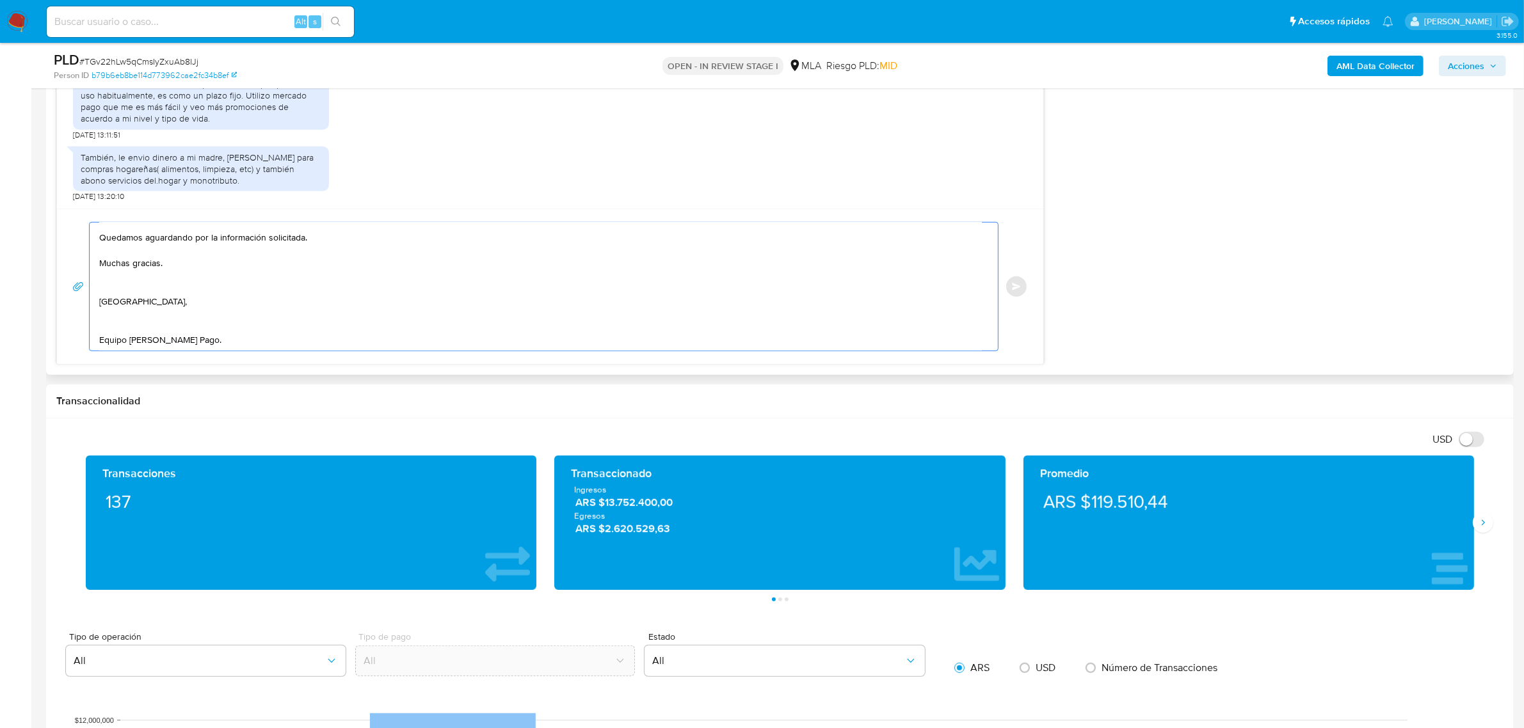
click at [108, 282] on textarea "Buenas tardes Noelia. Gracias por esperar nuestra respuesta. Esperamos que te e…" at bounding box center [540, 287] width 883 height 128
click at [127, 311] on textarea "Buenas tardes Noelia. Gracias por esperar nuestra respuesta. Esperamos que te e…" at bounding box center [540, 287] width 883 height 128
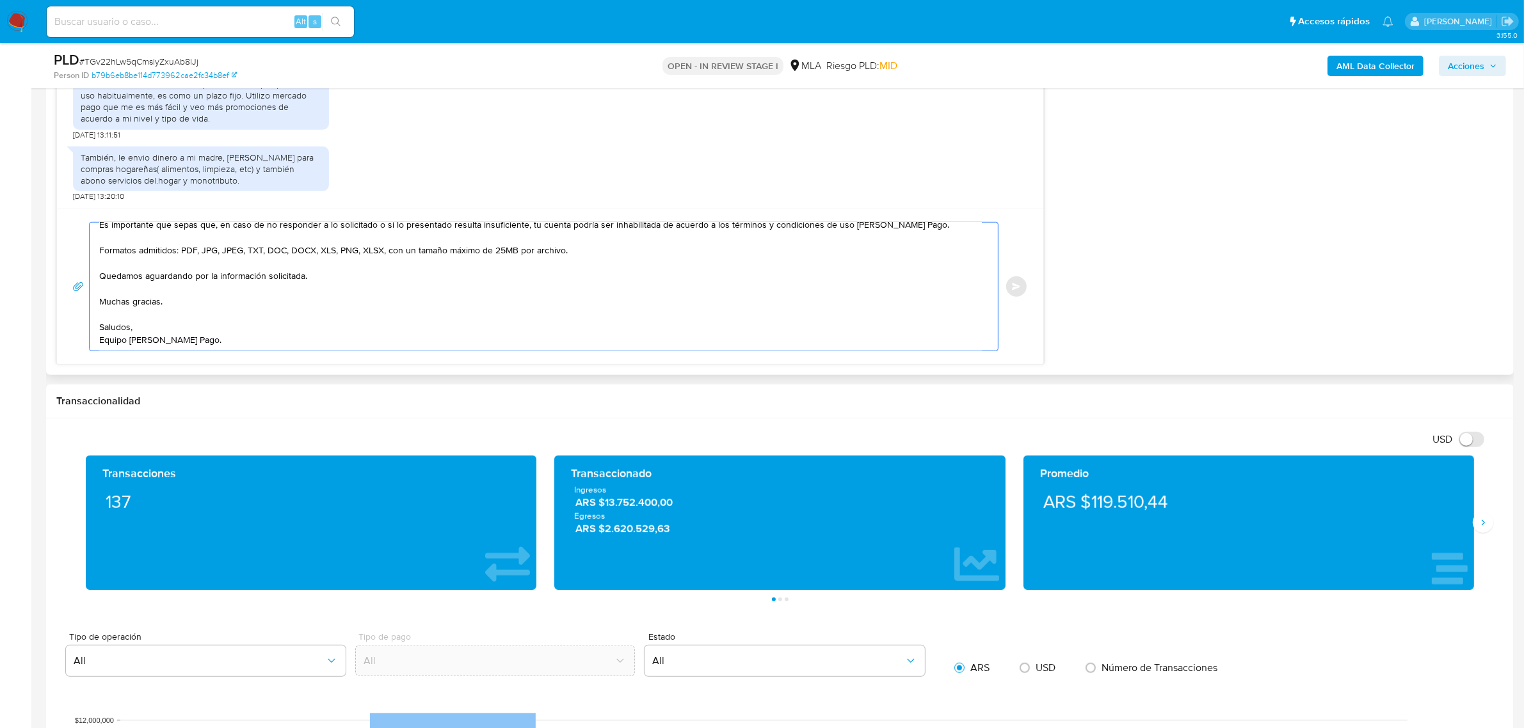
scroll to position [136, 0]
click at [229, 333] on textarea "Buenas tardes Noelia. Gracias por esperar nuestra respuesta. Esperamos que te e…" at bounding box center [540, 287] width 883 height 128
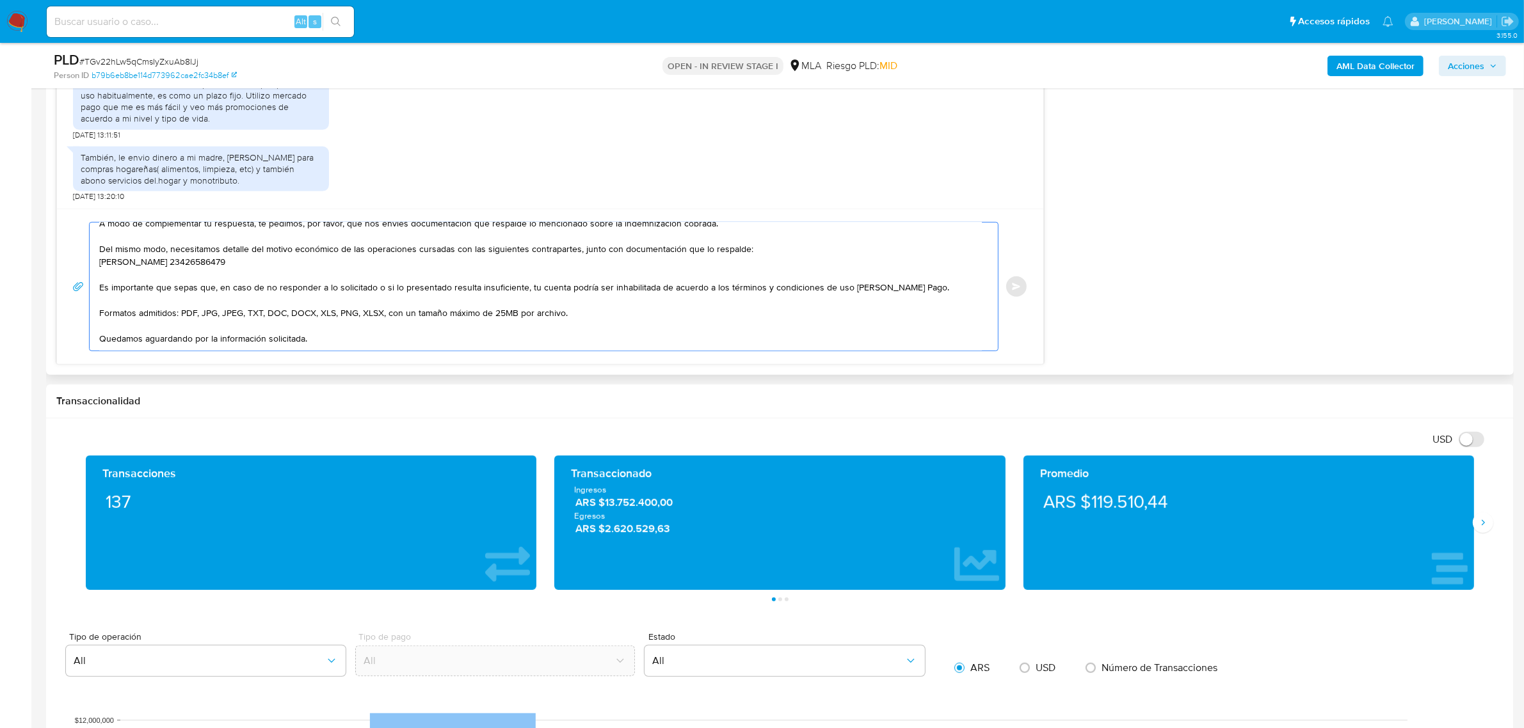
scroll to position [0, 0]
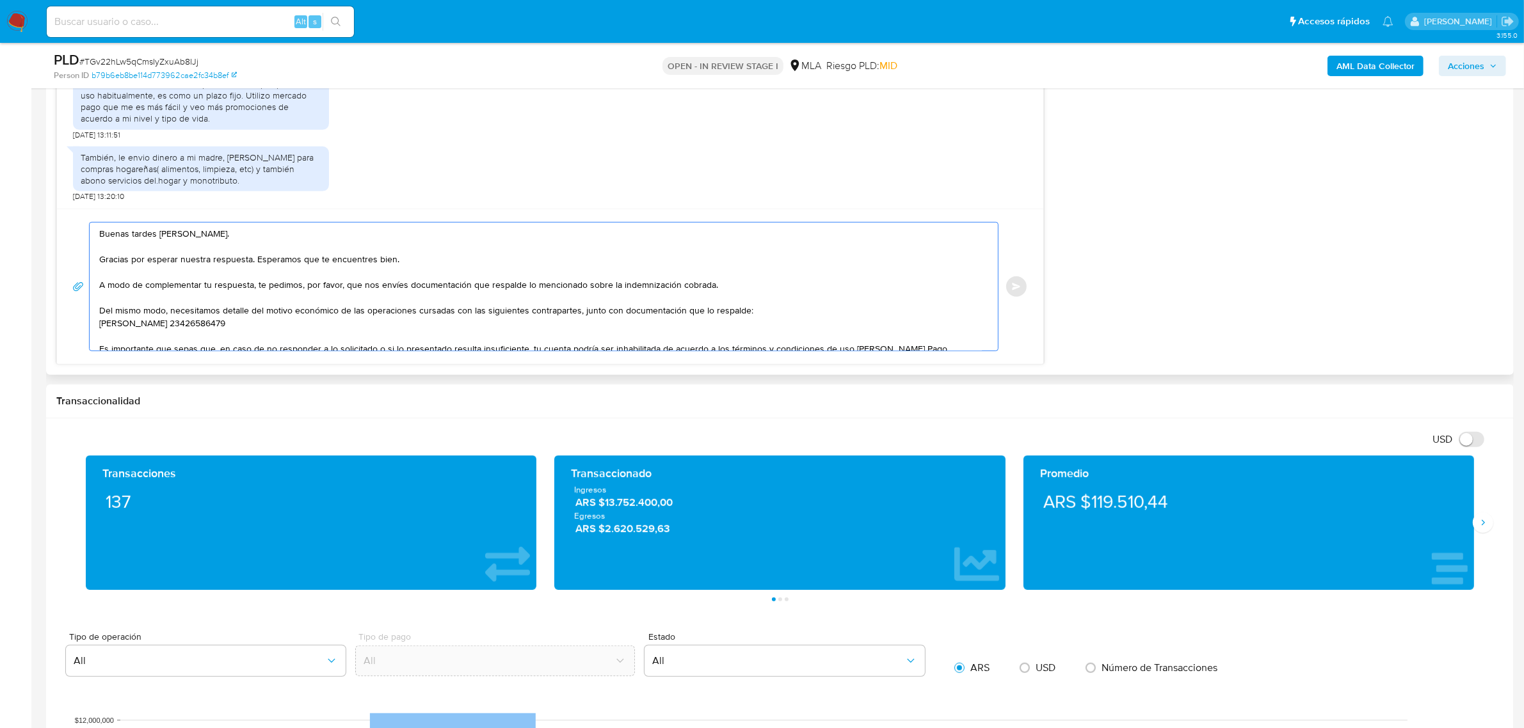
click at [493, 298] on textarea "Buenas tardes Noelia. Gracias por esperar nuestra respuesta. Esperamos que te e…" at bounding box center [540, 287] width 883 height 128
click at [562, 288] on textarea "Buenas tardes Noelia. Gracias por esperar nuestra respuesta. Esperamos que te e…" at bounding box center [540, 287] width 883 height 128
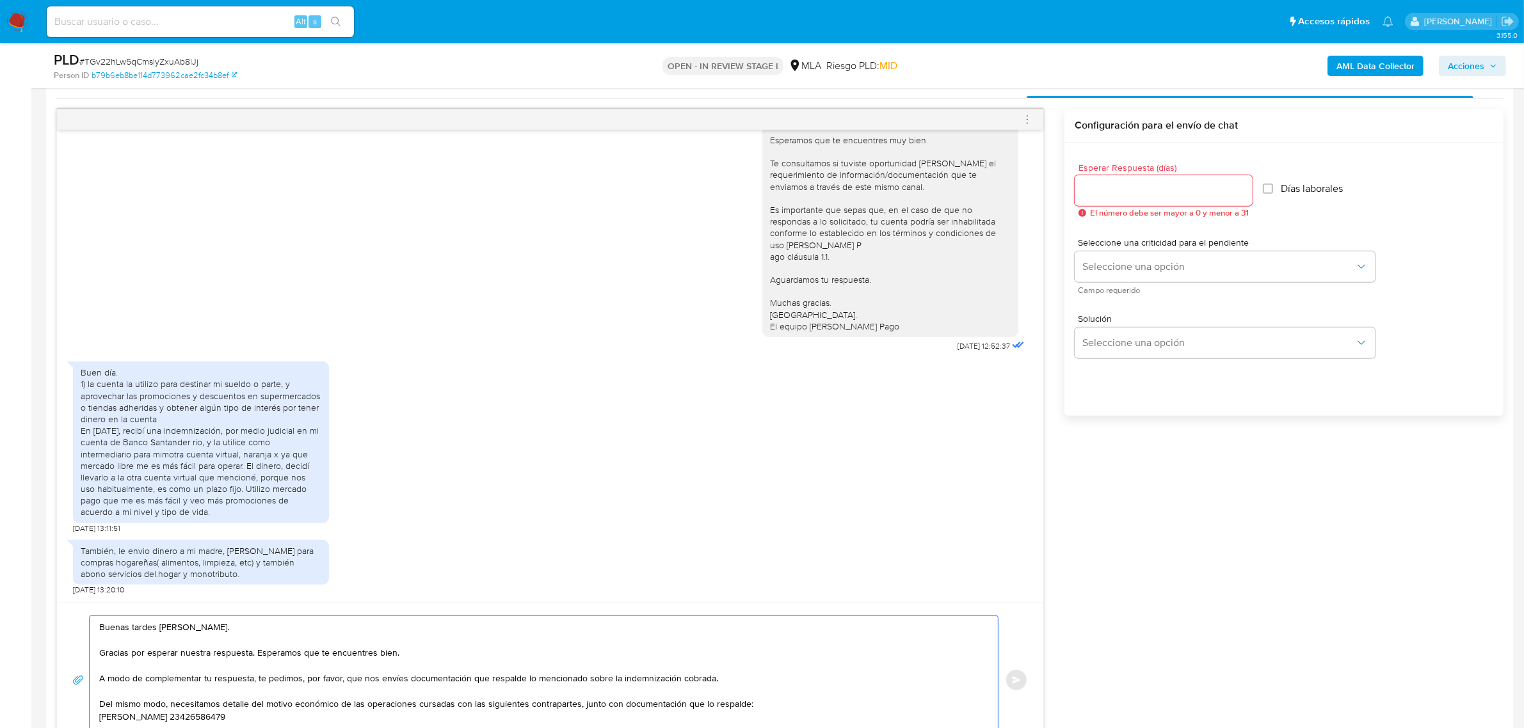
scroll to position [640, 0]
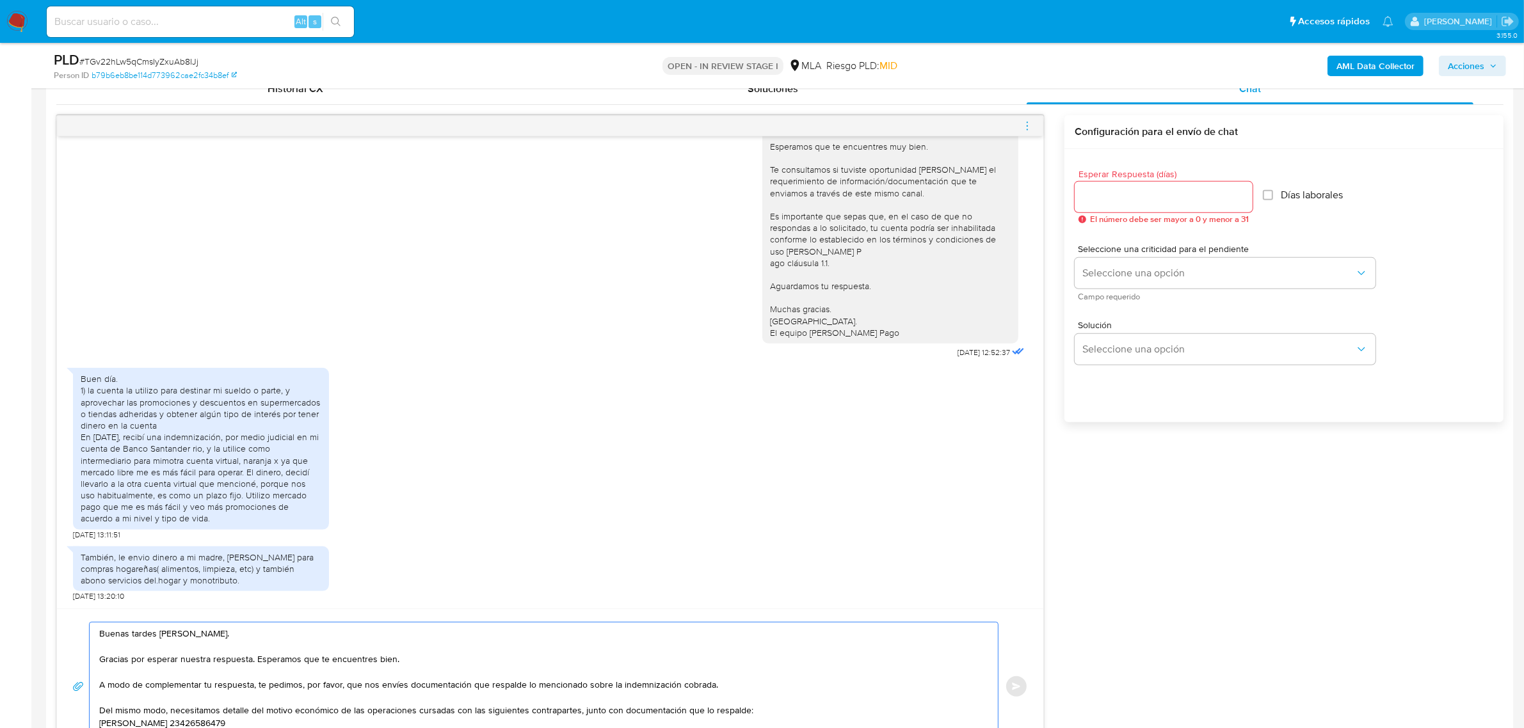
type textarea "Buenas tardes Noelia. Gracias por esperar nuestra respuesta. Esperamos que te e…"
click at [1103, 195] on input "Esperar Respuesta (días)" at bounding box center [1164, 197] width 178 height 17
type input "1"
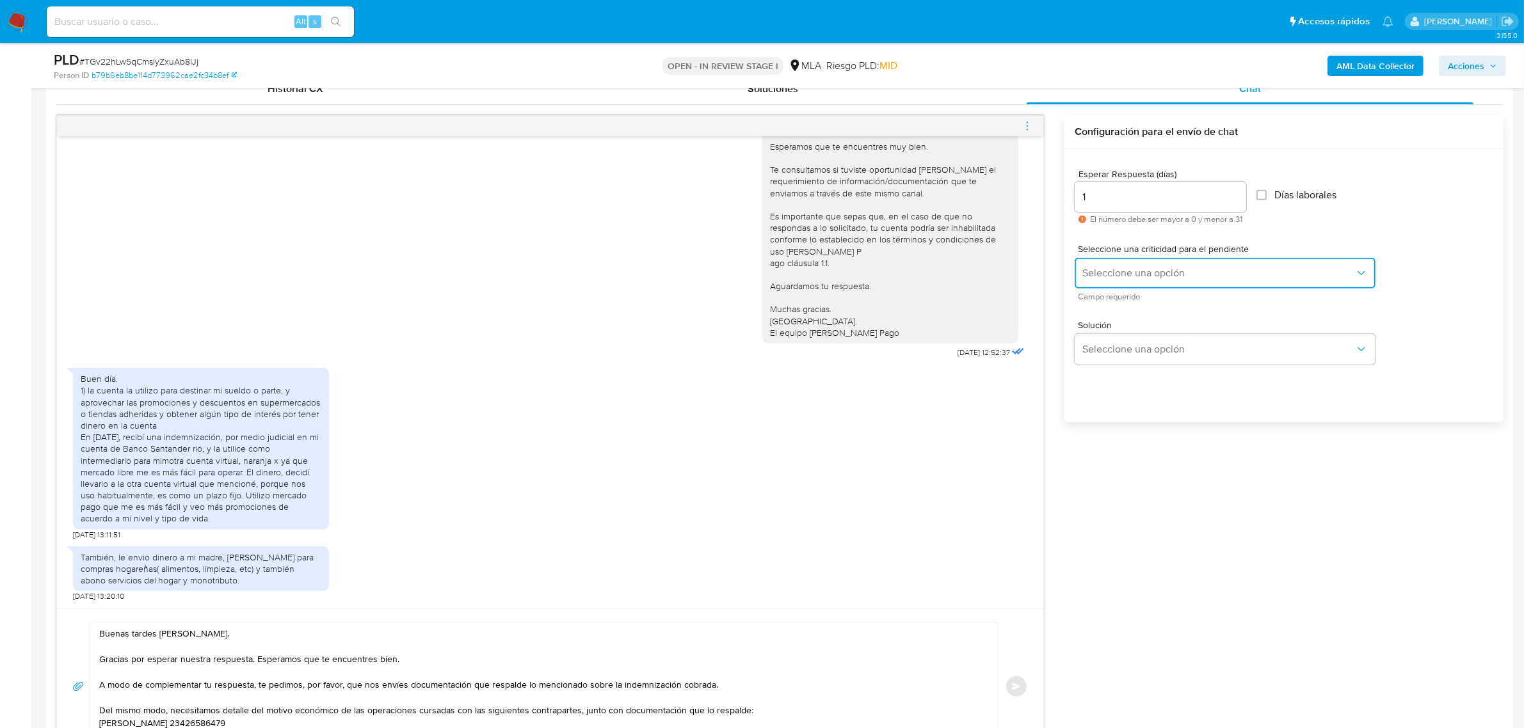
click at [1111, 273] on span "Seleccione una opción" at bounding box center [1218, 273] width 273 height 13
click at [1123, 293] on div "HIGH" at bounding box center [1219, 300] width 273 height 26
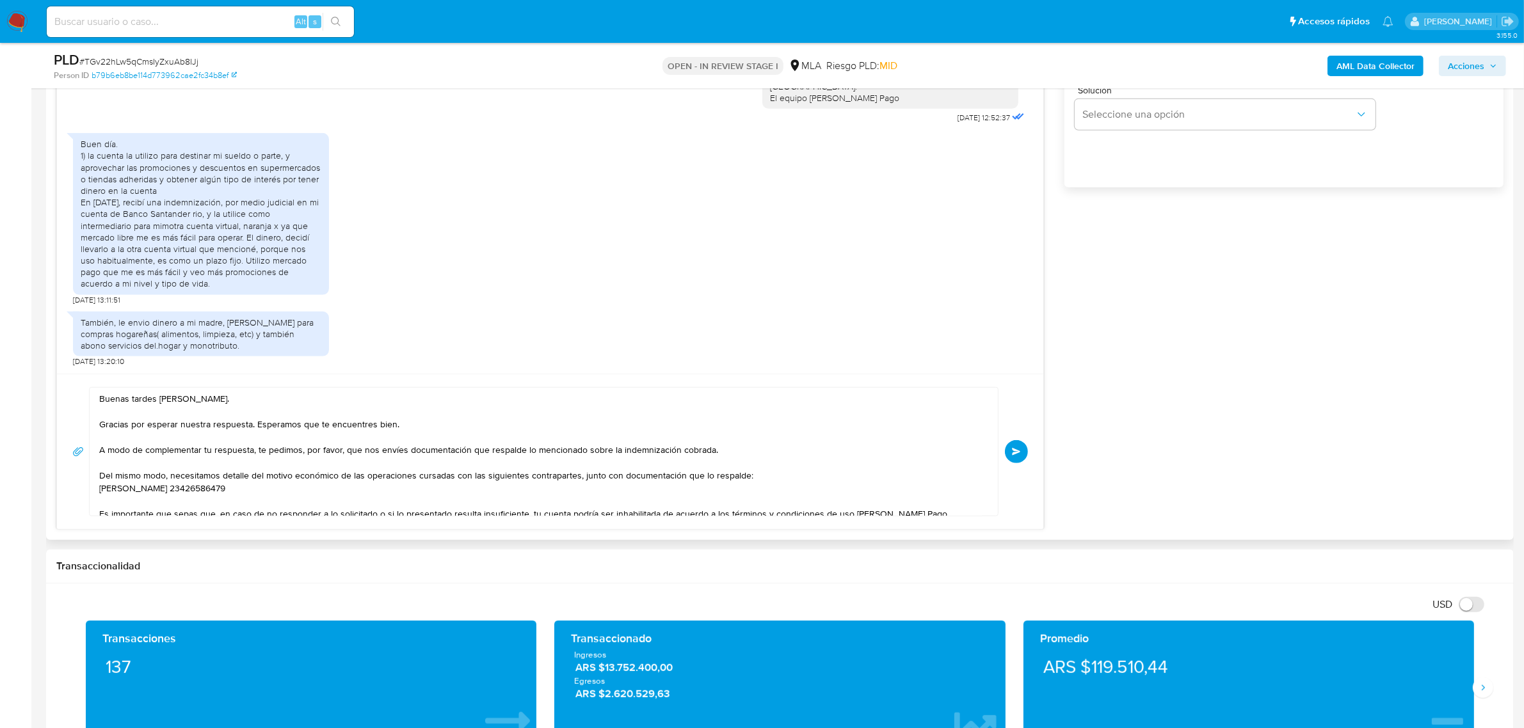
scroll to position [880, 0]
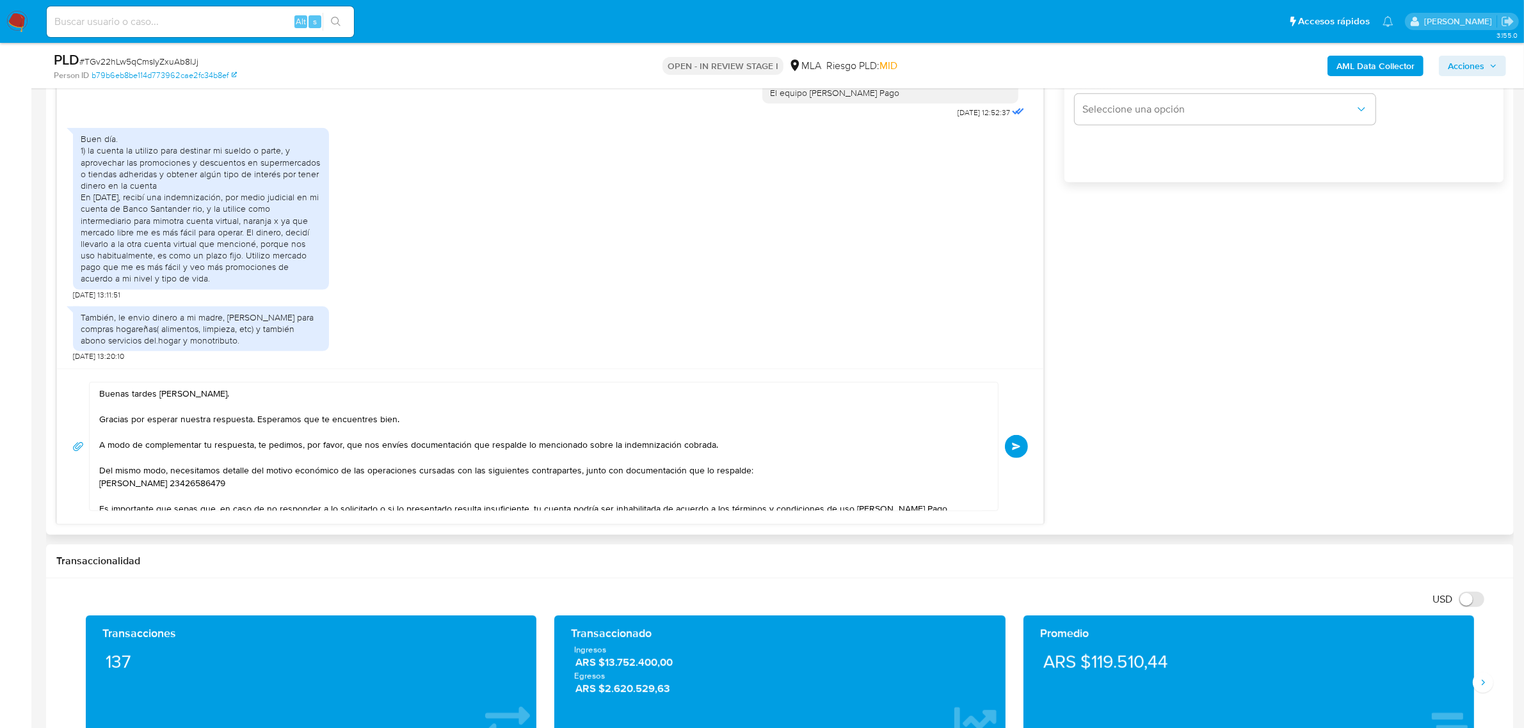
click at [1019, 450] on span "Enviar" at bounding box center [1016, 447] width 9 height 8
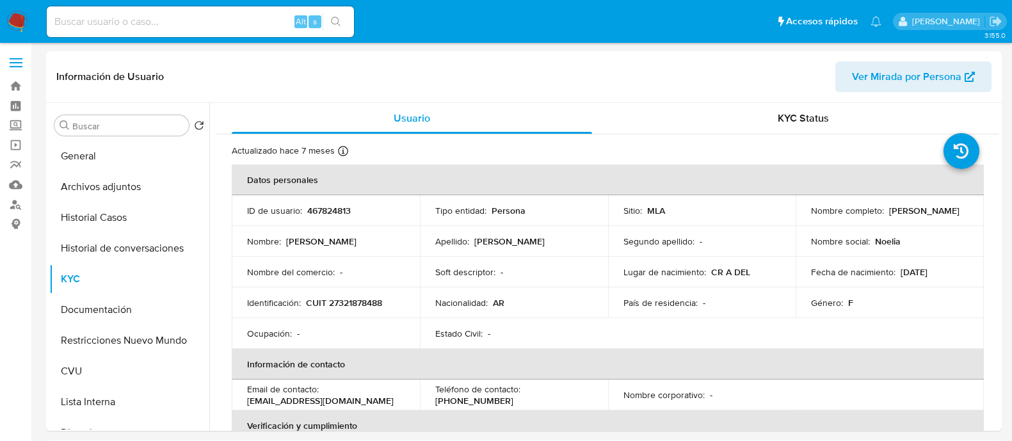
select select "10"
click at [889, 216] on p "[PERSON_NAME]" at bounding box center [924, 211] width 70 height 12
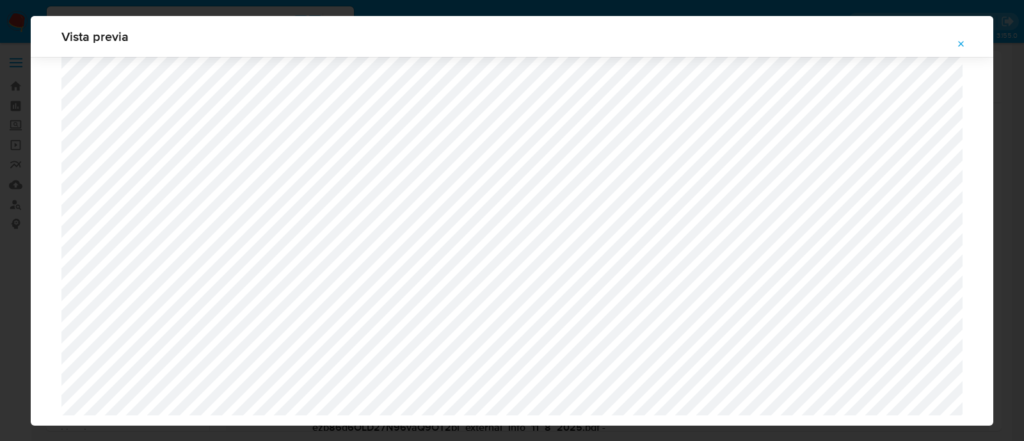
select select "10"
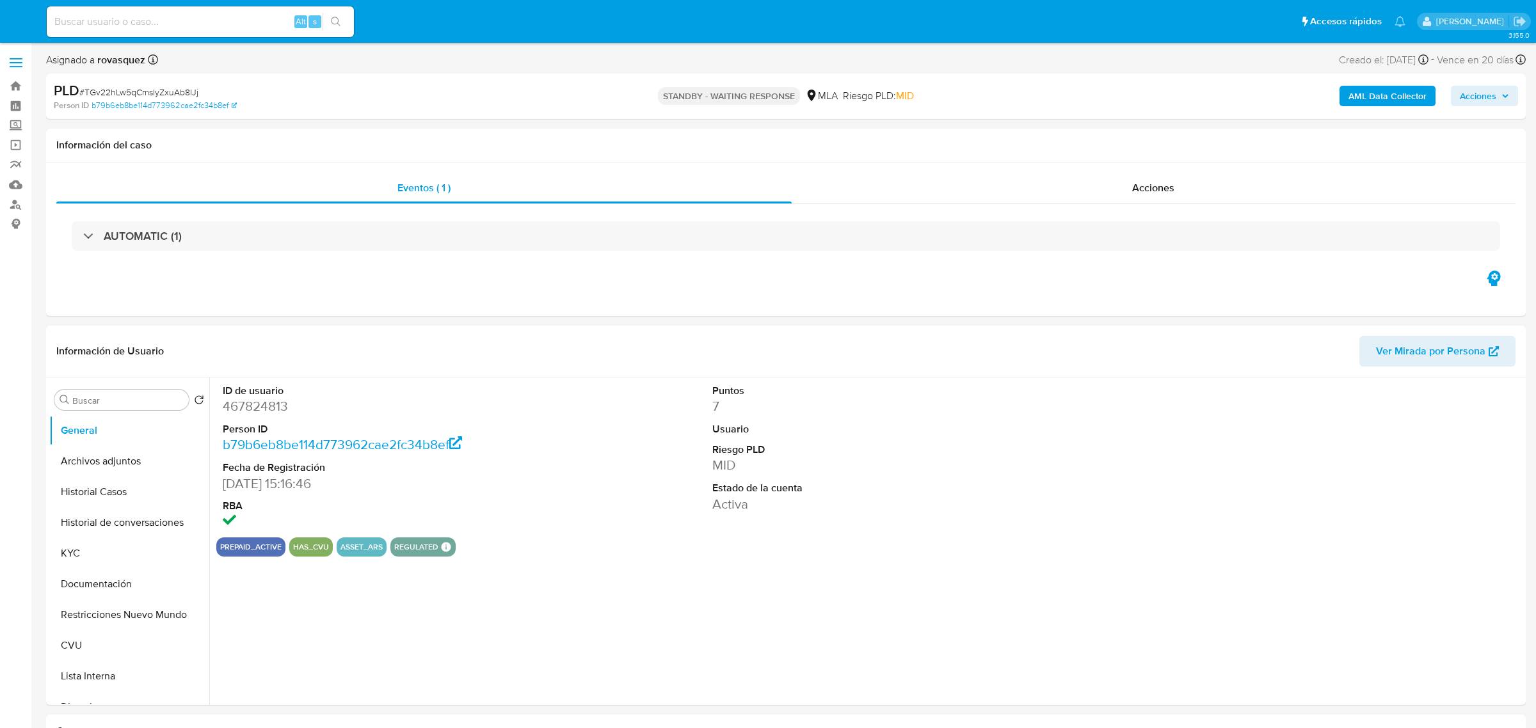
select select "10"
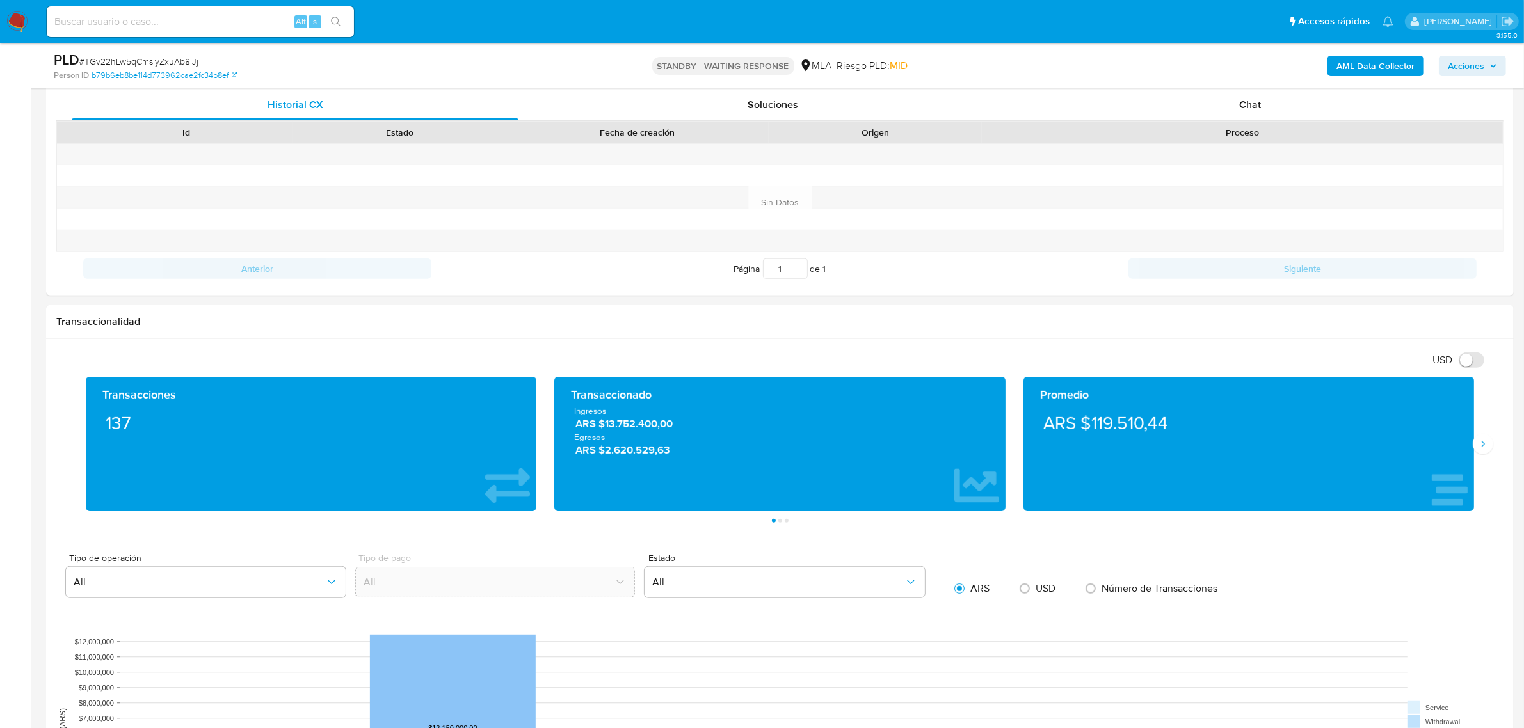
scroll to position [480, 0]
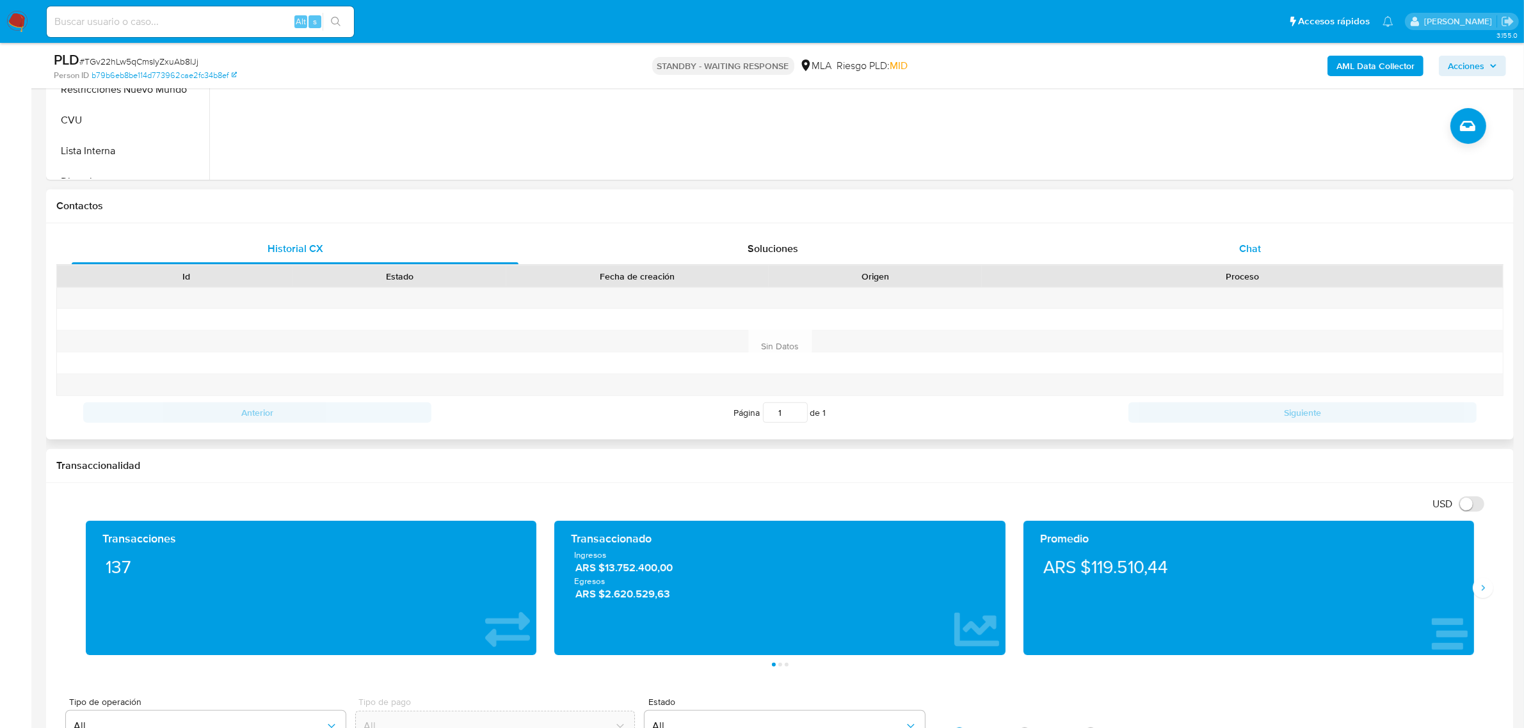
click at [1242, 259] on div "Chat" at bounding box center [1250, 249] width 447 height 31
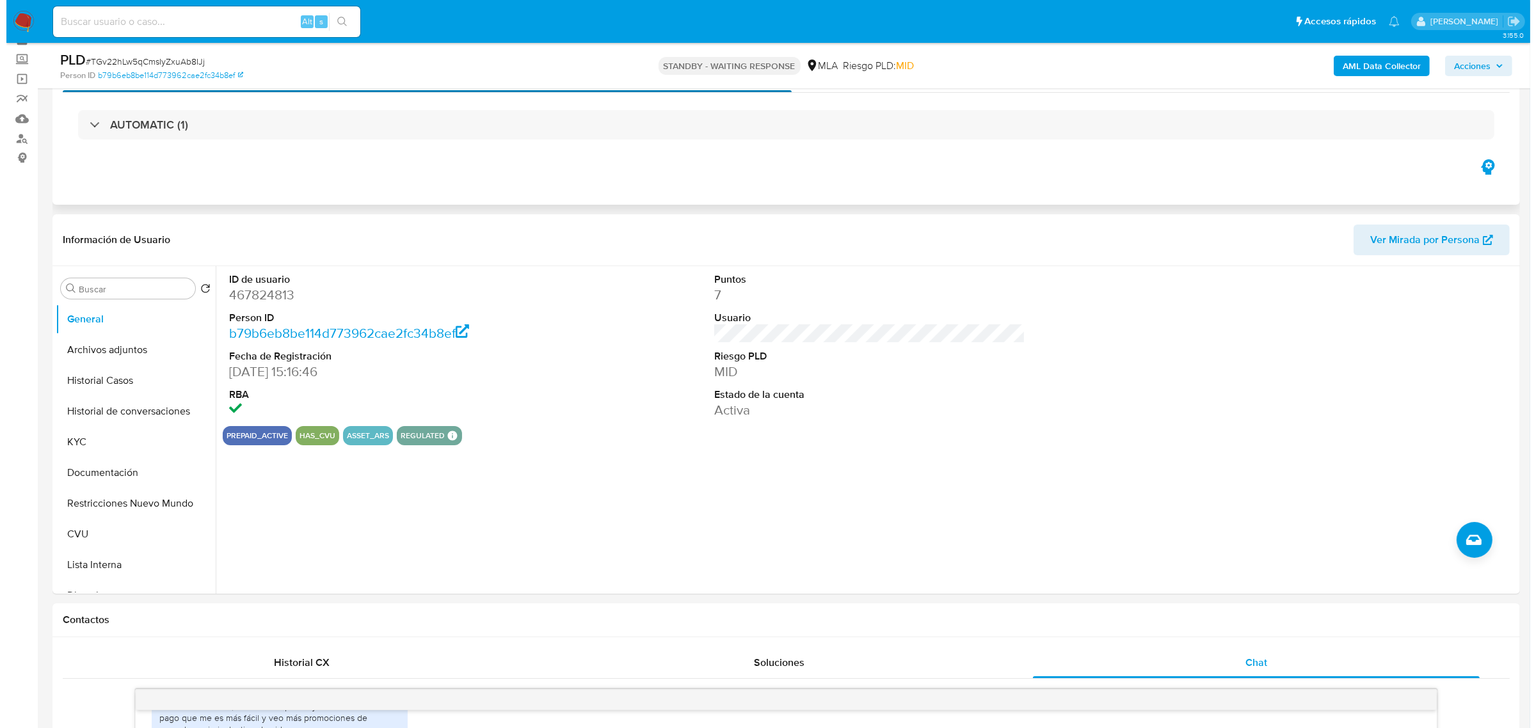
scroll to position [0, 0]
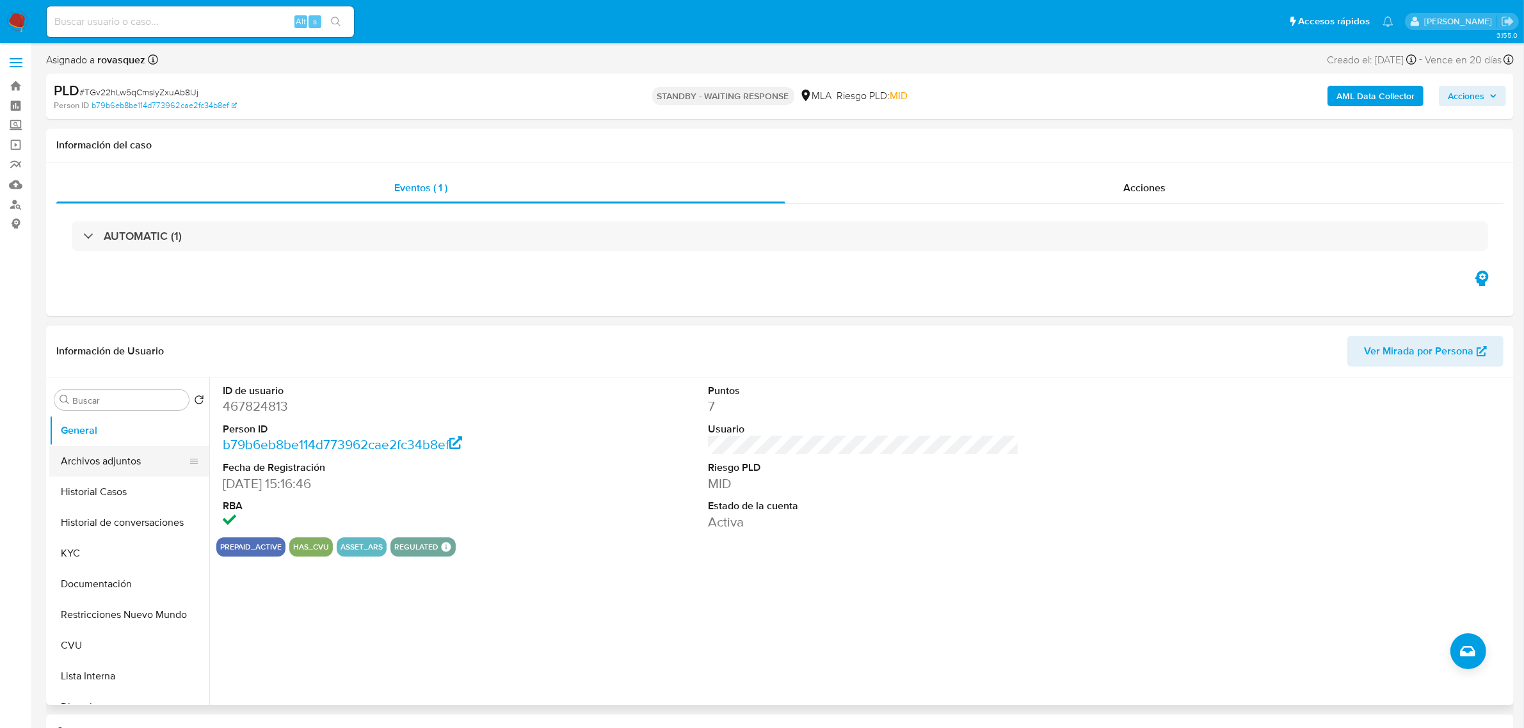
click at [90, 458] on button "Archivos adjuntos" at bounding box center [124, 461] width 150 height 31
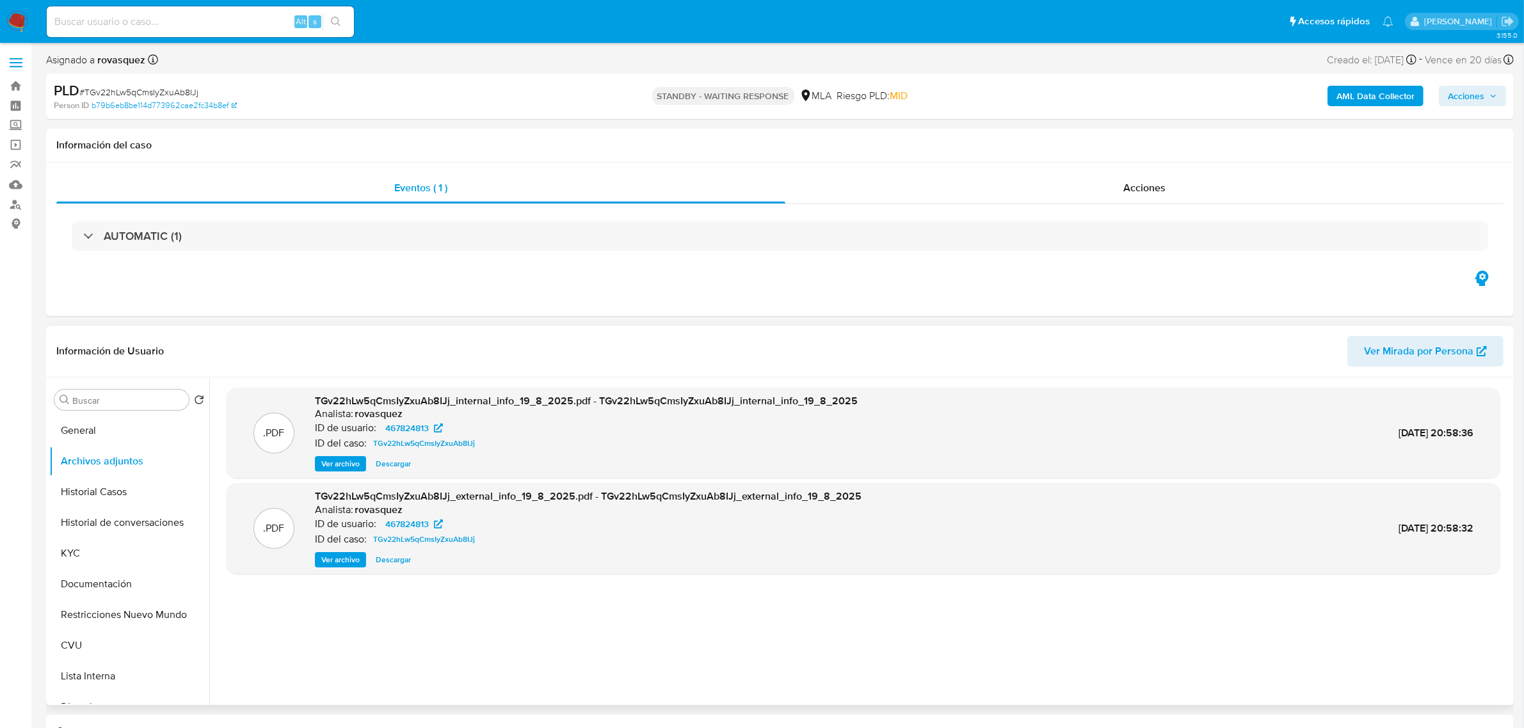
click at [346, 558] on span "Ver archivo" at bounding box center [340, 560] width 38 height 13
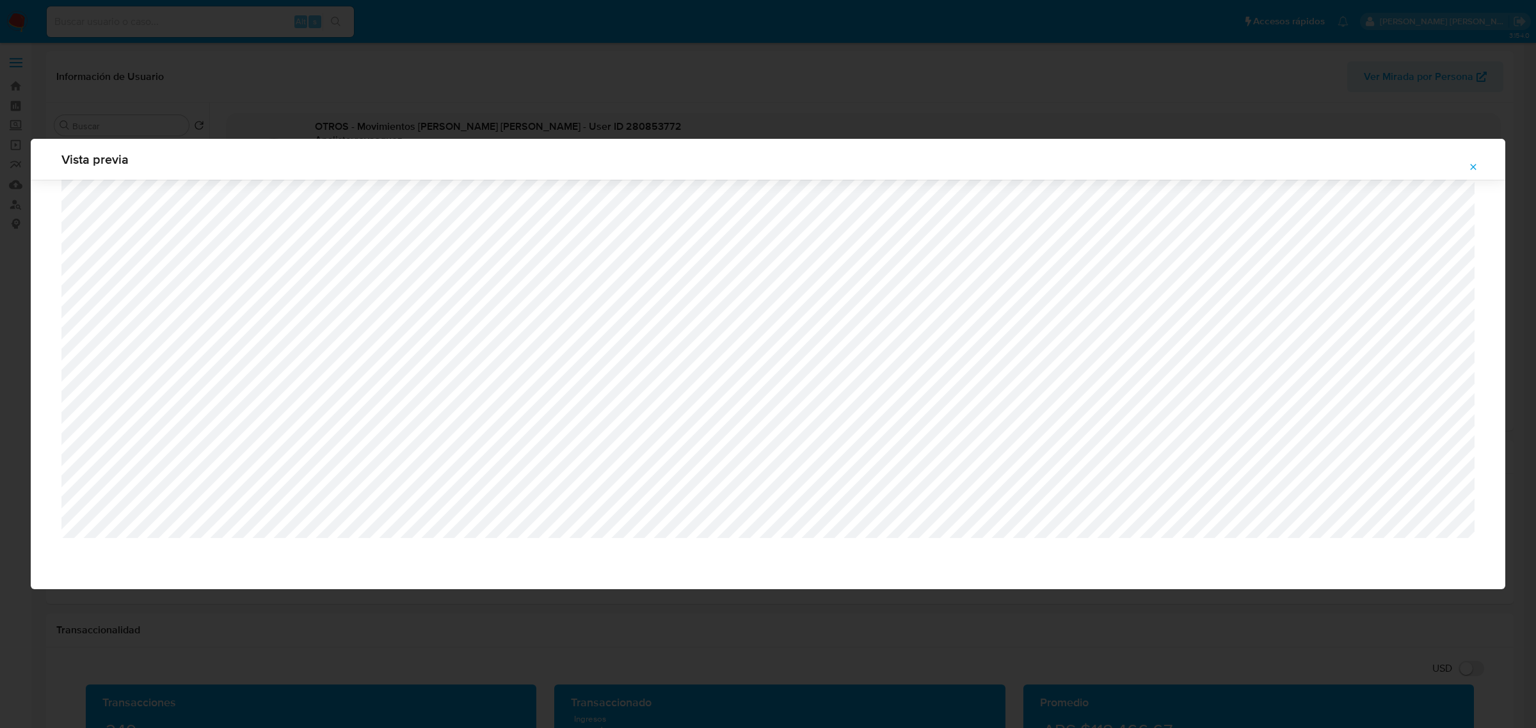
select select "10"
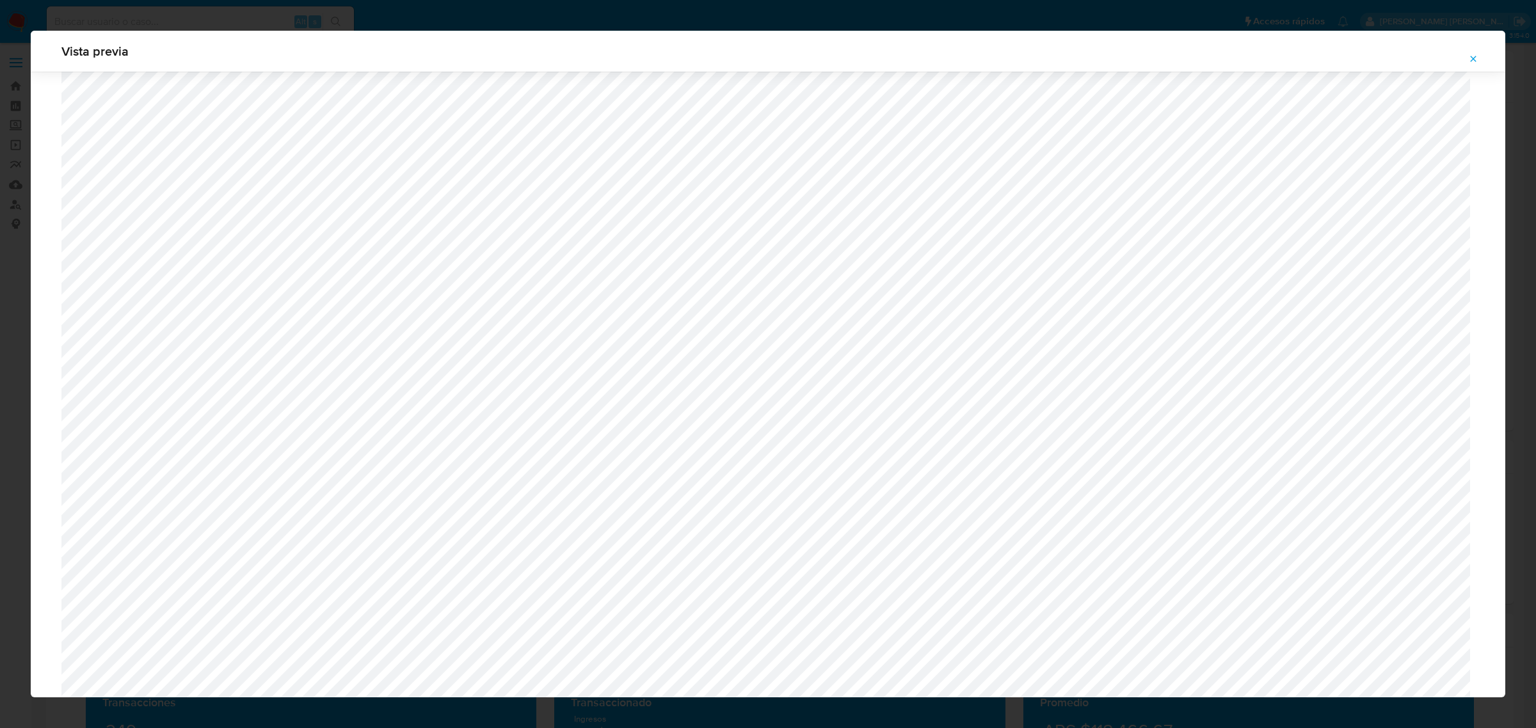
scroll to position [1095, 0]
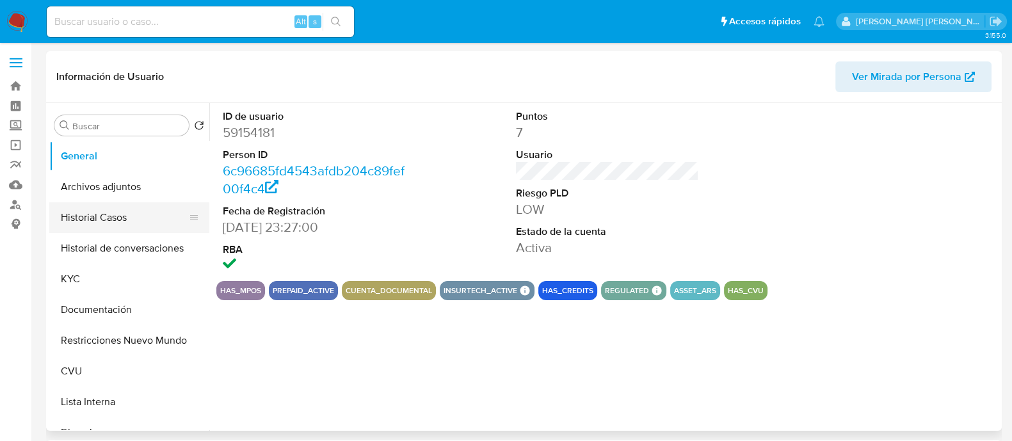
click at [134, 221] on button "Historial Casos" at bounding box center [124, 217] width 150 height 31
select select "10"
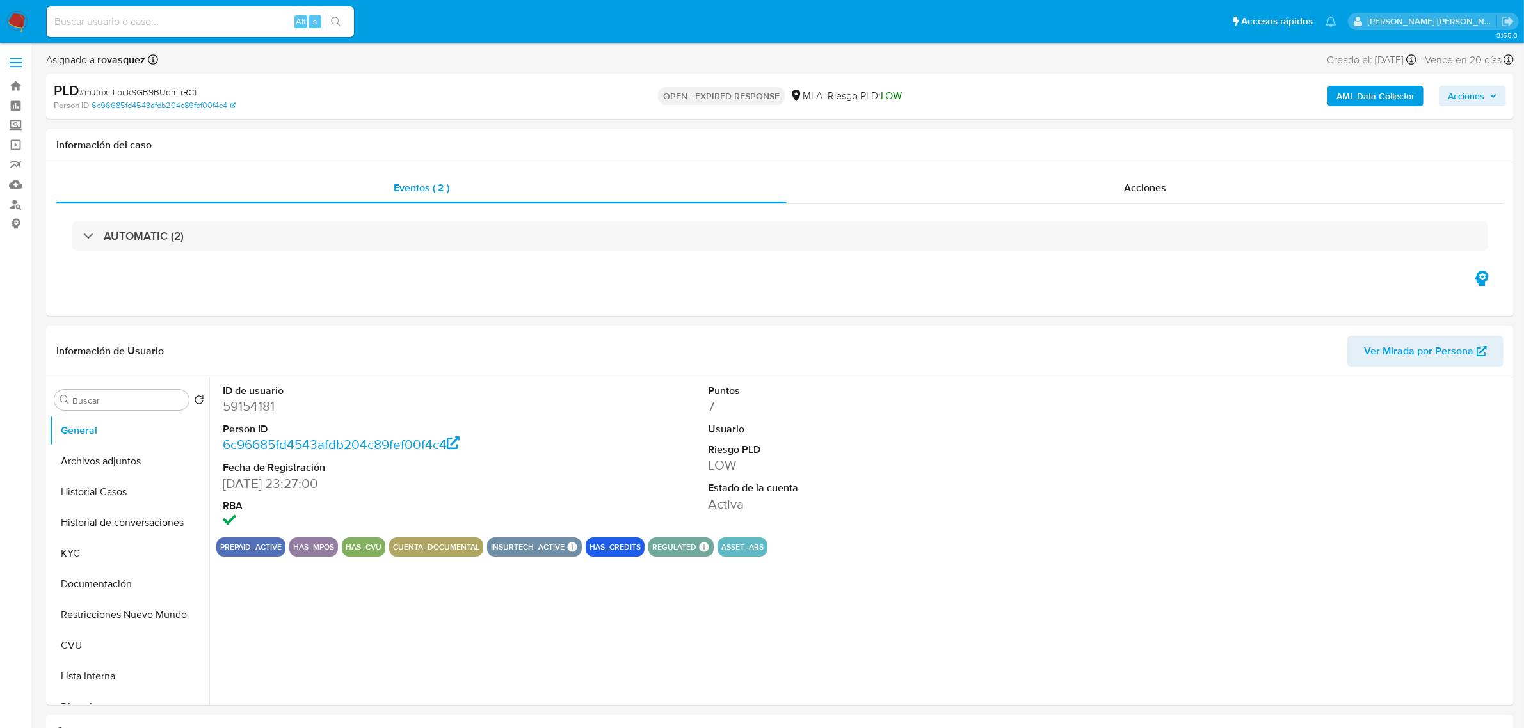
select select "10"
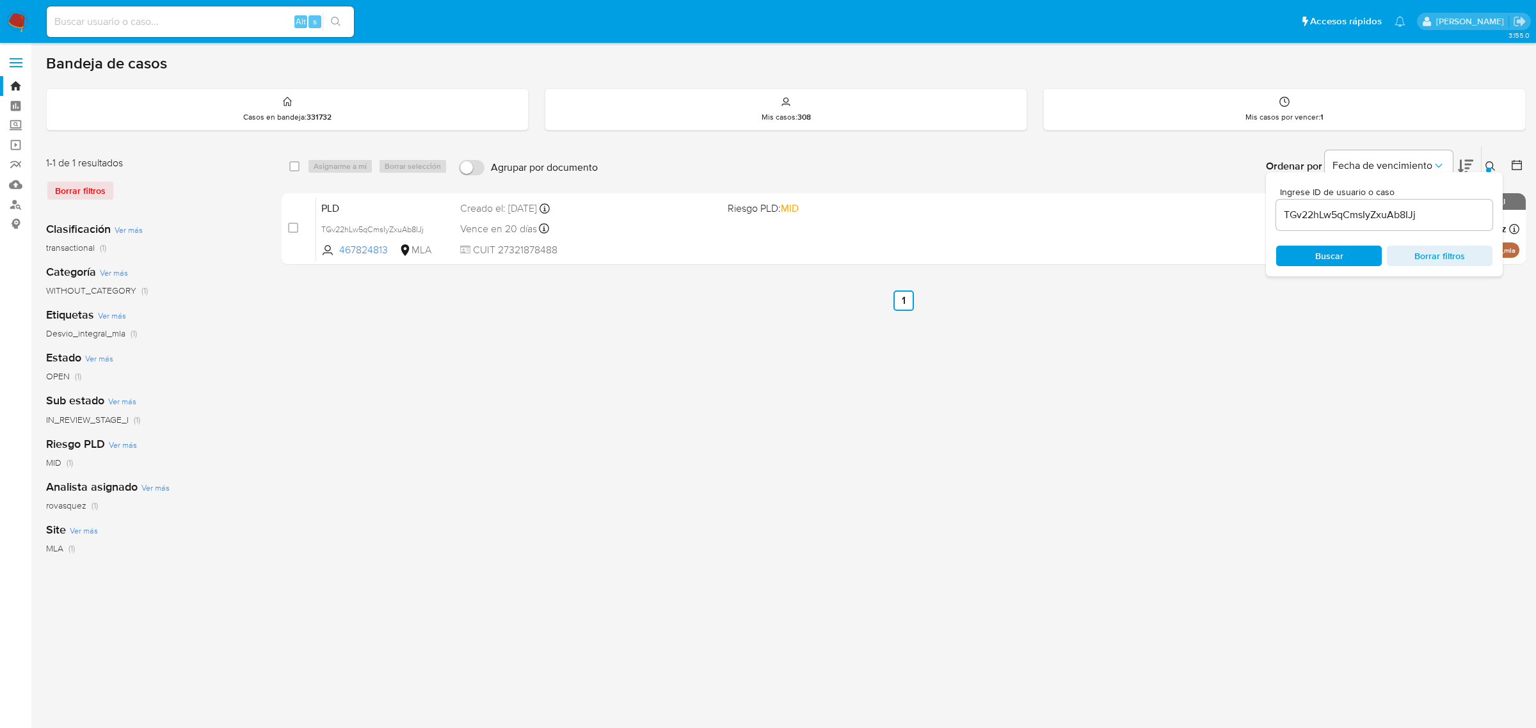
click at [1352, 213] on input "TGv22hLw5qCmsIyZxuAb8IJj" at bounding box center [1384, 215] width 216 height 17
paste input "mJfuxLLoitkSGB9BUqmtrRC1"
type input "mJfuxLLoitkSGB9BUqmtrRC1"
click at [1327, 261] on span "Buscar" at bounding box center [1329, 256] width 28 height 20
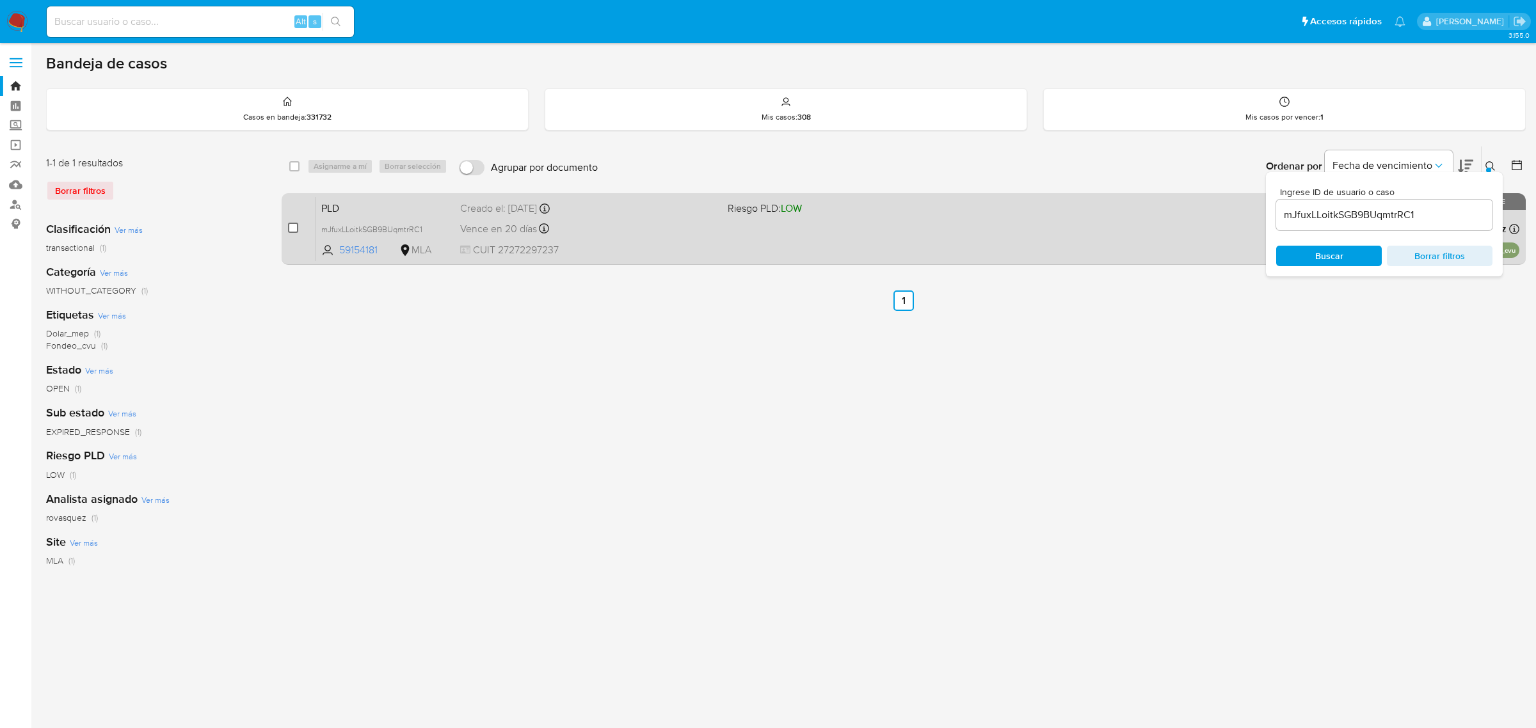
click at [293, 225] on input "checkbox" at bounding box center [293, 228] width 10 height 10
checkbox input "true"
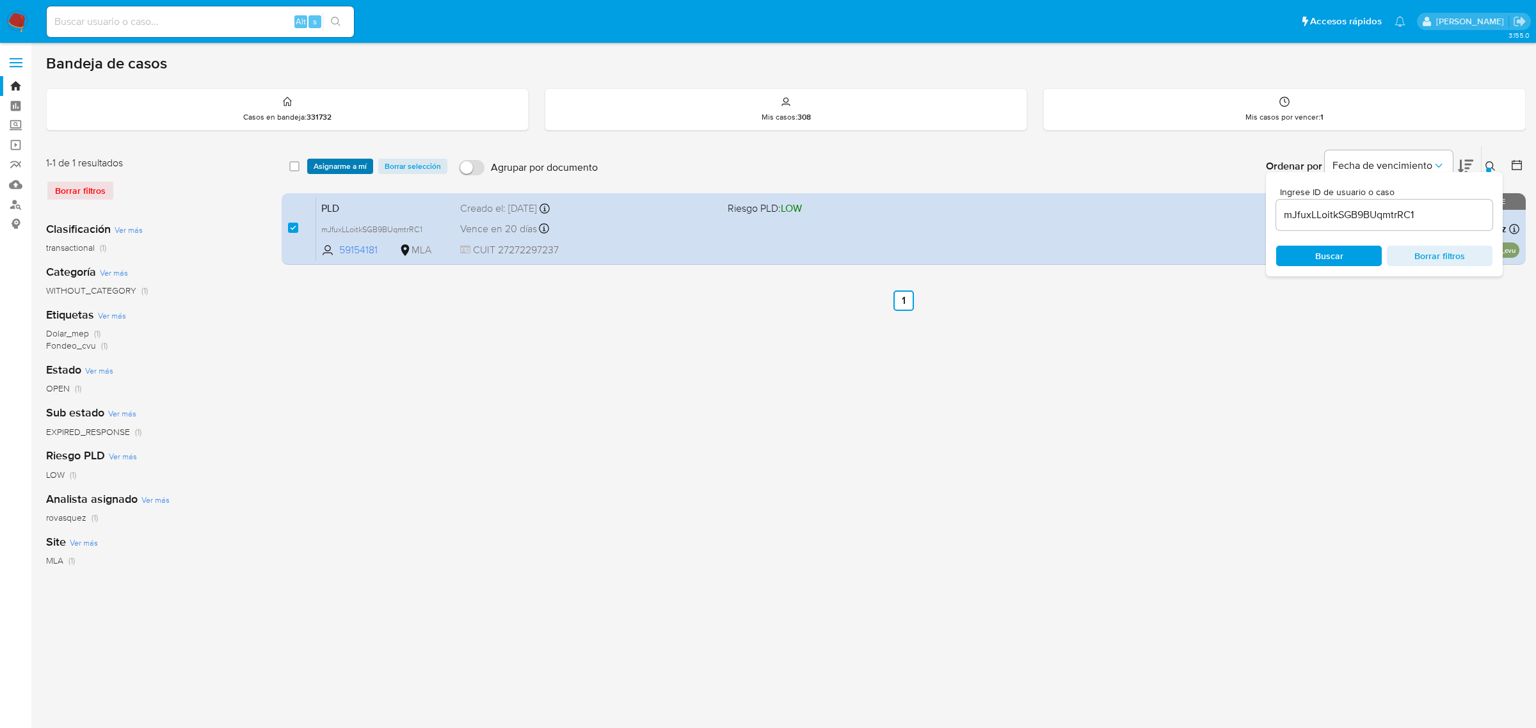
click at [342, 168] on span "Asignarme a mí" at bounding box center [340, 166] width 53 height 13
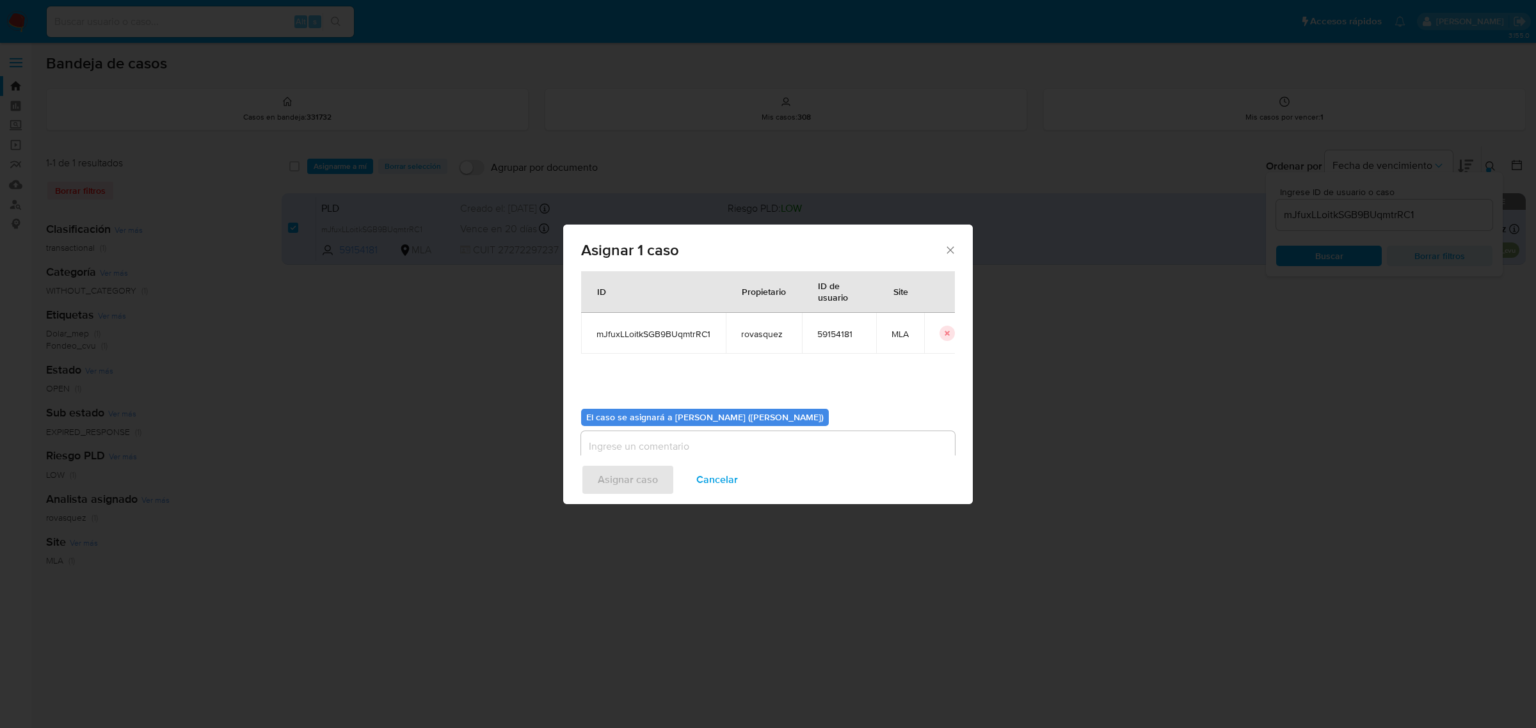
scroll to position [65, 0]
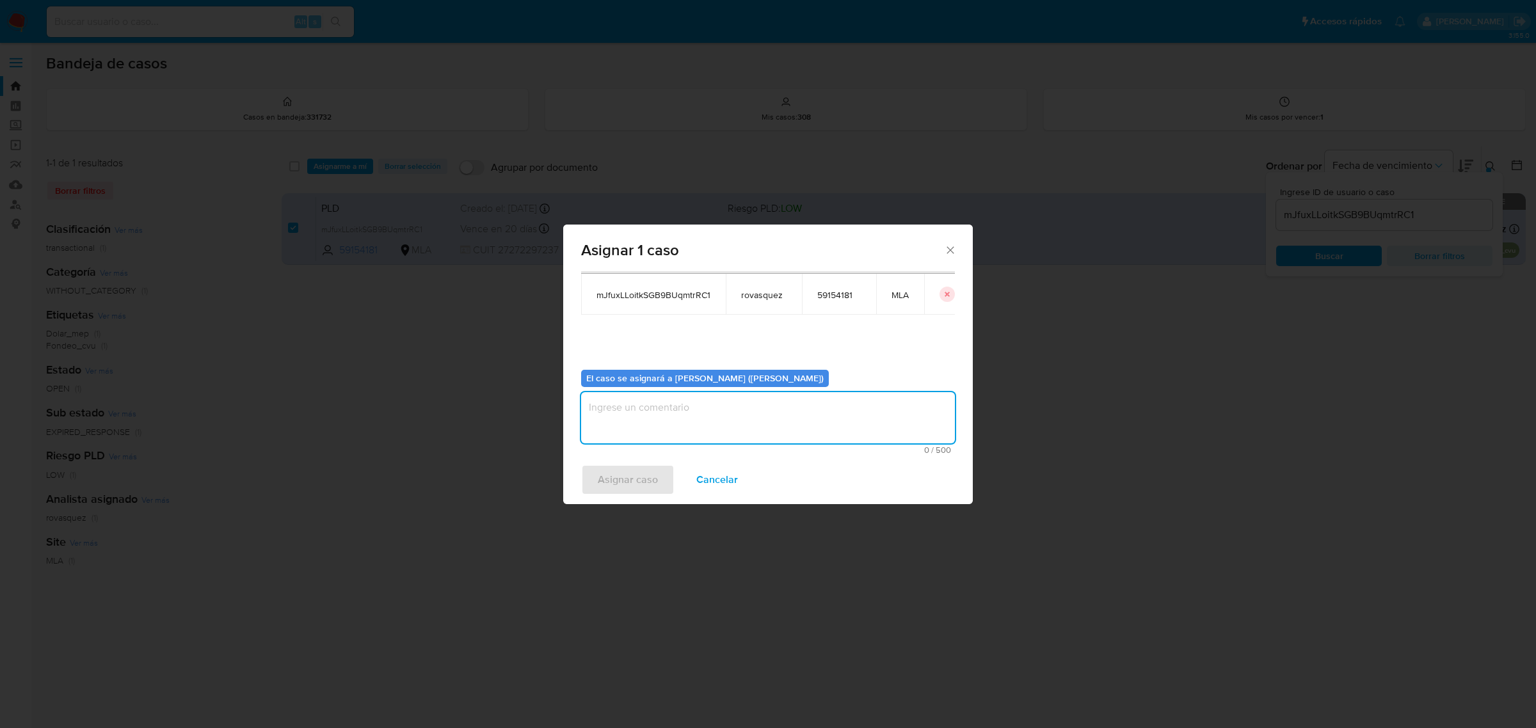
click at [687, 405] on textarea "assign-modal" at bounding box center [768, 417] width 374 height 51
type textarea "."
click at [643, 492] on span "Asignar caso" at bounding box center [628, 480] width 60 height 28
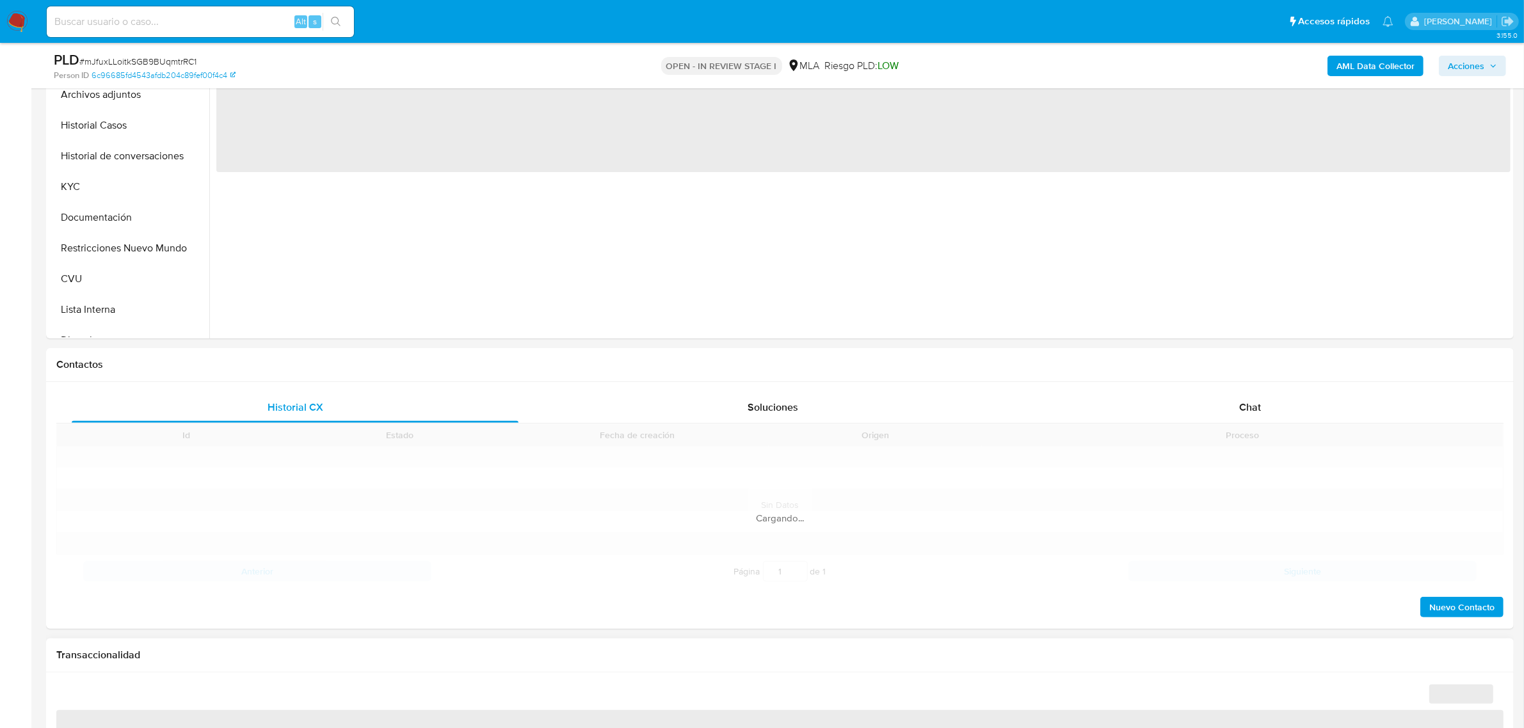
scroll to position [400, 0]
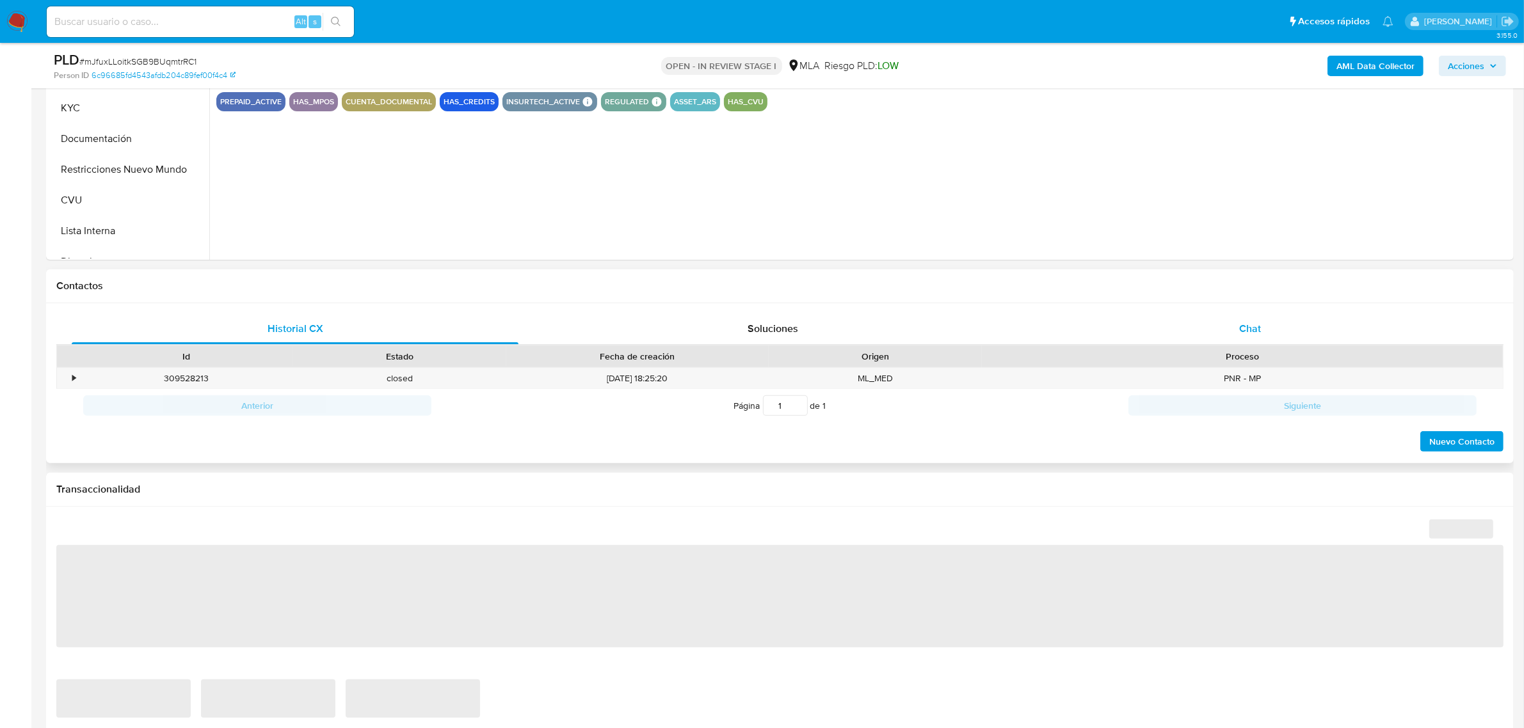
click at [1255, 322] on span "Chat" at bounding box center [1250, 328] width 22 height 15
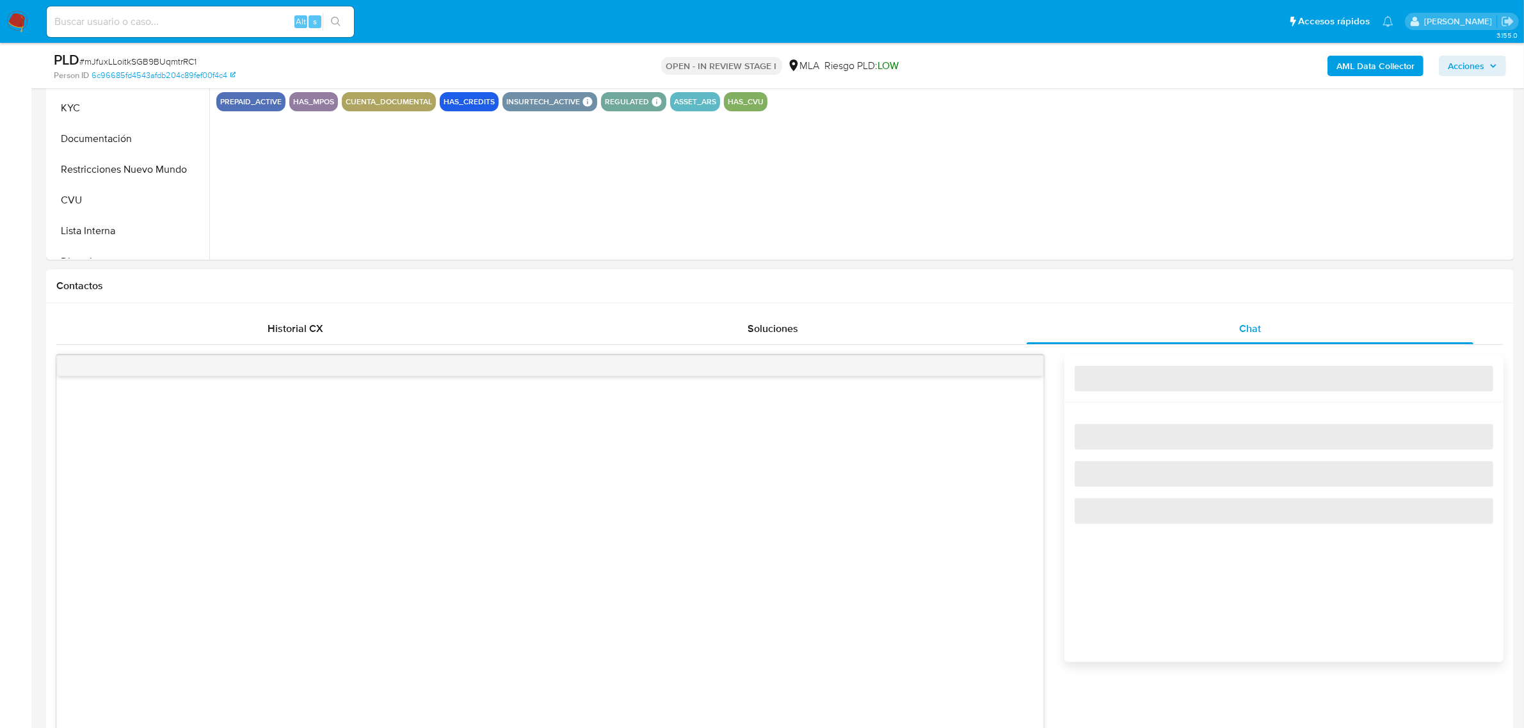
select select "10"
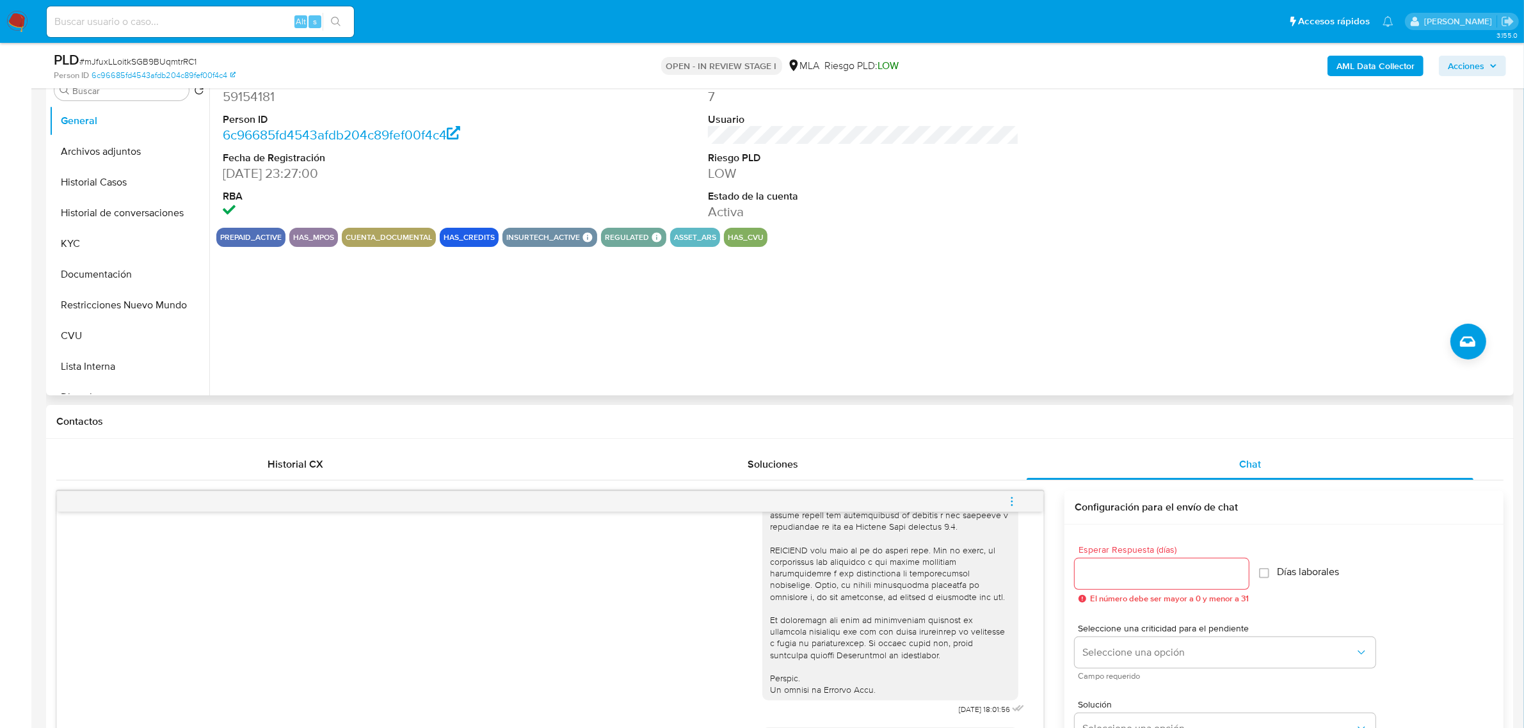
scroll to position [160, 0]
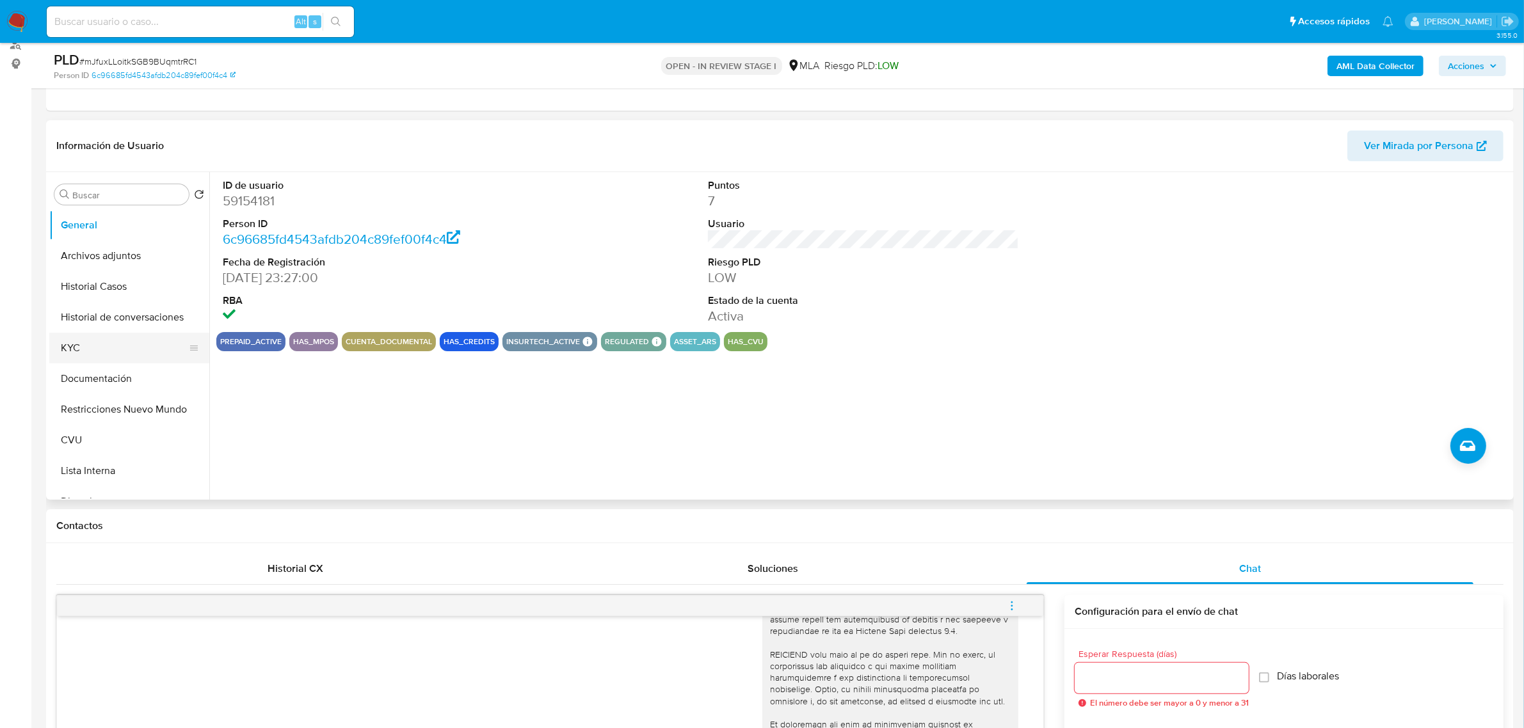
click at [110, 350] on button "KYC" at bounding box center [124, 348] width 150 height 31
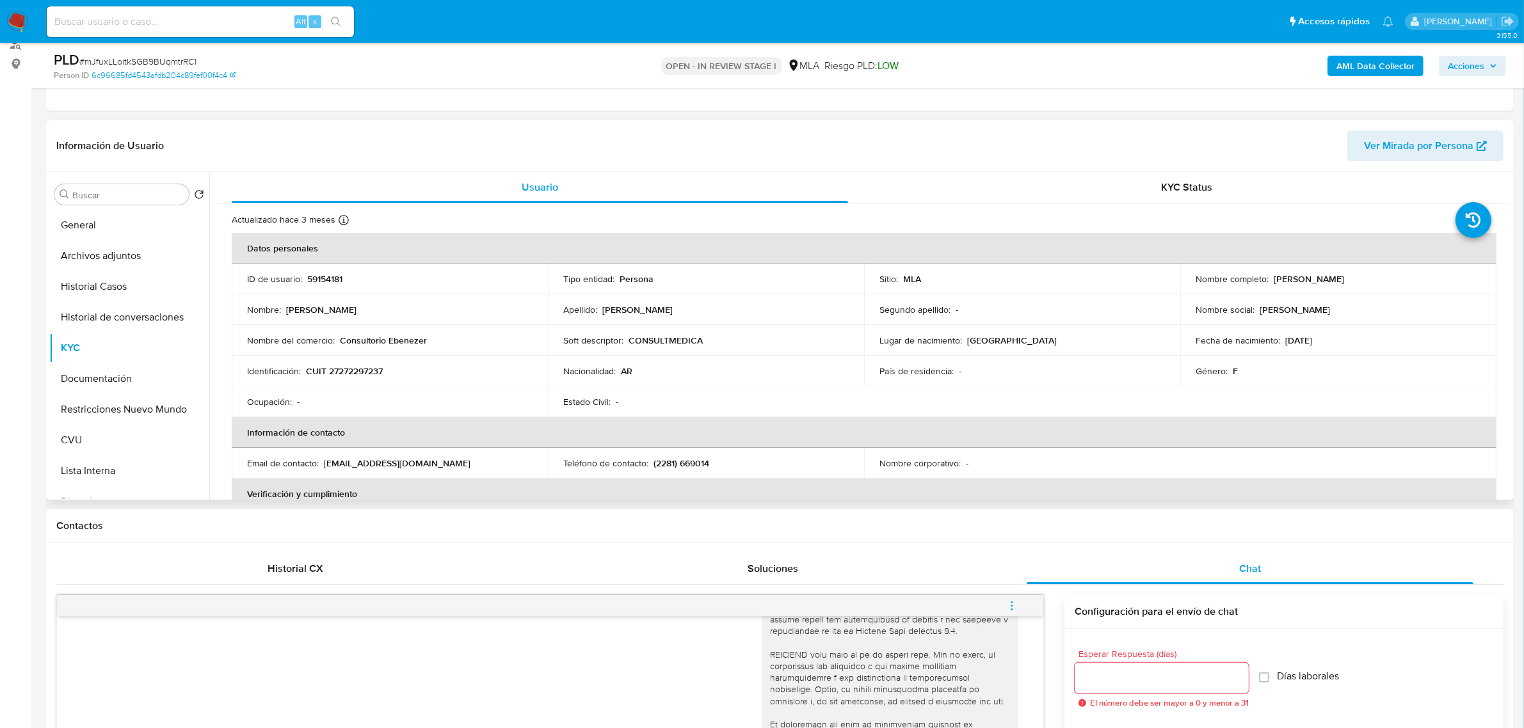
click at [344, 376] on p "CUIT 27272297237" at bounding box center [344, 371] width 77 height 12
copy p "27272297237"
drag, startPoint x: 1272, startPoint y: 280, endPoint x: 1374, endPoint y: 280, distance: 102.4
click at [1374, 280] on div "Nombre completo : Natalia Karina Robles" at bounding box center [1338, 279] width 285 height 12
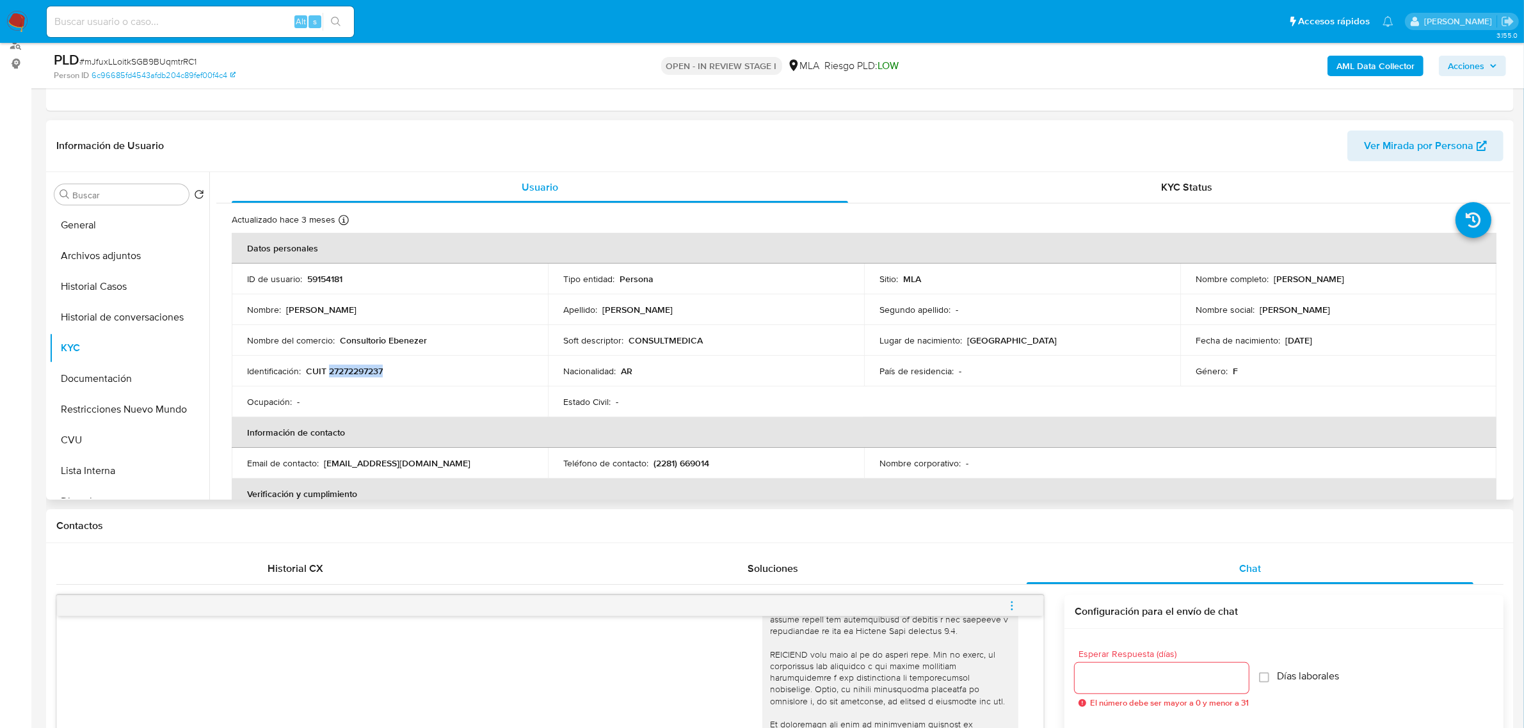
copy p "[PERSON_NAME]"
drag, startPoint x: 338, startPoint y: 341, endPoint x: 429, endPoint y: 341, distance: 90.9
click at [429, 341] on div "Nombre del comercio : Consultorio Ebenezer" at bounding box center [389, 341] width 285 height 12
copy p "Consultorio Ebenezer"
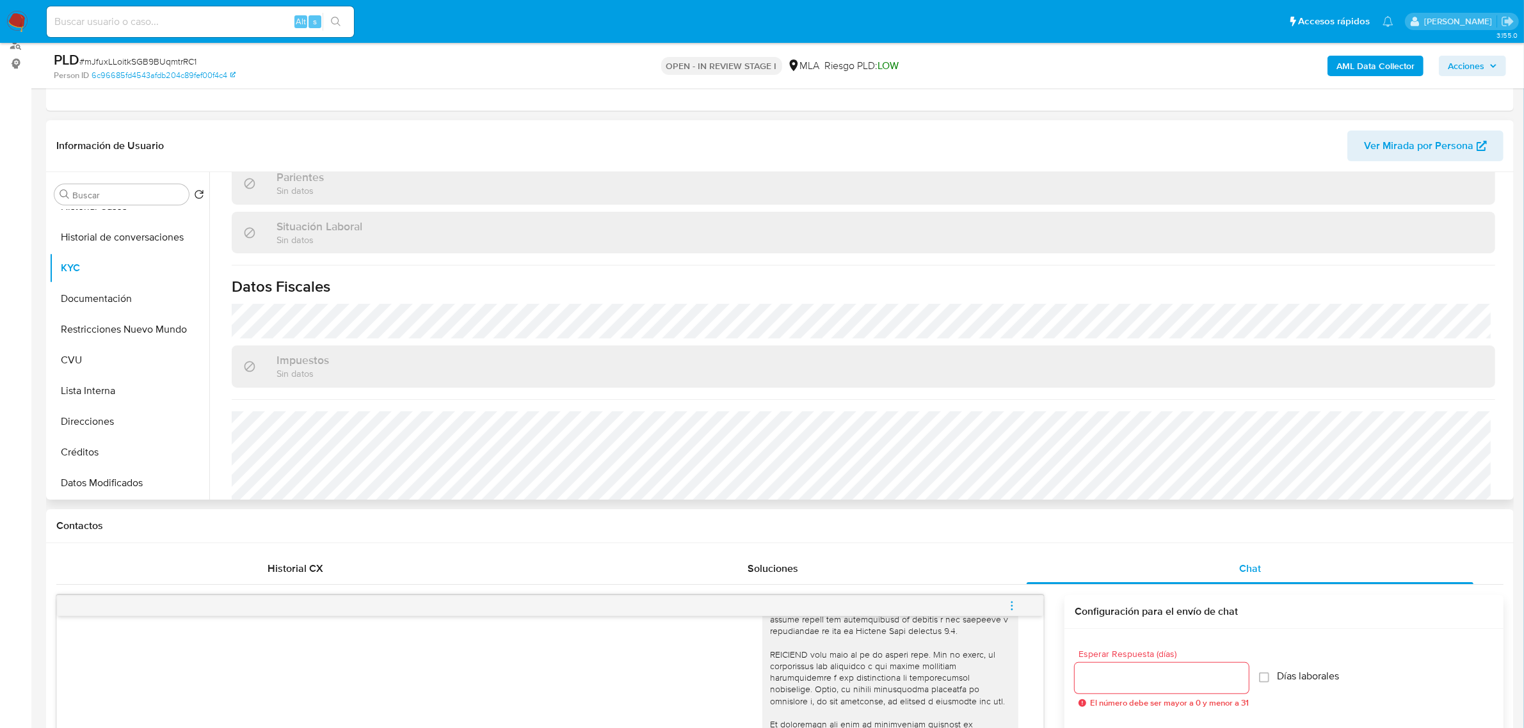
scroll to position [640, 0]
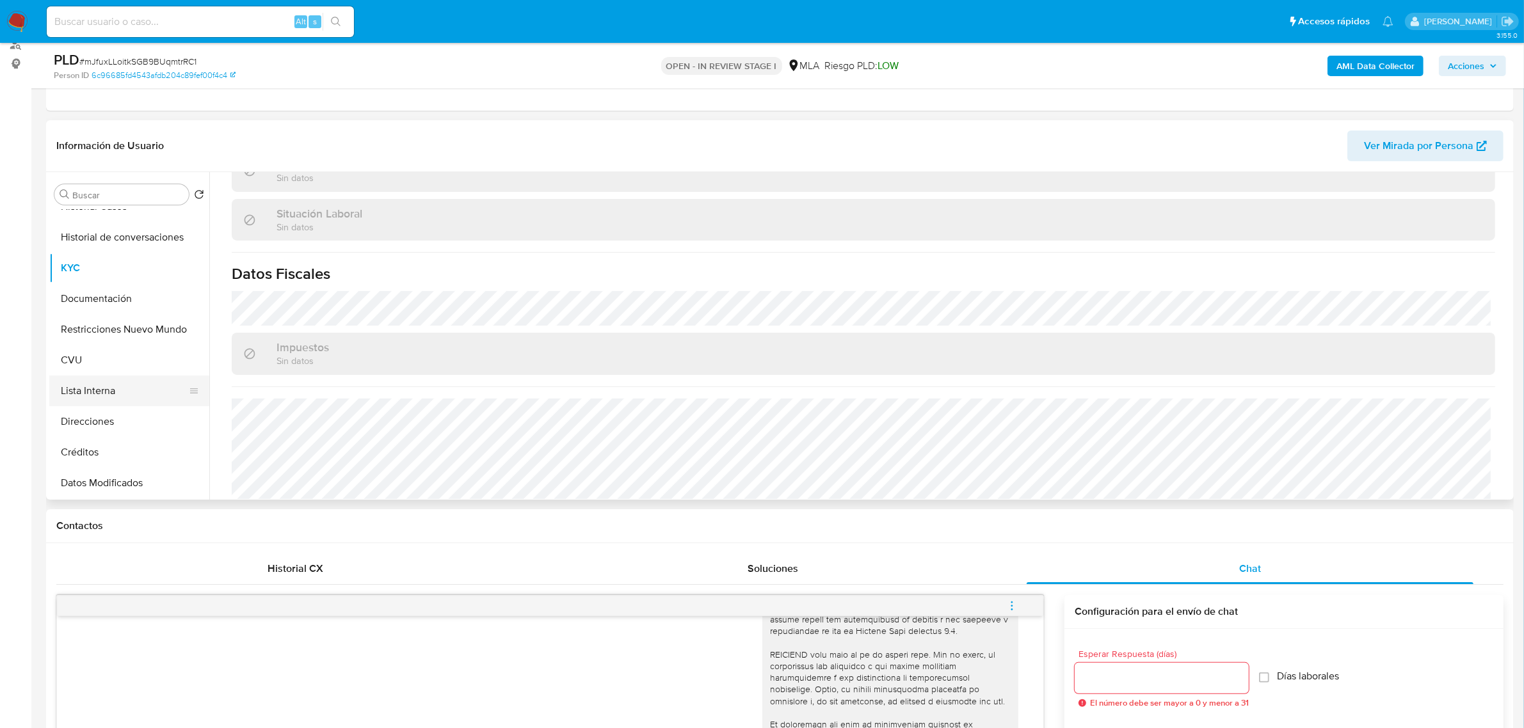
click at [97, 365] on button "CVU" at bounding box center [129, 360] width 160 height 31
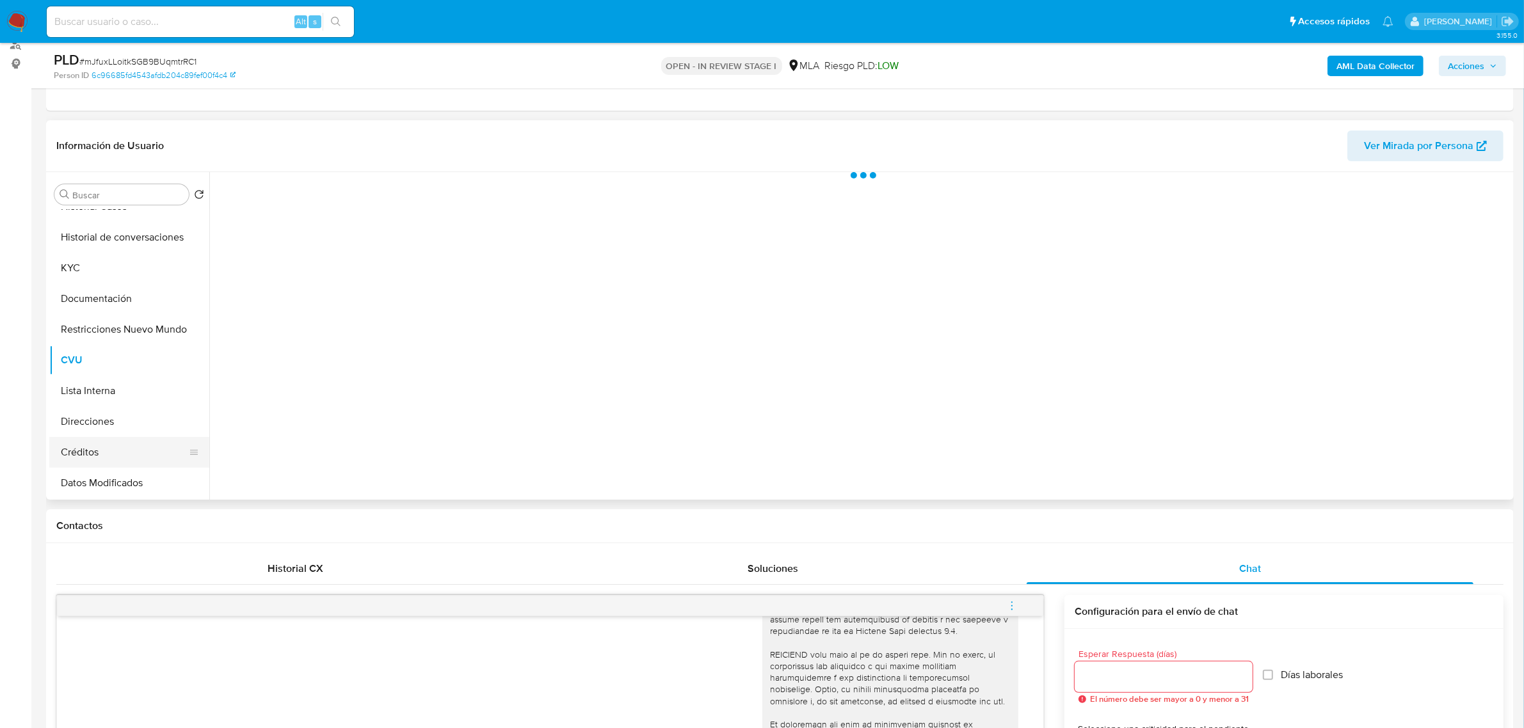
scroll to position [0, 0]
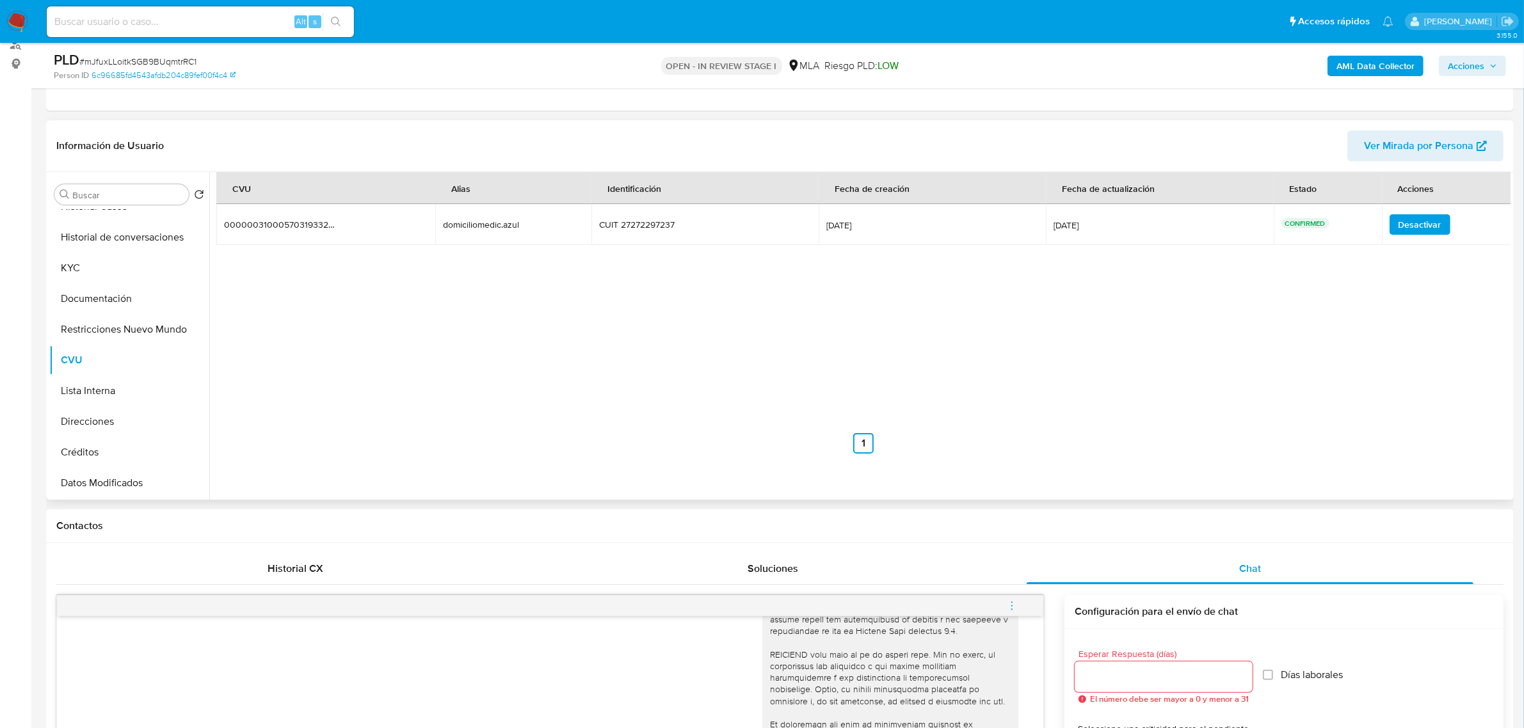
drag, startPoint x: 440, startPoint y: 224, endPoint x: 556, endPoint y: 227, distance: 115.9
click at [556, 227] on td "domiciliomedic.azul domiciliomedic.azul" at bounding box center [513, 224] width 156 height 41
click at [82, 426] on button "Direcciones" at bounding box center [124, 421] width 150 height 31
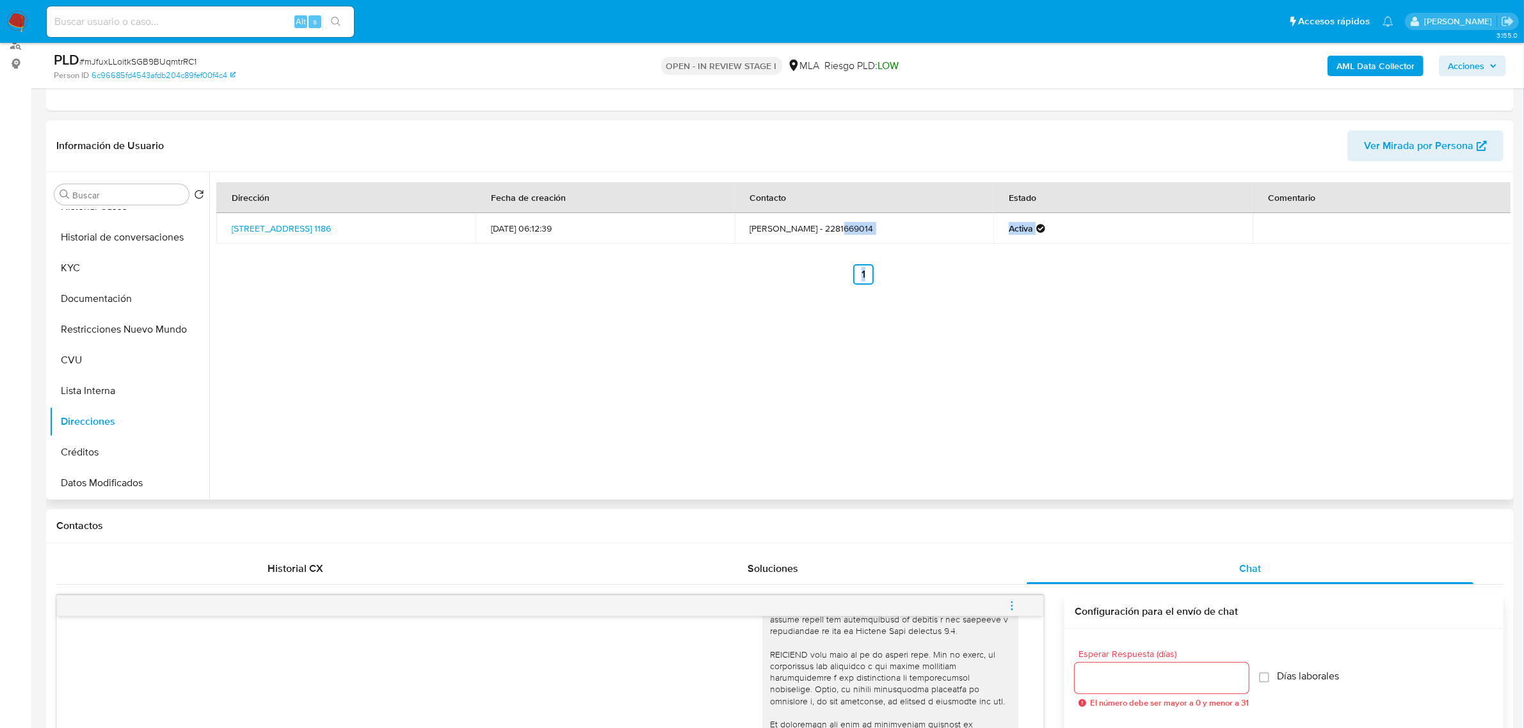
drag, startPoint x: 826, startPoint y: 228, endPoint x: 1040, endPoint y: 248, distance: 215.4
click at [1040, 248] on div "Dirección Fecha de creación Contacto Estado Comentario Calle Salta 1186, Azul, …" at bounding box center [863, 233] width 1294 height 102
click at [843, 237] on td "Natalia Robles - 2281669014" at bounding box center [864, 228] width 259 height 31
drag, startPoint x: 826, startPoint y: 228, endPoint x: 878, endPoint y: 229, distance: 51.2
click at [878, 229] on td "Natalia Robles - 2281669014" at bounding box center [864, 228] width 259 height 31
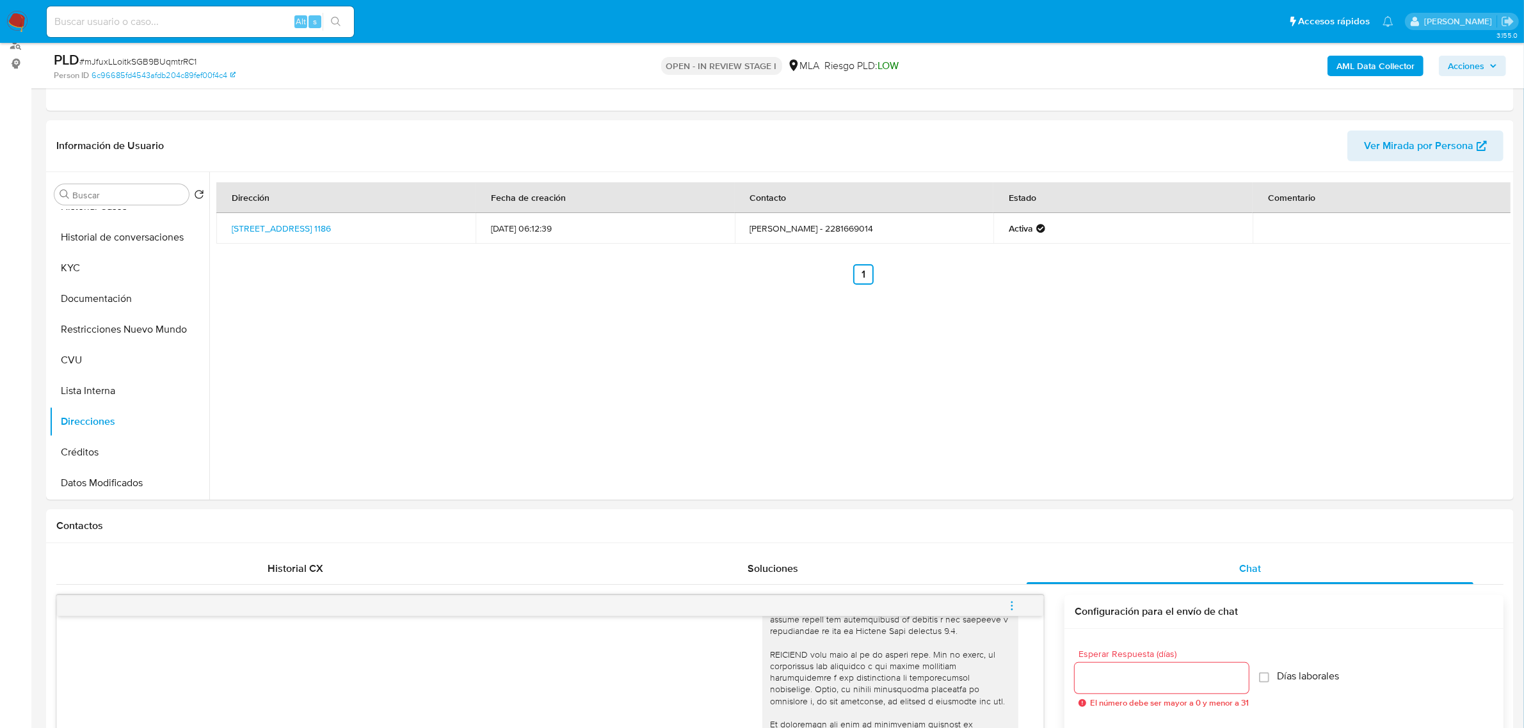
copy td "1669014"
click at [103, 279] on button "KYC" at bounding box center [124, 268] width 150 height 31
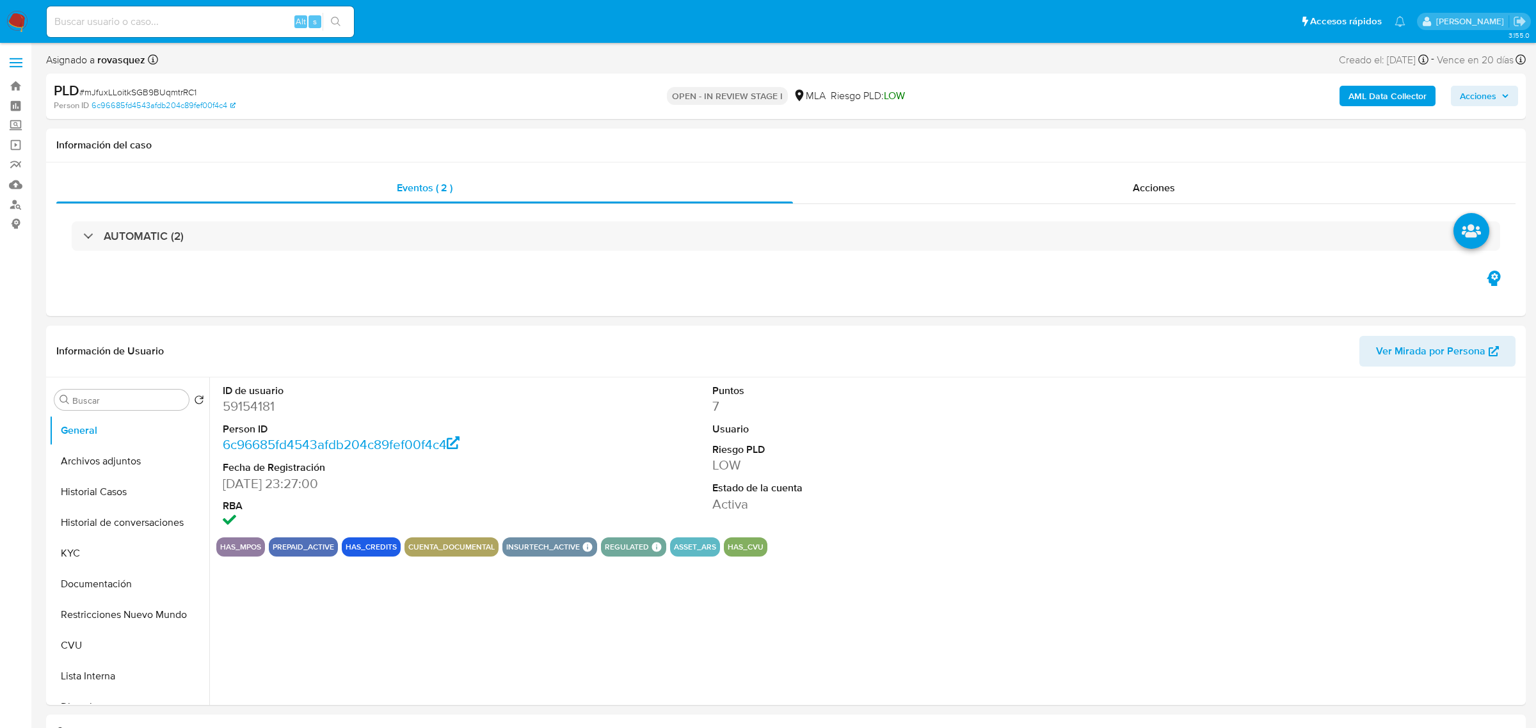
select select "10"
click at [109, 552] on button "KYC" at bounding box center [124, 553] width 150 height 31
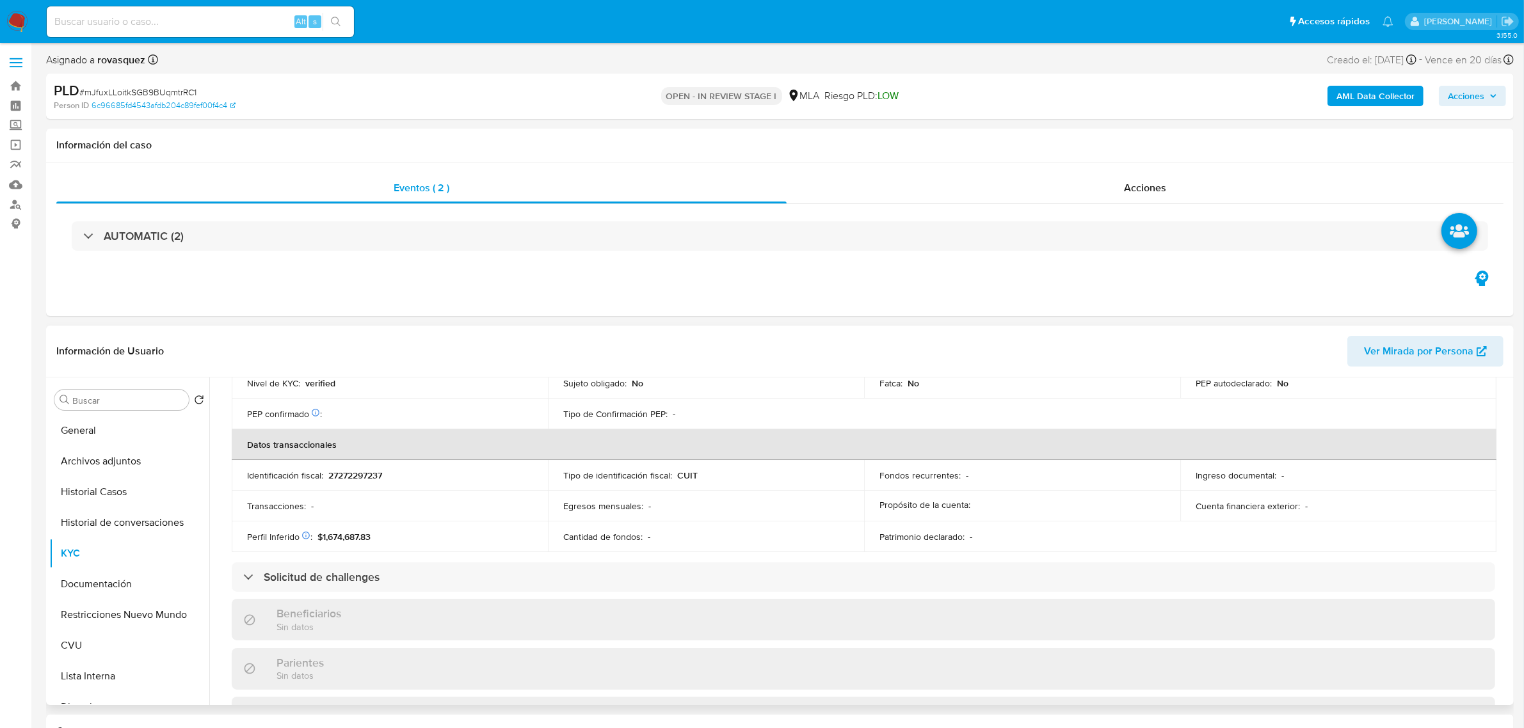
scroll to position [650, 0]
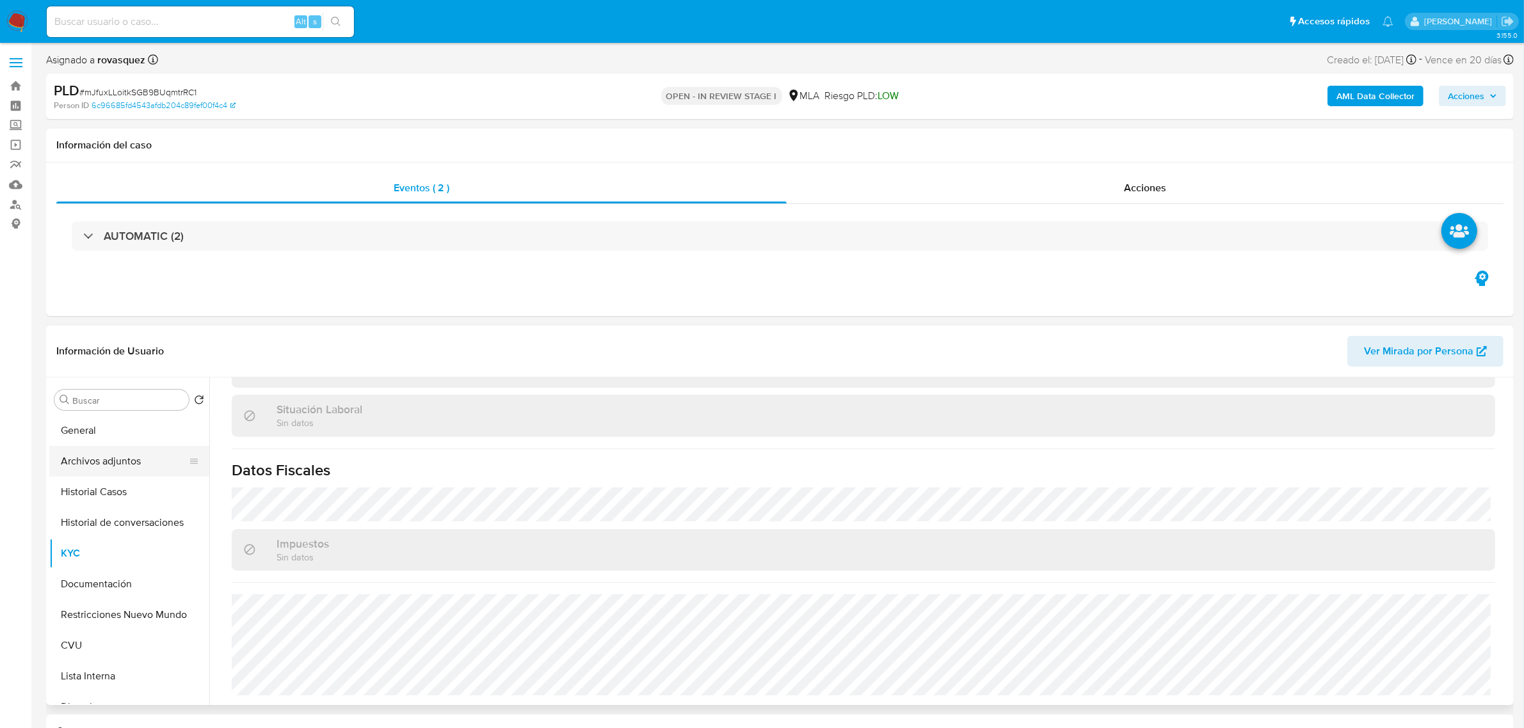
click at [116, 466] on button "Archivos adjuntos" at bounding box center [124, 461] width 150 height 31
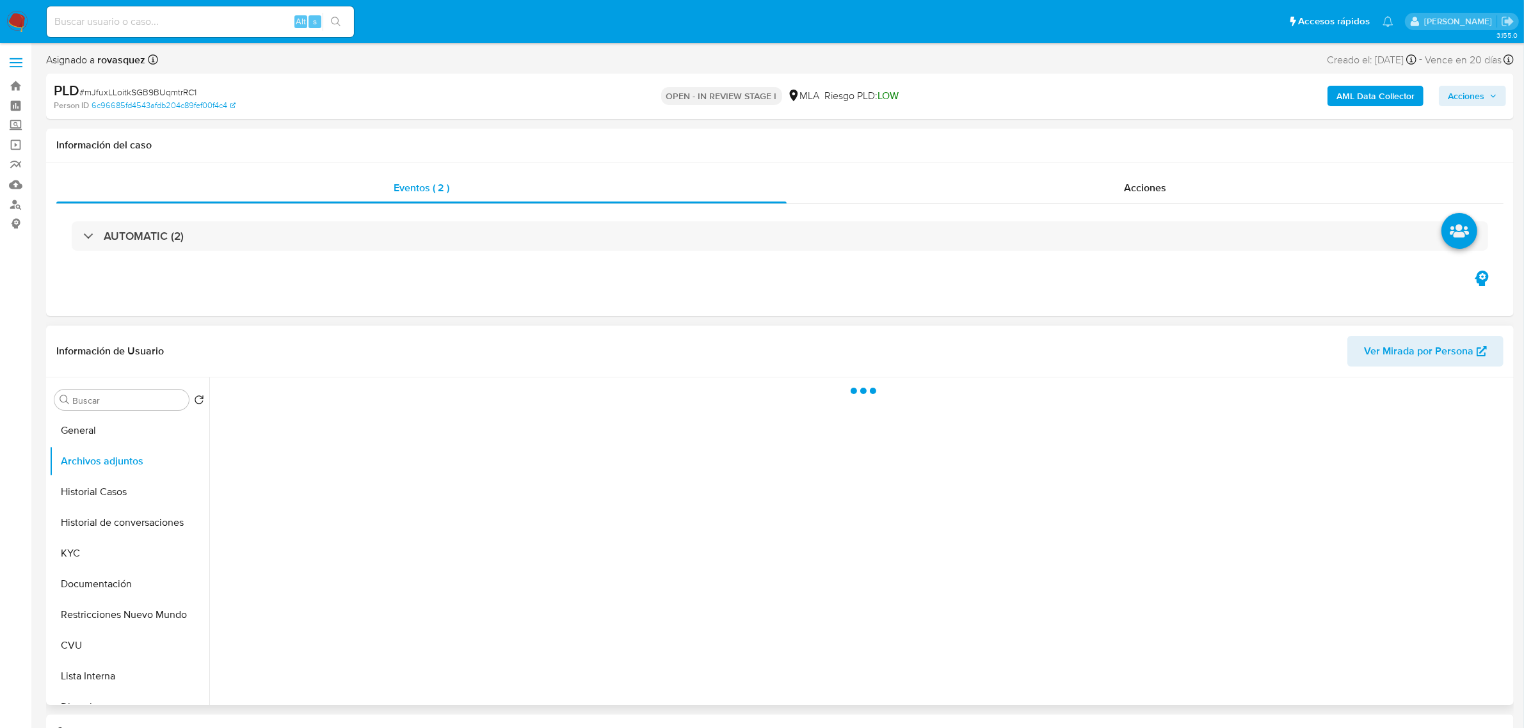
scroll to position [0, 0]
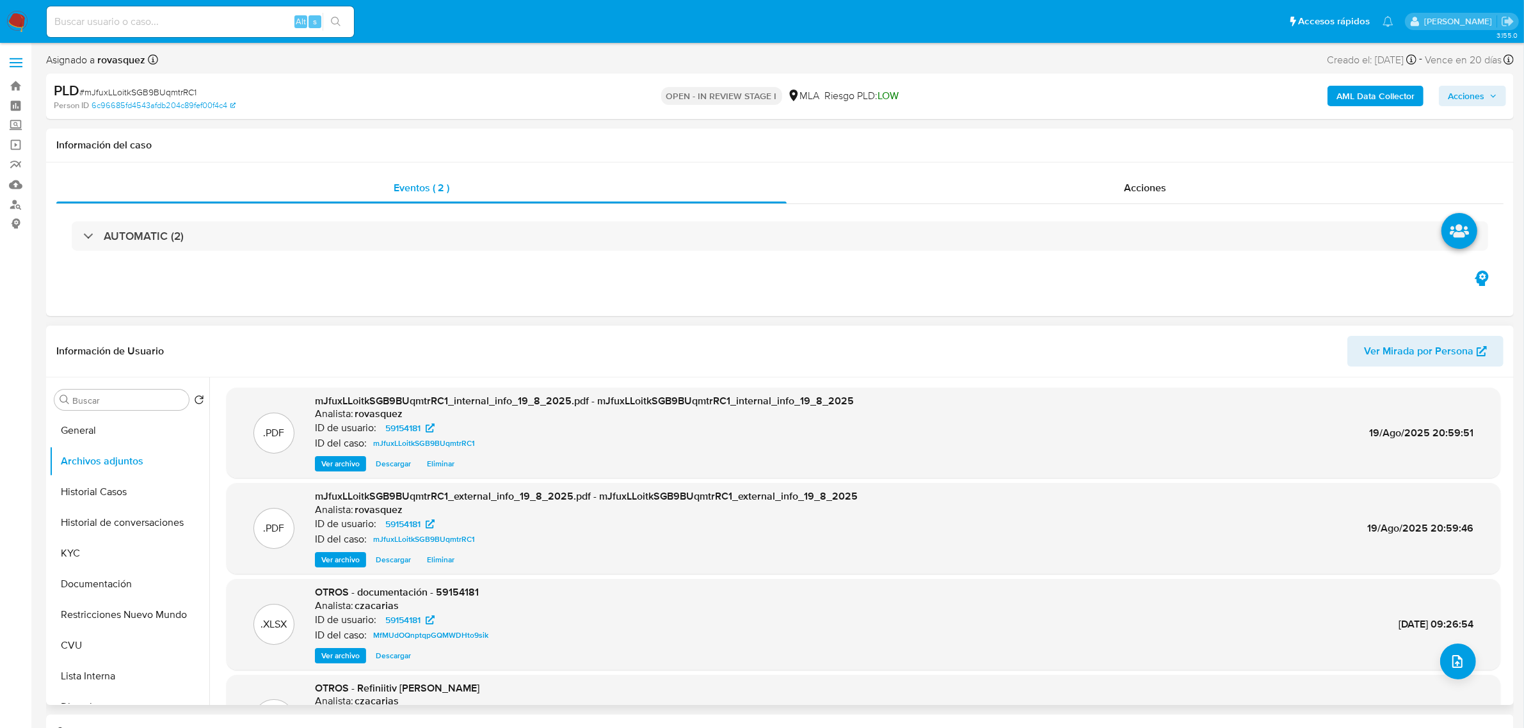
click at [348, 560] on span "Ver archivo" at bounding box center [340, 560] width 38 height 13
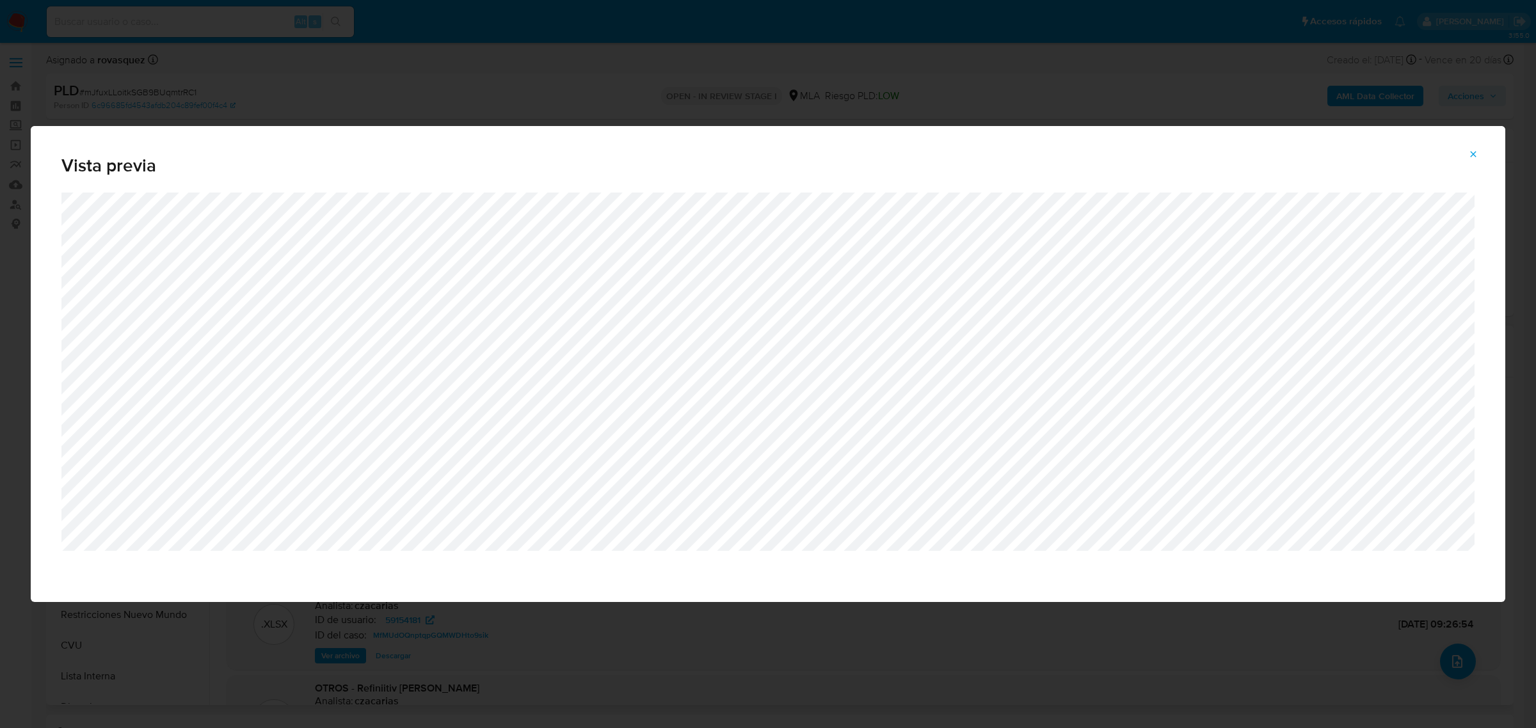
drag, startPoint x: 1470, startPoint y: 150, endPoint x: 1053, endPoint y: 74, distance: 423.7
click at [1470, 150] on icon "Attachment preview" at bounding box center [1473, 154] width 10 height 10
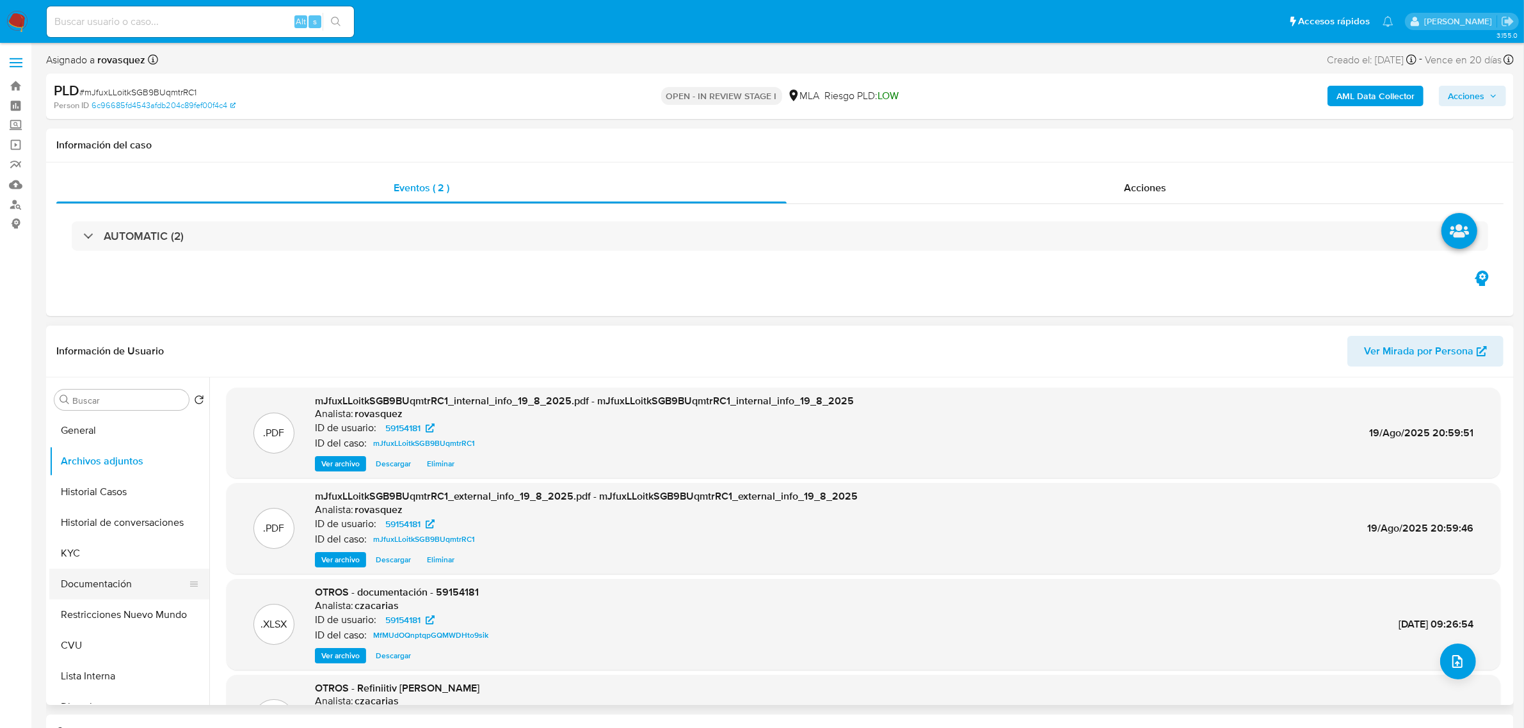
click at [98, 581] on button "Documentación" at bounding box center [124, 584] width 150 height 31
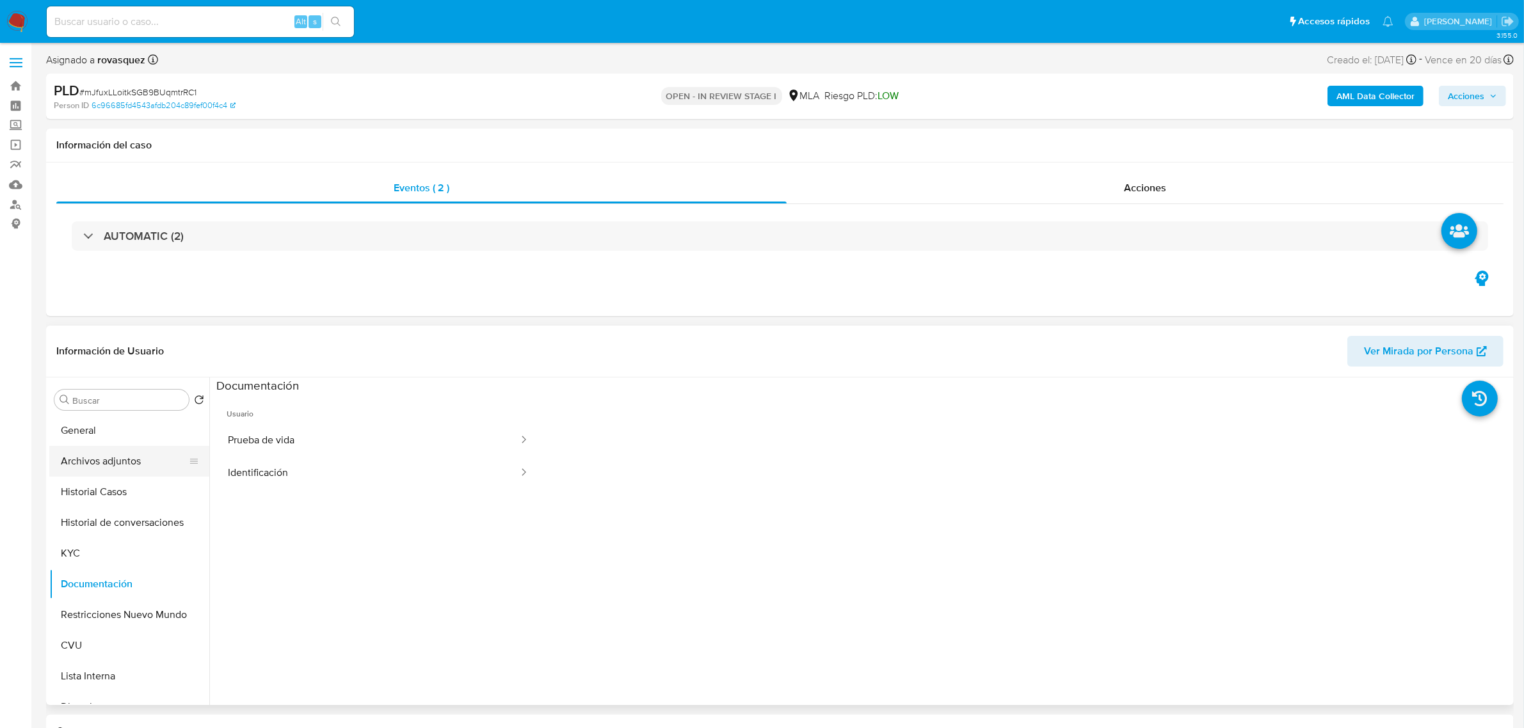
click at [95, 471] on button "Archivos adjuntos" at bounding box center [124, 461] width 150 height 31
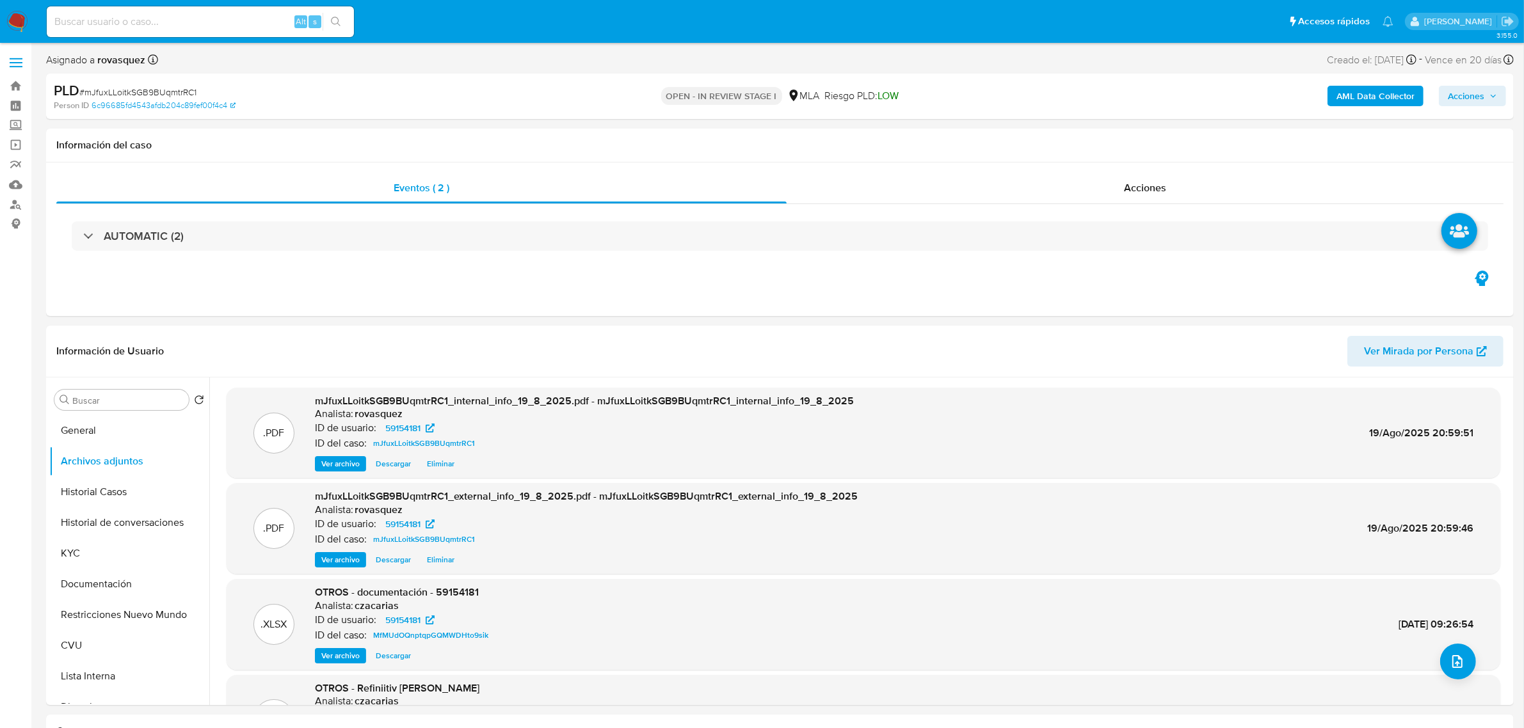
scroll to position [80, 0]
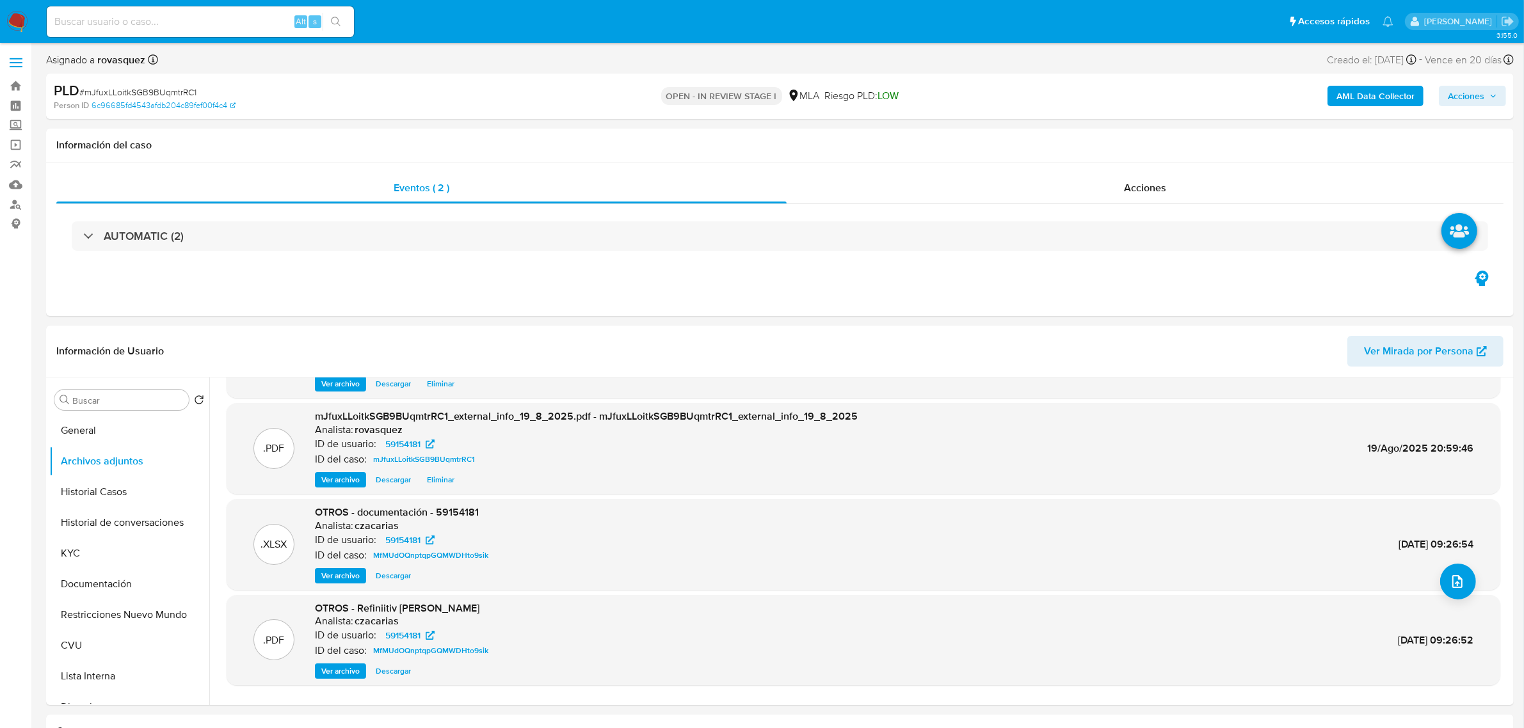
click at [341, 574] on span "Ver archivo" at bounding box center [340, 576] width 38 height 13
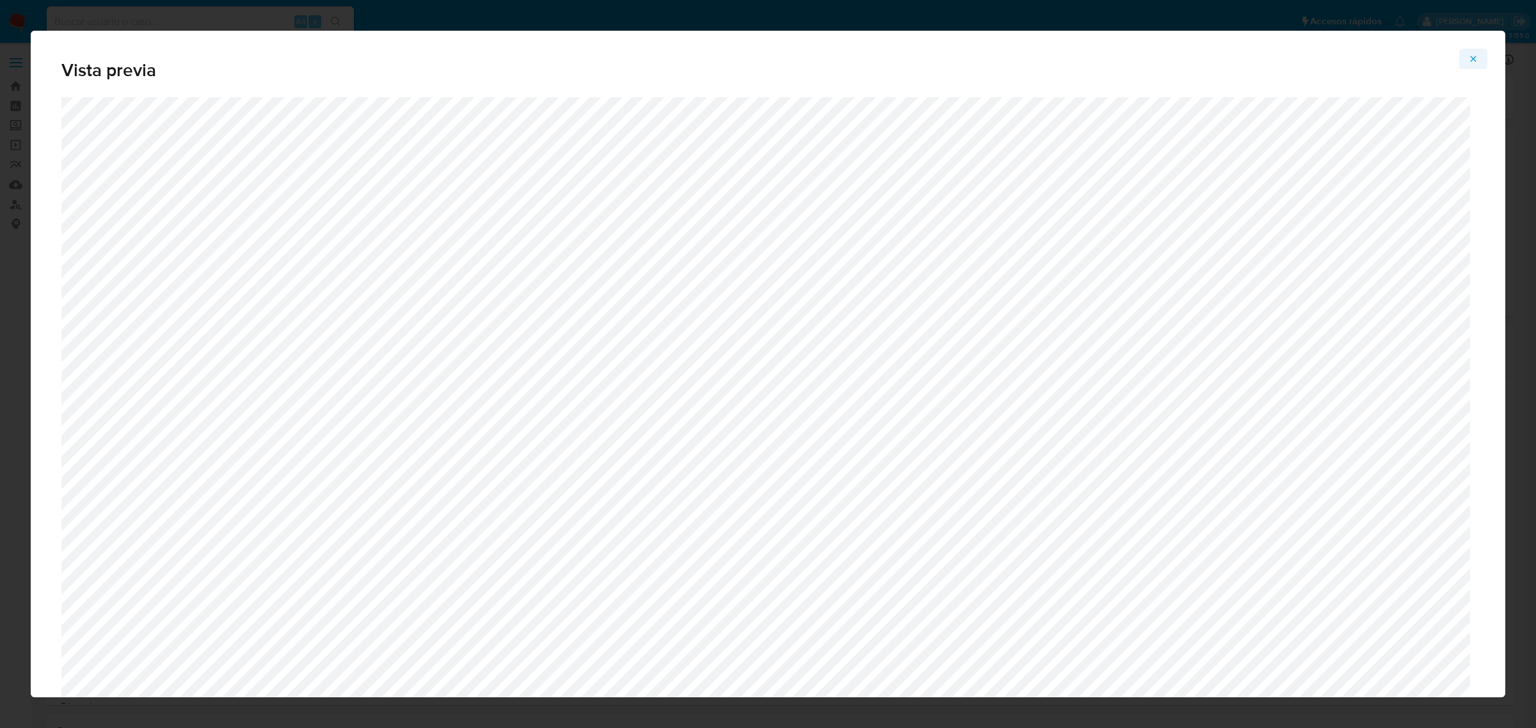
click at [1471, 61] on icon "Attachment preview" at bounding box center [1473, 59] width 10 height 10
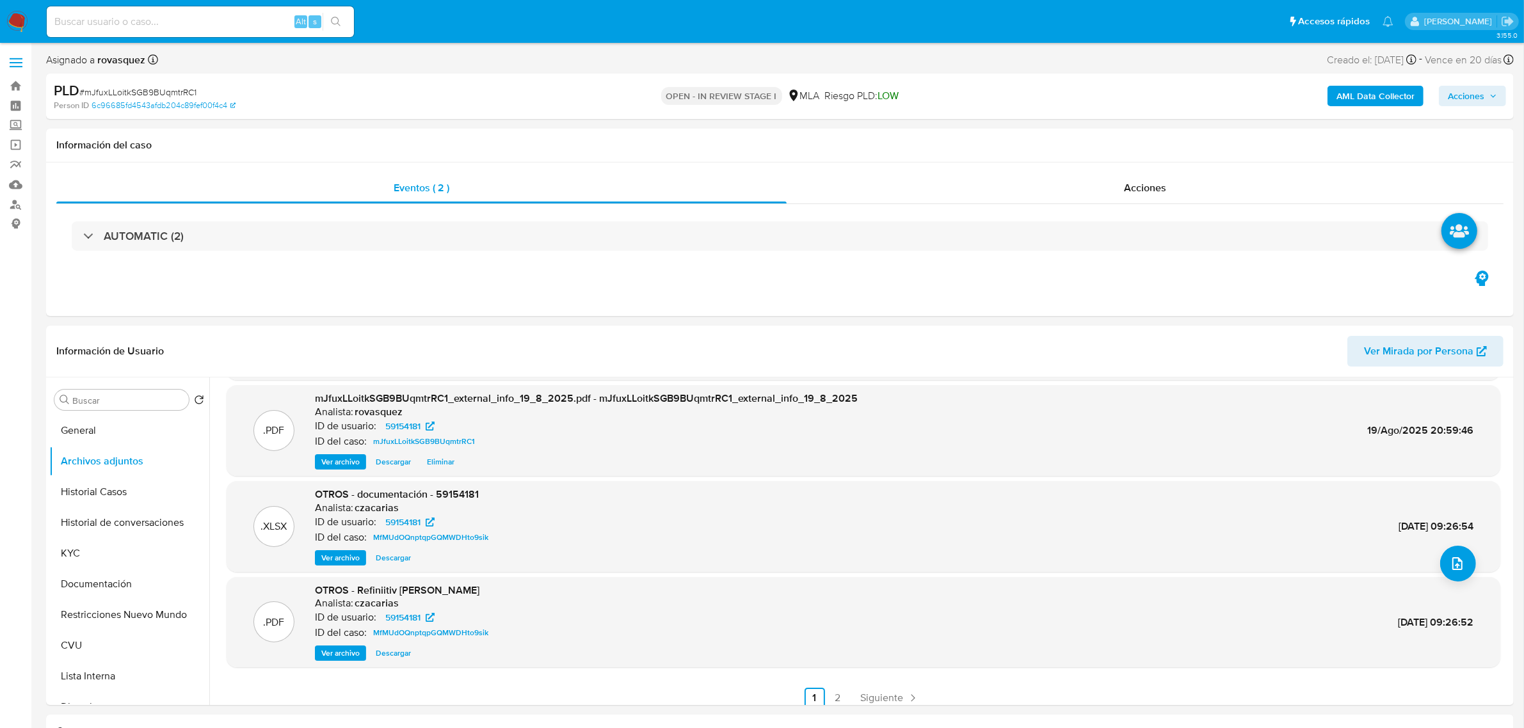
scroll to position [107, 0]
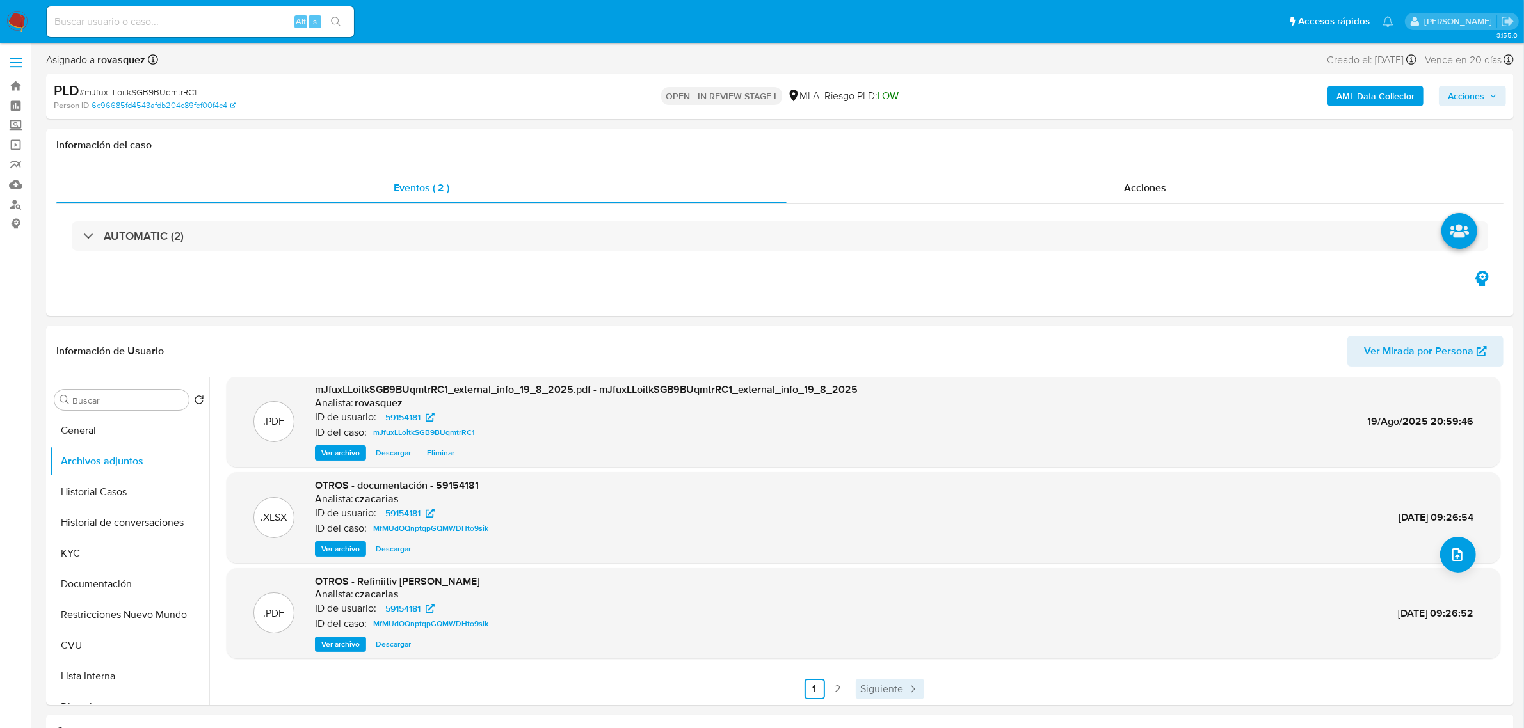
click at [874, 691] on span "Siguiente" at bounding box center [882, 689] width 43 height 10
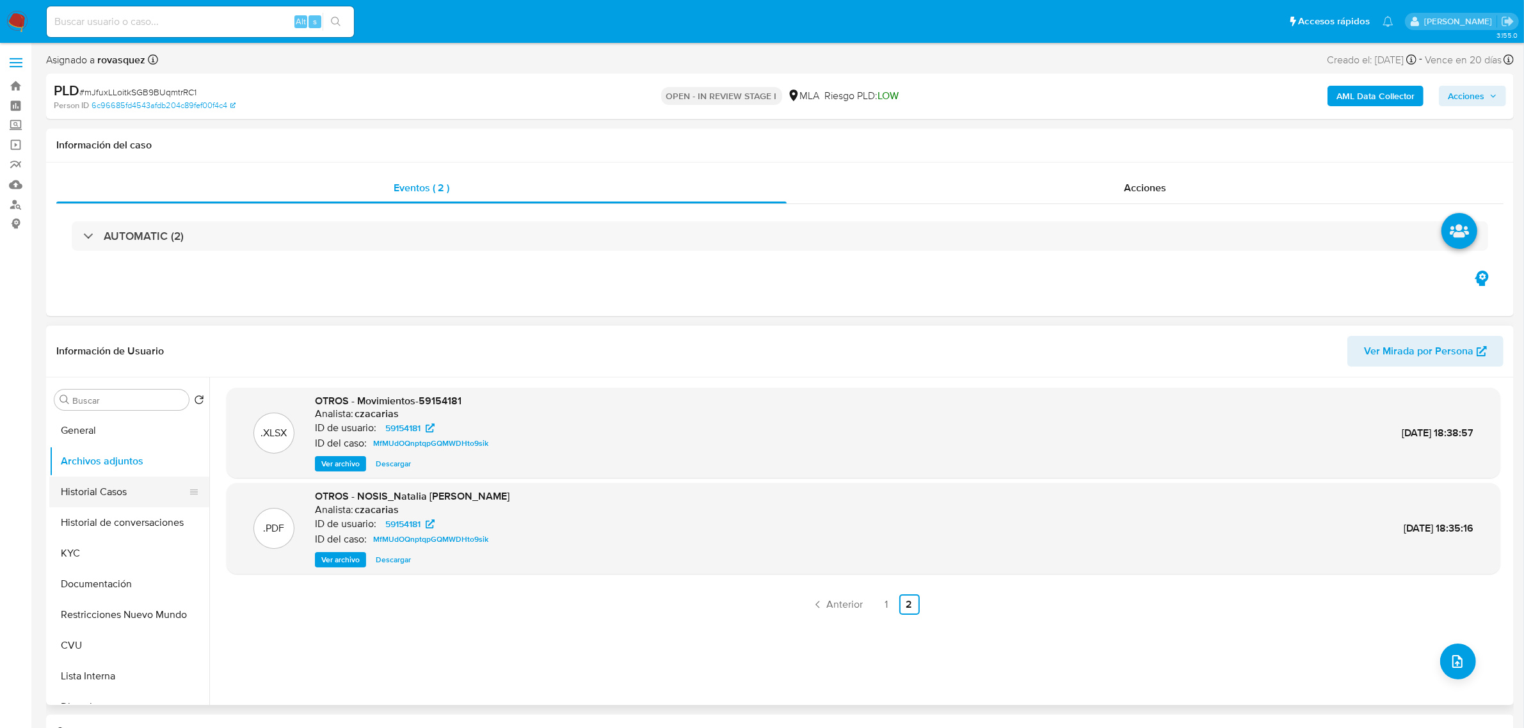
click at [104, 497] on button "Historial Casos" at bounding box center [124, 492] width 150 height 31
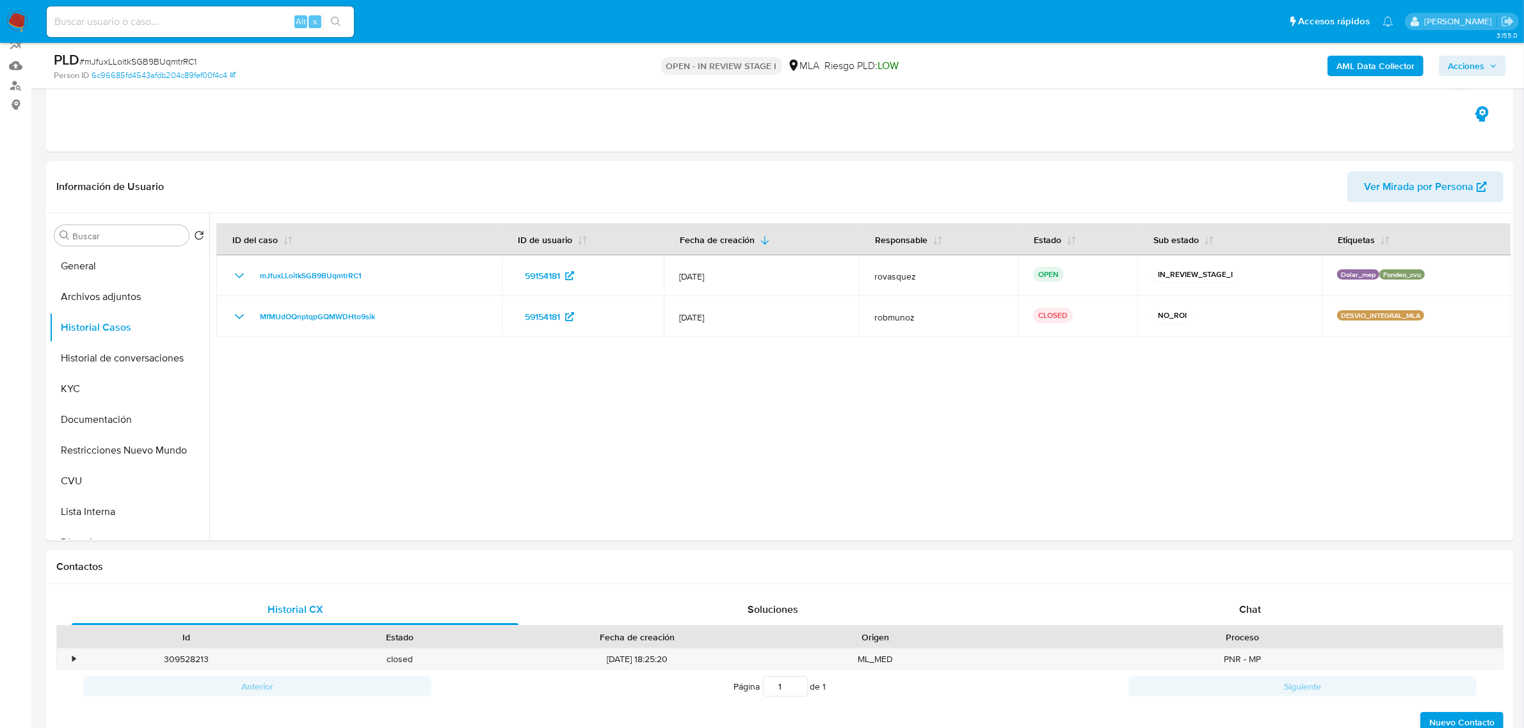
scroll to position [320, 0]
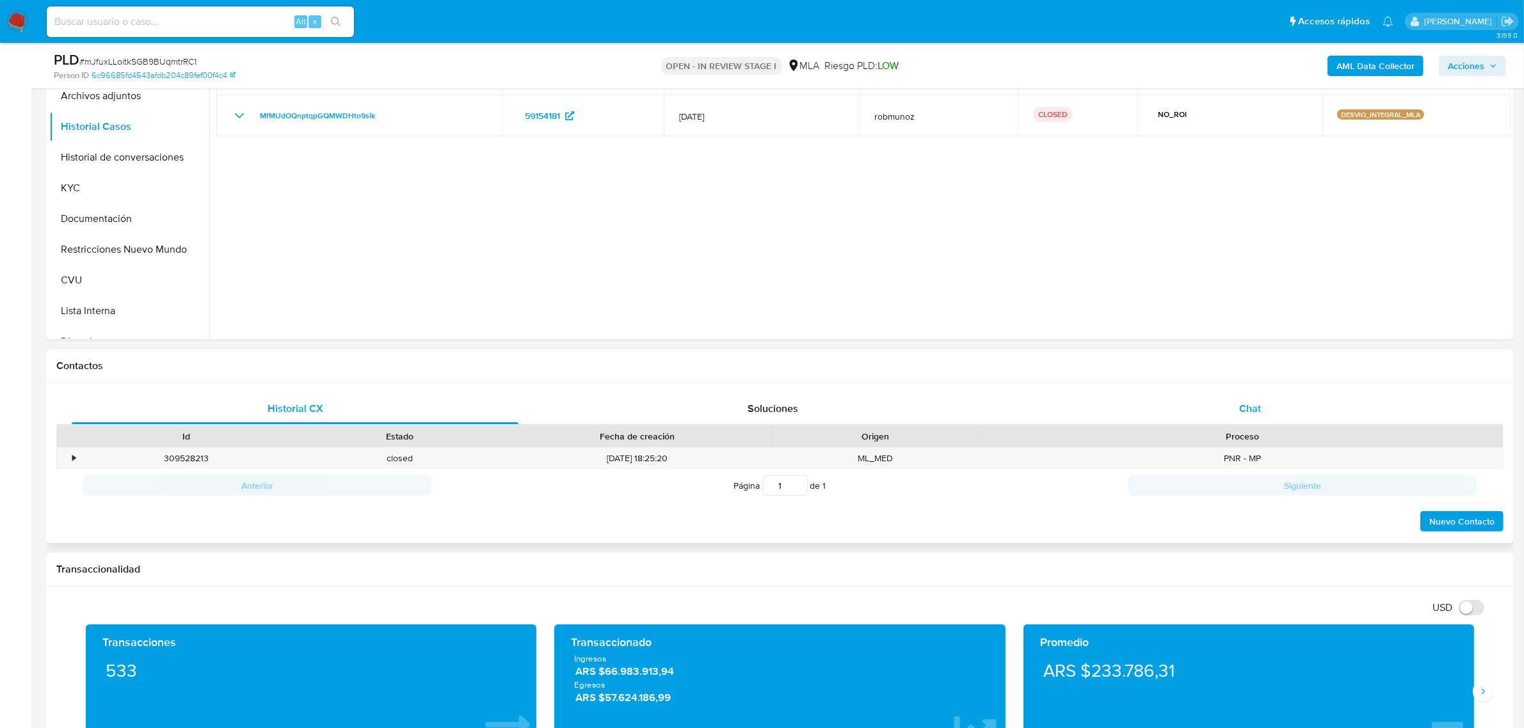
drag, startPoint x: 1260, startPoint y: 401, endPoint x: 1187, endPoint y: 415, distance: 73.7
click at [1260, 401] on span "Chat" at bounding box center [1250, 408] width 22 height 15
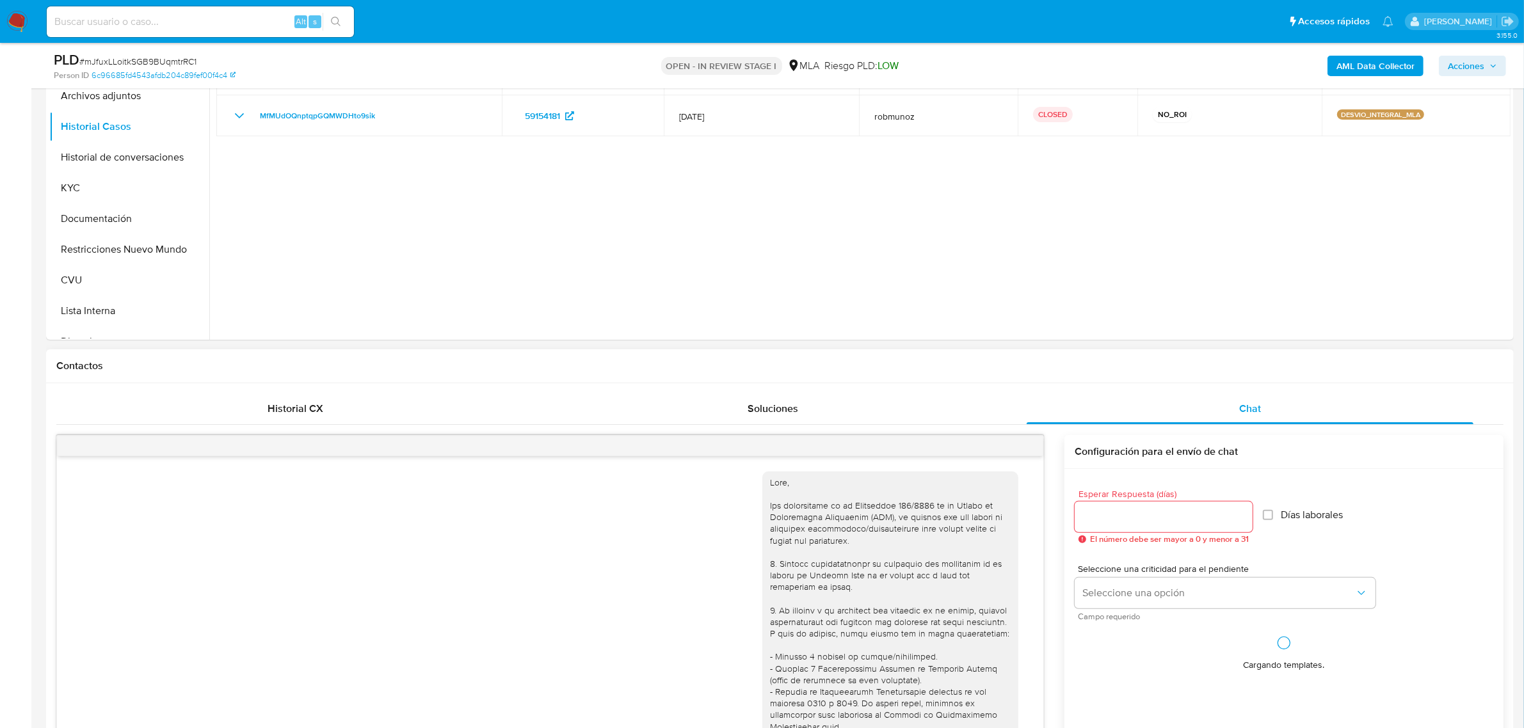
scroll to position [536, 0]
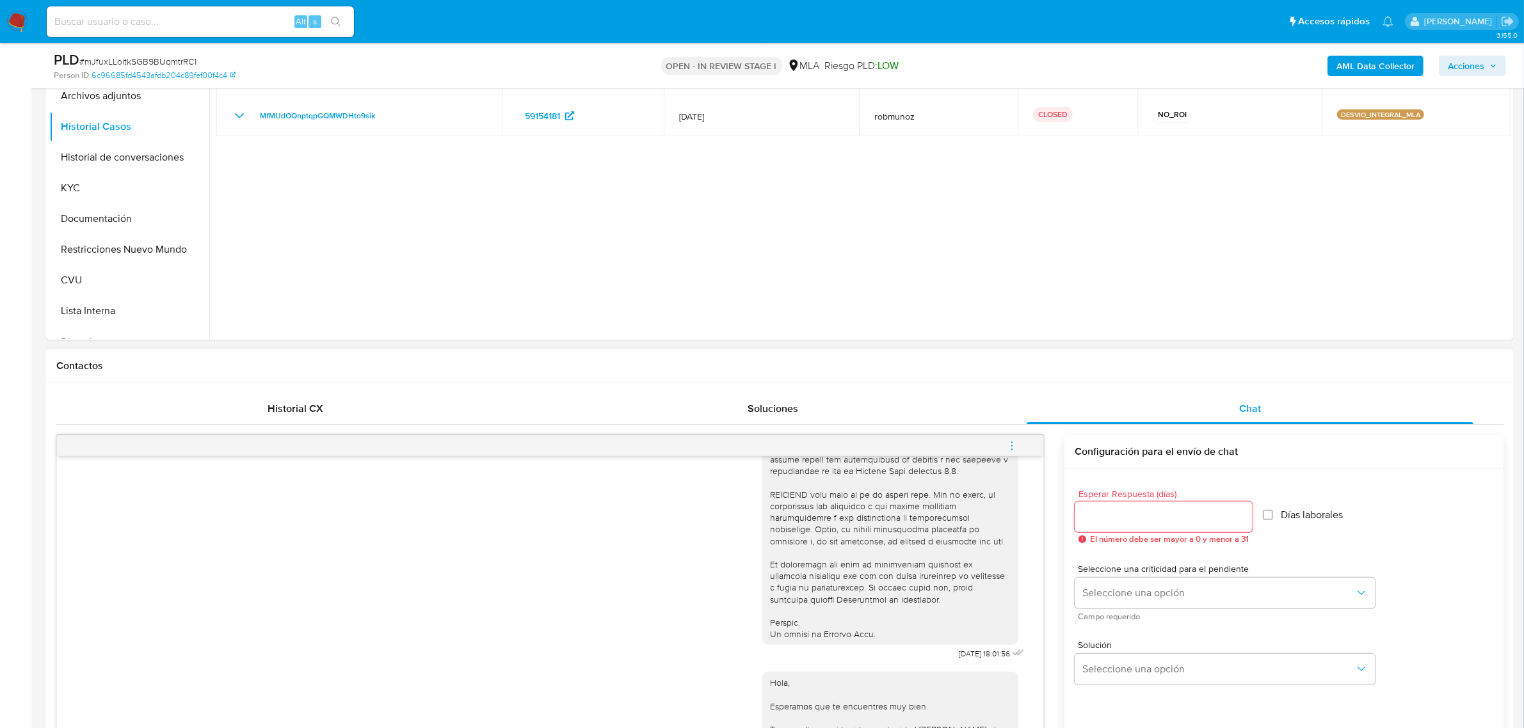
click at [1007, 443] on icon "menu-action" at bounding box center [1012, 446] width 12 height 12
click at [971, 417] on li "Cerrar conversación" at bounding box center [925, 422] width 131 height 23
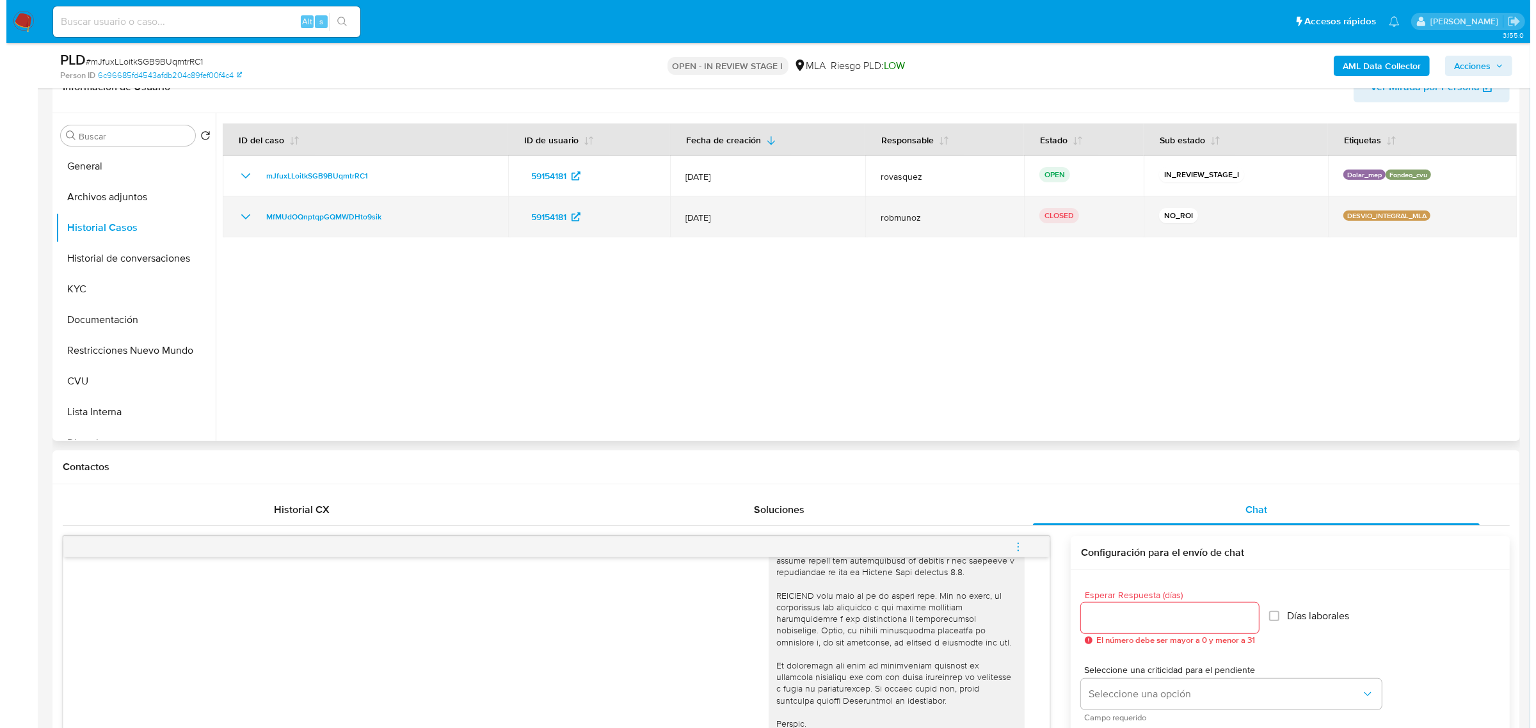
scroll to position [80, 0]
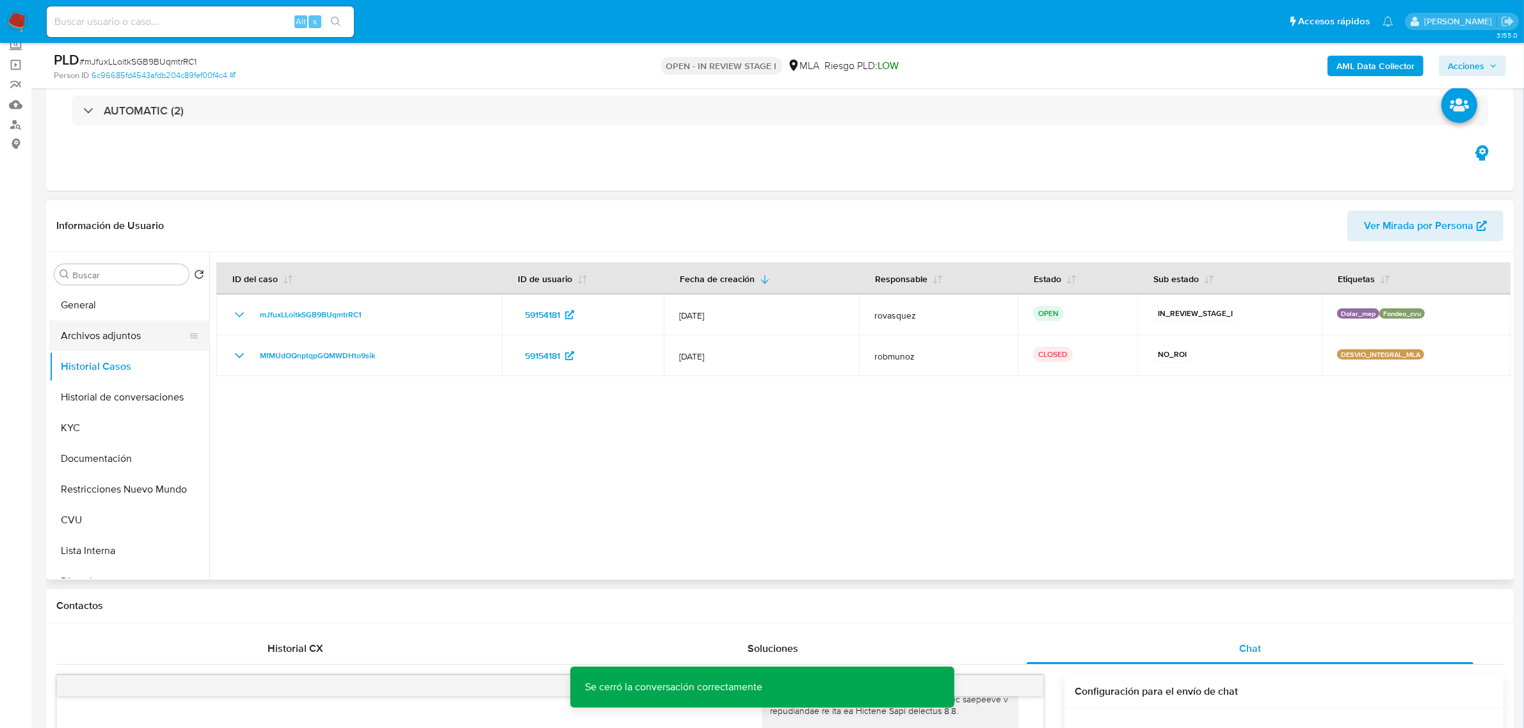
click at [111, 341] on button "Archivos adjuntos" at bounding box center [124, 336] width 150 height 31
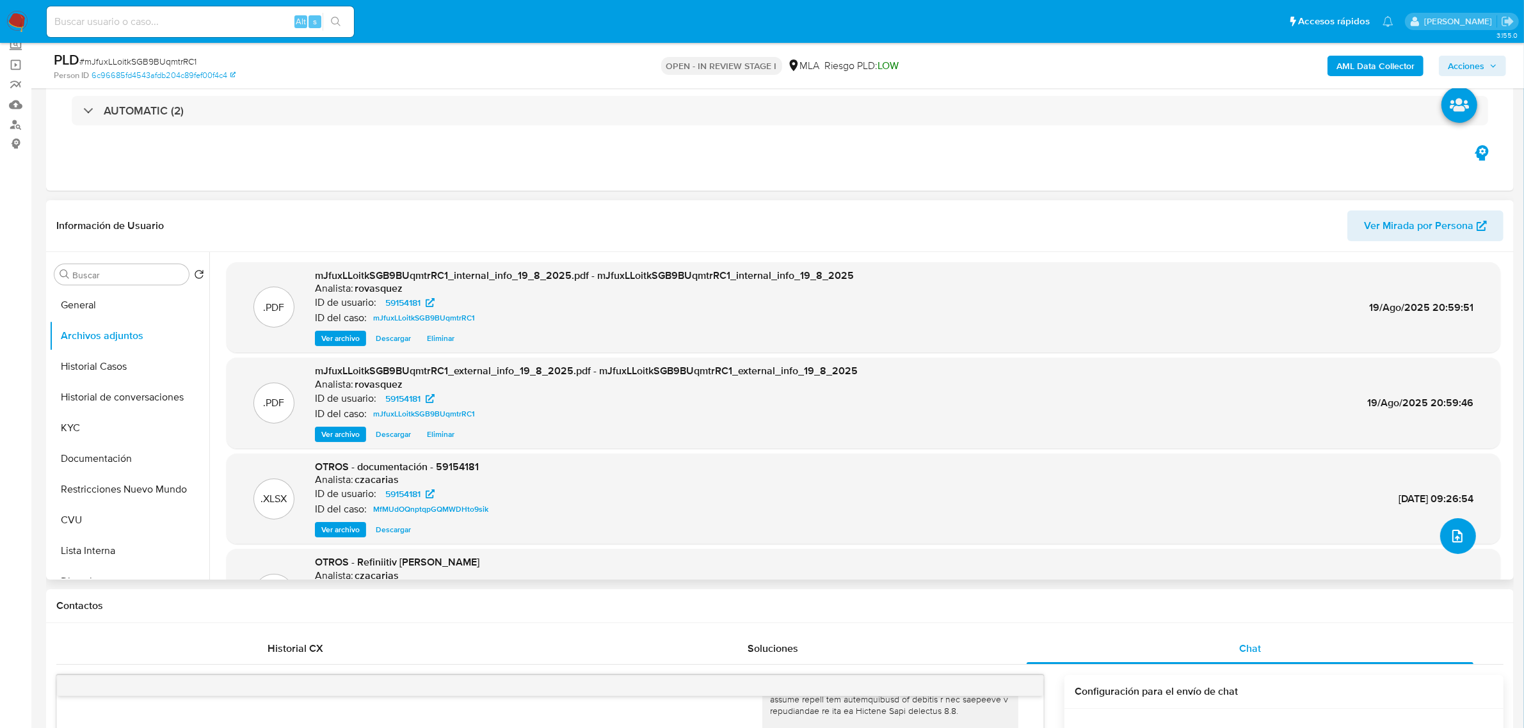
click at [1461, 543] on button "upload-file" at bounding box center [1458, 536] width 36 height 36
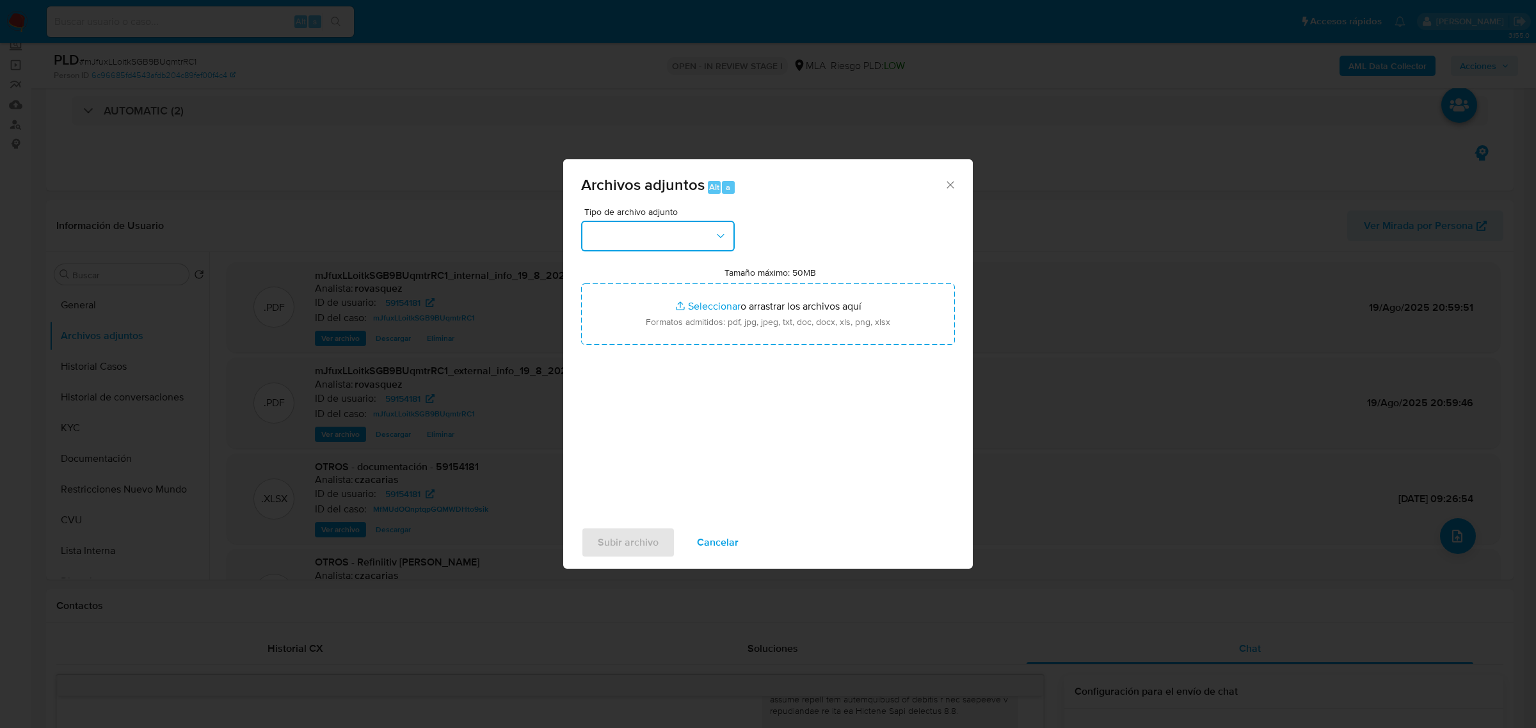
click at [629, 236] on button "button" at bounding box center [658, 236] width 154 height 31
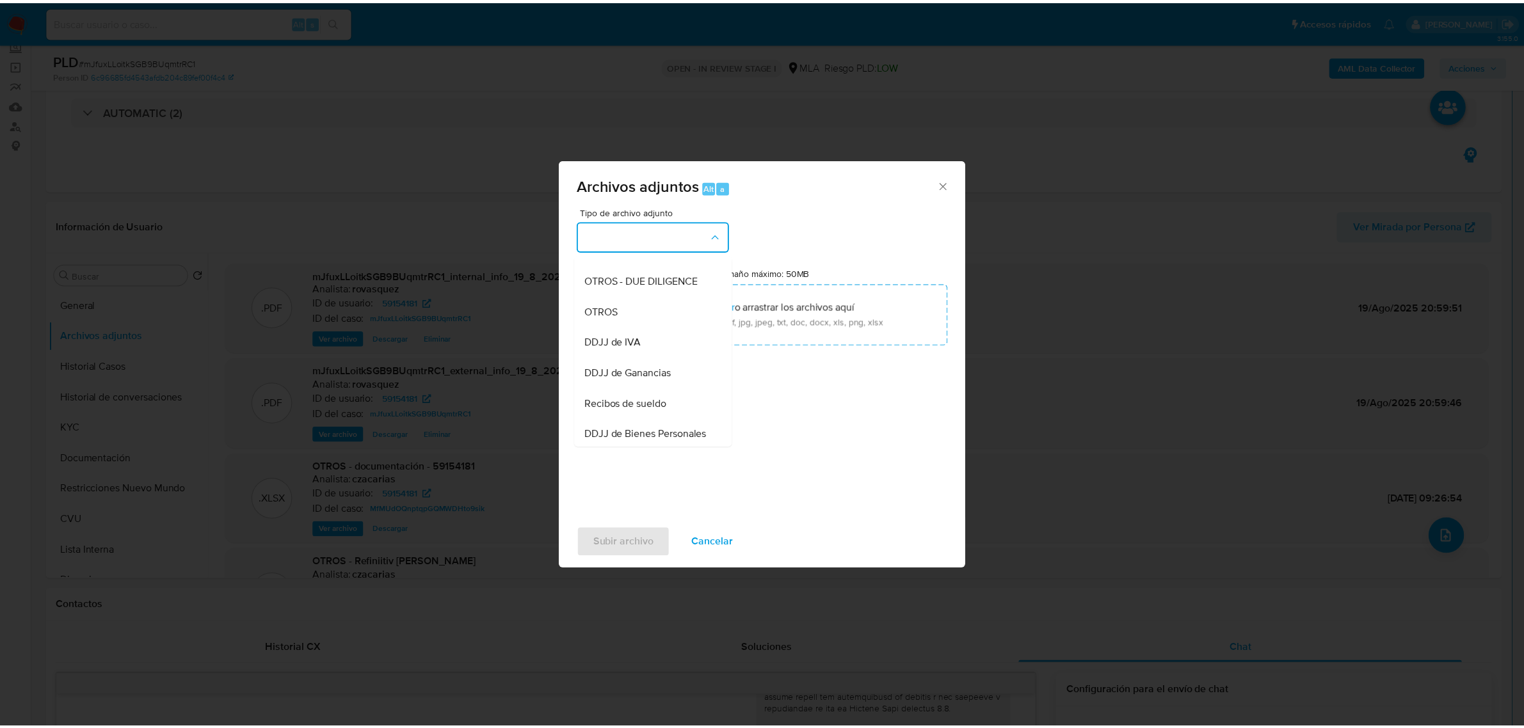
scroll to position [160, 0]
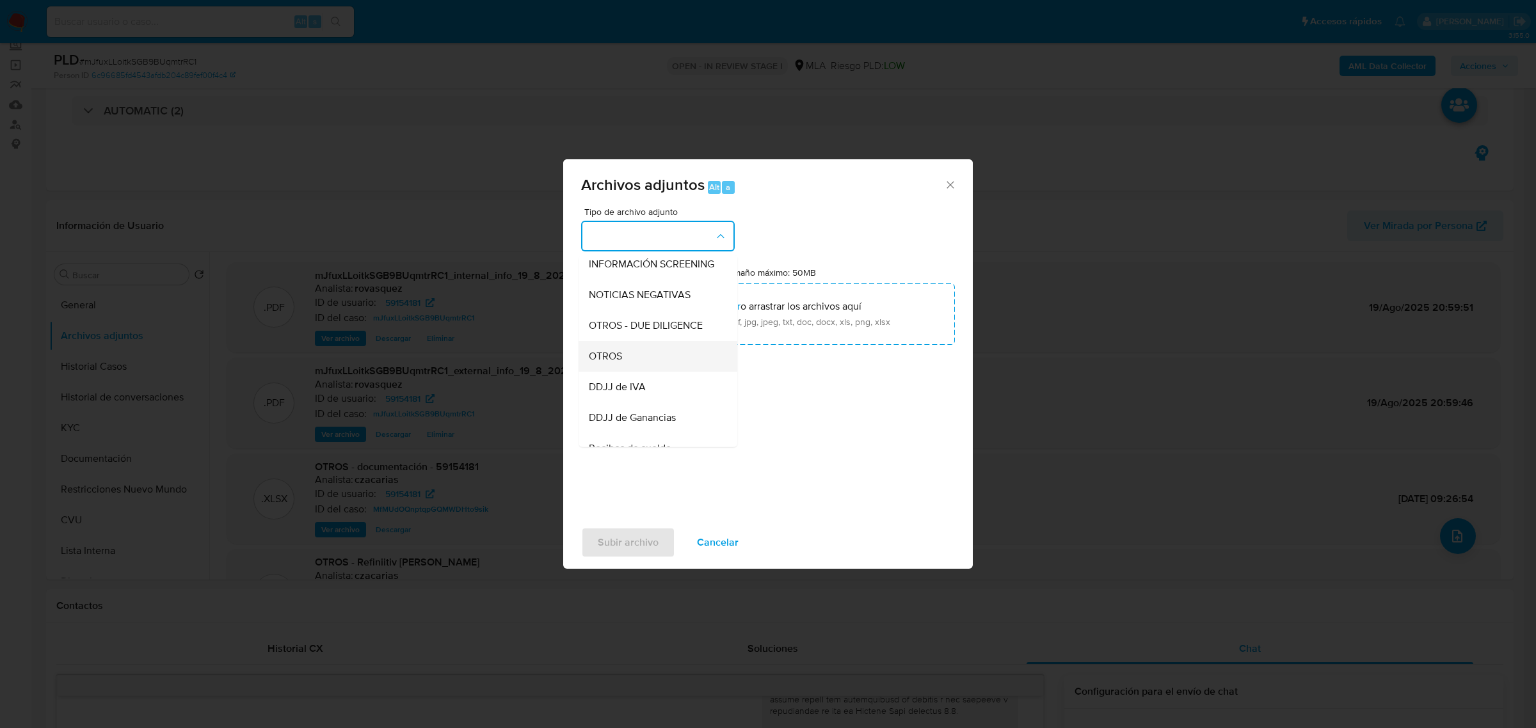
click at [618, 371] on div "OTROS" at bounding box center [654, 356] width 131 height 31
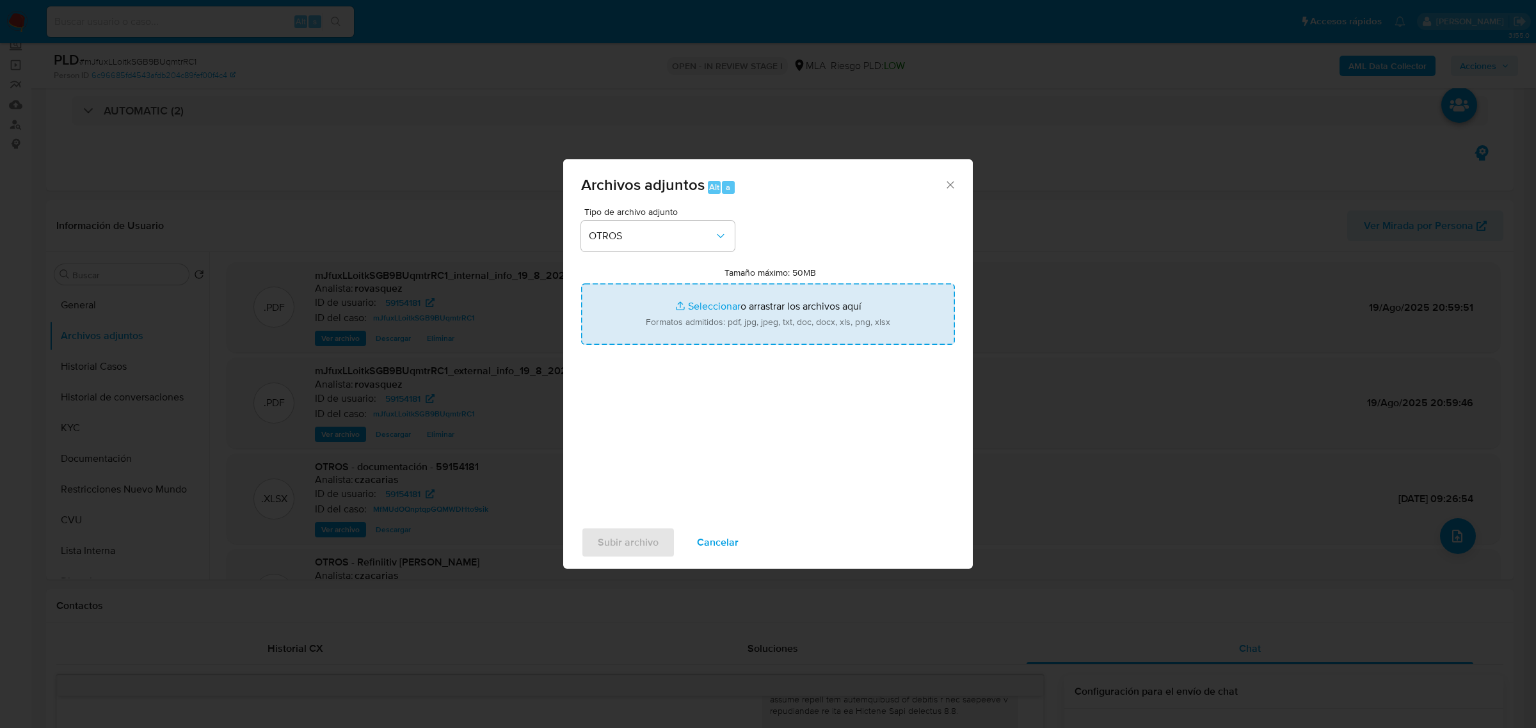
click at [723, 302] on input "Tamaño máximo: 50MB Seleccionar archivos" at bounding box center [768, 314] width 374 height 61
type input "C:\fakepath\Caselog mJfuxLLoitkSGB9BUqmtrRC1_2025_08_19_20_07_47.docx"
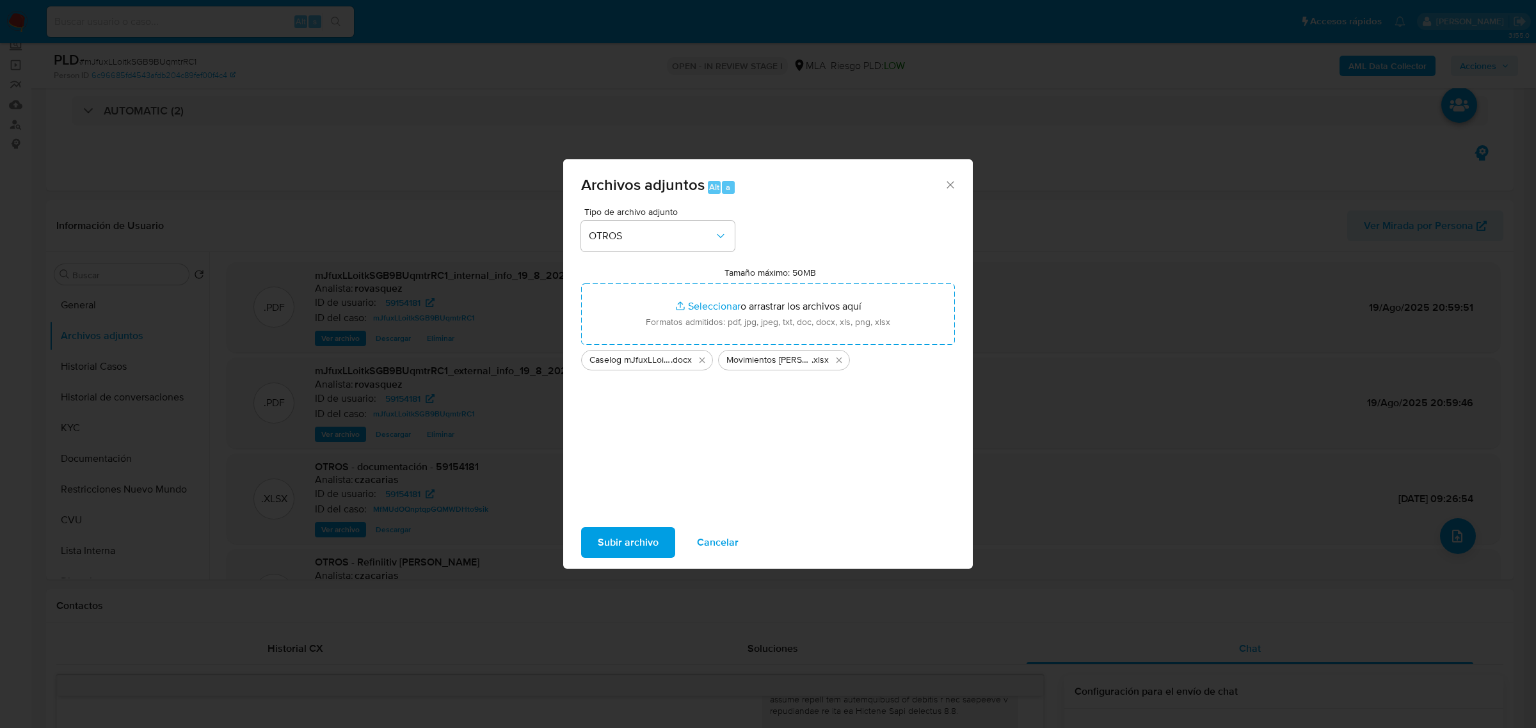
click at [641, 544] on span "Subir archivo" at bounding box center [628, 543] width 61 height 28
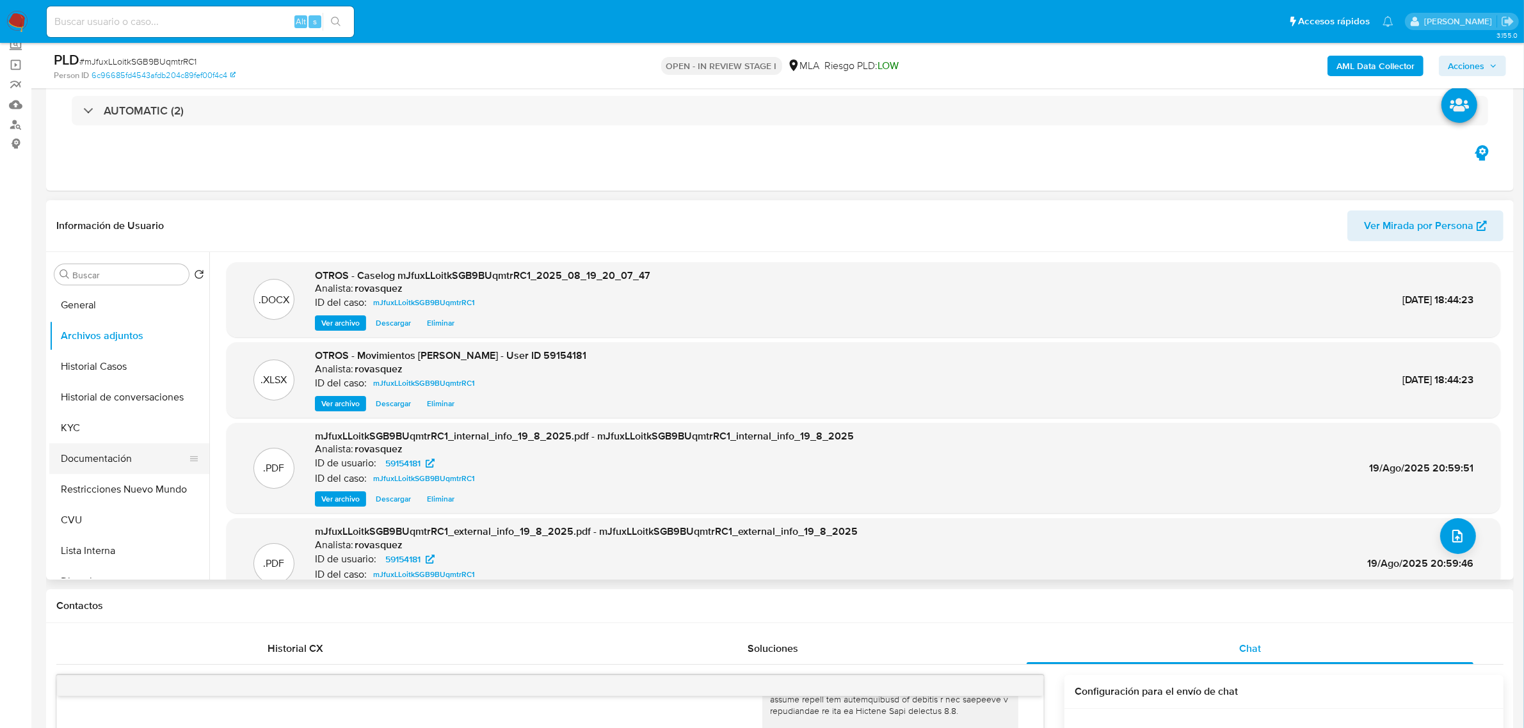
drag, startPoint x: 139, startPoint y: 482, endPoint x: 145, endPoint y: 451, distance: 31.4
click at [139, 482] on button "Restricciones Nuevo Mundo" at bounding box center [129, 489] width 160 height 31
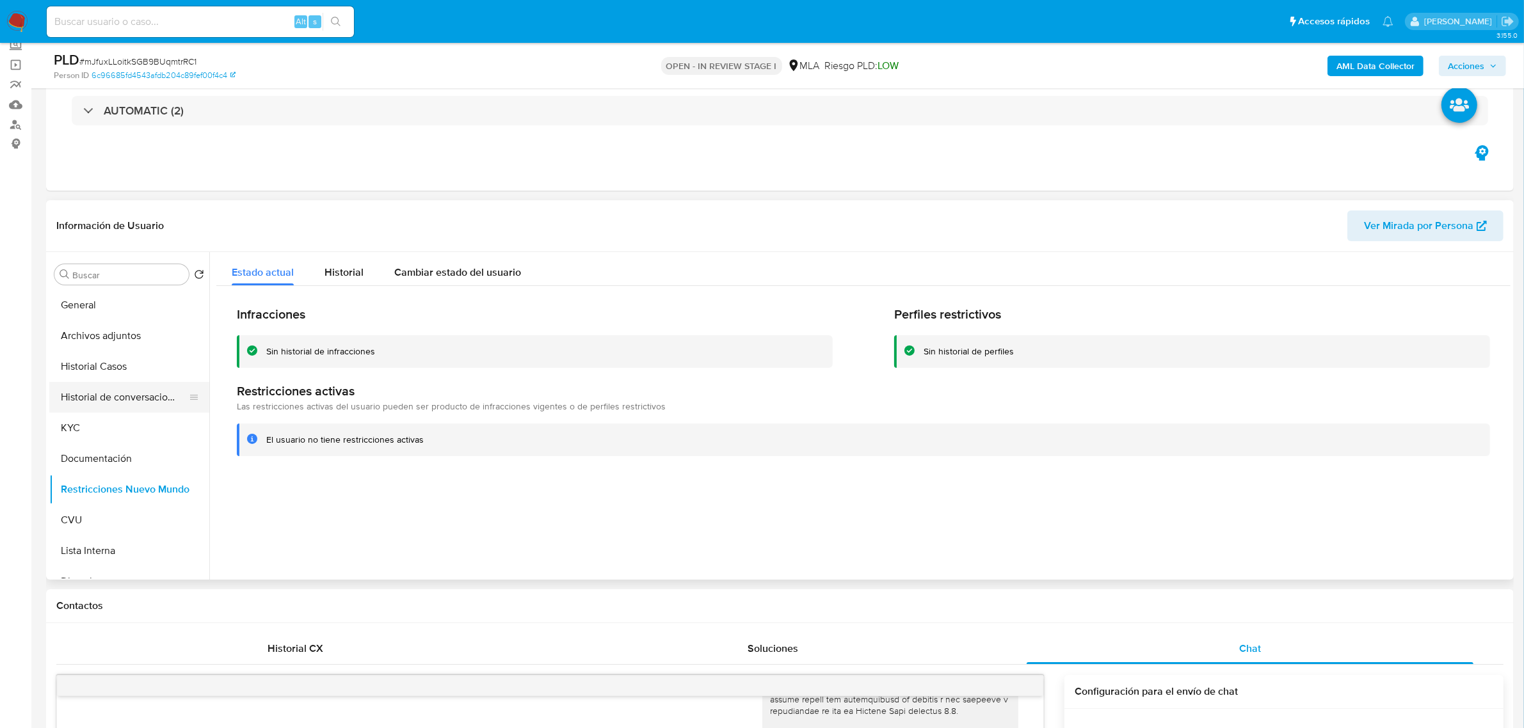
click at [145, 396] on button "Historial de conversaciones" at bounding box center [124, 397] width 150 height 31
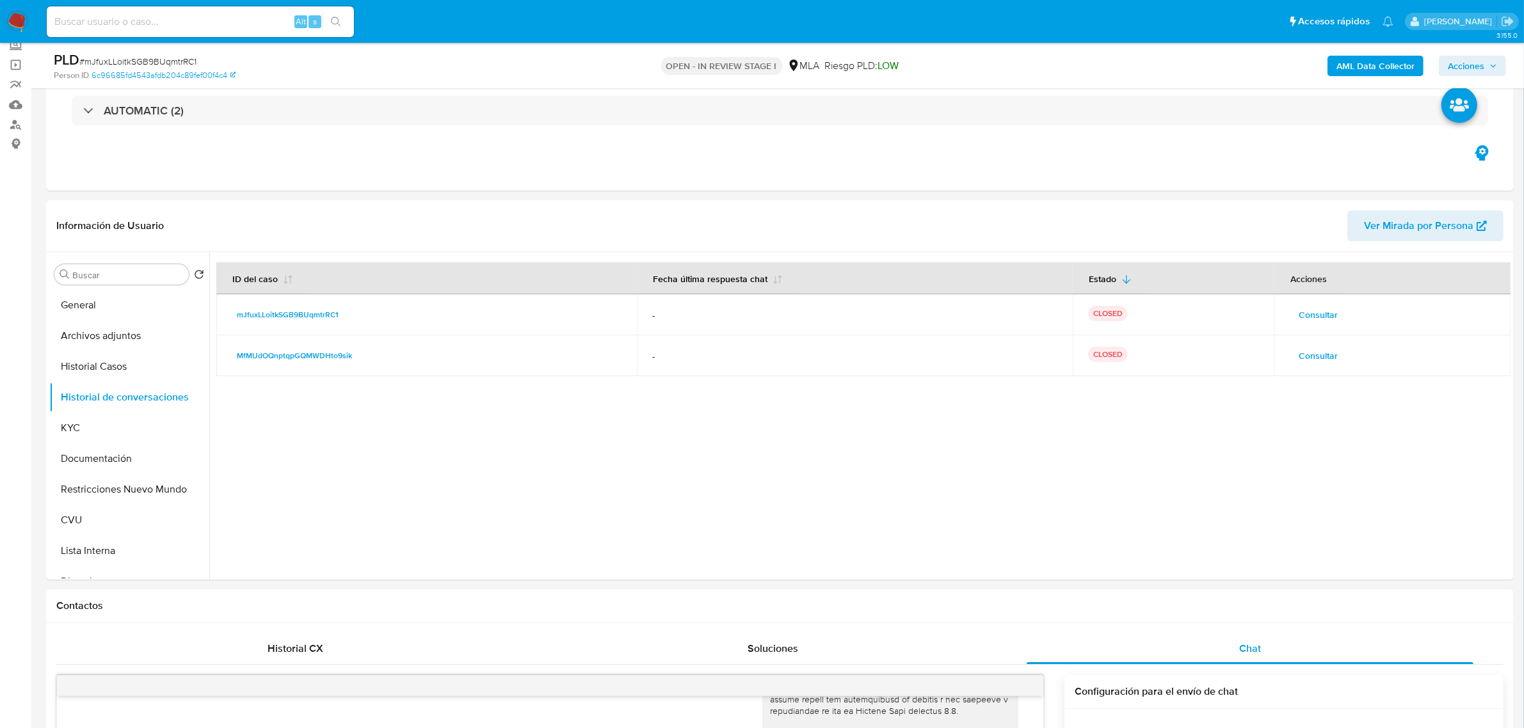
click at [1489, 65] on span "Acciones" at bounding box center [1472, 66] width 49 height 18
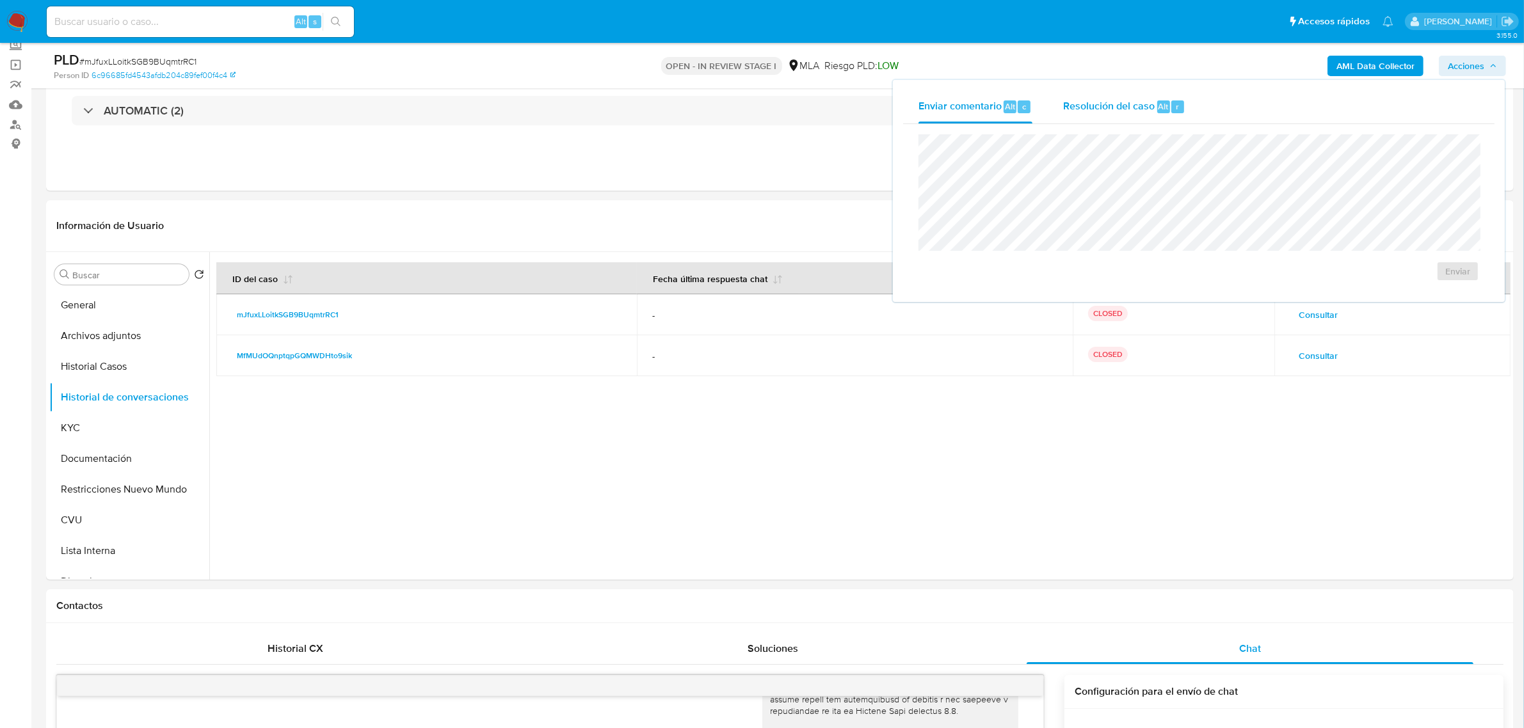
click at [1111, 106] on span "Resolución del caso" at bounding box center [1109, 106] width 92 height 15
click at [1312, 284] on span "No ROI Proposal" at bounding box center [1332, 279] width 67 height 18
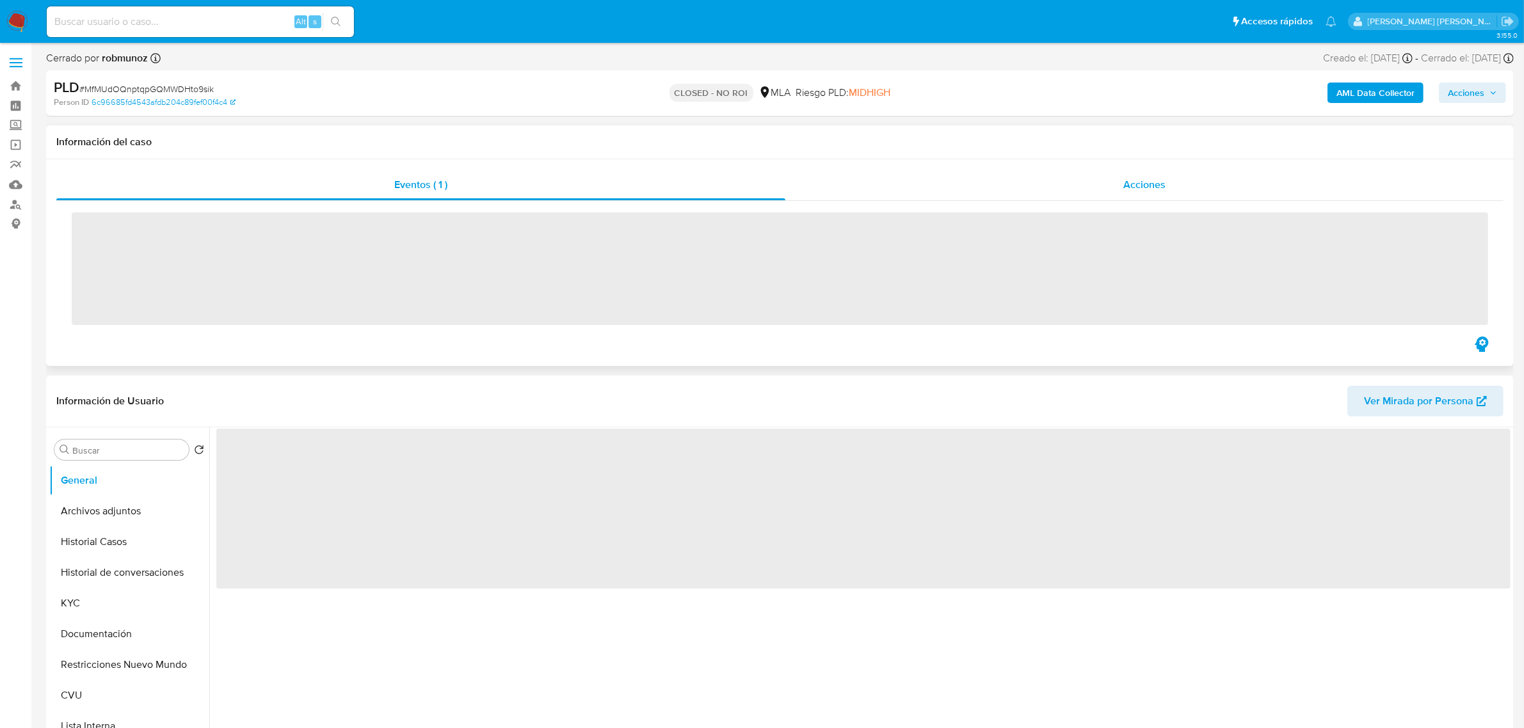
click at [1151, 188] on span "Acciones" at bounding box center [1144, 184] width 42 height 15
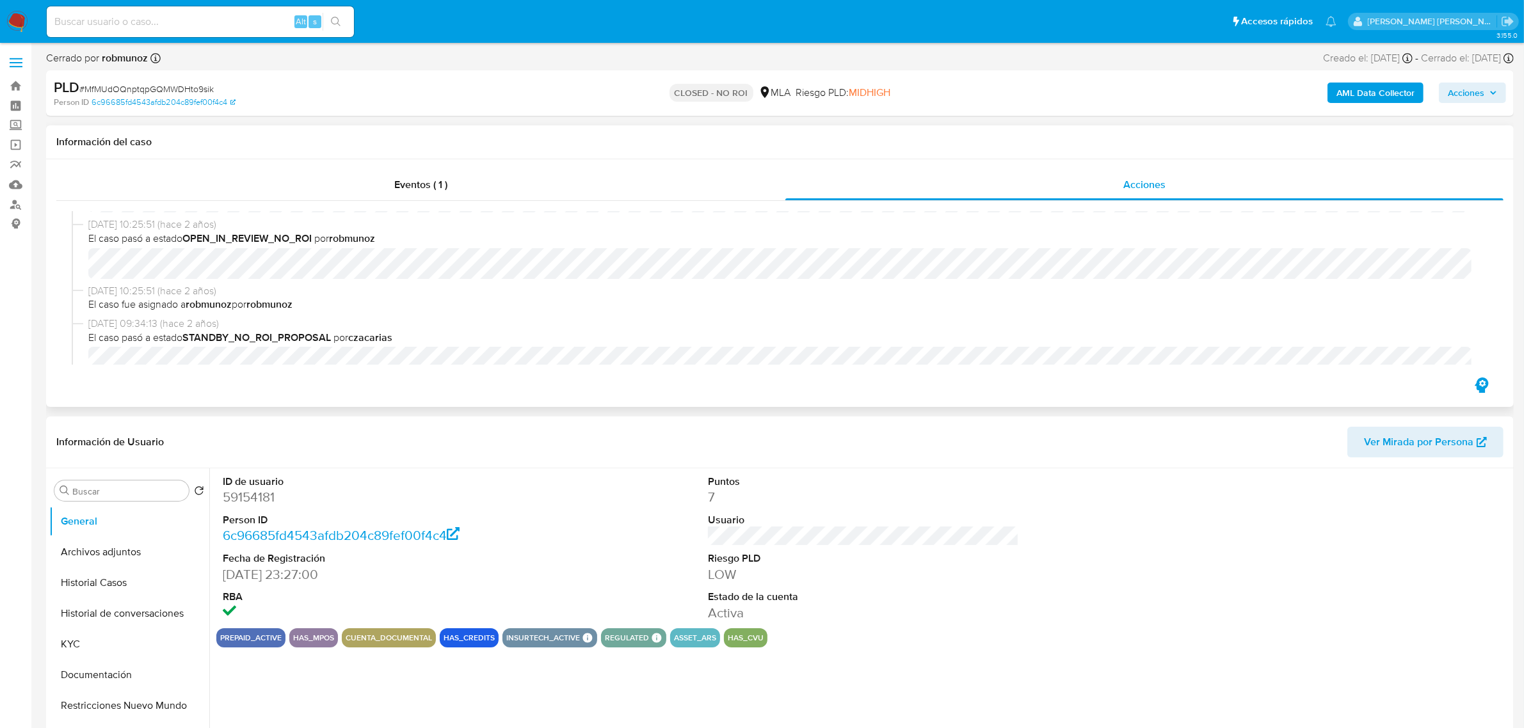
select select "10"
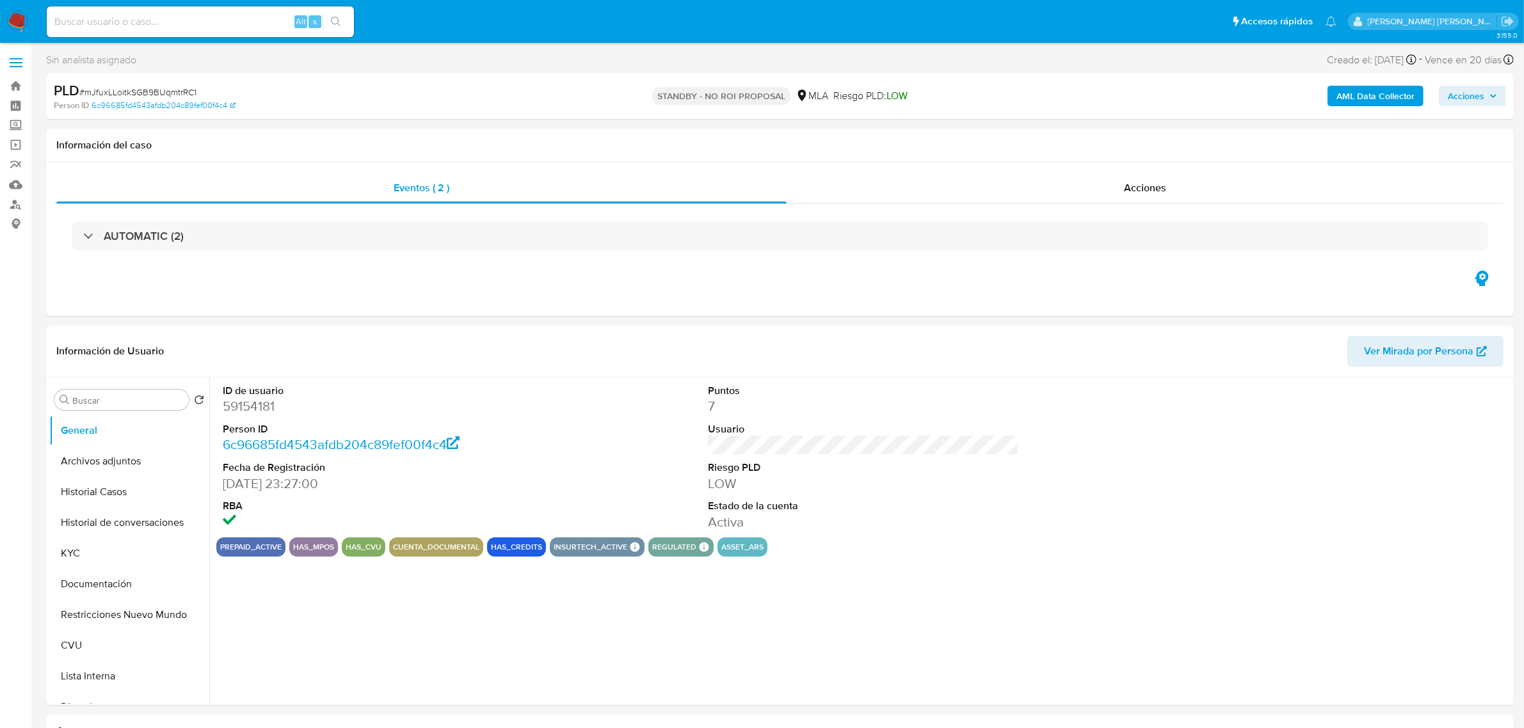
select select "10"
click at [94, 557] on button "KYC" at bounding box center [124, 553] width 150 height 31
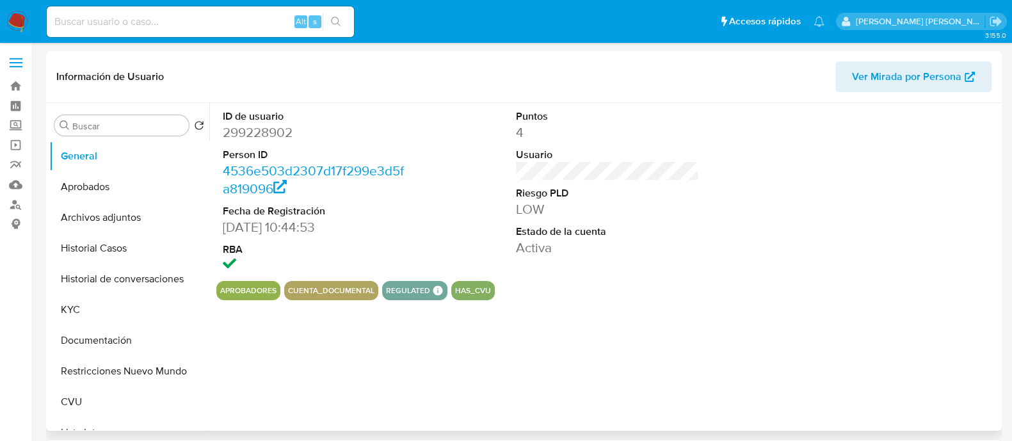
select select "10"
click at [128, 251] on button "Historial Casos" at bounding box center [124, 248] width 150 height 31
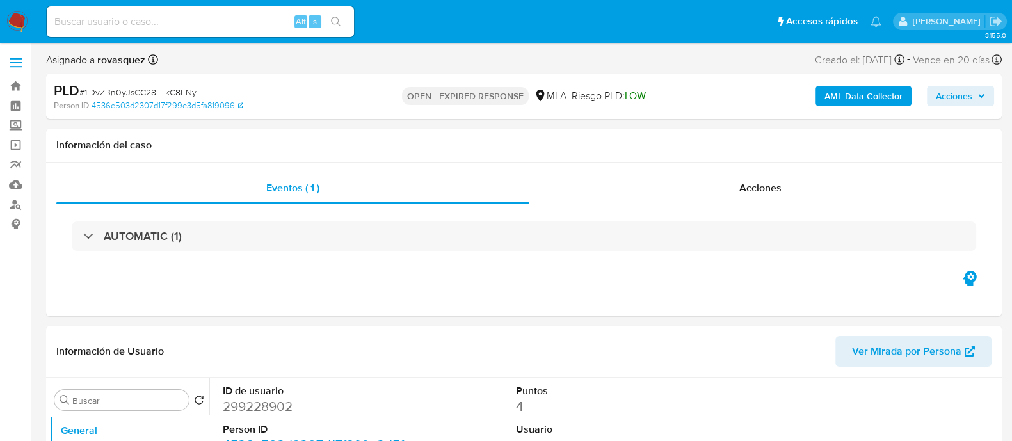
select select "10"
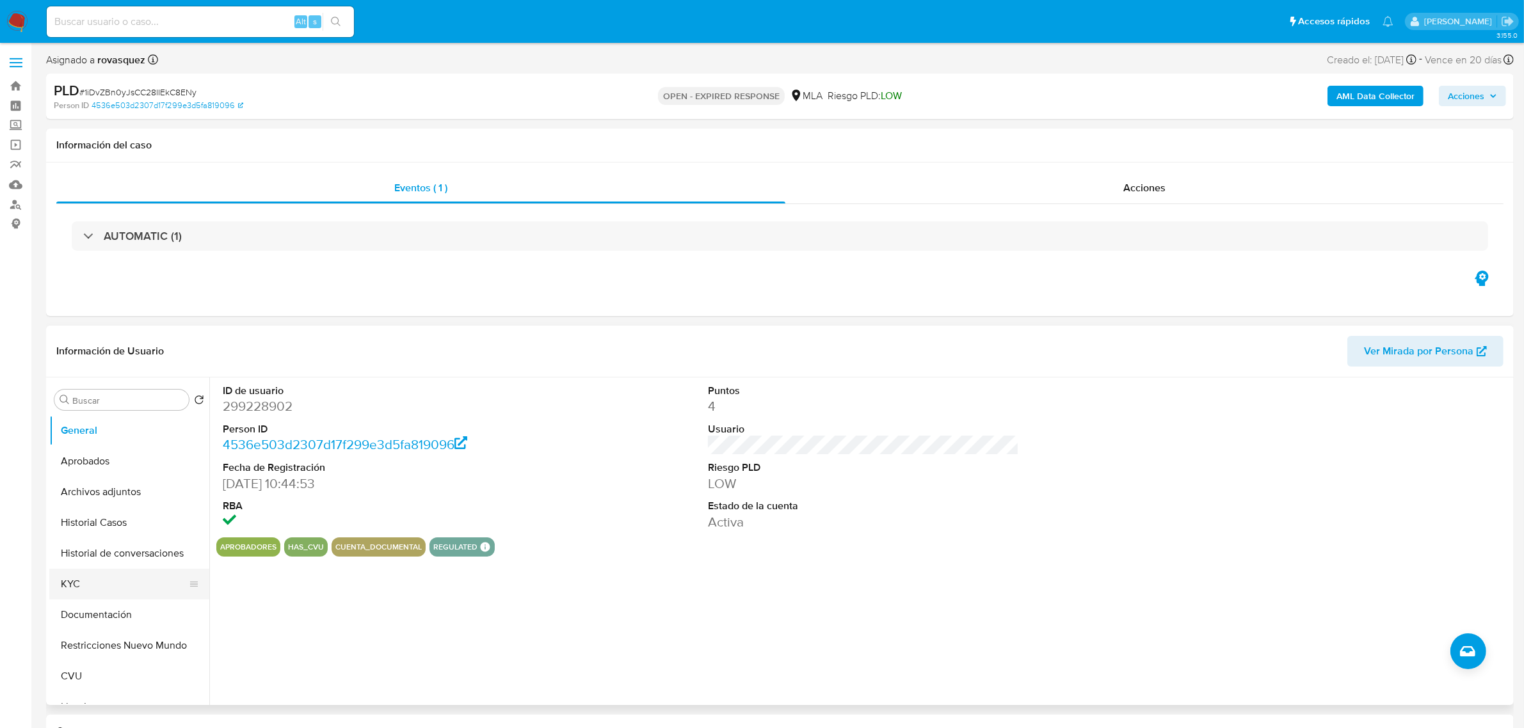
click at [94, 440] on button "KYC" at bounding box center [124, 584] width 150 height 31
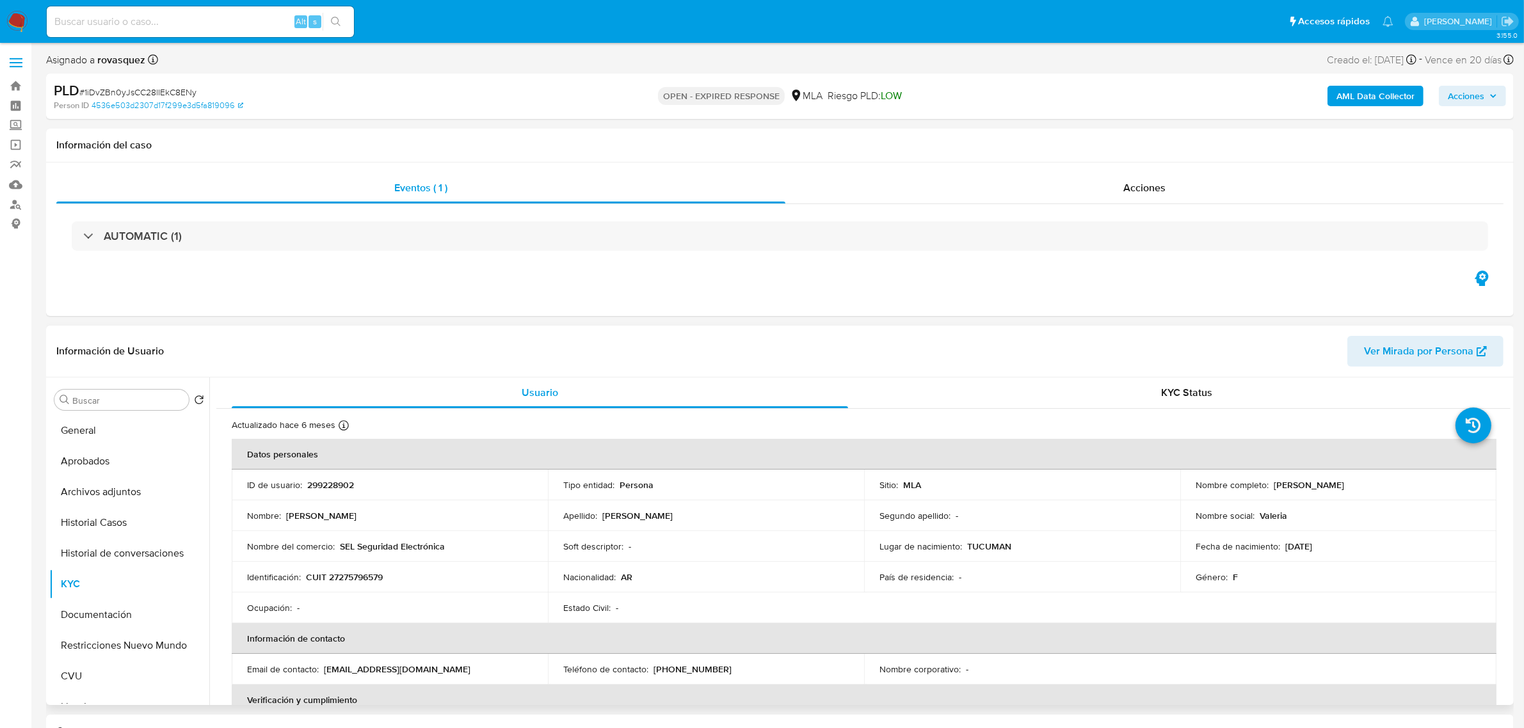
drag, startPoint x: 1271, startPoint y: 488, endPoint x: 1352, endPoint y: 486, distance: 81.3
click at [1023, 440] on div "Nombre completo : Maria Valeria Caliva" at bounding box center [1338, 485] width 285 height 12
copy p "Maria Valeria Caliva"
click at [104, 440] on button "Documentación" at bounding box center [124, 615] width 150 height 31
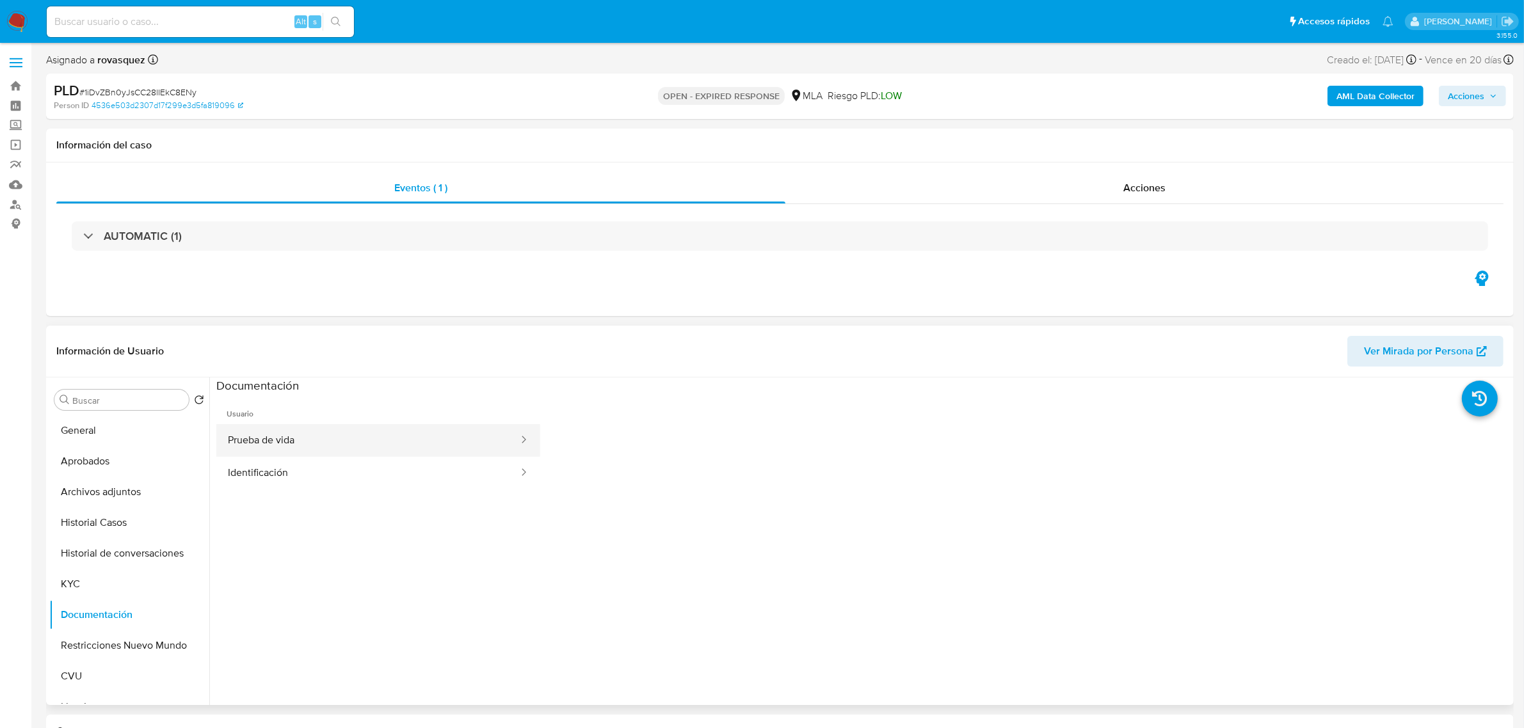
click at [347, 440] on button "Prueba de vida" at bounding box center [367, 440] width 303 height 33
